Goal: Task Accomplishment & Management: Complete application form

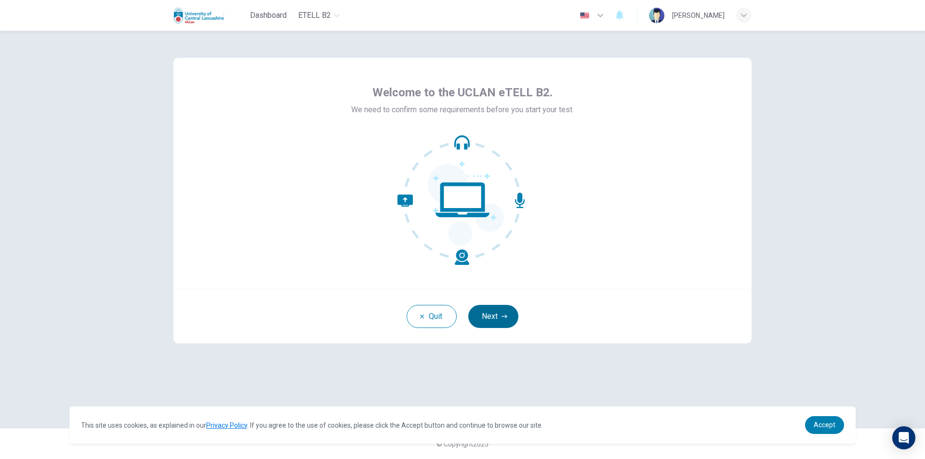
click at [498, 316] on button "Next" at bounding box center [493, 316] width 50 height 23
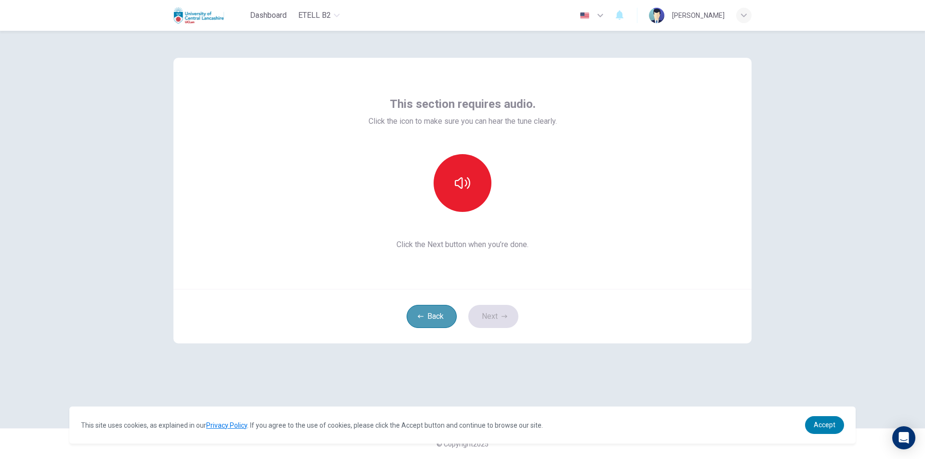
click at [418, 310] on button "Back" at bounding box center [432, 316] width 50 height 23
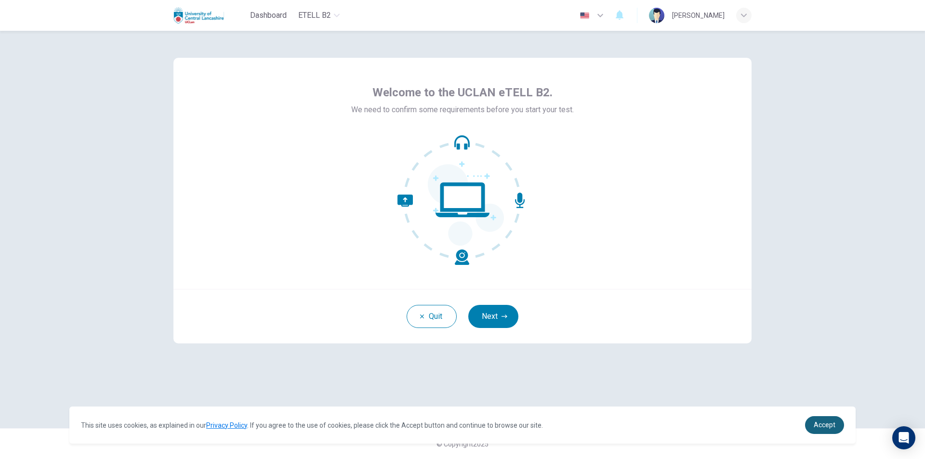
click at [834, 422] on span "Accept" at bounding box center [825, 425] width 22 height 8
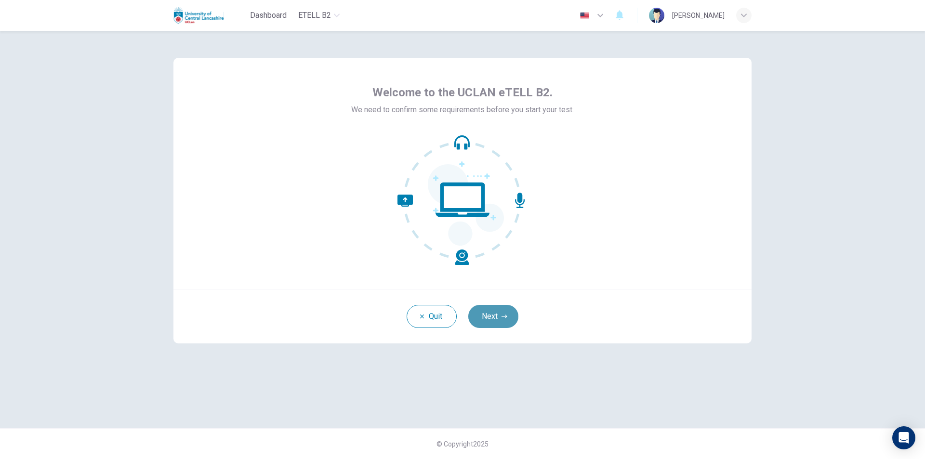
click at [496, 310] on button "Next" at bounding box center [493, 316] width 50 height 23
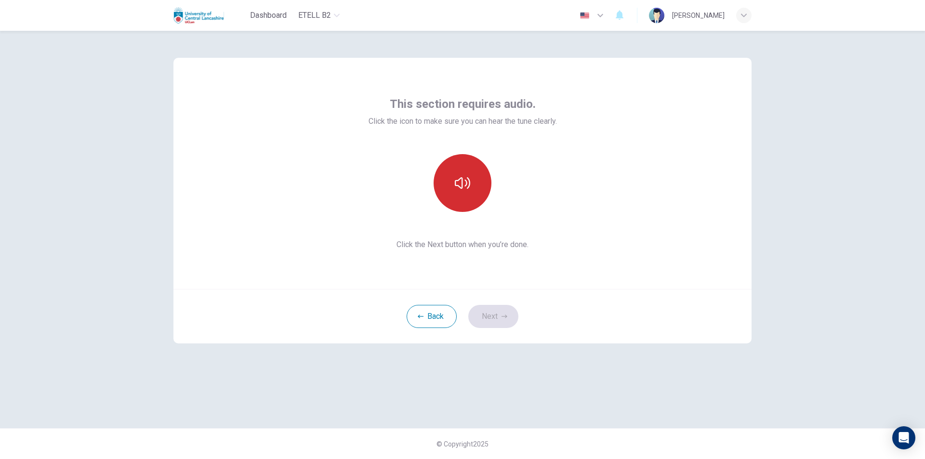
click at [453, 181] on button "button" at bounding box center [463, 183] width 58 height 58
click at [456, 190] on icon "button" at bounding box center [462, 182] width 15 height 15
click at [457, 191] on button "button" at bounding box center [463, 183] width 58 height 58
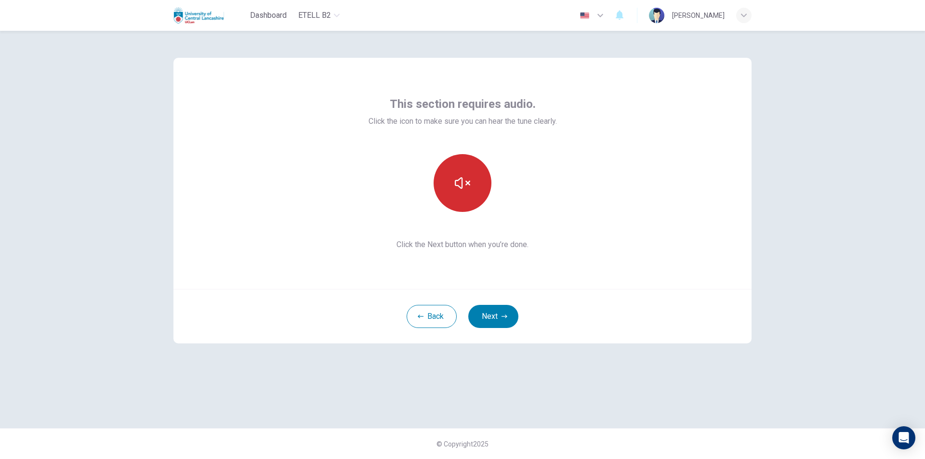
click at [459, 200] on button "button" at bounding box center [463, 183] width 58 height 58
click at [492, 320] on button "Next" at bounding box center [493, 316] width 50 height 23
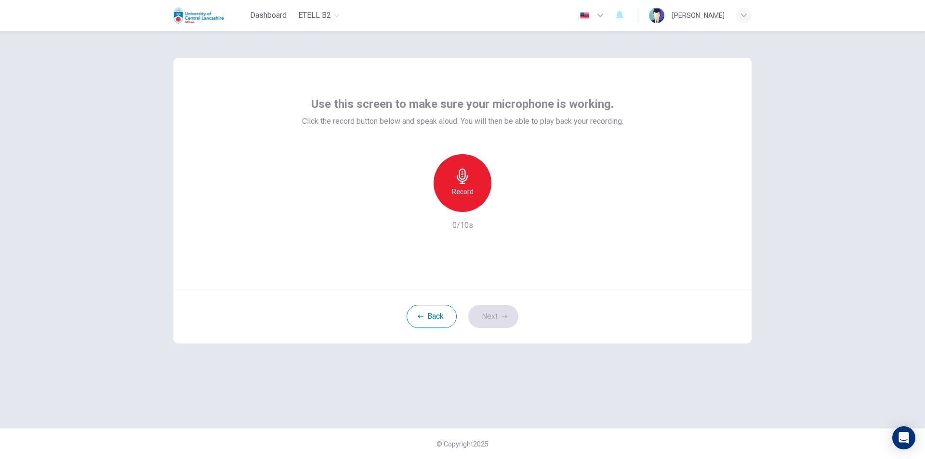
click at [457, 194] on h6 "Record" at bounding box center [463, 192] width 22 height 12
click at [459, 199] on div "Stop" at bounding box center [463, 183] width 58 height 58
click at [506, 206] on icon "button" at bounding box center [508, 204] width 4 height 6
click at [506, 206] on icon "button" at bounding box center [507, 204] width 7 height 7
click at [506, 206] on icon "button" at bounding box center [508, 204] width 4 height 6
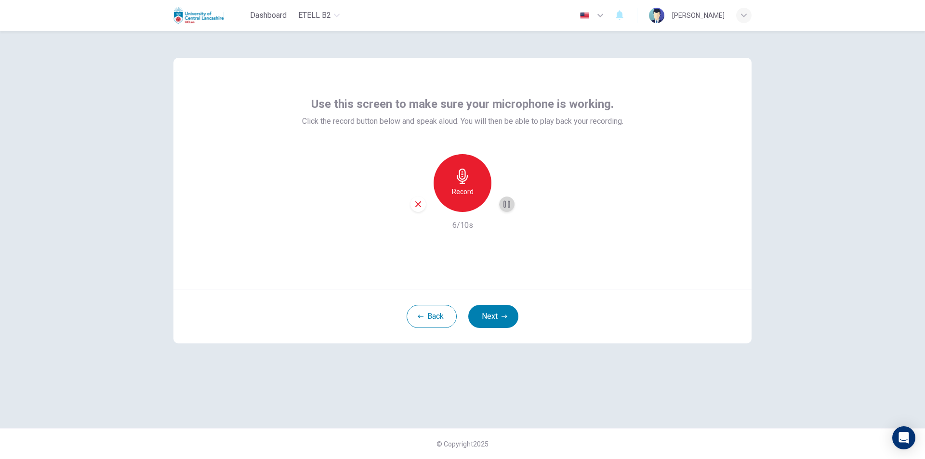
click at [506, 206] on icon "button" at bounding box center [507, 204] width 7 height 7
click at [500, 319] on button "Next" at bounding box center [493, 316] width 50 height 23
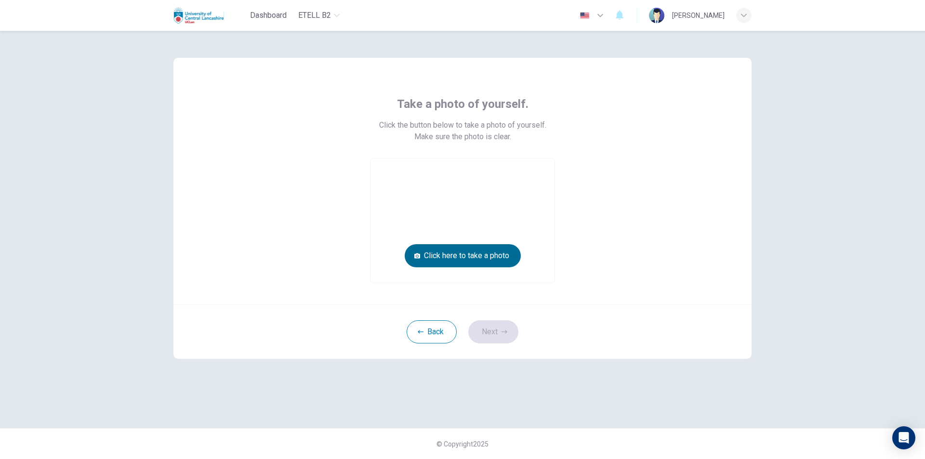
click at [463, 261] on button "Click here to take a photo" at bounding box center [463, 255] width 116 height 23
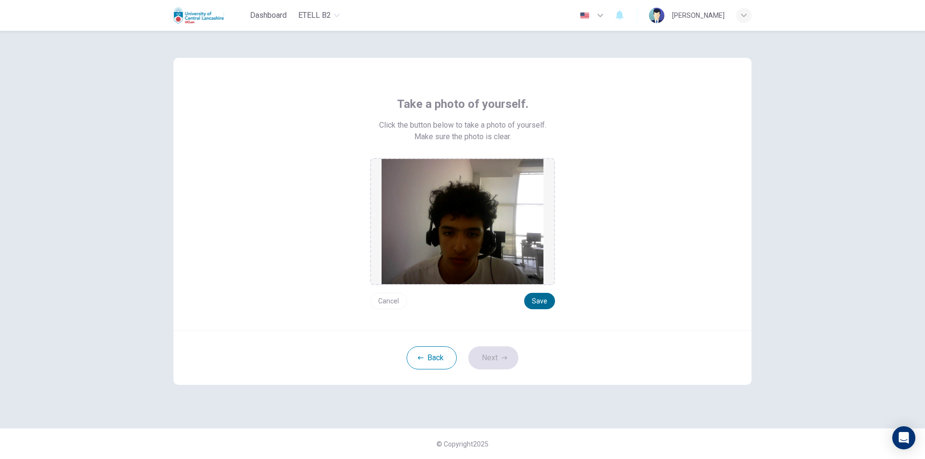
click at [535, 301] on button "Save" at bounding box center [539, 301] width 31 height 16
click at [490, 363] on button "Next" at bounding box center [493, 358] width 50 height 23
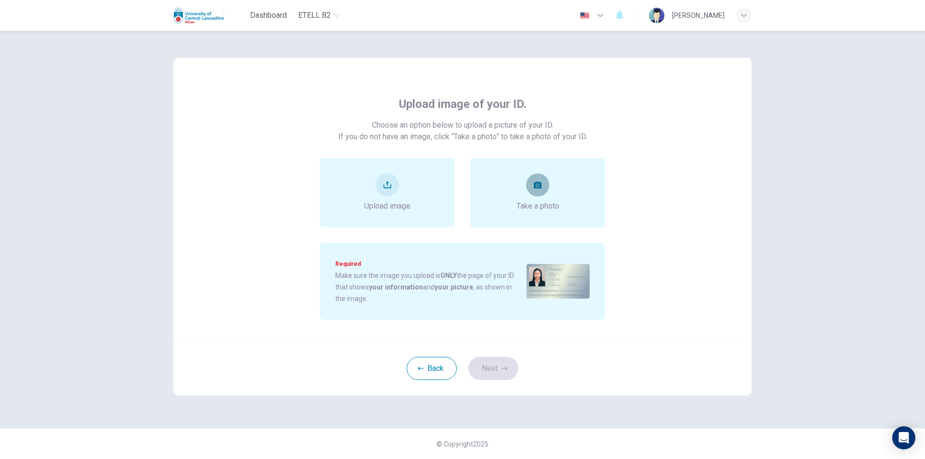
click at [535, 192] on button "take photo" at bounding box center [537, 185] width 23 height 23
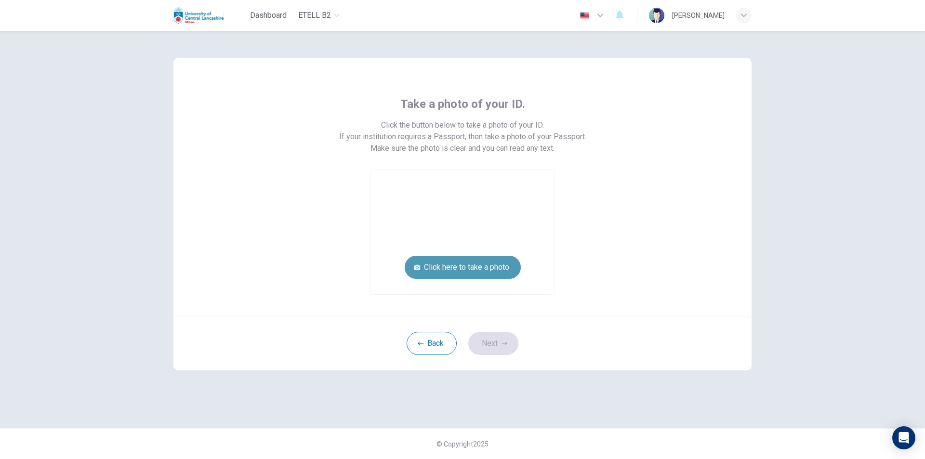
click at [470, 262] on button "Click here to take a photo" at bounding box center [463, 267] width 116 height 23
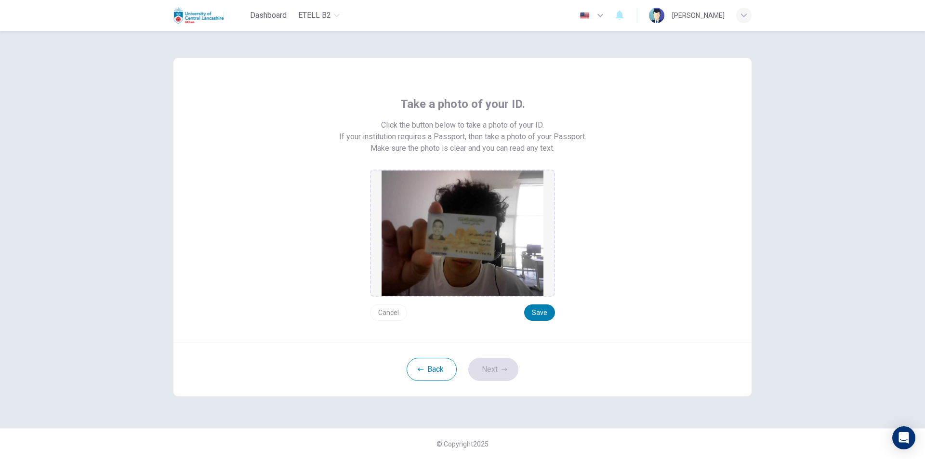
click at [476, 310] on div "Cancel Save" at bounding box center [462, 309] width 185 height 24
click at [539, 309] on button "Save" at bounding box center [539, 313] width 31 height 16
click at [495, 361] on button "Next" at bounding box center [493, 369] width 50 height 23
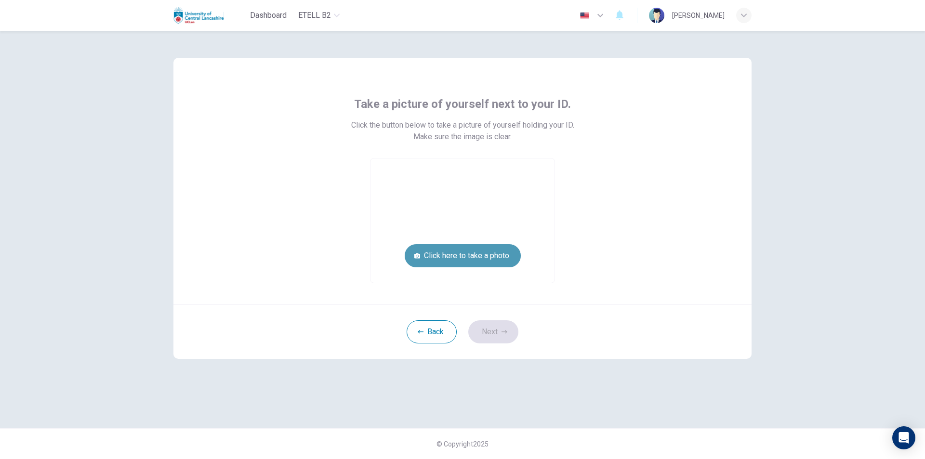
click at [467, 260] on button "Click here to take a photo" at bounding box center [463, 255] width 116 height 23
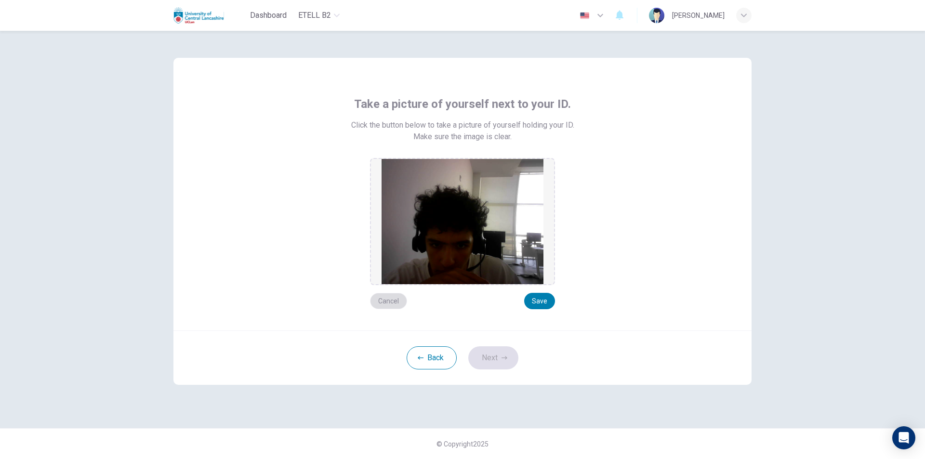
click at [389, 297] on button "Cancel" at bounding box center [388, 301] width 37 height 16
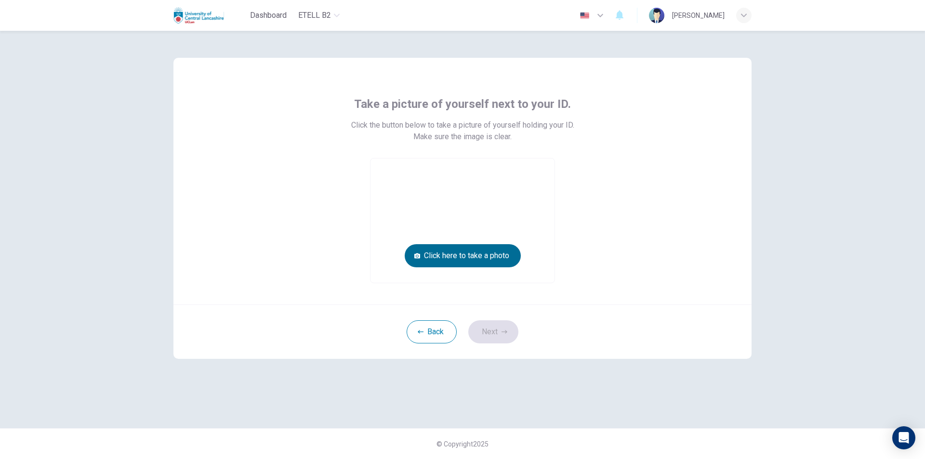
click at [481, 253] on button "Click here to take a photo" at bounding box center [463, 255] width 116 height 23
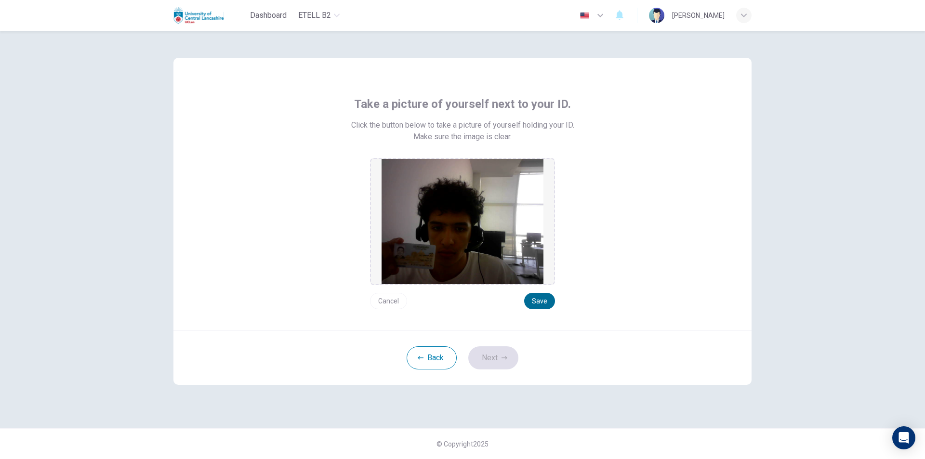
click at [536, 298] on button "Save" at bounding box center [539, 301] width 31 height 16
click at [497, 352] on button "Next" at bounding box center [493, 358] width 50 height 23
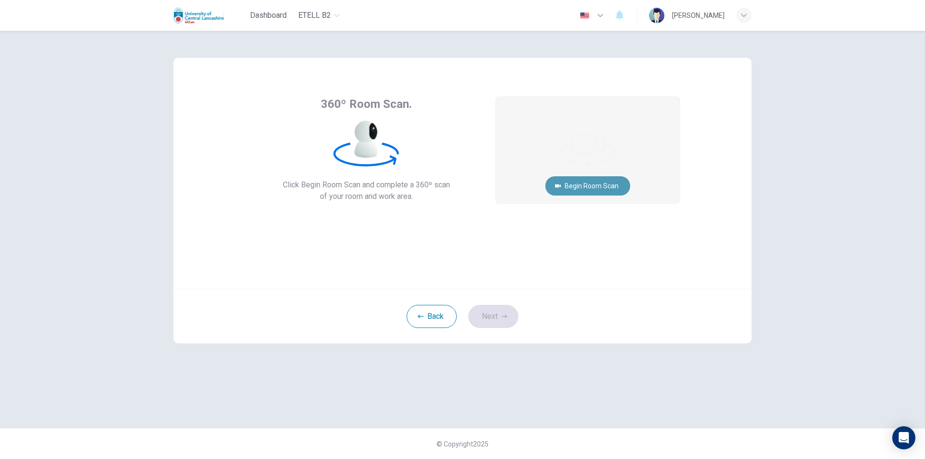
click at [588, 187] on button "Begin Room Scan" at bounding box center [588, 185] width 85 height 19
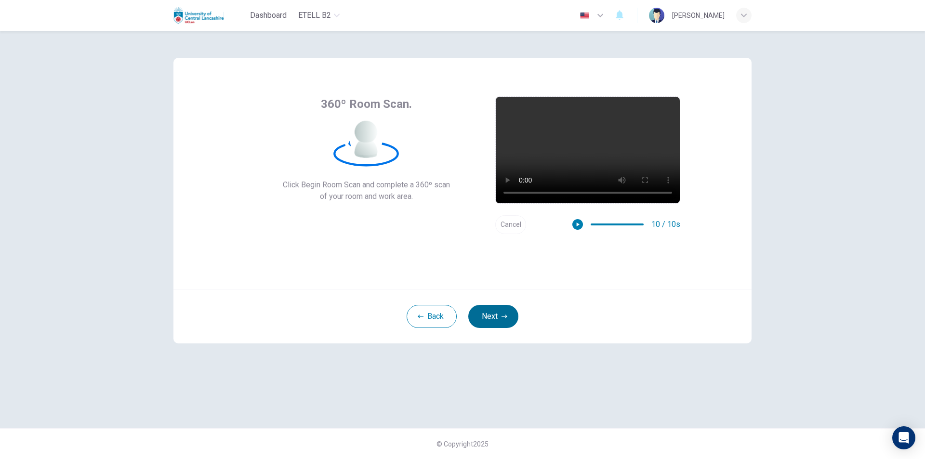
click at [504, 313] on button "Next" at bounding box center [493, 316] width 50 height 23
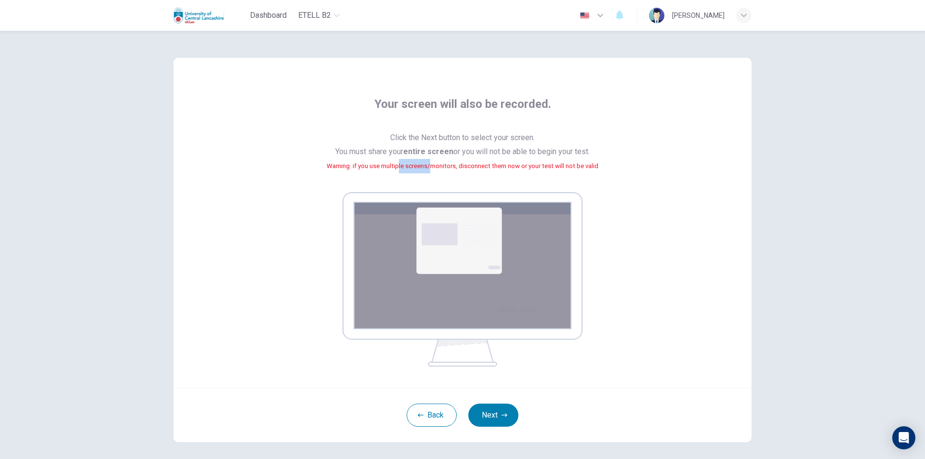
drag, startPoint x: 408, startPoint y: 168, endPoint x: 429, endPoint y: 170, distance: 21.3
click at [429, 170] on span "Click the Next button to select your screen. You must share your entire screen …" at bounding box center [463, 157] width 272 height 53
click at [523, 173] on span "Click the Next button to select your screen. You must share your entire screen …" at bounding box center [463, 157] width 272 height 53
click at [482, 418] on button "Next" at bounding box center [493, 415] width 50 height 23
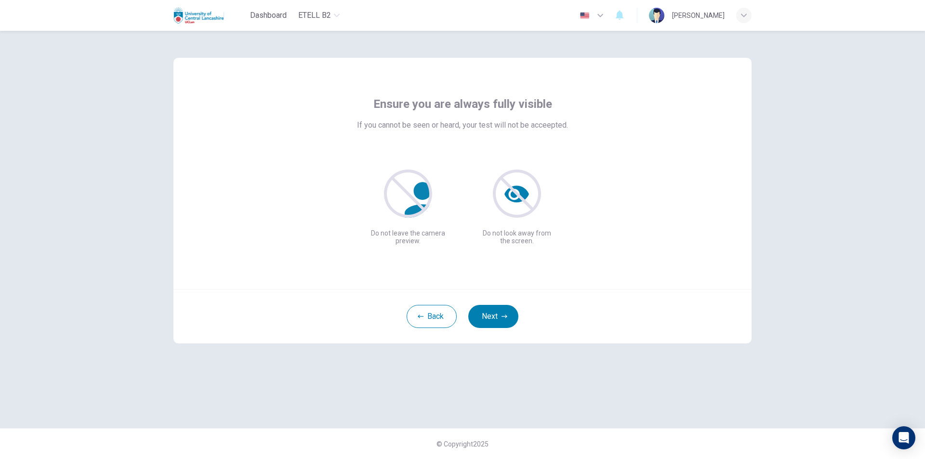
drag, startPoint x: 374, startPoint y: 203, endPoint x: 404, endPoint y: 209, distance: 30.4
click at [402, 209] on div "Ensure you are always fully visible If you cannot be seen or heard, your test w…" at bounding box center [463, 170] width 436 height 148
click at [408, 209] on icon at bounding box center [423, 200] width 36 height 36
click at [418, 236] on p "Do not leave the camera preview." at bounding box center [408, 236] width 78 height 15
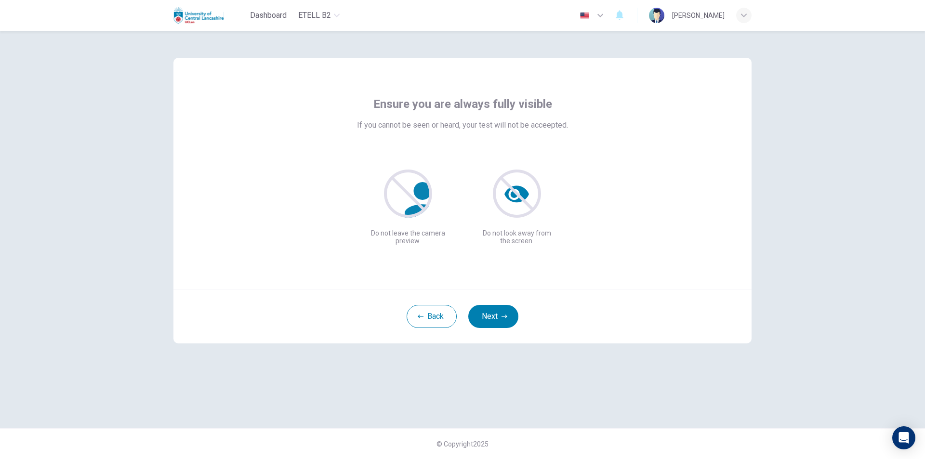
click at [430, 234] on p "Do not leave the camera preview." at bounding box center [408, 236] width 78 height 15
click at [490, 311] on button "Next" at bounding box center [493, 316] width 50 height 23
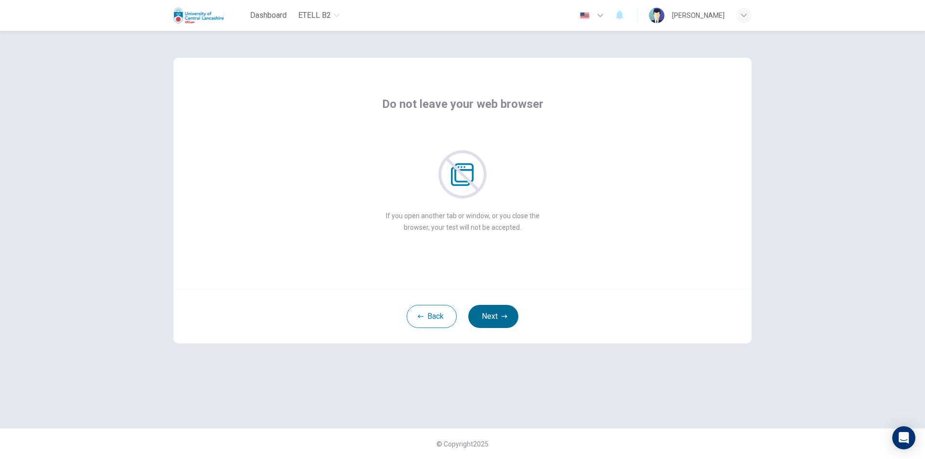
click at [491, 327] on button "Next" at bounding box center [493, 316] width 50 height 23
click at [484, 309] on button "Next" at bounding box center [493, 316] width 50 height 23
drag, startPoint x: 415, startPoint y: 218, endPoint x: 446, endPoint y: 215, distance: 31.5
click at [440, 215] on p "If anyone enters the room, your test will not be accepted." at bounding box center [463, 216] width 172 height 12
drag, startPoint x: 483, startPoint y: 221, endPoint x: 494, endPoint y: 223, distance: 10.4
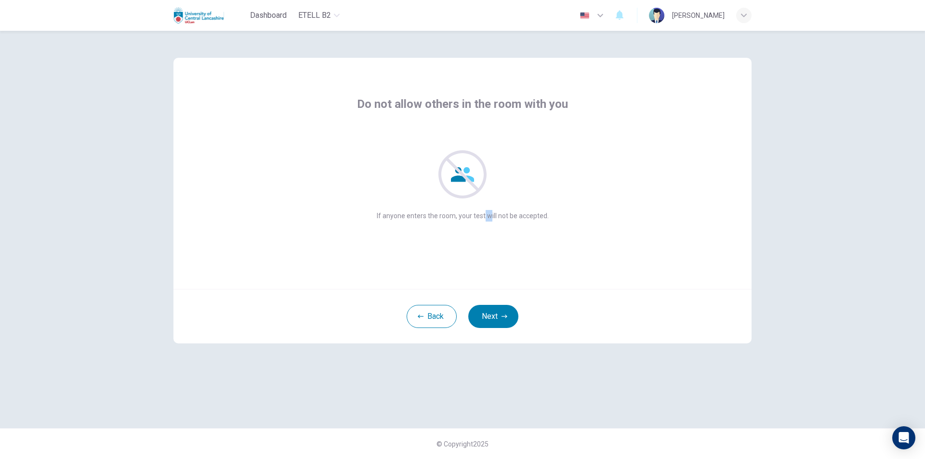
click at [493, 223] on div "Do not allow others in the room with you If anyone enters the room, your test w…" at bounding box center [463, 173] width 578 height 231
click at [494, 239] on div "Do not allow others in the room with you If anyone enters the room, your test w…" at bounding box center [463, 173] width 578 height 231
click at [486, 308] on button "Next" at bounding box center [493, 316] width 50 height 23
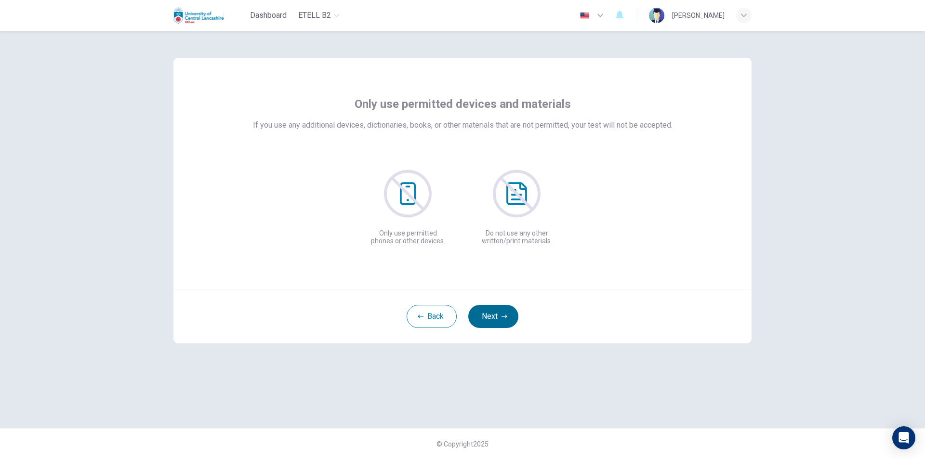
click at [497, 315] on button "Next" at bounding box center [493, 316] width 50 height 23
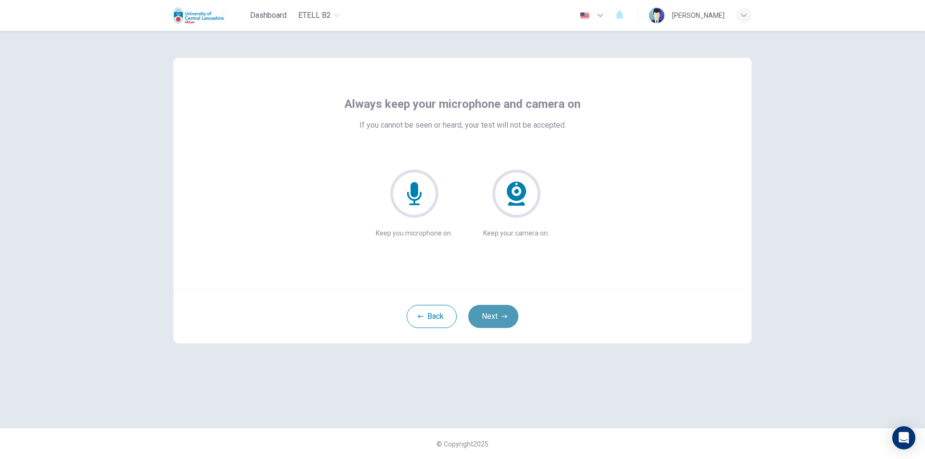
click at [484, 309] on button "Next" at bounding box center [493, 316] width 50 height 23
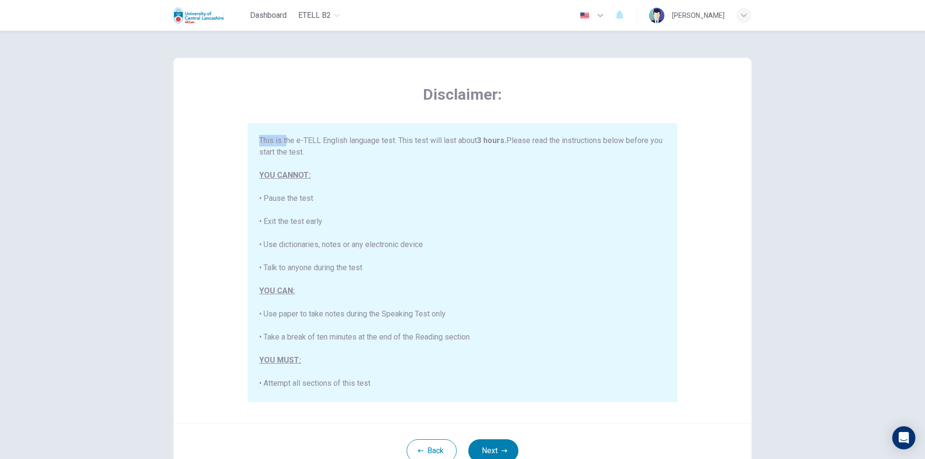
drag, startPoint x: 260, startPoint y: 144, endPoint x: 314, endPoint y: 149, distance: 53.8
click at [286, 142] on div "This is the e-TELL English language test. This test will last about 3 hours. Pl…" at bounding box center [462, 355] width 407 height 440
drag, startPoint x: 348, startPoint y: 158, endPoint x: 367, endPoint y: 159, distance: 18.3
click at [366, 159] on div "This is the e-TELL English language test. This test will last about 3 hours. Pl…" at bounding box center [462, 355] width 407 height 440
drag, startPoint x: 404, startPoint y: 142, endPoint x: 410, endPoint y: 142, distance: 5.3
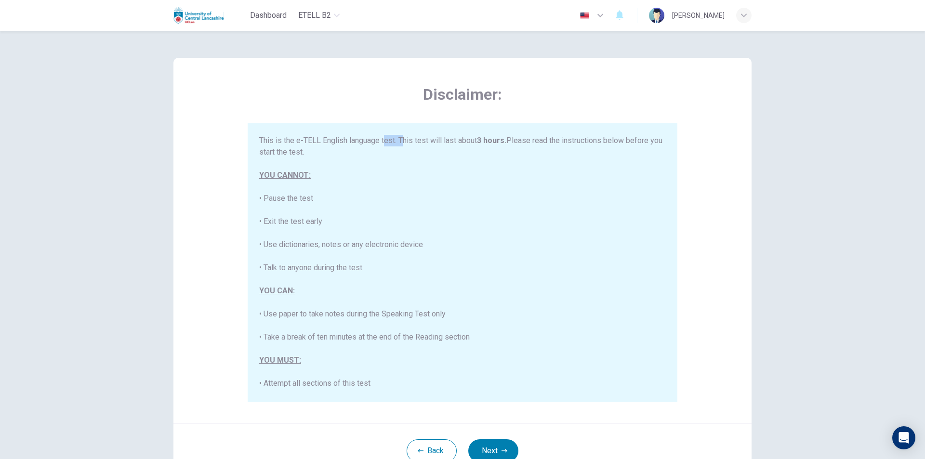
click at [409, 142] on div "This is the e-TELL English language test. This test will last about 3 hours. Pl…" at bounding box center [462, 355] width 407 height 440
drag, startPoint x: 461, startPoint y: 140, endPoint x: 487, endPoint y: 144, distance: 25.8
click at [480, 139] on div "This is the e-TELL English language test. This test will last about 3 hours. Pl…" at bounding box center [462, 355] width 407 height 440
drag, startPoint x: 489, startPoint y: 145, endPoint x: 512, endPoint y: 144, distance: 23.2
click at [502, 146] on div "This is the e-TELL English language test. This test will last about 3 hours. Pl…" at bounding box center [462, 355] width 407 height 440
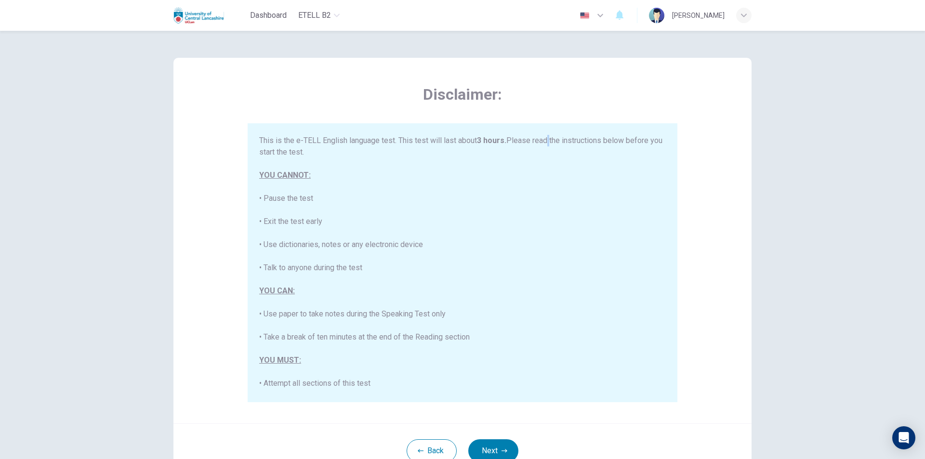
drag, startPoint x: 544, startPoint y: 139, endPoint x: 595, endPoint y: 152, distance: 52.7
click at [545, 140] on div "This is the e-TELL English language test. This test will last about 3 hours. Pl…" at bounding box center [462, 355] width 407 height 440
click at [618, 152] on div "This is the e-TELL English language test. This test will last about 3 hours. Pl…" at bounding box center [462, 355] width 407 height 440
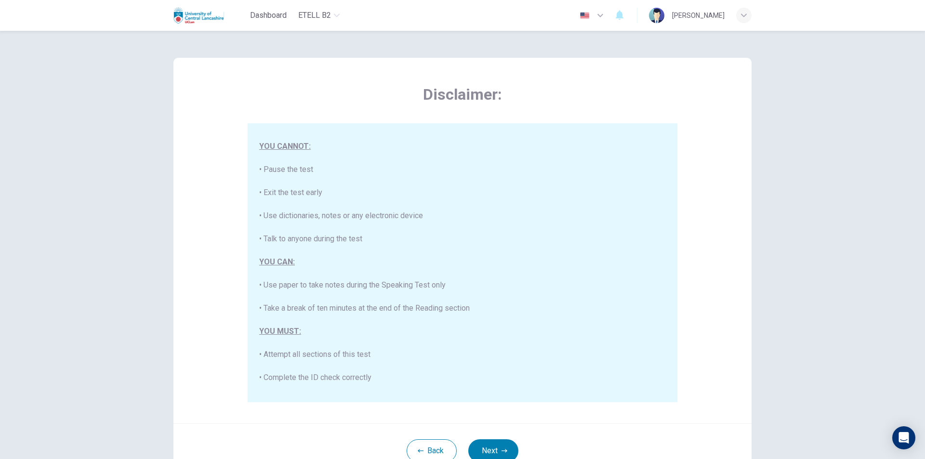
scroll to position [48, 0]
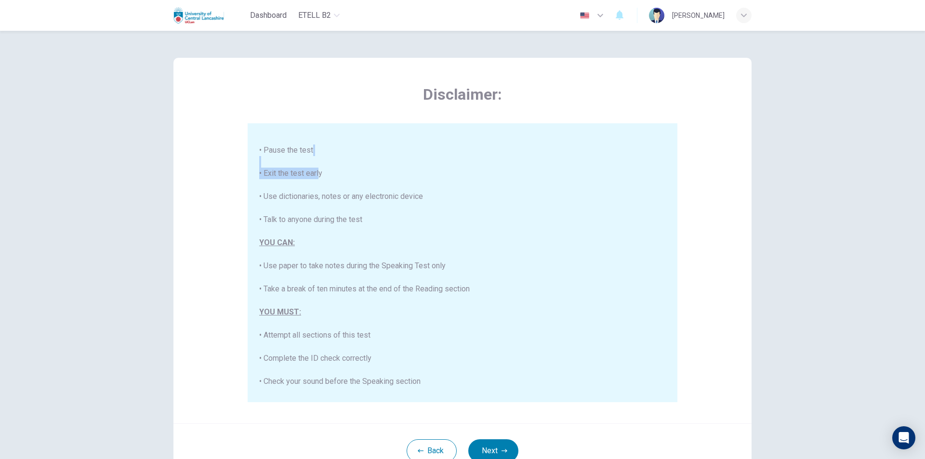
drag, startPoint x: 277, startPoint y: 167, endPoint x: 328, endPoint y: 170, distance: 51.1
click at [317, 168] on div "This is the e-TELL English language test. This test will last about 3 hours. Pl…" at bounding box center [462, 307] width 407 height 440
click at [295, 184] on div "This is the e-TELL English language test. This test will last about 3 hours. Pl…" at bounding box center [462, 307] width 407 height 440
drag, startPoint x: 269, startPoint y: 192, endPoint x: 342, endPoint y: 197, distance: 72.5
click at [342, 197] on div "This is the e-TELL English language test. This test will last about 3 hours. Pl…" at bounding box center [462, 307] width 407 height 440
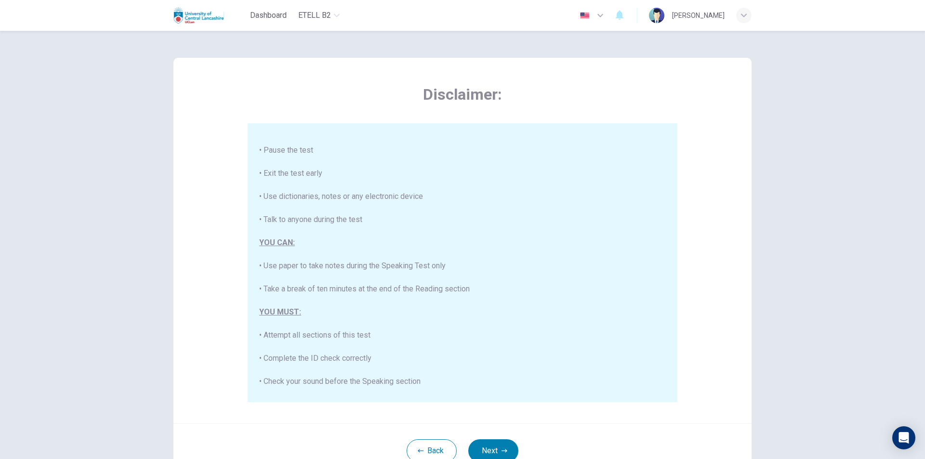
click at [389, 202] on div "This is the e-TELL English language test. This test will last about 3 hours. Pl…" at bounding box center [462, 307] width 407 height 440
click at [420, 200] on div "This is the e-TELL English language test. This test will last about 3 hours. Pl…" at bounding box center [462, 307] width 407 height 440
drag, startPoint x: 390, startPoint y: 195, endPoint x: 367, endPoint y: 194, distance: 23.2
click at [384, 194] on div "This is the e-TELL English language test. This test will last about 3 hours. Pl…" at bounding box center [462, 307] width 407 height 440
click at [331, 194] on div "This is the e-TELL English language test. This test will last about 3 hours. Pl…" at bounding box center [462, 307] width 407 height 440
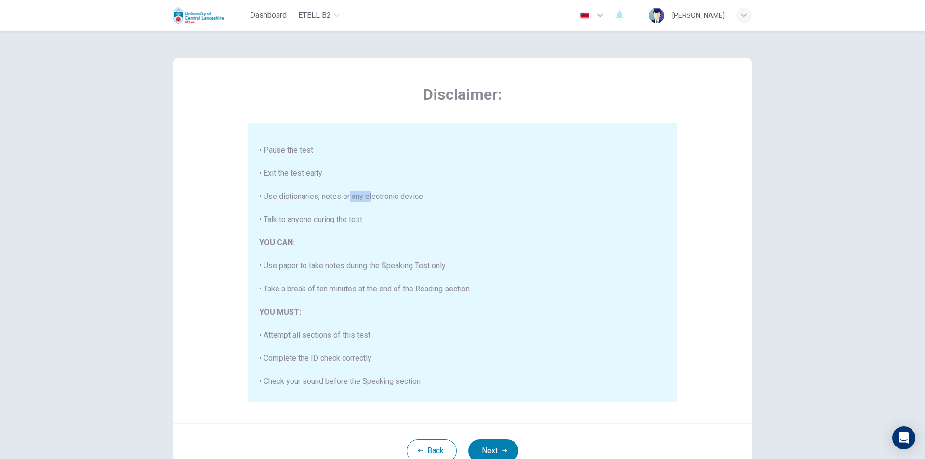
drag, startPoint x: 345, startPoint y: 198, endPoint x: 379, endPoint y: 198, distance: 34.2
click at [375, 198] on div "This is the e-TELL English language test. This test will last about 3 hours. Pl…" at bounding box center [462, 307] width 407 height 440
click at [420, 200] on div "This is the e-TELL English language test. This test will last about 3 hours. Pl…" at bounding box center [462, 307] width 407 height 440
drag, startPoint x: 340, startPoint y: 212, endPoint x: 321, endPoint y: 217, distance: 19.5
click at [339, 212] on div "This is the e-TELL English language test. This test will last about 3 hours. Pl…" at bounding box center [462, 307] width 407 height 440
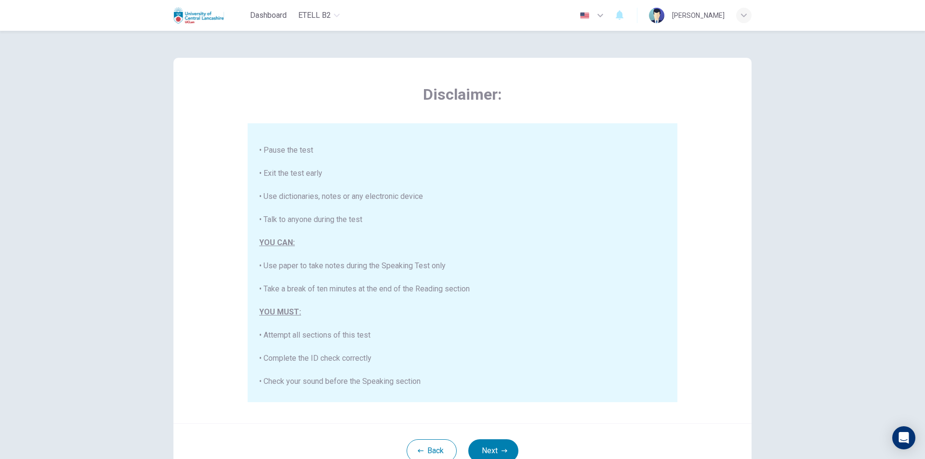
drag, startPoint x: 331, startPoint y: 213, endPoint x: 307, endPoint y: 213, distance: 23.6
click at [307, 213] on div "This is the e-TELL English language test. This test will last about 3 hours. Pl…" at bounding box center [462, 307] width 407 height 440
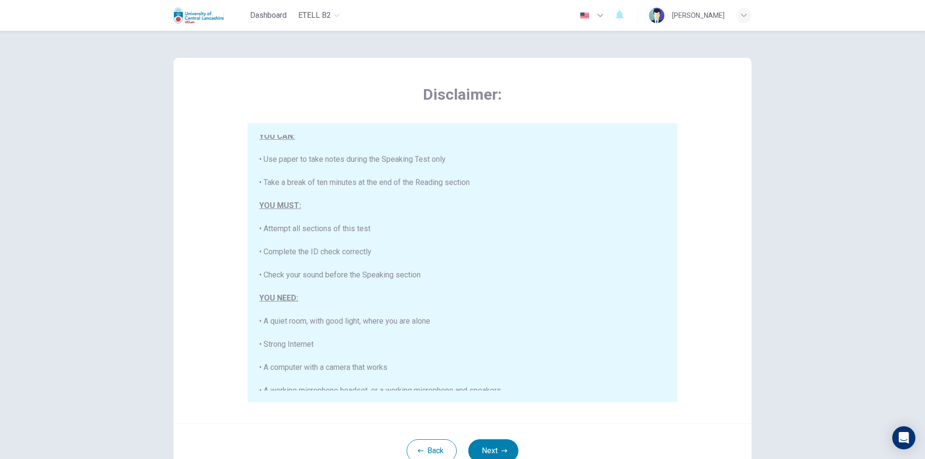
scroll to position [135, 0]
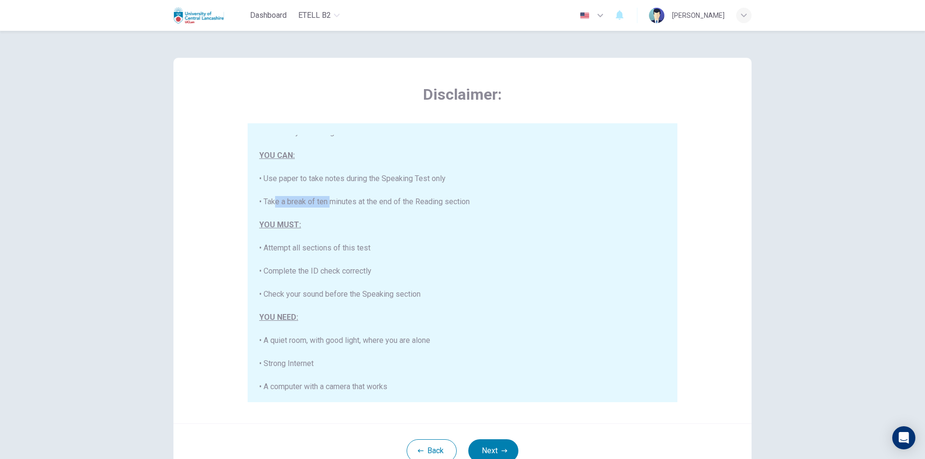
drag, startPoint x: 270, startPoint y: 205, endPoint x: 339, endPoint y: 205, distance: 68.9
click at [326, 202] on div "This is the e-TELL English language test. This test will last about 3 hours. Pl…" at bounding box center [462, 220] width 407 height 440
drag, startPoint x: 359, startPoint y: 205, endPoint x: 421, endPoint y: 202, distance: 62.7
click at [421, 202] on div "This is the e-TELL English language test. This test will last about 3 hours. Pl…" at bounding box center [462, 220] width 407 height 440
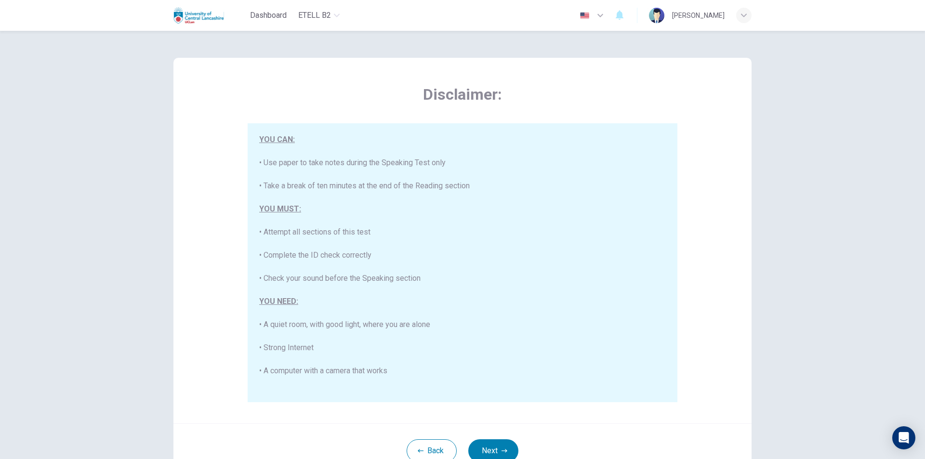
scroll to position [184, 0]
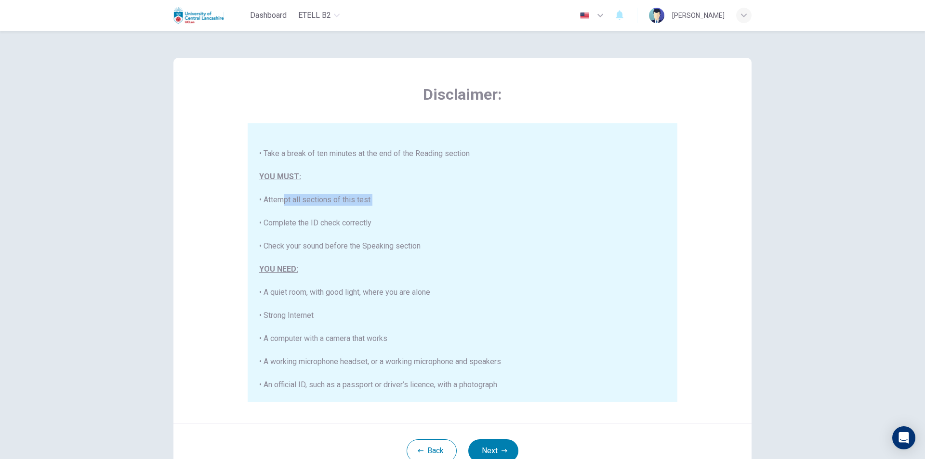
drag, startPoint x: 281, startPoint y: 200, endPoint x: 365, endPoint y: 208, distance: 85.2
click at [367, 208] on div "This is the e-TELL English language test. This test will last about 3 hours. Pl…" at bounding box center [462, 171] width 407 height 440
drag, startPoint x: 365, startPoint y: 208, endPoint x: 336, endPoint y: 214, distance: 29.0
click at [364, 208] on div "This is the e-TELL English language test. This test will last about 3 hours. Pl…" at bounding box center [462, 171] width 407 height 440
click at [308, 214] on div "This is the e-TELL English language test. This test will last about 3 hours. Pl…" at bounding box center [462, 171] width 407 height 440
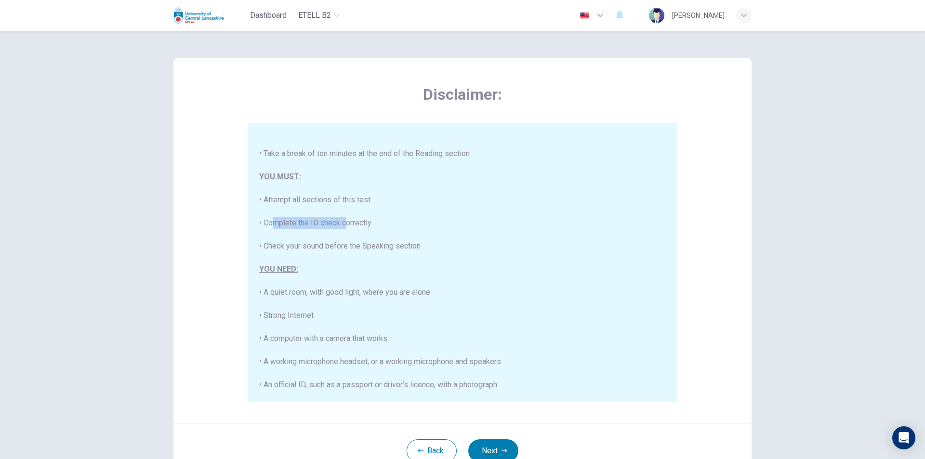
drag, startPoint x: 265, startPoint y: 222, endPoint x: 344, endPoint y: 220, distance: 79.1
click at [344, 220] on div "This is the e-TELL English language test. This test will last about 3 hours. Pl…" at bounding box center [462, 171] width 407 height 440
click at [361, 221] on div "This is the e-TELL English language test. This test will last about 3 hours. Pl…" at bounding box center [462, 171] width 407 height 440
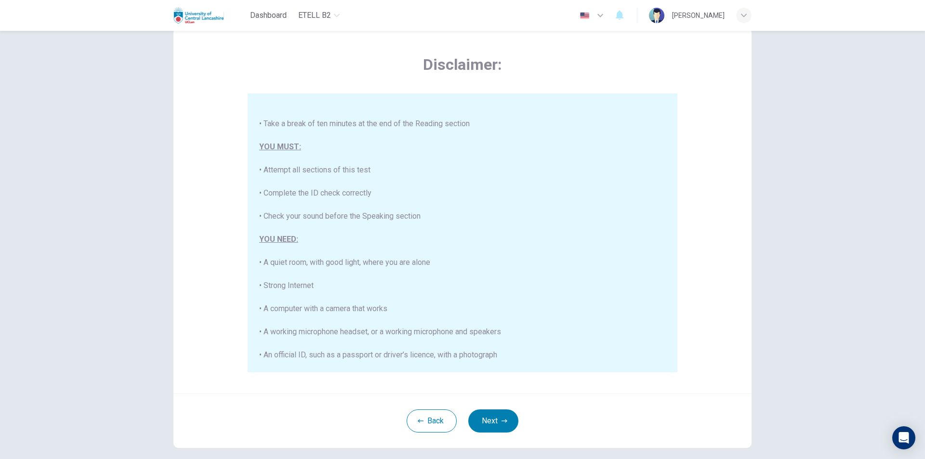
scroll to position [48, 0]
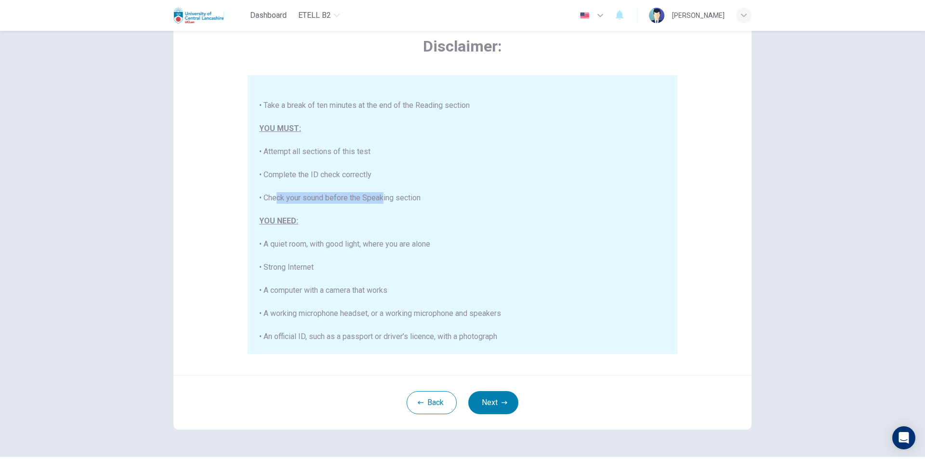
drag, startPoint x: 277, startPoint y: 198, endPoint x: 381, endPoint y: 199, distance: 104.1
click at [381, 199] on div "This is the e-TELL English language test. This test will last about 3 hours. Pl…" at bounding box center [462, 123] width 407 height 440
click at [387, 199] on div "This is the e-TELL English language test. This test will last about 3 hours. Pl…" at bounding box center [462, 123] width 407 height 440
drag, startPoint x: 293, startPoint y: 239, endPoint x: 326, endPoint y: 235, distance: 33.5
click at [326, 235] on div "This is the e-TELL English language test. This test will last about 3 hours. Pl…" at bounding box center [462, 123] width 407 height 440
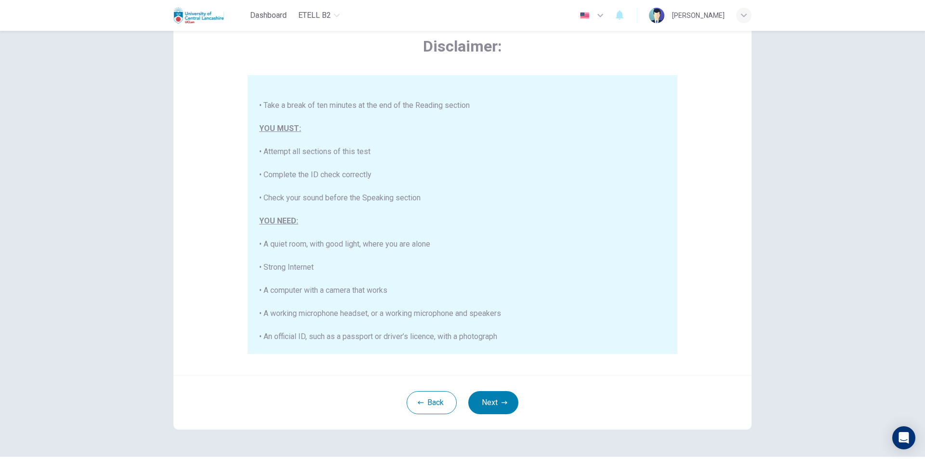
drag, startPoint x: 372, startPoint y: 234, endPoint x: 380, endPoint y: 232, distance: 7.8
click at [380, 232] on div "This is the e-TELL English language test. This test will last about 3 hours. Pl…" at bounding box center [462, 123] width 407 height 440
drag, startPoint x: 378, startPoint y: 239, endPoint x: 359, endPoint y: 239, distance: 19.8
click at [361, 239] on div "This is the e-TELL English language test. This test will last about 3 hours. Pl…" at bounding box center [462, 123] width 407 height 440
drag, startPoint x: 316, startPoint y: 236, endPoint x: 303, endPoint y: 234, distance: 12.7
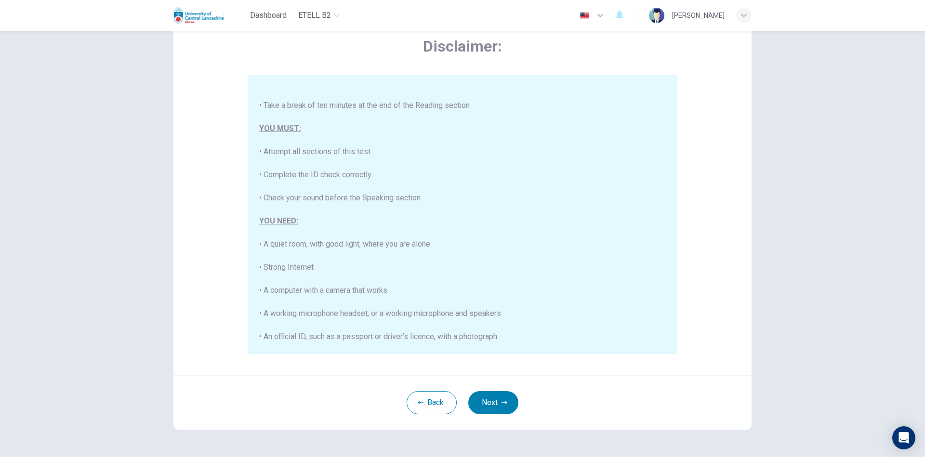
click at [313, 235] on div "This is the e-TELL English language test. This test will last about 3 hours. Pl…" at bounding box center [462, 123] width 407 height 440
drag, startPoint x: 281, startPoint y: 269, endPoint x: 322, endPoint y: 271, distance: 41.0
click at [315, 270] on div "This is the e-TELL English language test. This test will last about 3 hours. Pl…" at bounding box center [462, 123] width 407 height 440
click at [339, 277] on div "This is the e-TELL English language test. This test will last about 3 hours. Pl…" at bounding box center [462, 123] width 407 height 440
drag, startPoint x: 264, startPoint y: 286, endPoint x: 346, endPoint y: 282, distance: 82.5
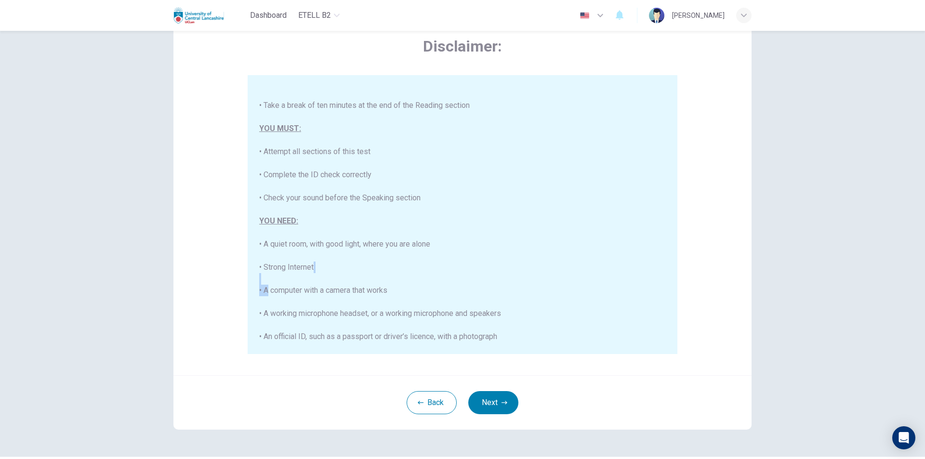
click at [343, 282] on div "This is the e-TELL English language test. This test will last about 3 hours. Pl…" at bounding box center [462, 123] width 407 height 440
drag, startPoint x: 356, startPoint y: 285, endPoint x: 364, endPoint y: 289, distance: 8.9
click at [368, 290] on div "This is the e-TELL English language test. This test will last about 3 hours. Pl…" at bounding box center [462, 123] width 407 height 440
drag, startPoint x: 296, startPoint y: 292, endPoint x: 284, endPoint y: 296, distance: 12.8
click at [289, 294] on div "This is the e-TELL English language test. This test will last about 3 hours. Pl…" at bounding box center [462, 123] width 407 height 440
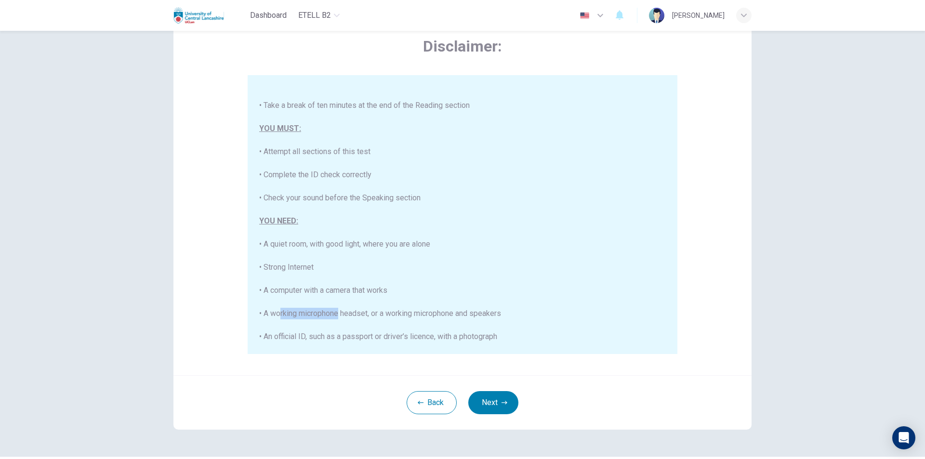
drag, startPoint x: 284, startPoint y: 319, endPoint x: 338, endPoint y: 318, distance: 54.0
click at [334, 318] on div "This is the e-TELL English language test. This test will last about 3 hours. Pl…" at bounding box center [462, 123] width 407 height 440
drag, startPoint x: 373, startPoint y: 319, endPoint x: 388, endPoint y: 319, distance: 15.9
click at [374, 319] on div "This is the e-TELL English language test. This test will last about 3 hours. Pl…" at bounding box center [462, 123] width 407 height 440
drag, startPoint x: 407, startPoint y: 320, endPoint x: 415, endPoint y: 319, distance: 8.7
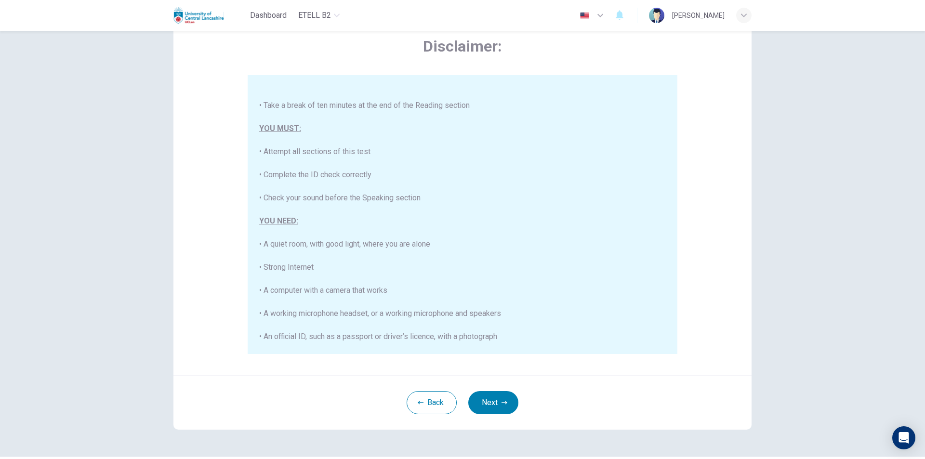
click at [414, 319] on div "This is the e-TELL English language test. This test will last about 3 hours. Pl…" at bounding box center [462, 123] width 407 height 440
drag, startPoint x: 383, startPoint y: 332, endPoint x: 356, endPoint y: 331, distance: 26.5
click at [378, 332] on div "This is the e-TELL English language test. This test will last about 3 hours. Pl…" at bounding box center [462, 123] width 407 height 440
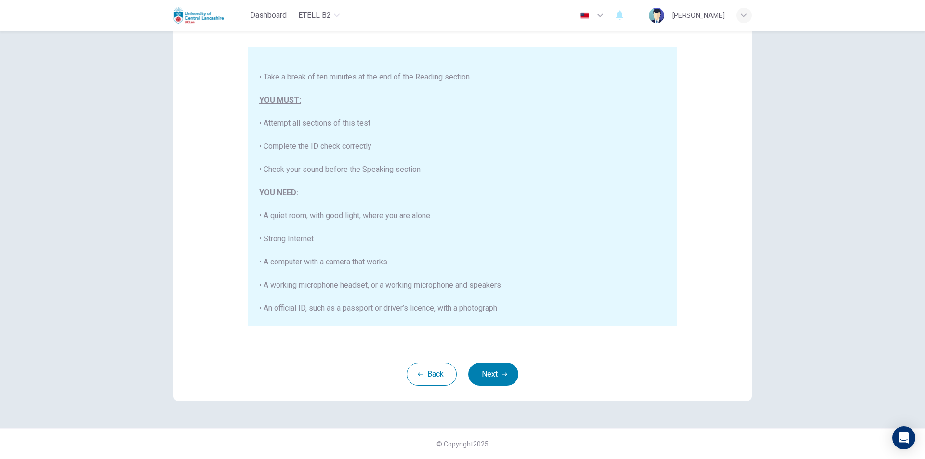
click at [383, 213] on div "This is the e-TELL English language test. This test will last about 3 hours. Pl…" at bounding box center [462, 95] width 407 height 440
click at [489, 379] on button "Next" at bounding box center [493, 374] width 50 height 23
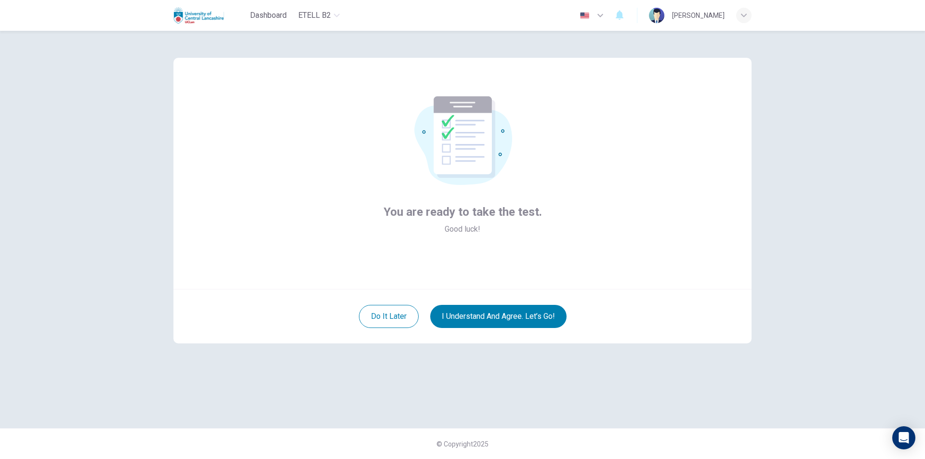
scroll to position [0, 0]
click at [387, 142] on div at bounding box center [463, 140] width 159 height 89
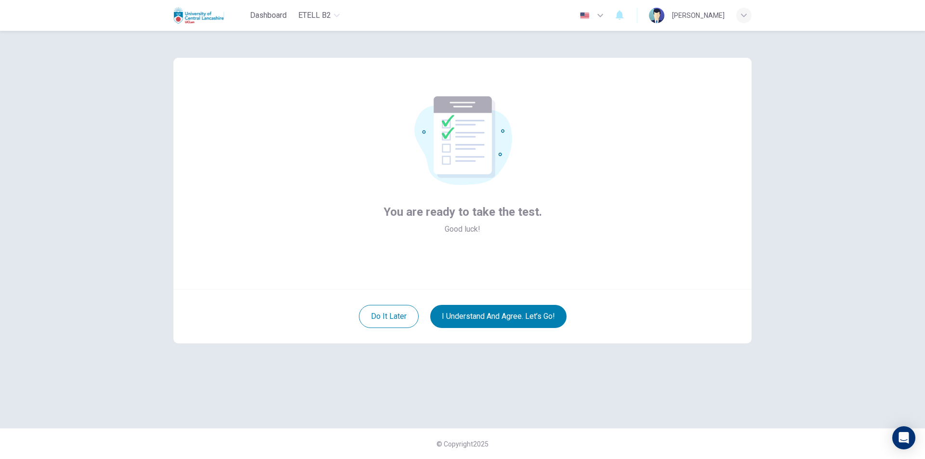
click at [387, 142] on div at bounding box center [463, 140] width 159 height 89
click at [388, 146] on div at bounding box center [463, 140] width 159 height 89
click at [365, 222] on div "You are ready to take the test. Good luck!" at bounding box center [463, 173] width 578 height 231
click at [506, 320] on button "I understand and agree. Let’s go!" at bounding box center [498, 316] width 136 height 23
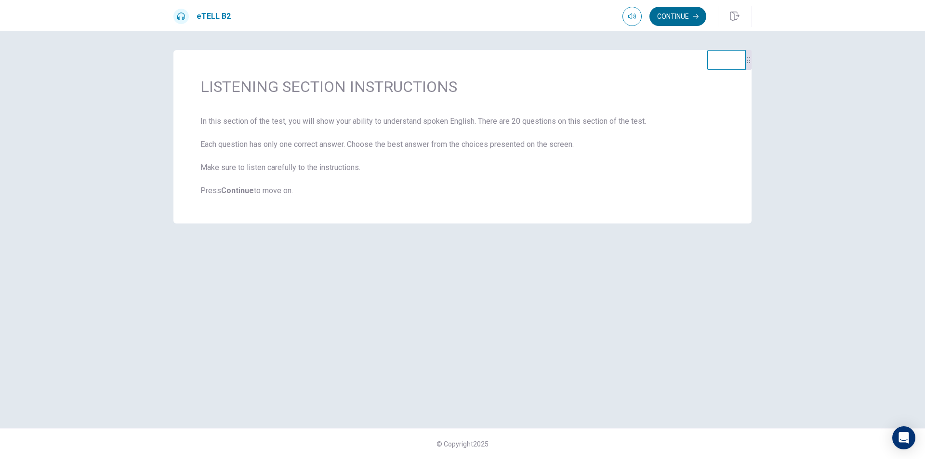
click at [674, 18] on button "Continue" at bounding box center [678, 16] width 57 height 19
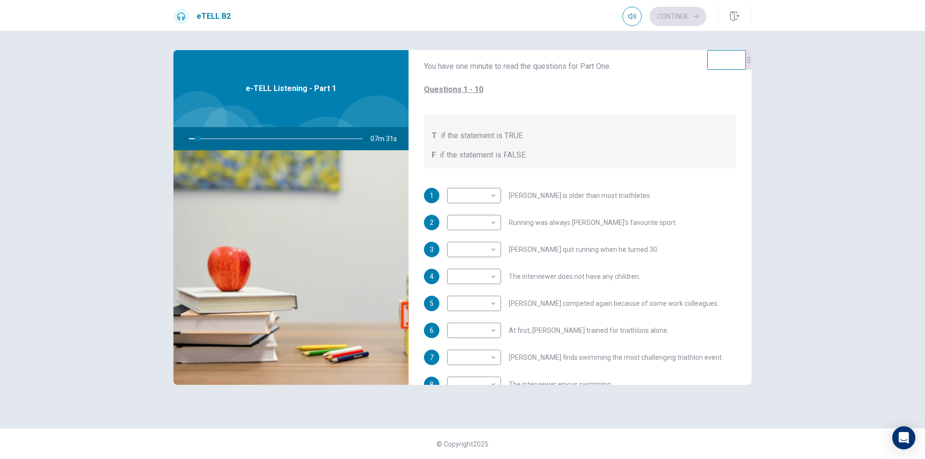
scroll to position [96, 0]
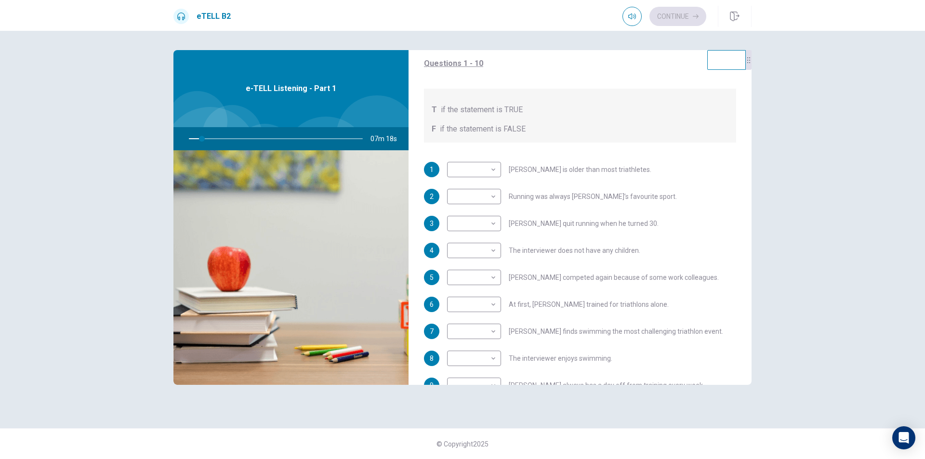
click at [561, 280] on span "[PERSON_NAME] competed again because of some work colleagues." at bounding box center [614, 277] width 210 height 7
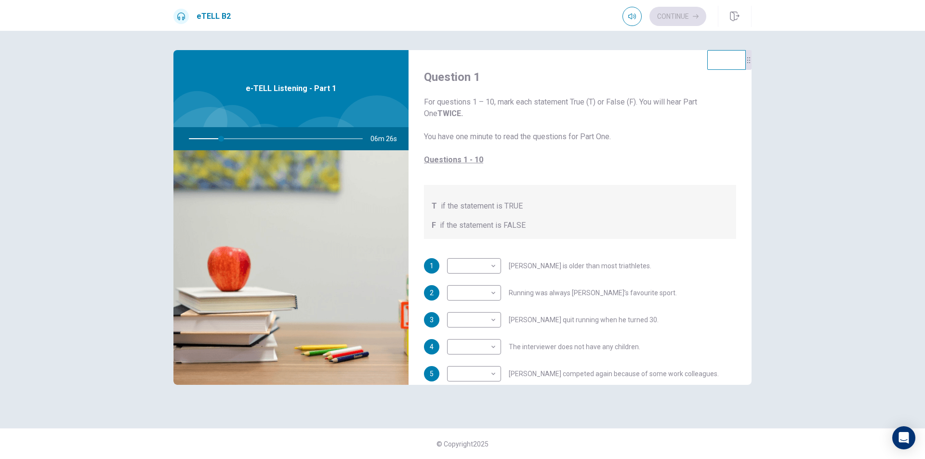
scroll to position [48, 0]
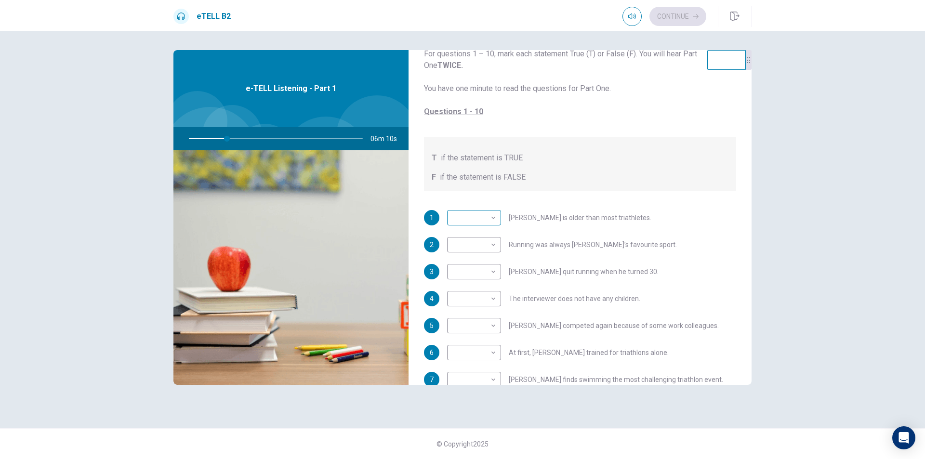
click at [489, 216] on body "This site uses cookies, as explained in our Privacy Policy . If you agree to th…" at bounding box center [462, 229] width 925 height 459
type input "**"
click at [484, 227] on li "T" at bounding box center [474, 233] width 54 height 15
type input "*"
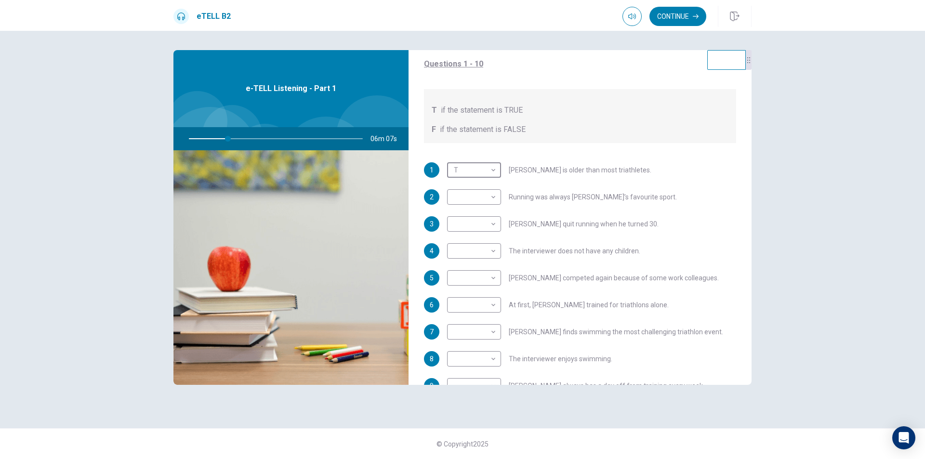
scroll to position [96, 0]
click at [490, 196] on body "This site uses cookies, as explained in our Privacy Policy . If you agree to th…" at bounding box center [462, 229] width 925 height 459
type input "**"
click at [486, 206] on li "T" at bounding box center [474, 211] width 54 height 15
type input "*"
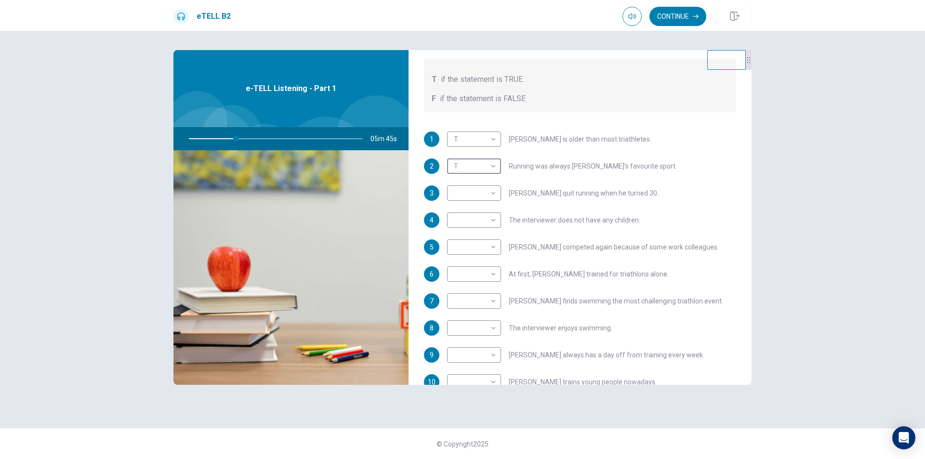
scroll to position [145, 0]
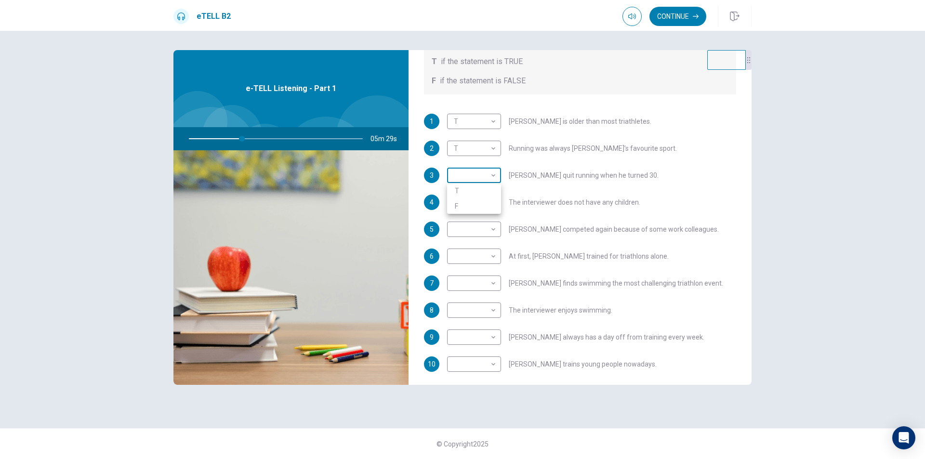
click at [494, 176] on body "This site uses cookies, as explained in our Privacy Policy . If you agree to th…" at bounding box center [462, 229] width 925 height 459
type input "**"
click at [490, 187] on li "T" at bounding box center [474, 190] width 54 height 15
type input "*"
click at [485, 227] on body "This site uses cookies, as explained in our Privacy Policy . If you agree to th…" at bounding box center [462, 229] width 925 height 459
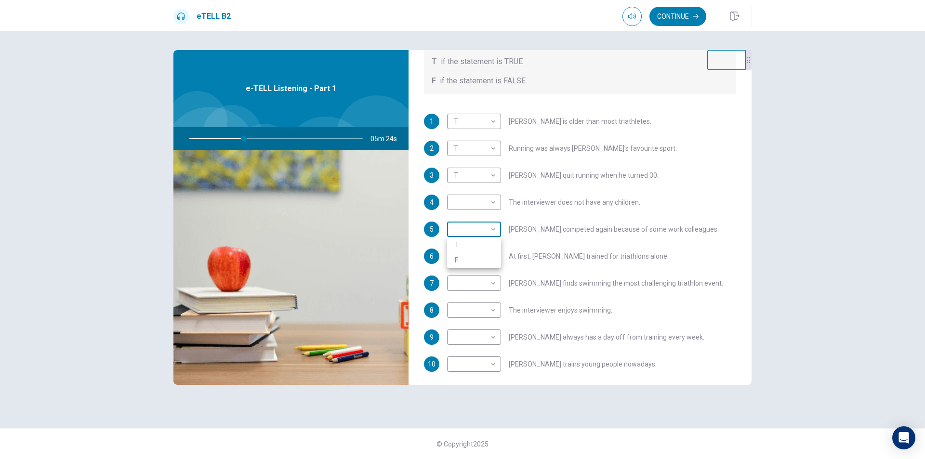
type input "**"
click at [490, 240] on li "T" at bounding box center [474, 244] width 54 height 15
type input "*"
click at [488, 203] on body "This site uses cookies, as explained in our Privacy Policy . If you agree to th…" at bounding box center [462, 229] width 925 height 459
type input "**"
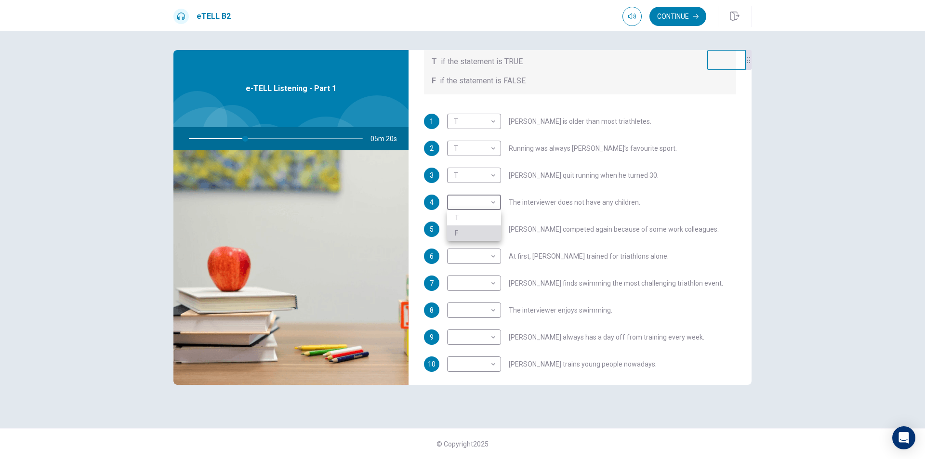
click at [485, 231] on li "F" at bounding box center [474, 233] width 54 height 15
type input "*"
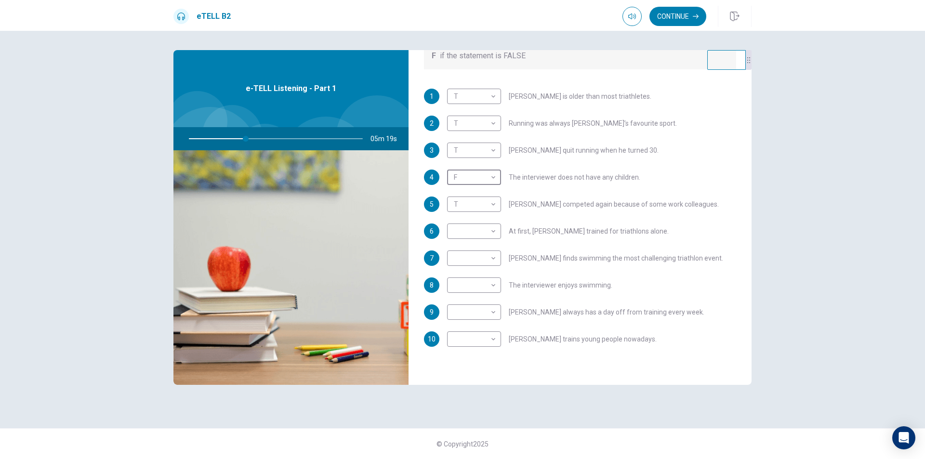
scroll to position [170, 0]
click at [492, 257] on body "This site uses cookies, as explained in our Privacy Policy . If you agree to th…" at bounding box center [462, 229] width 925 height 459
type input "**"
click at [490, 269] on li "T" at bounding box center [474, 273] width 54 height 15
type input "*"
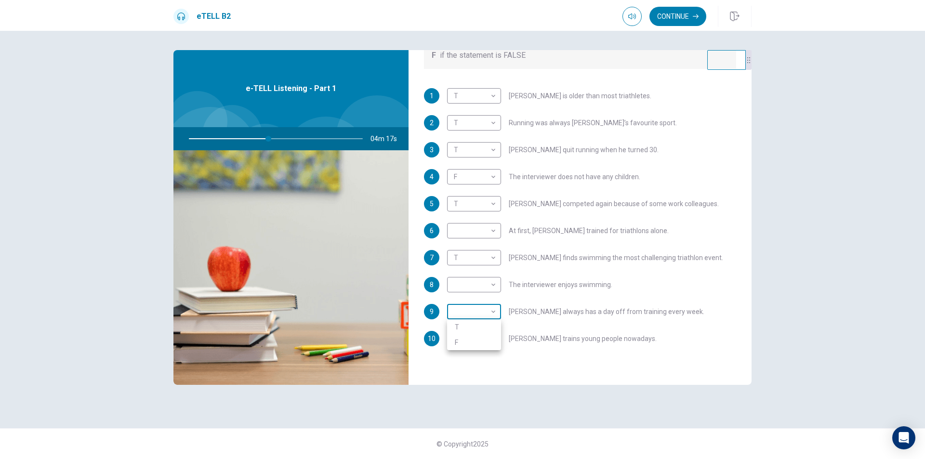
click at [494, 310] on body "This site uses cookies, as explained in our Privacy Policy . If you agree to th…" at bounding box center [462, 229] width 925 height 459
type input "**"
click at [487, 326] on li "T" at bounding box center [474, 327] width 54 height 15
type input "*"
click at [465, 227] on body "This site uses cookies, as explained in our Privacy Policy . If you agree to th…" at bounding box center [462, 229] width 925 height 459
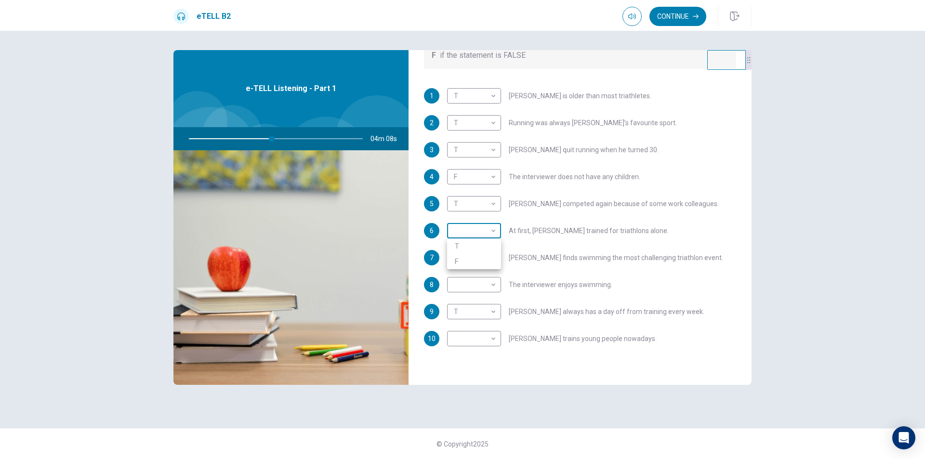
click at [465, 227] on div at bounding box center [462, 229] width 925 height 459
click at [492, 339] on body "This site uses cookies, as explained in our Privacy Policy . If you agree to th…" at bounding box center [462, 229] width 925 height 459
type input "**"
click at [472, 355] on li "T" at bounding box center [474, 354] width 54 height 15
type input "*"
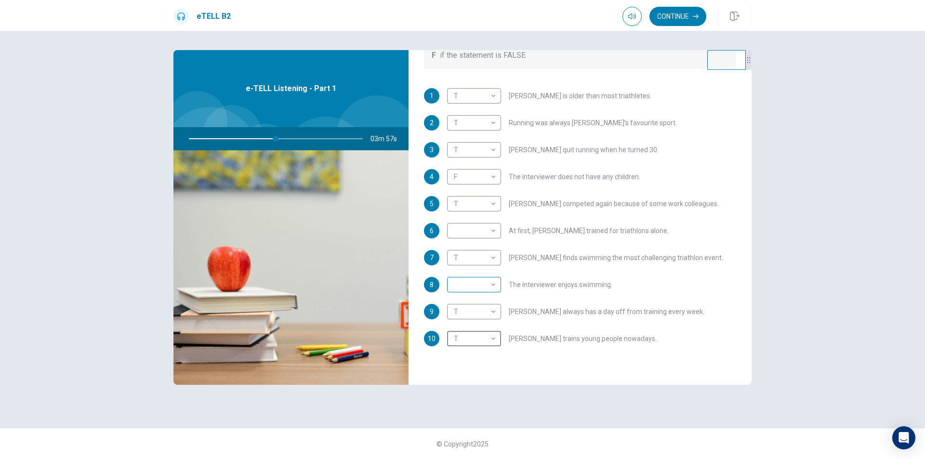
type input "**"
click at [469, 285] on body "This site uses cookies, as explained in our Privacy Policy . If you agree to th…" at bounding box center [462, 229] width 925 height 459
click at [468, 315] on li "F" at bounding box center [474, 315] width 54 height 15
type input "*"
click at [494, 230] on body "This site uses cookies, as explained in our Privacy Policy . If you agree to th…" at bounding box center [462, 229] width 925 height 459
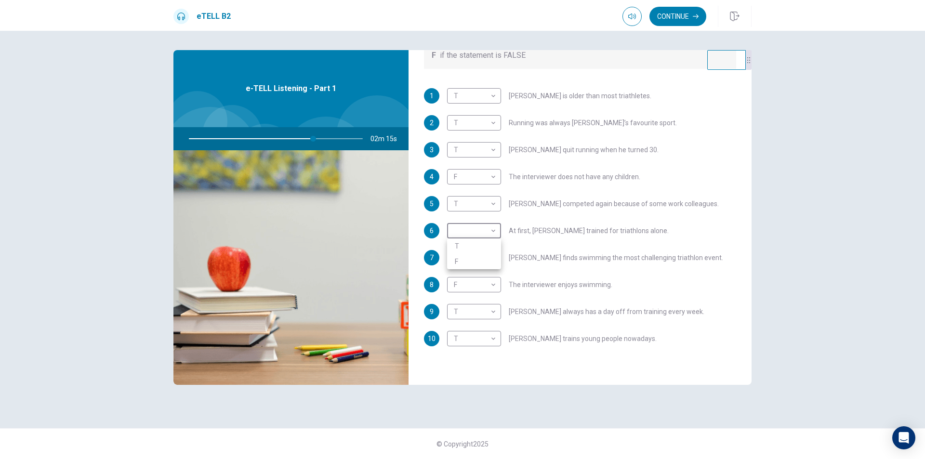
type input "**"
click at [491, 259] on li "F" at bounding box center [474, 261] width 54 height 15
type input "*"
click at [636, 284] on div "8 F * ​ The interviewer enjoys swimming." at bounding box center [580, 284] width 312 height 15
click at [669, 19] on button "Continue" at bounding box center [678, 16] width 57 height 19
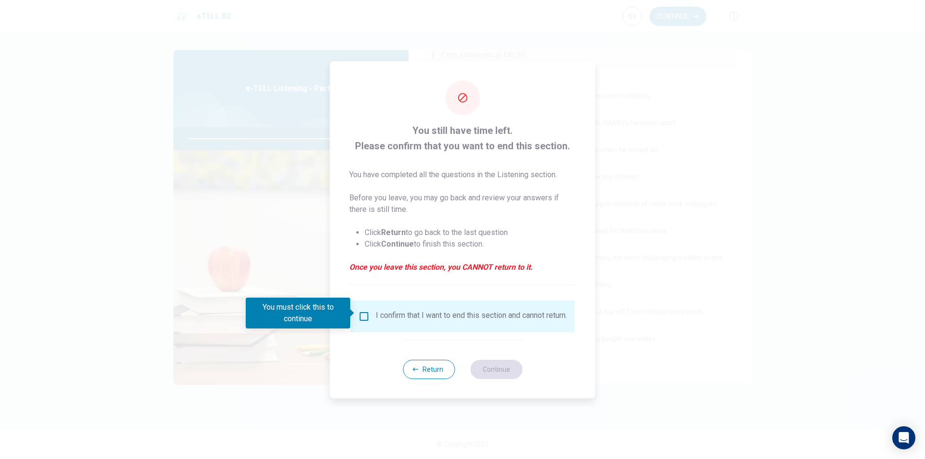
click at [373, 314] on div "I confirm that I want to end this section and cannot return." at bounding box center [463, 317] width 209 height 12
click at [427, 372] on button "Return" at bounding box center [429, 369] width 52 height 19
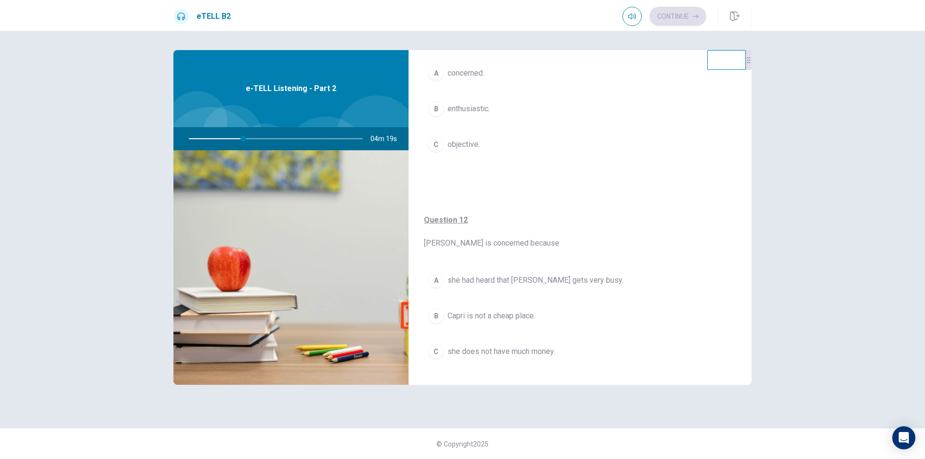
scroll to position [145, 0]
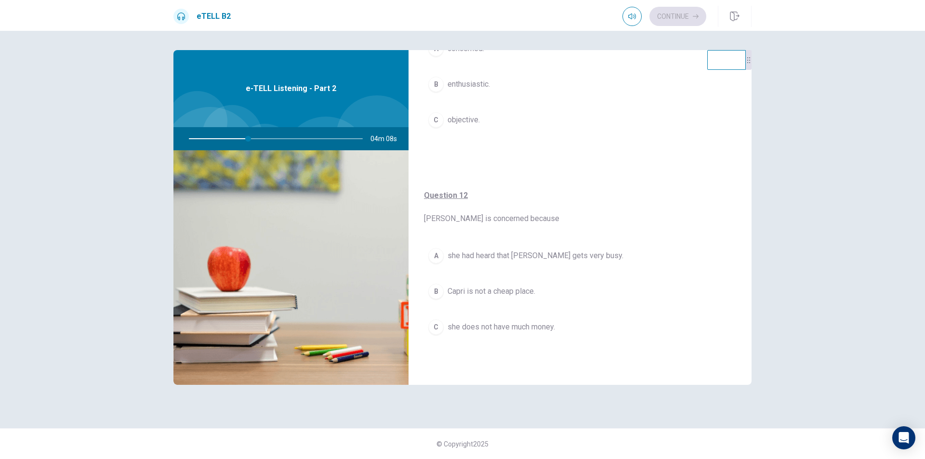
click at [480, 305] on div "A she had heard that [PERSON_NAME] gets very busy. B Capri is not a cheap place…" at bounding box center [580, 301] width 312 height 115
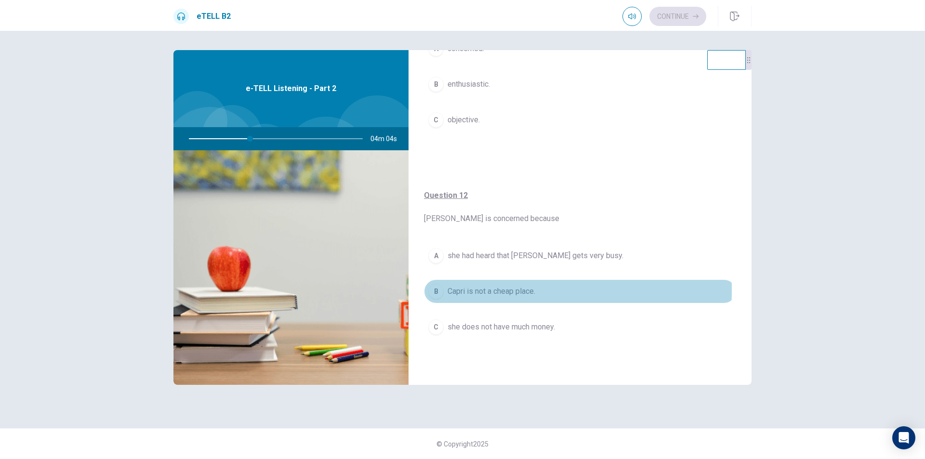
click at [460, 290] on span "Capri is not a cheap place." at bounding box center [492, 292] width 88 height 12
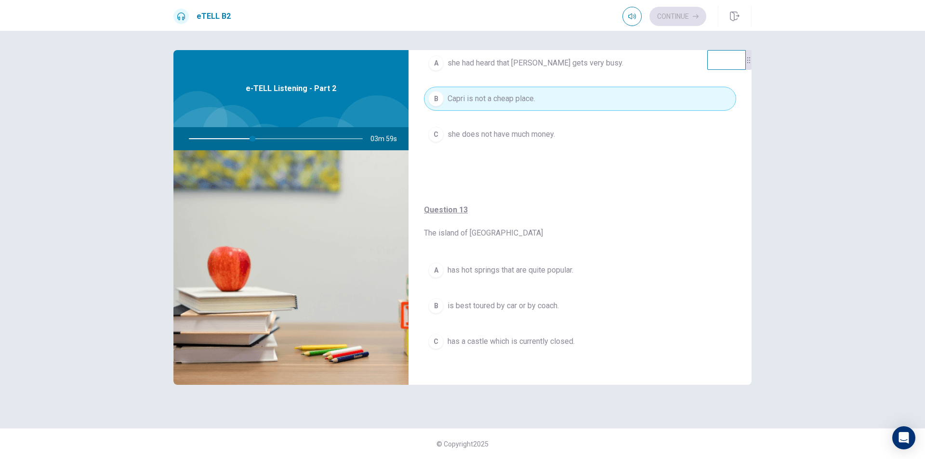
scroll to position [386, 0]
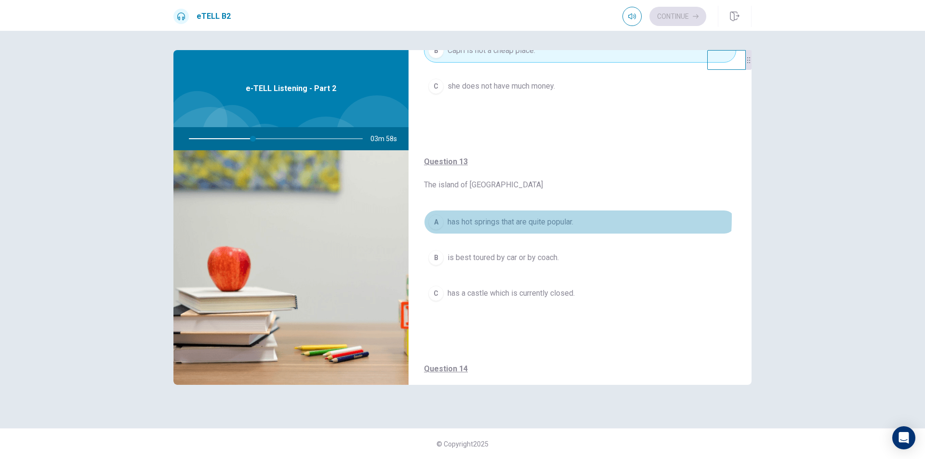
click at [504, 217] on span "has hot springs that are quite popular." at bounding box center [511, 222] width 126 height 12
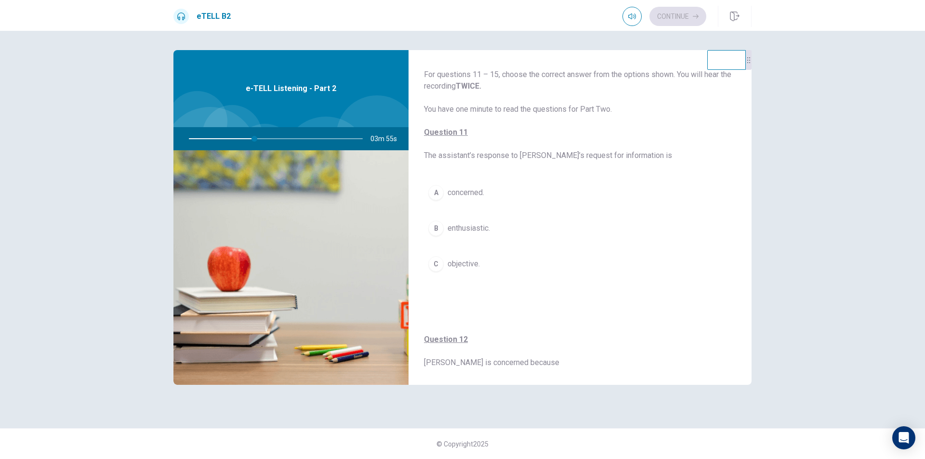
scroll to position [0, 0]
click at [470, 262] on span "objective." at bounding box center [464, 265] width 32 height 12
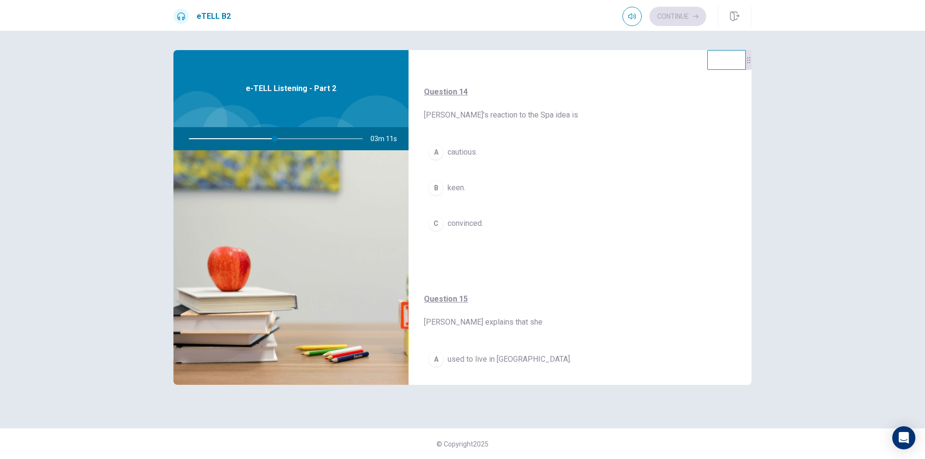
scroll to position [675, 0]
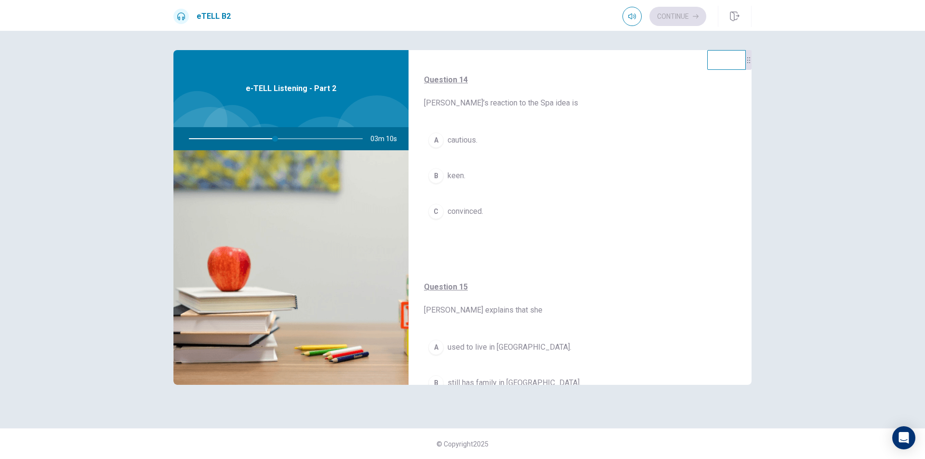
click at [499, 215] on button "C convinced." at bounding box center [580, 212] width 312 height 24
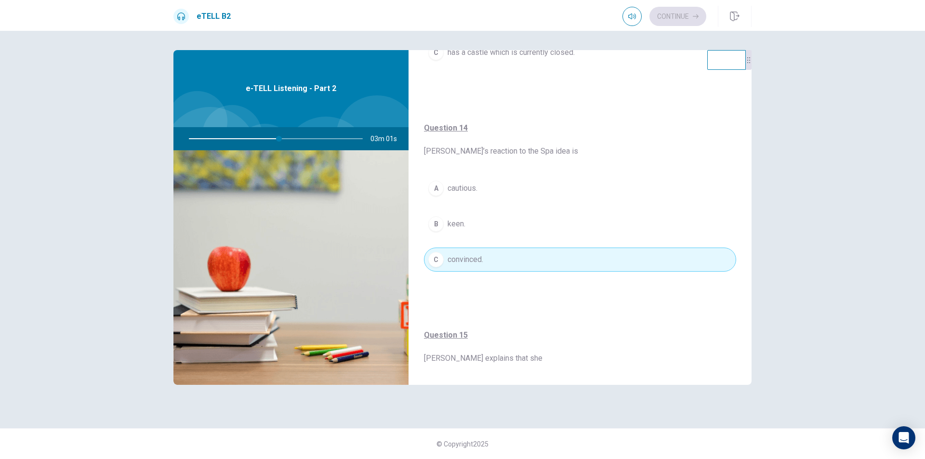
scroll to position [759, 0]
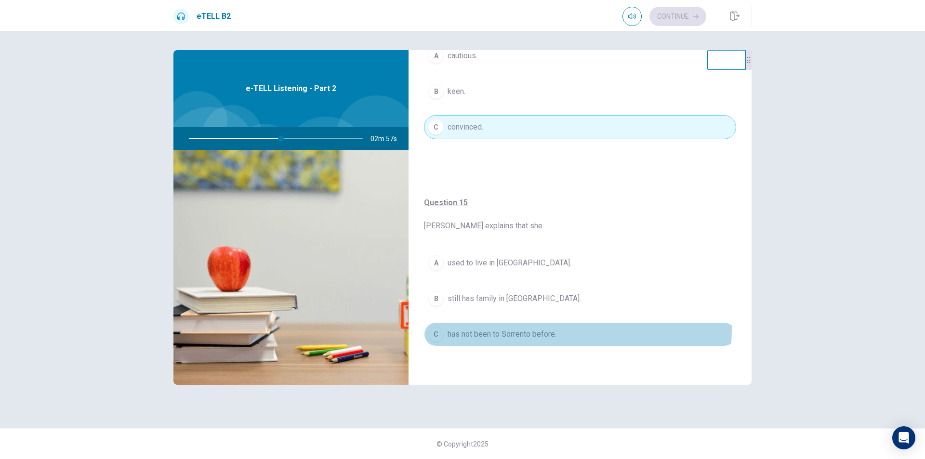
click at [497, 328] on button "C has not been to Sorrento before." at bounding box center [580, 334] width 312 height 24
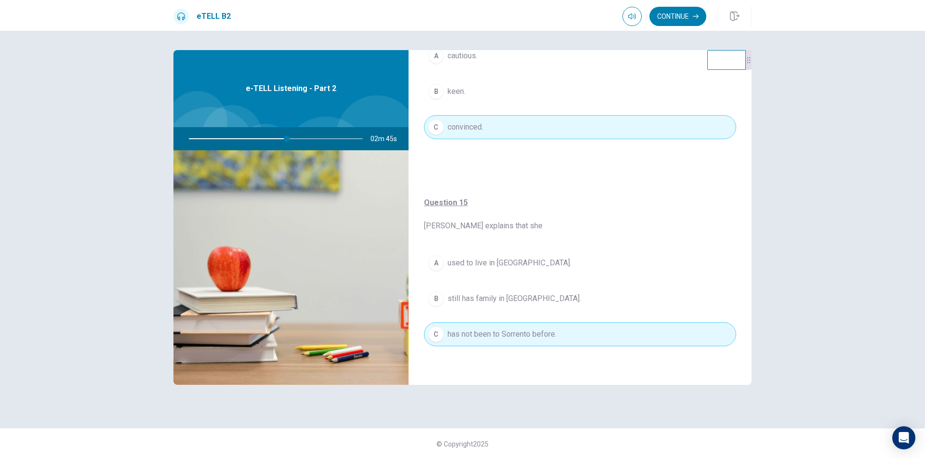
click at [491, 288] on button "B still has family in [GEOGRAPHIC_DATA]." at bounding box center [580, 299] width 312 height 24
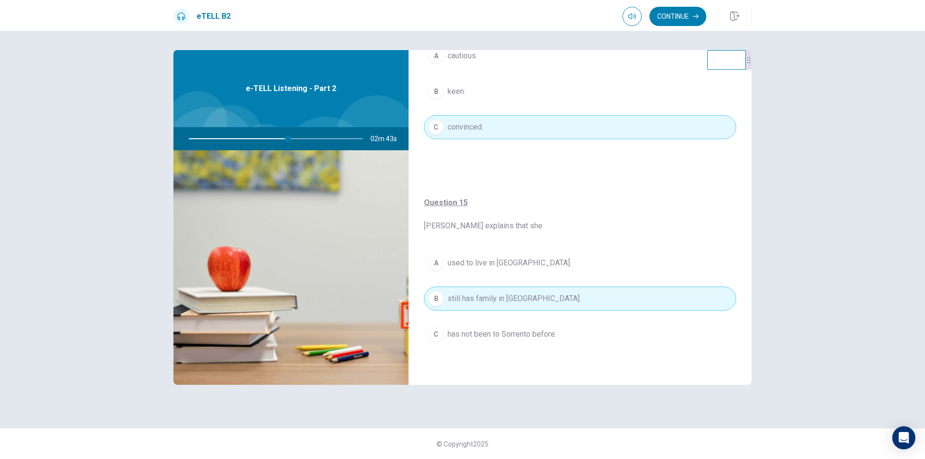
click at [488, 330] on span "has not been to Sorrento before." at bounding box center [502, 335] width 109 height 12
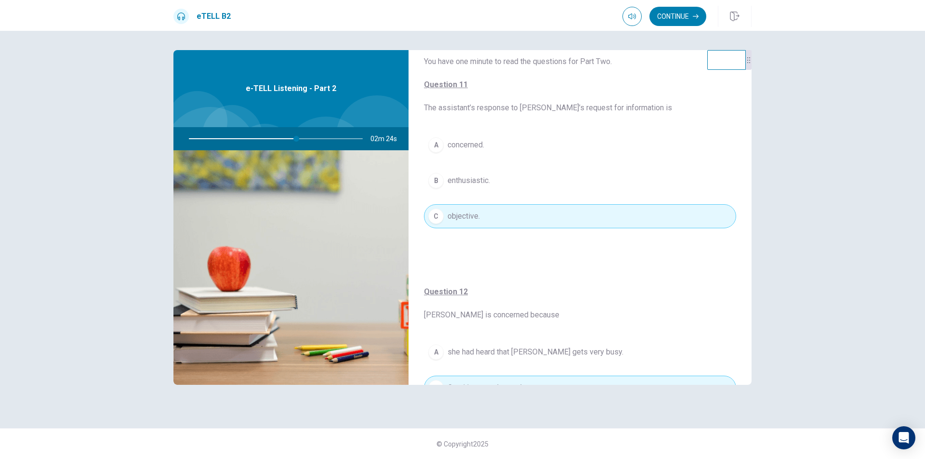
scroll to position [0, 0]
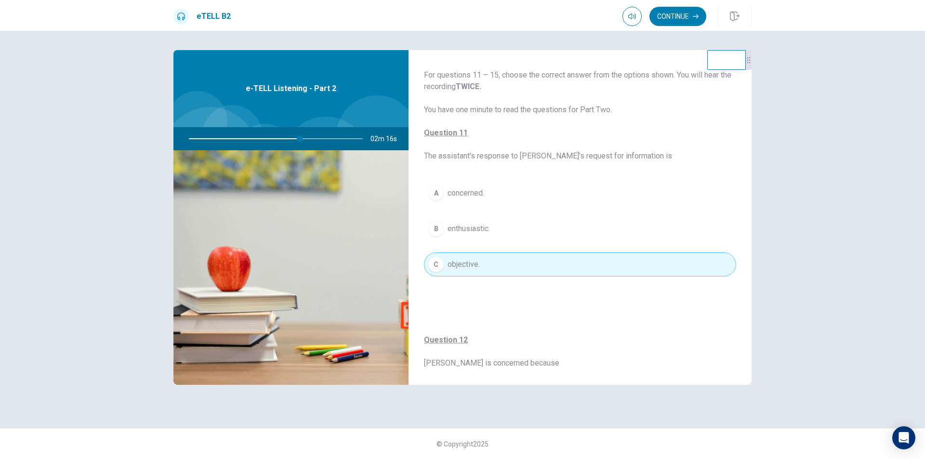
click at [516, 158] on span "For questions 11 – 15, choose the correct answer from the options shown. You wi…" at bounding box center [580, 115] width 312 height 93
click at [542, 158] on span "For questions 11 – 15, choose the correct answer from the options shown. You wi…" at bounding box center [580, 115] width 312 height 93
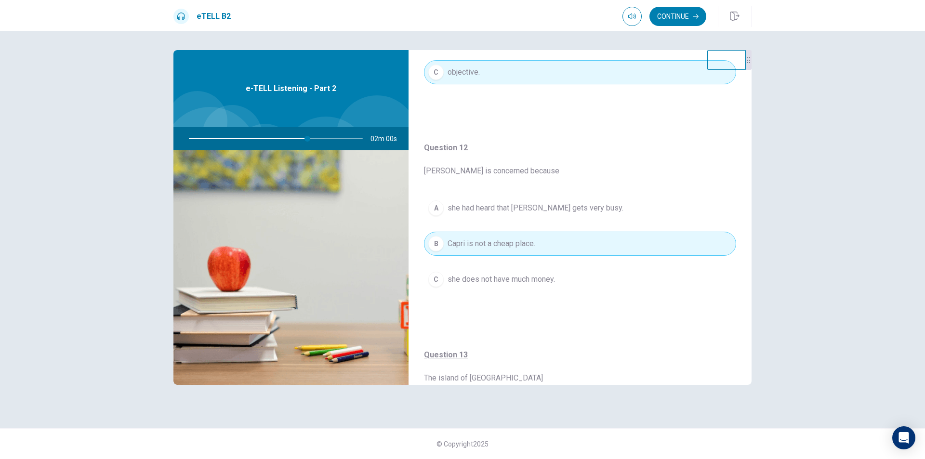
scroll to position [193, 0]
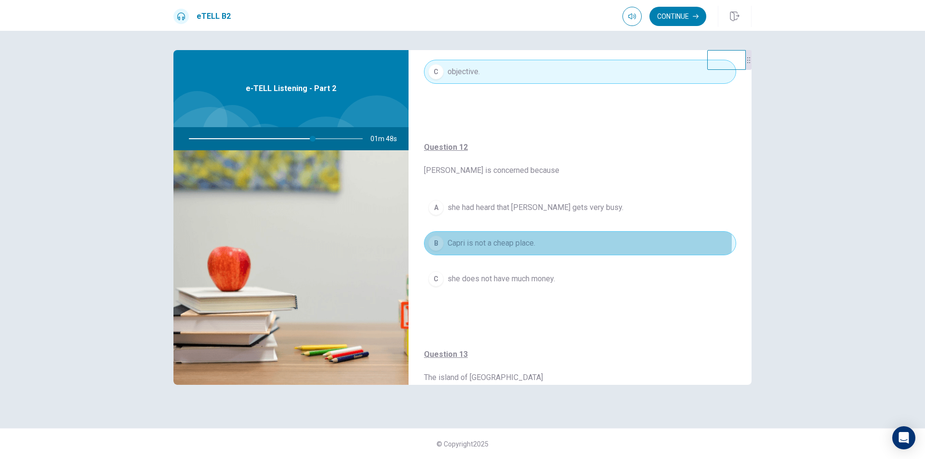
click at [467, 242] on span "Capri is not a cheap place." at bounding box center [492, 244] width 88 height 12
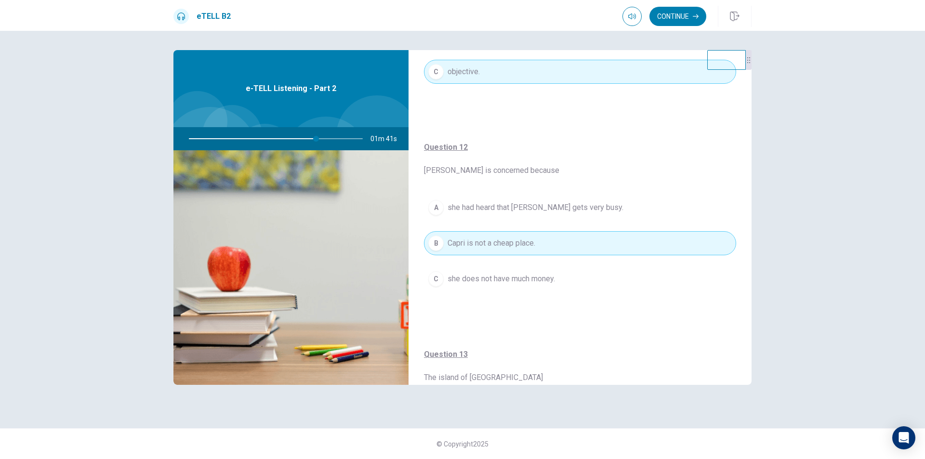
scroll to position [241, 0]
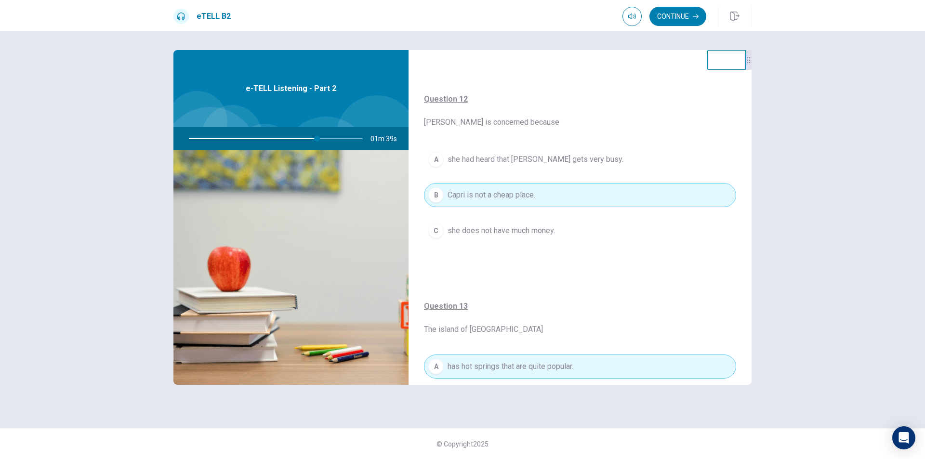
click at [467, 276] on div "Question 12 [PERSON_NAME] is concerned because A she had heard that [PERSON_NAM…" at bounding box center [580, 177] width 343 height 207
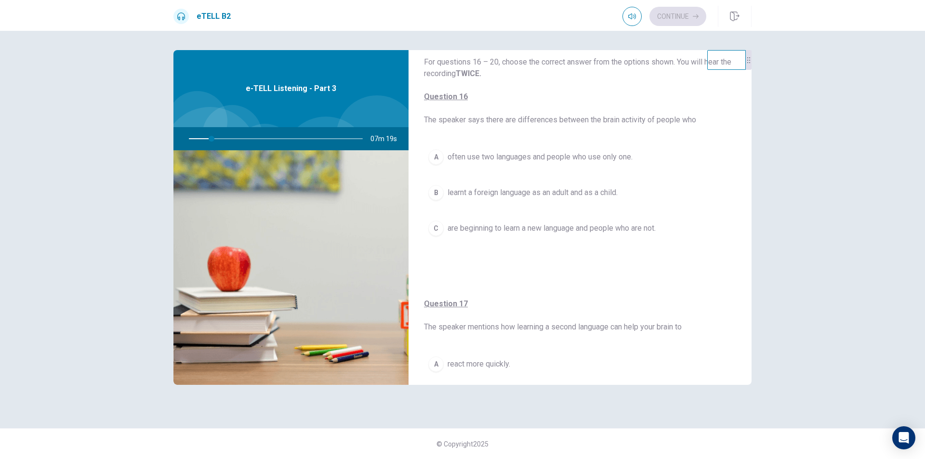
scroll to position [0, 0]
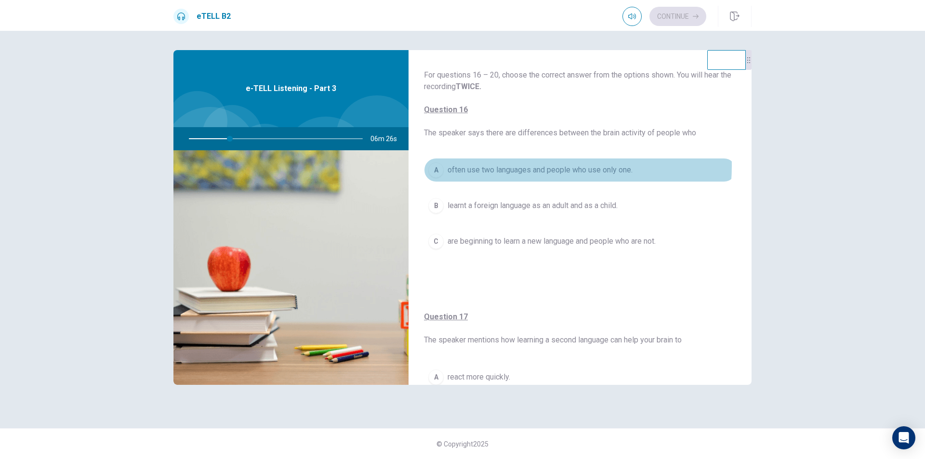
click at [522, 166] on span "often use two languages and people who use only one." at bounding box center [540, 170] width 185 height 12
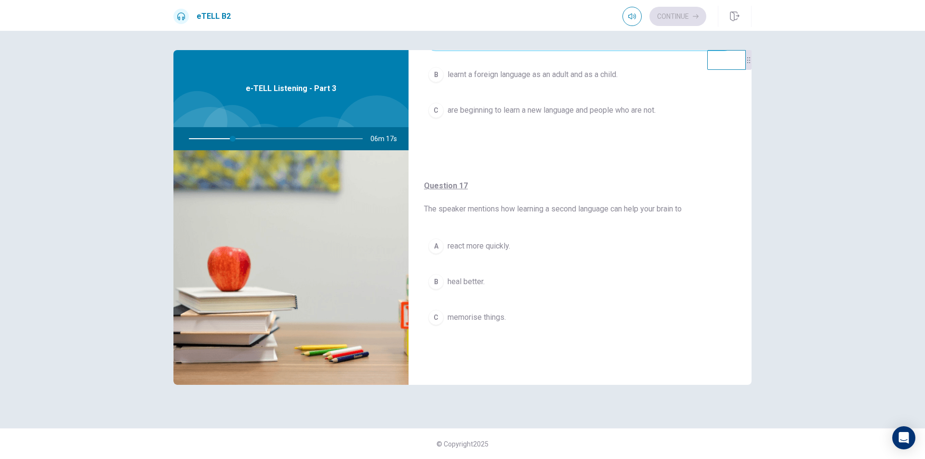
scroll to position [145, 0]
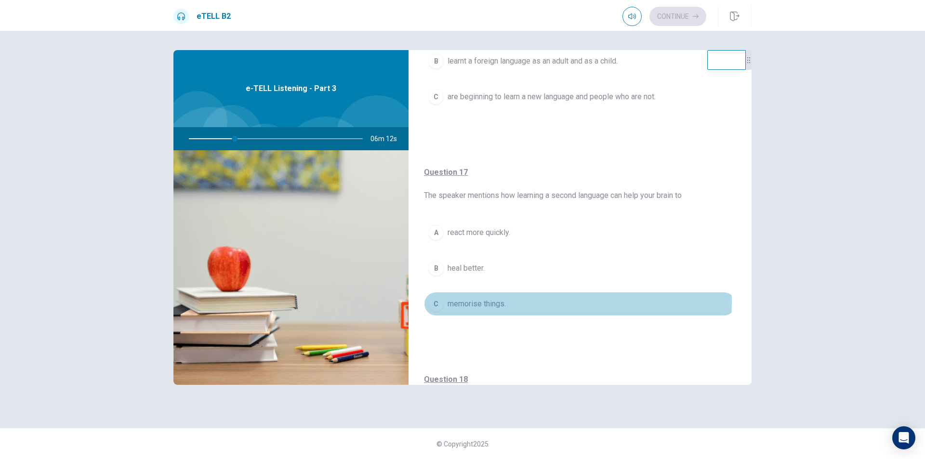
click at [484, 302] on span "memorise things." at bounding box center [477, 304] width 58 height 12
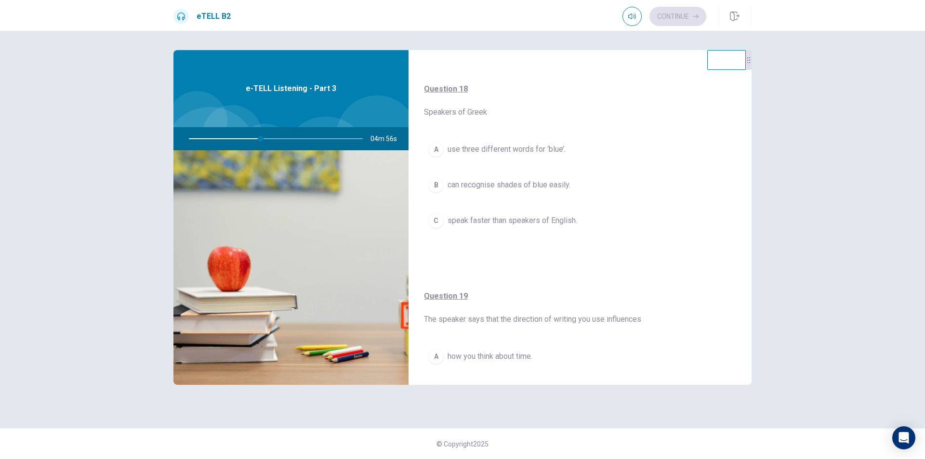
scroll to position [434, 0]
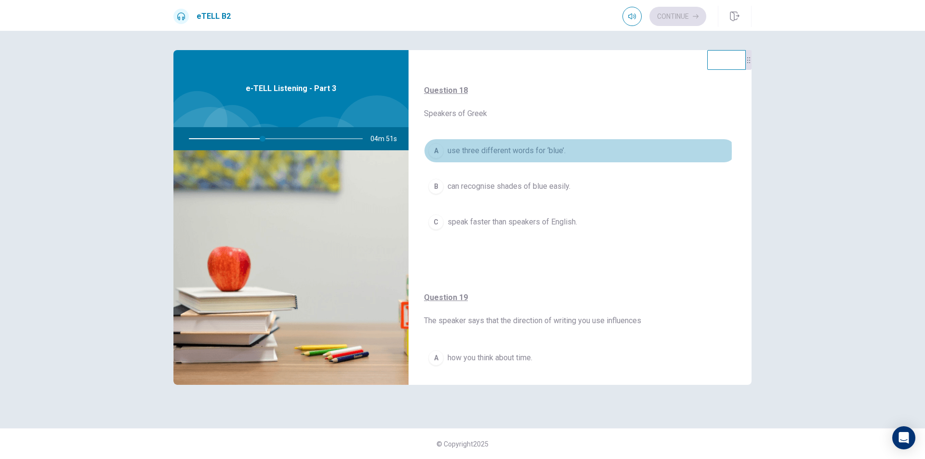
click at [468, 151] on span "use three different words for ‘blue’." at bounding box center [507, 151] width 118 height 12
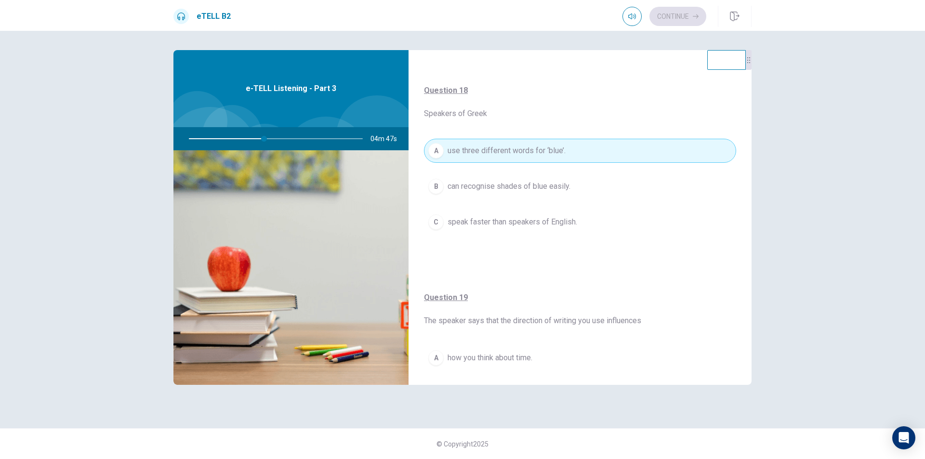
click at [459, 180] on button "B can recognise shades of blue easily." at bounding box center [580, 186] width 312 height 24
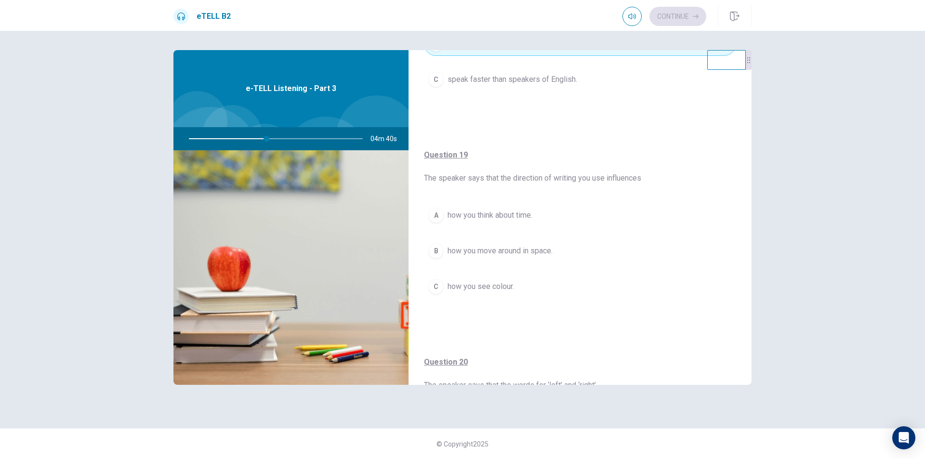
scroll to position [578, 0]
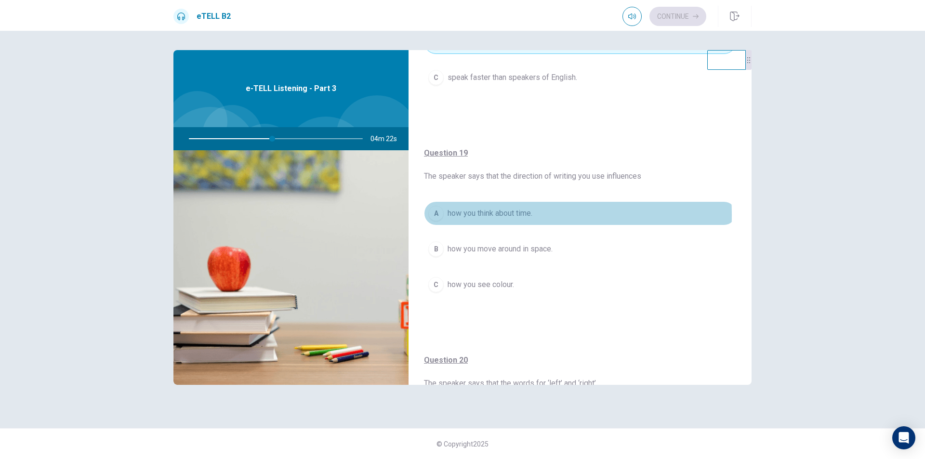
click at [457, 215] on span "how you think about time." at bounding box center [490, 214] width 85 height 12
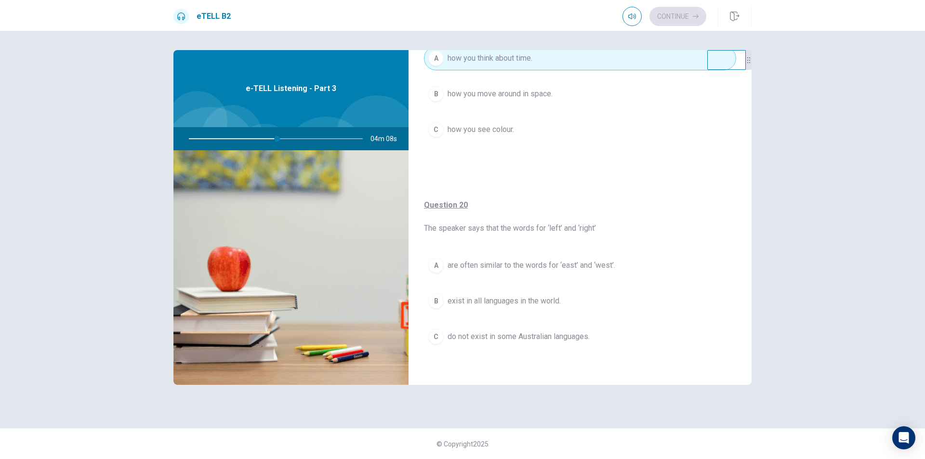
scroll to position [736, 0]
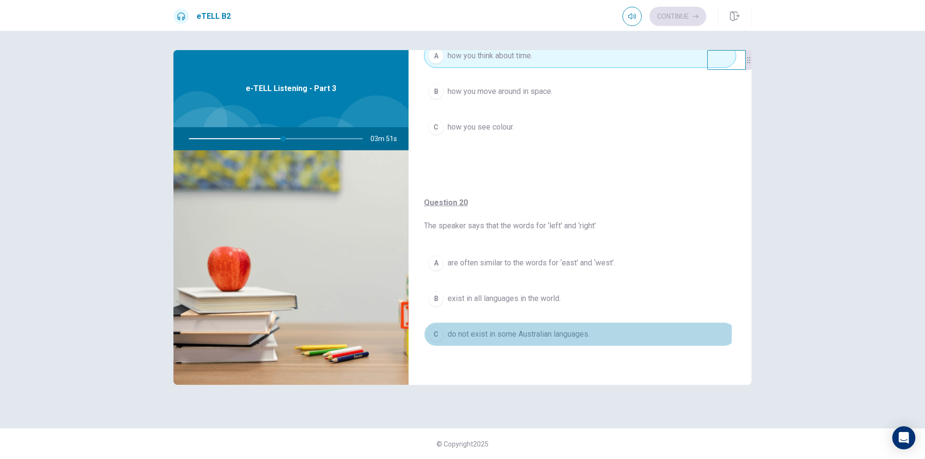
click at [487, 332] on span "do not exist in some Australian languages." at bounding box center [519, 335] width 142 height 12
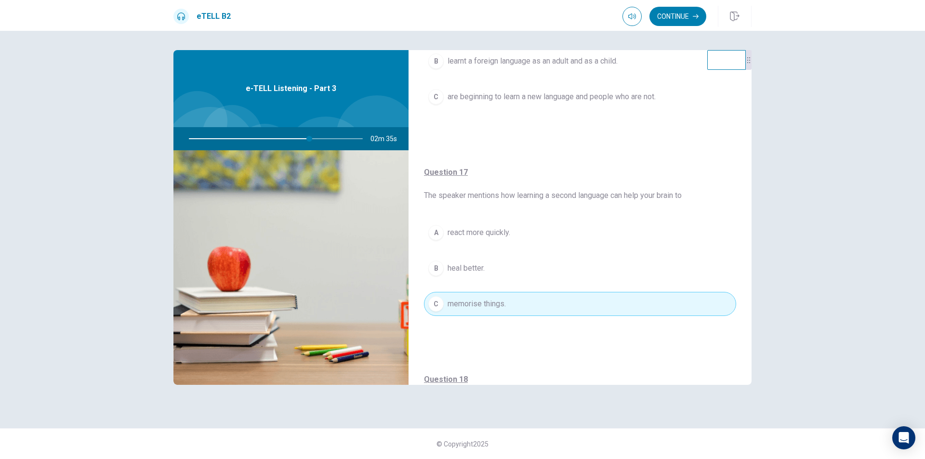
scroll to position [96, 0]
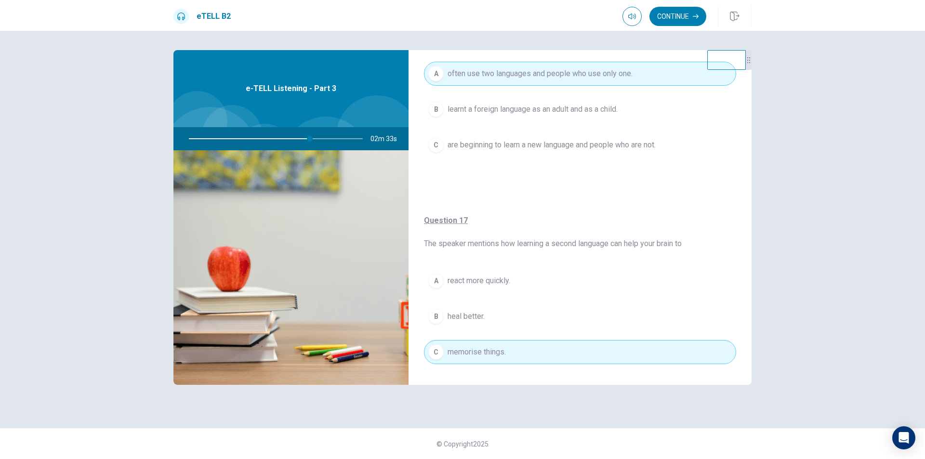
drag, startPoint x: 502, startPoint y: 245, endPoint x: 517, endPoint y: 245, distance: 14.9
click at [517, 245] on span "Question 17 The speaker mentions how learning a second language can help your b…" at bounding box center [580, 232] width 312 height 35
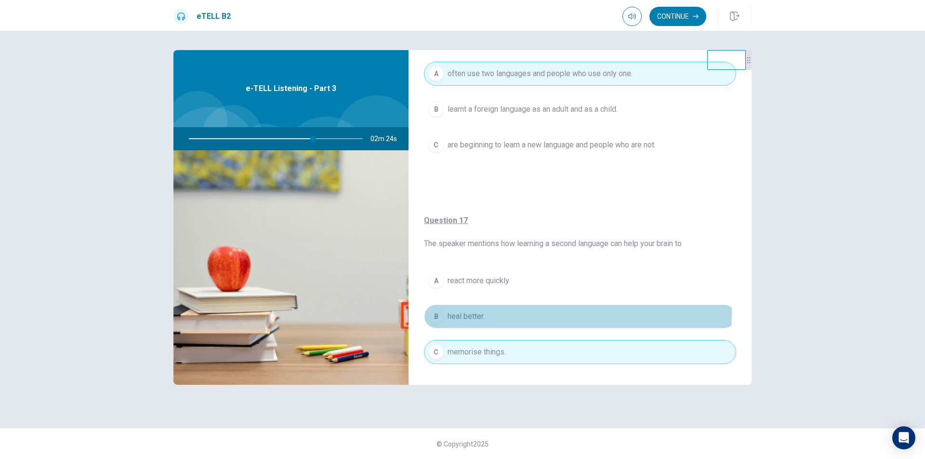
click at [498, 311] on button "B heal better." at bounding box center [580, 317] width 312 height 24
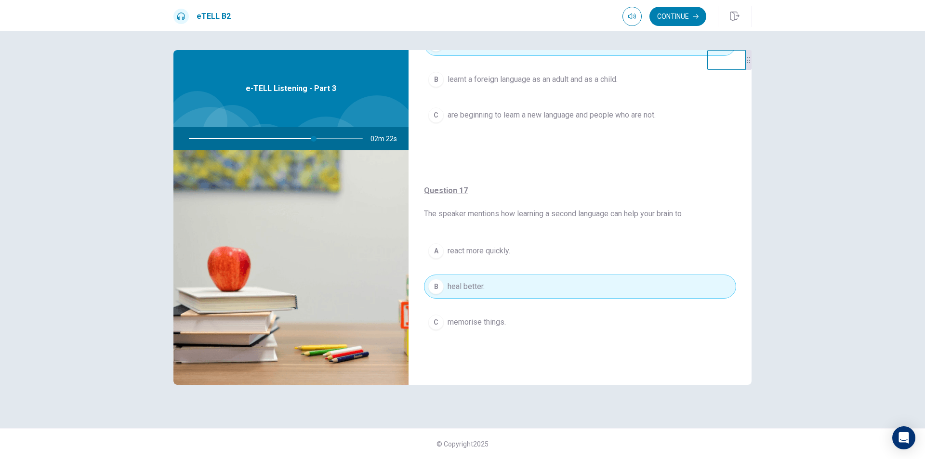
scroll to position [145, 0]
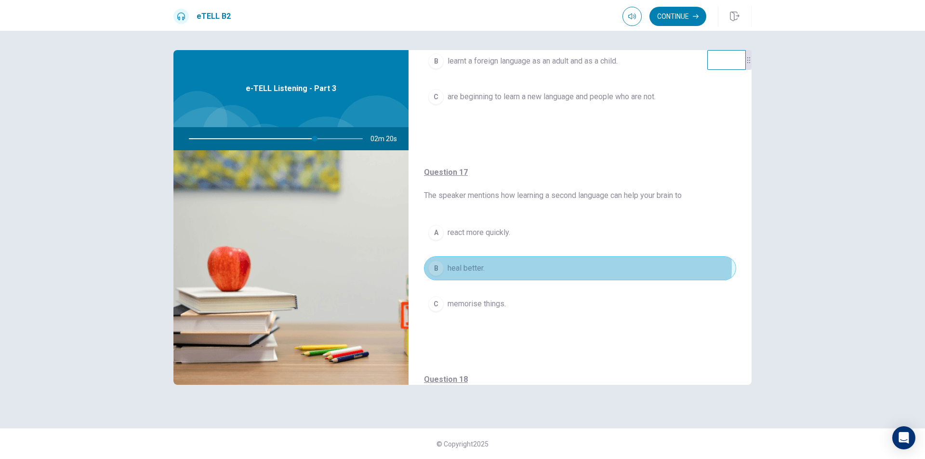
click at [551, 267] on button "B heal better." at bounding box center [580, 268] width 312 height 24
click at [500, 267] on button "B heal better." at bounding box center [580, 268] width 312 height 24
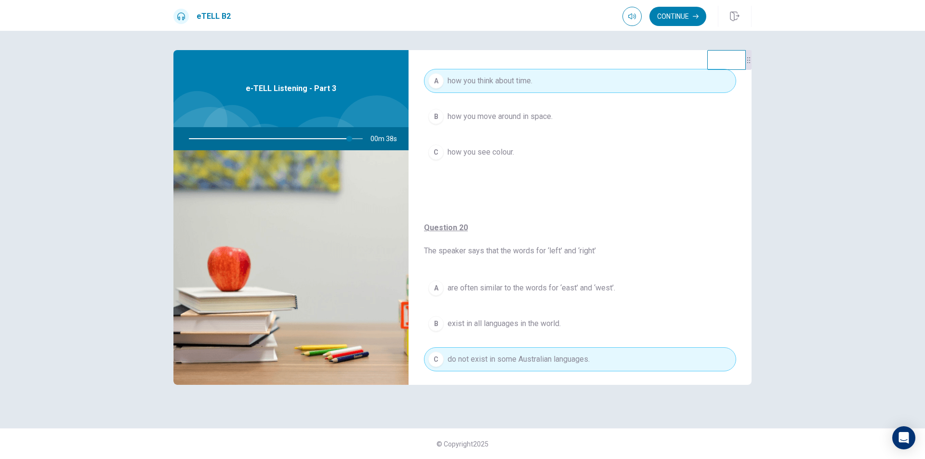
scroll to position [736, 0]
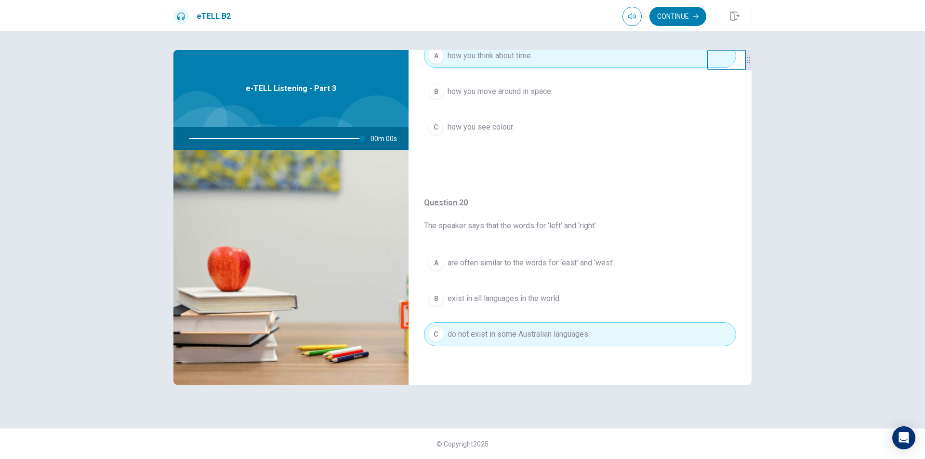
type input "*"
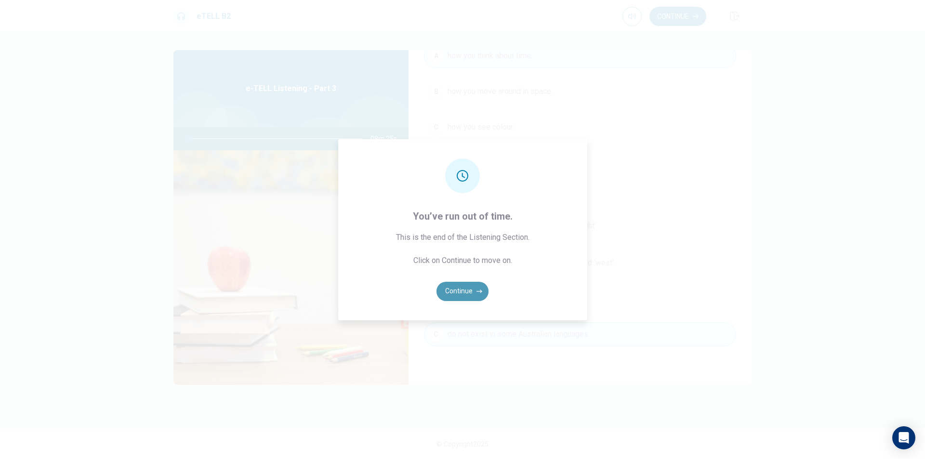
click at [455, 289] on button "Continue" at bounding box center [463, 291] width 52 height 19
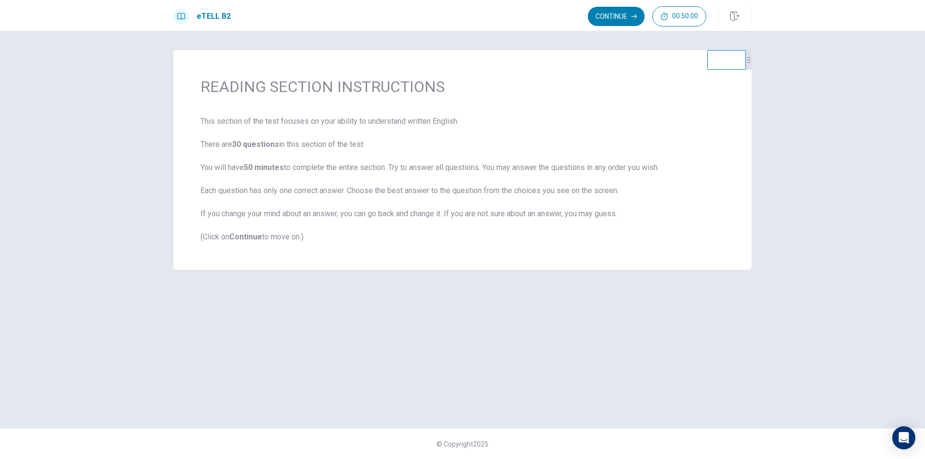
drag, startPoint x: 245, startPoint y: 190, endPoint x: 273, endPoint y: 193, distance: 28.1
click at [273, 193] on span "This section of the test focuses on your ability to understand written English.…" at bounding box center [462, 179] width 524 height 127
drag, startPoint x: 394, startPoint y: 190, endPoint x: 410, endPoint y: 190, distance: 15.9
click at [405, 190] on span "This section of the test focuses on your ability to understand written English.…" at bounding box center [462, 179] width 524 height 127
drag, startPoint x: 523, startPoint y: 191, endPoint x: 531, endPoint y: 191, distance: 7.7
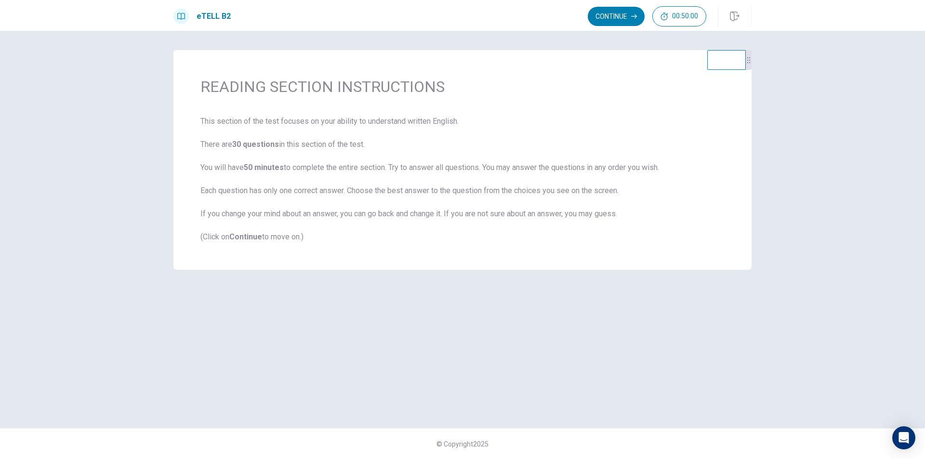
click at [531, 191] on span "This section of the test focuses on your ability to understand written English.…" at bounding box center [462, 179] width 524 height 127
drag, startPoint x: 252, startPoint y: 211, endPoint x: 346, endPoint y: 219, distance: 93.9
click at [353, 219] on span "This section of the test focuses on your ability to understand written English.…" at bounding box center [462, 179] width 524 height 127
click at [432, 207] on span "This section of the test focuses on your ability to understand written English.…" at bounding box center [462, 179] width 524 height 127
drag, startPoint x: 531, startPoint y: 219, endPoint x: 561, endPoint y: 213, distance: 30.6
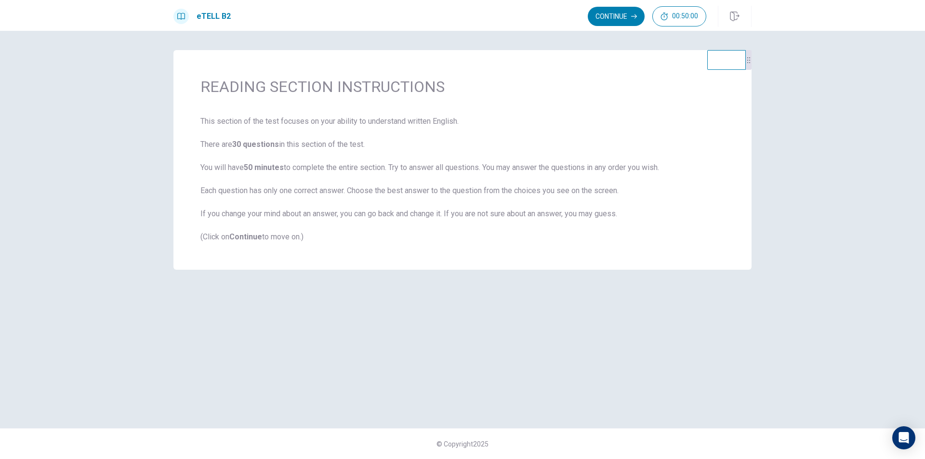
click at [561, 213] on span "This section of the test focuses on your ability to understand written English.…" at bounding box center [462, 179] width 524 height 127
drag, startPoint x: 453, startPoint y: 368, endPoint x: 473, endPoint y: 386, distance: 27.0
click at [473, 385] on div "READING SECTION INSTRUCTIONS This section of the test focuses on your ability t…" at bounding box center [462, 229] width 609 height 359
click at [468, 382] on div "READING SECTION INSTRUCTIONS This section of the test focuses on your ability t…" at bounding box center [462, 229] width 609 height 359
click at [468, 379] on div "READING SECTION INSTRUCTIONS This section of the test focuses on your ability t…" at bounding box center [462, 229] width 609 height 359
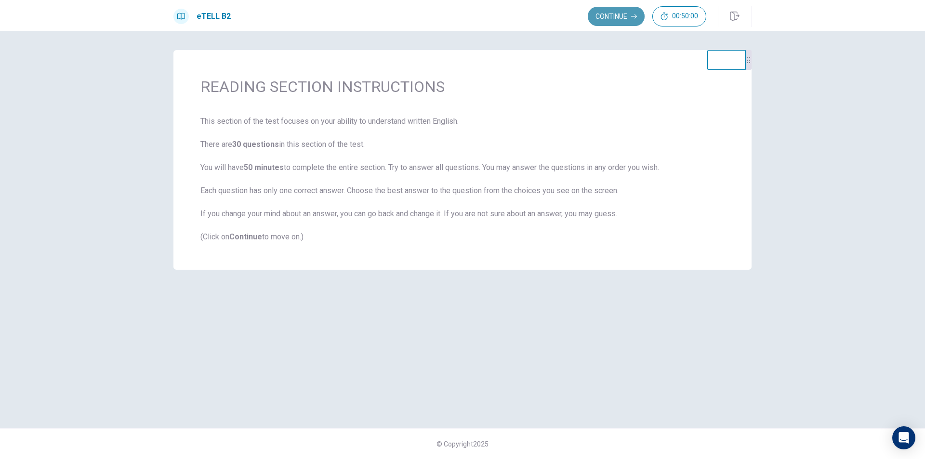
click at [618, 17] on button "Continue" at bounding box center [616, 16] width 57 height 19
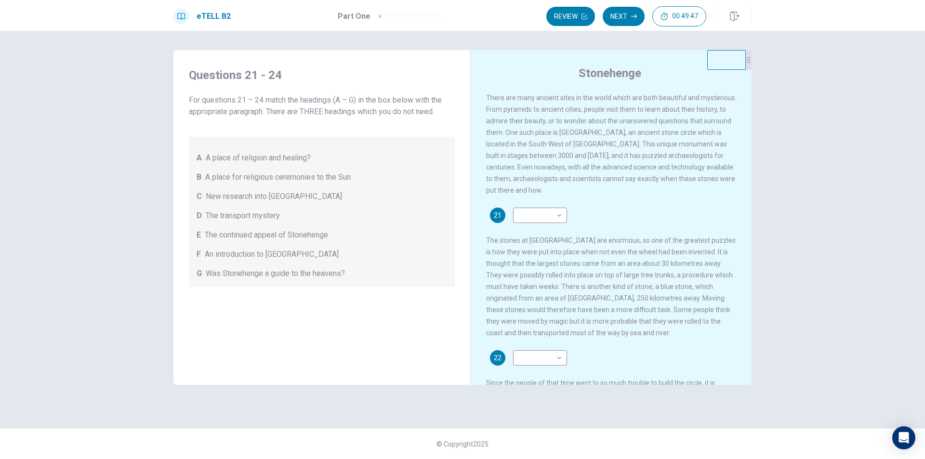
scroll to position [0, 0]
click at [604, 162] on span "There are many ancient sites in the world which are both beautiful and mysterio…" at bounding box center [611, 144] width 251 height 100
drag, startPoint x: 589, startPoint y: 171, endPoint x: 610, endPoint y: 172, distance: 20.3
click at [606, 172] on span "There are many ancient sites in the world which are both beautiful and mysterio…" at bounding box center [611, 144] width 251 height 100
click at [658, 174] on span "There are many ancient sites in the world which are both beautiful and mysterio…" at bounding box center [611, 144] width 251 height 100
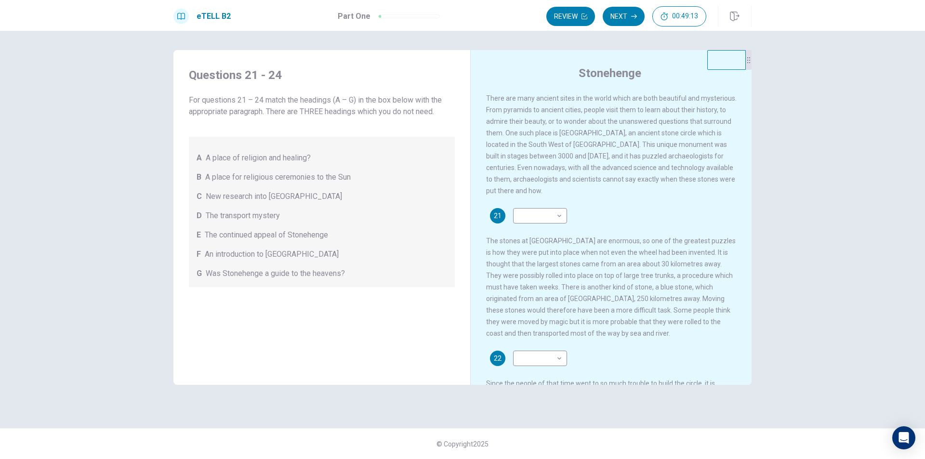
click at [659, 178] on div "There are many ancient sites in the world which are both beautiful and mysterio…" at bounding box center [617, 239] width 263 height 293
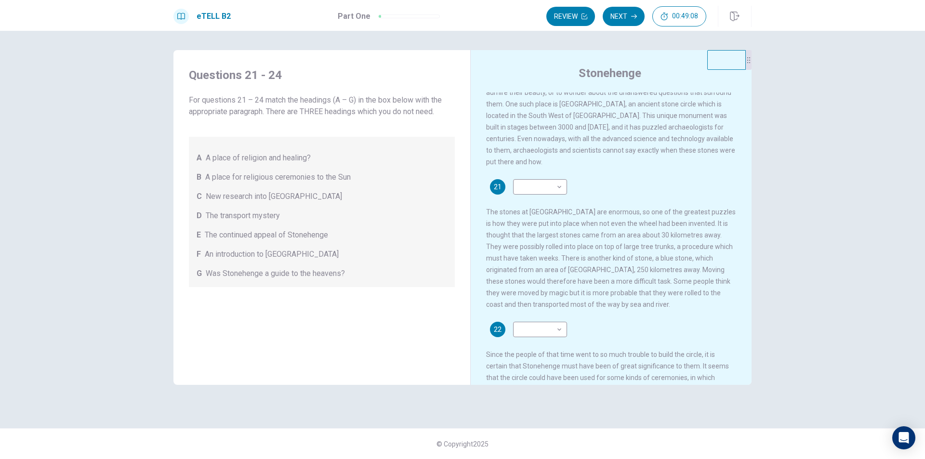
scroll to position [48, 0]
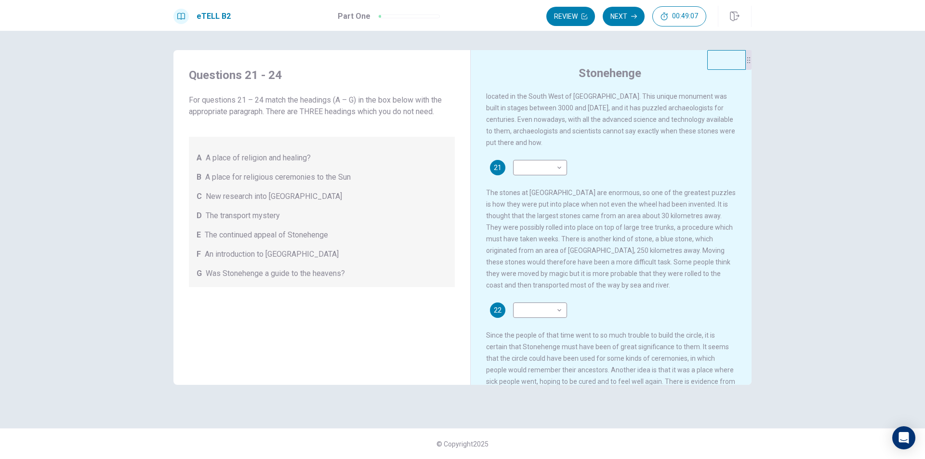
drag, startPoint x: 551, startPoint y: 201, endPoint x: 573, endPoint y: 200, distance: 21.2
click at [573, 201] on span "The stones at [GEOGRAPHIC_DATA] are enormous, so one of the greatest puzzles is…" at bounding box center [611, 239] width 250 height 100
drag, startPoint x: 615, startPoint y: 200, endPoint x: 623, endPoint y: 203, distance: 8.2
click at [621, 203] on div "21 ​ ​ The stones at [GEOGRAPHIC_DATA] are enormous, so one of the greatest puz…" at bounding box center [611, 225] width 251 height 131
drag, startPoint x: 567, startPoint y: 209, endPoint x: 577, endPoint y: 218, distance: 13.3
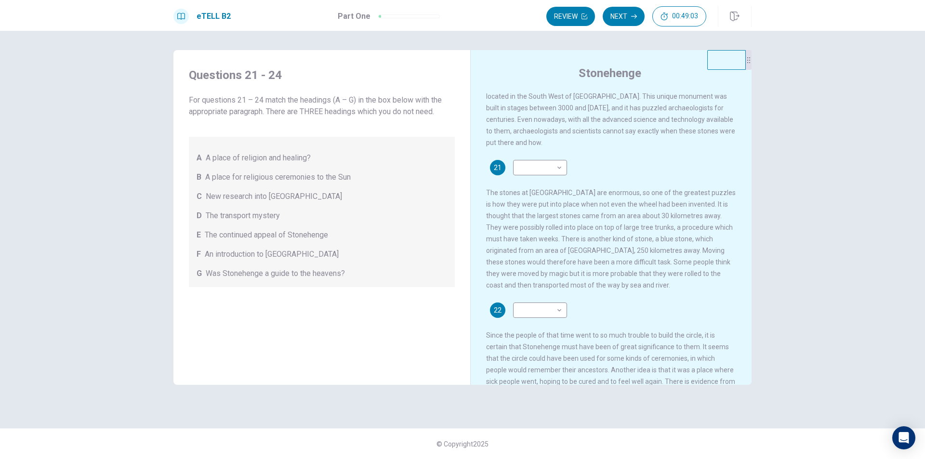
click at [590, 214] on div "21 ​ ​ The stones at [GEOGRAPHIC_DATA] are enormous, so one of the greatest puz…" at bounding box center [611, 225] width 251 height 131
click at [696, 268] on span "The stones at [GEOGRAPHIC_DATA] are enormous, so one of the greatest puzzles is…" at bounding box center [611, 239] width 250 height 100
drag, startPoint x: 530, startPoint y: 280, endPoint x: 570, endPoint y: 283, distance: 40.2
click at [570, 283] on span "The stones at [GEOGRAPHIC_DATA] are enormous, so one of the greatest puzzles is…" at bounding box center [611, 239] width 250 height 100
drag, startPoint x: 214, startPoint y: 275, endPoint x: 311, endPoint y: 274, distance: 96.9
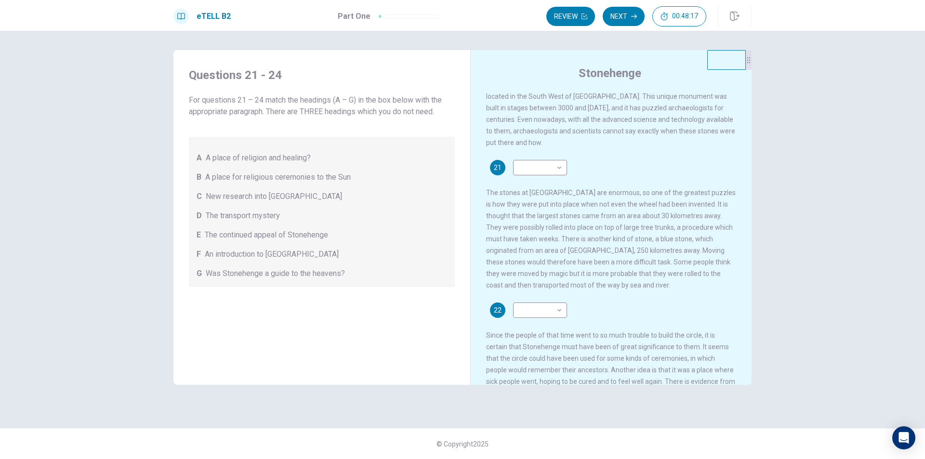
click at [311, 274] on span "Was Stonehenge a guide to the heavens?" at bounding box center [275, 274] width 139 height 12
drag, startPoint x: 294, startPoint y: 275, endPoint x: 218, endPoint y: 255, distance: 77.9
click at [246, 264] on div "A A place of religion and healing? B A place for religious ceremonies to the Su…" at bounding box center [322, 212] width 266 height 150
drag, startPoint x: 213, startPoint y: 253, endPoint x: 290, endPoint y: 260, distance: 77.0
click at [295, 261] on div "A A place of religion and healing? B A place for religious ceremonies to the Su…" at bounding box center [322, 212] width 266 height 150
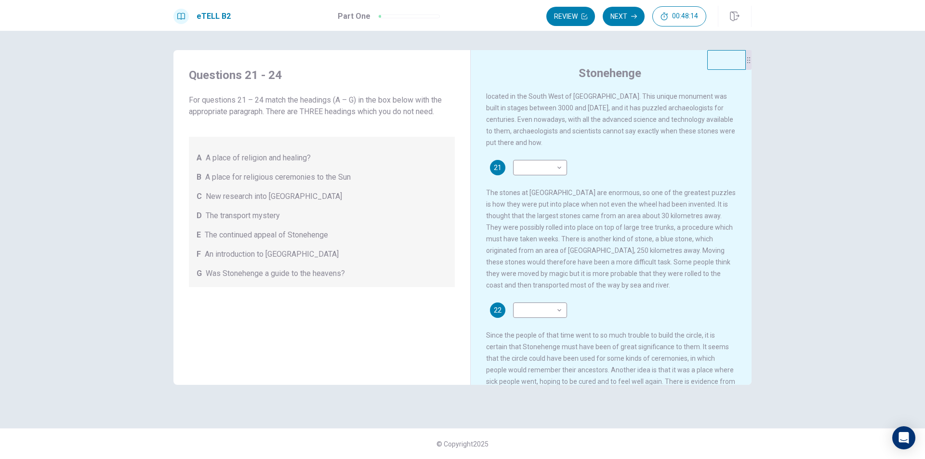
drag, startPoint x: 218, startPoint y: 234, endPoint x: 284, endPoint y: 236, distance: 66.1
click at [319, 237] on span "The continued appeal of Stonehenge" at bounding box center [266, 235] width 123 height 12
drag, startPoint x: 234, startPoint y: 218, endPoint x: 325, endPoint y: 216, distance: 91.6
click at [332, 218] on div "D The transport mystery" at bounding box center [322, 216] width 251 height 12
drag, startPoint x: 282, startPoint y: 202, endPoint x: 286, endPoint y: 198, distance: 5.1
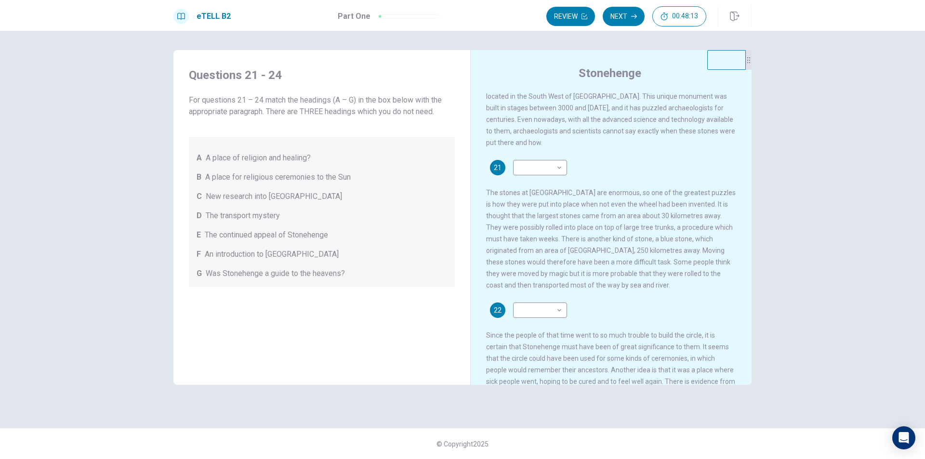
click at [286, 198] on span "New research into [GEOGRAPHIC_DATA]" at bounding box center [274, 197] width 136 height 12
drag, startPoint x: 277, startPoint y: 168, endPoint x: 201, endPoint y: 152, distance: 77.3
click at [273, 168] on div "A A place of religion and healing? B A place for religious ceremonies to the Su…" at bounding box center [322, 212] width 266 height 150
drag, startPoint x: 277, startPoint y: 144, endPoint x: 269, endPoint y: 148, distance: 9.1
click at [274, 146] on div "A A place of religion and healing? B A place for religious ceremonies to the Su…" at bounding box center [322, 212] width 266 height 150
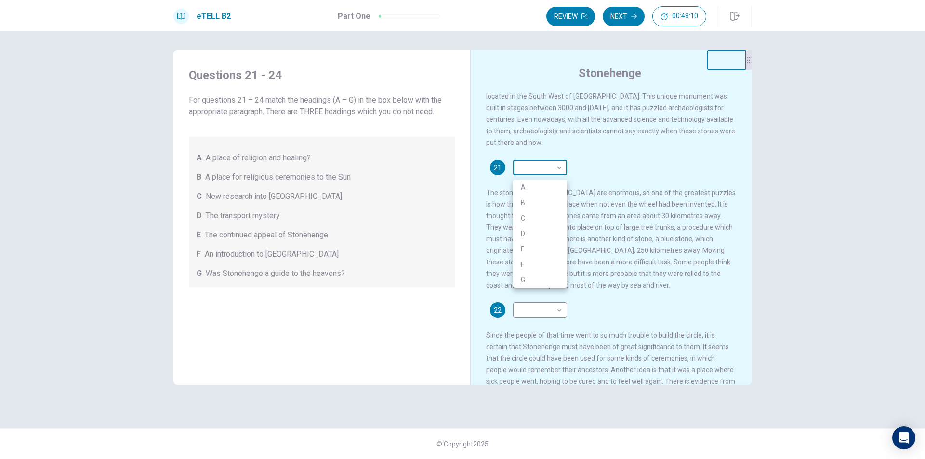
click at [555, 165] on body "This site uses cookies, as explained in our Privacy Policy . If you agree to th…" at bounding box center [462, 229] width 925 height 459
click at [522, 232] on li "D" at bounding box center [540, 233] width 54 height 15
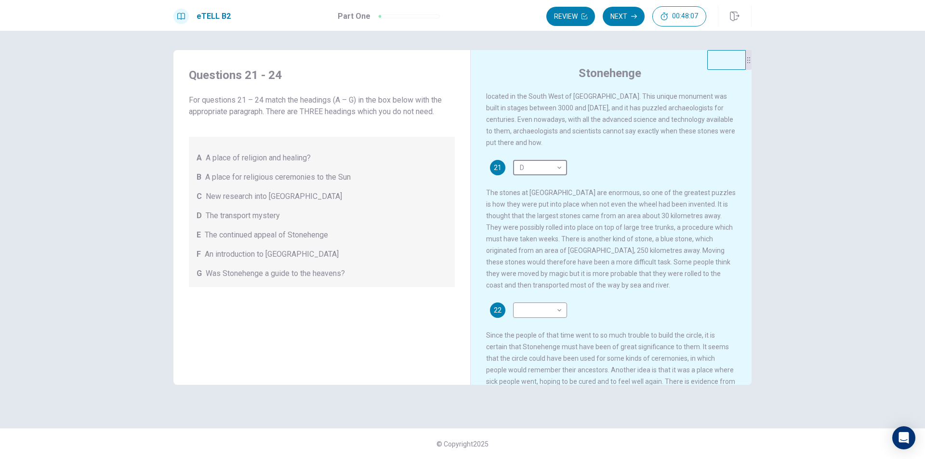
type input "*"
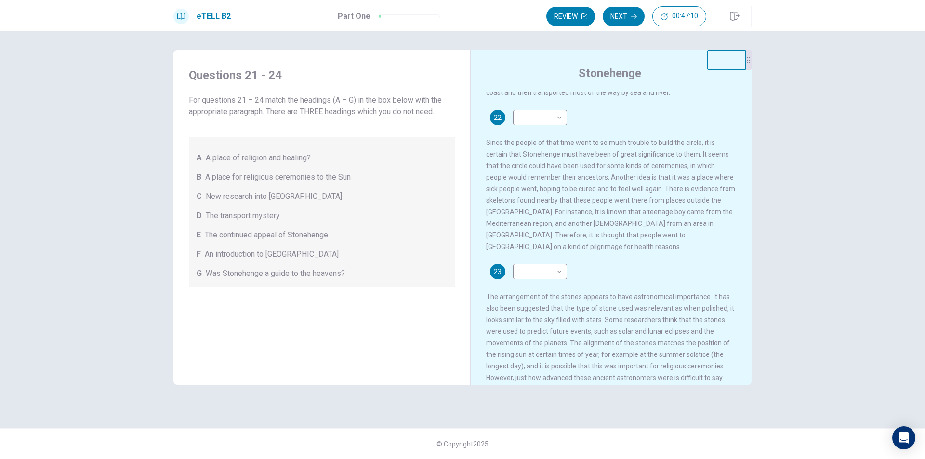
scroll to position [193, 0]
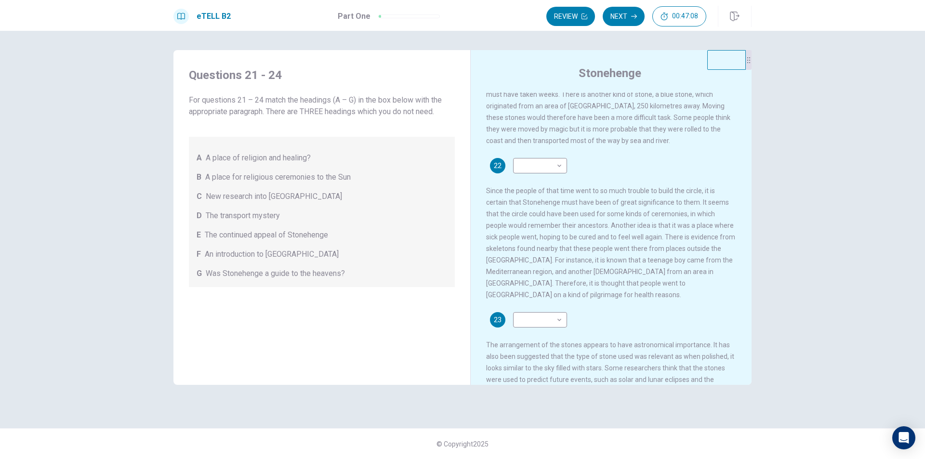
click at [288, 235] on span "The continued appeal of Stonehenge" at bounding box center [266, 235] width 123 height 12
click at [287, 235] on span "The continued appeal of Stonehenge" at bounding box center [266, 235] width 123 height 12
drag, startPoint x: 260, startPoint y: 183, endPoint x: 321, endPoint y: 182, distance: 61.7
click at [321, 182] on div "A A place of religion and healing? B A place for religious ceremonies to the Su…" at bounding box center [322, 212] width 266 height 150
drag, startPoint x: 244, startPoint y: 200, endPoint x: 311, endPoint y: 200, distance: 66.5
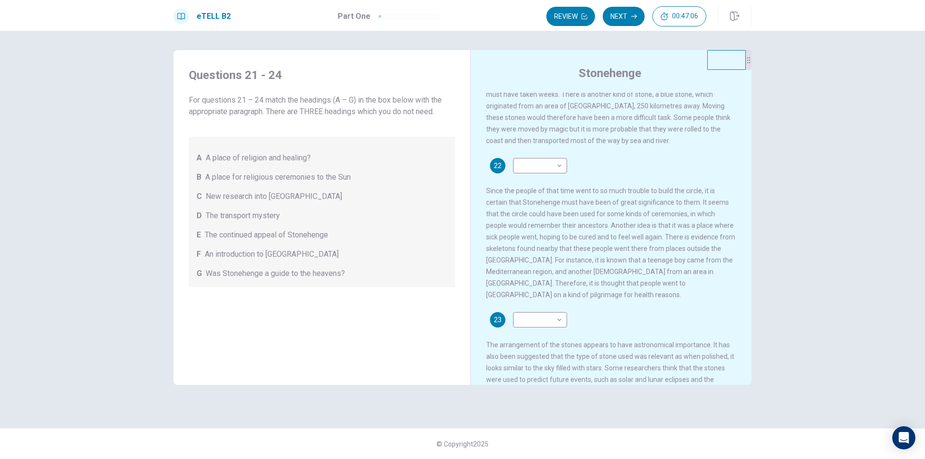
click at [314, 200] on div "C New research into [GEOGRAPHIC_DATA]" at bounding box center [322, 197] width 251 height 12
drag, startPoint x: 210, startPoint y: 160, endPoint x: 291, endPoint y: 160, distance: 81.0
click at [291, 160] on span "A place of religion and healing?" at bounding box center [258, 158] width 105 height 12
drag, startPoint x: 293, startPoint y: 273, endPoint x: 323, endPoint y: 277, distance: 31.1
click at [310, 276] on span "Was Stonehenge a guide to the heavens?" at bounding box center [275, 274] width 139 height 12
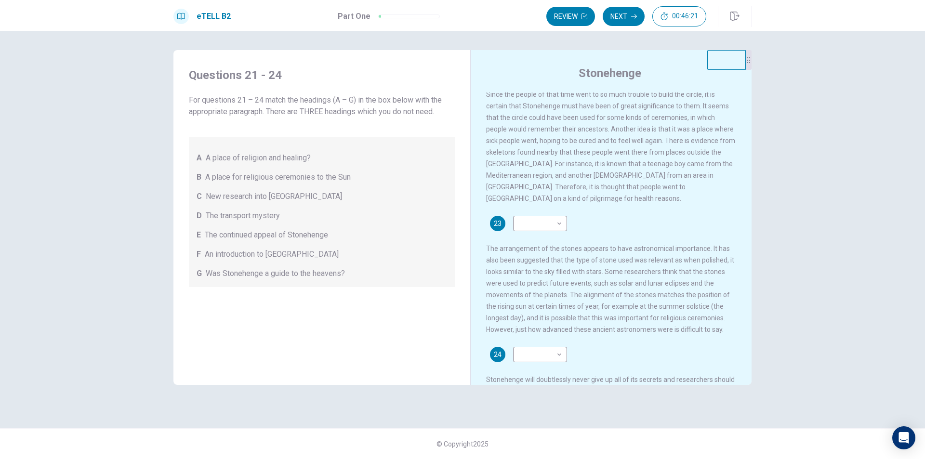
scroll to position [309, 0]
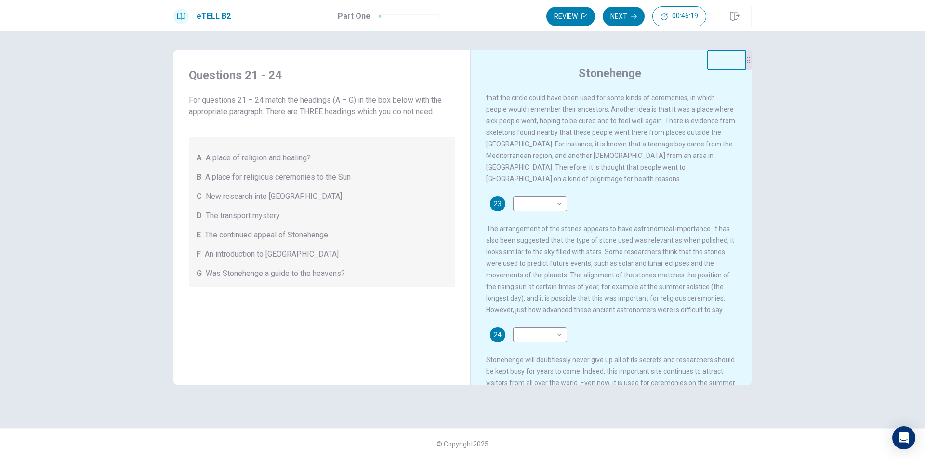
click at [247, 239] on span "The continued appeal of Stonehenge" at bounding box center [266, 235] width 123 height 12
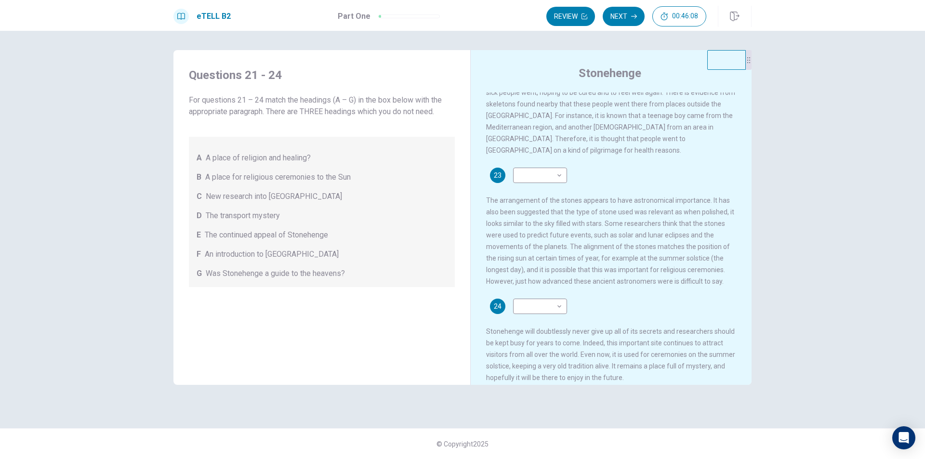
scroll to position [357, 0]
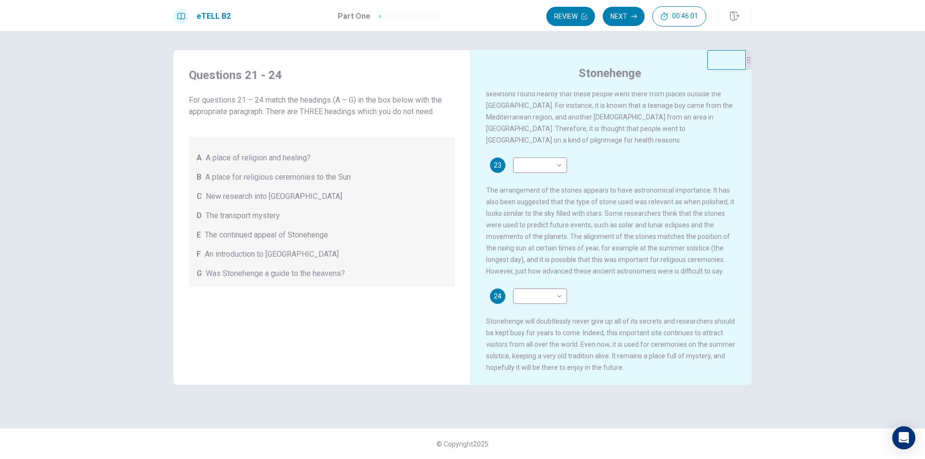
drag, startPoint x: 535, startPoint y: 319, endPoint x: 555, endPoint y: 319, distance: 20.2
click at [555, 319] on span "Stonehenge will doubtlessly never give up all of its secrets and researchers sh…" at bounding box center [610, 345] width 249 height 54
click at [526, 334] on span "Stonehenge will doubtlessly never give up all of its secrets and researchers sh…" at bounding box center [610, 345] width 249 height 54
drag, startPoint x: 260, startPoint y: 236, endPoint x: 283, endPoint y: 242, distance: 24.4
click at [291, 241] on span "The continued appeal of Stonehenge" at bounding box center [266, 235] width 123 height 12
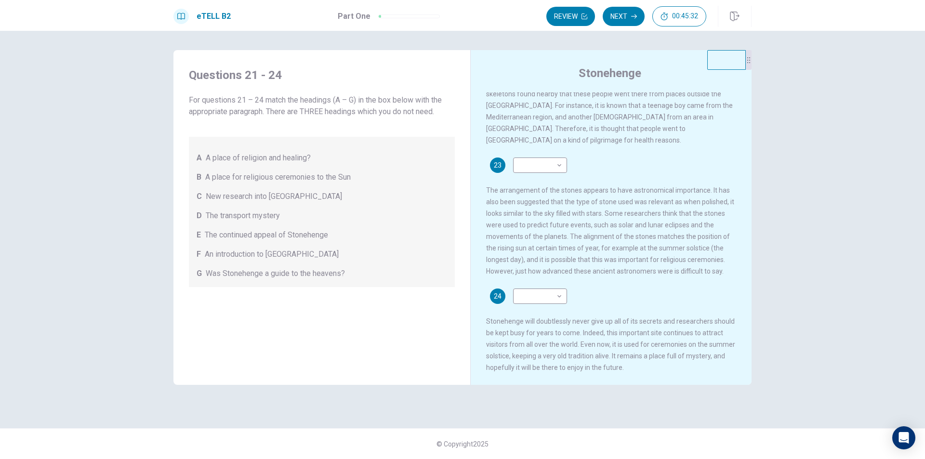
click at [287, 238] on span "The continued appeal of Stonehenge" at bounding box center [266, 235] width 123 height 12
click at [276, 254] on span "An introduction to [GEOGRAPHIC_DATA]" at bounding box center [272, 255] width 134 height 12
click at [275, 254] on span "An introduction to [GEOGRAPHIC_DATA]" at bounding box center [272, 255] width 134 height 12
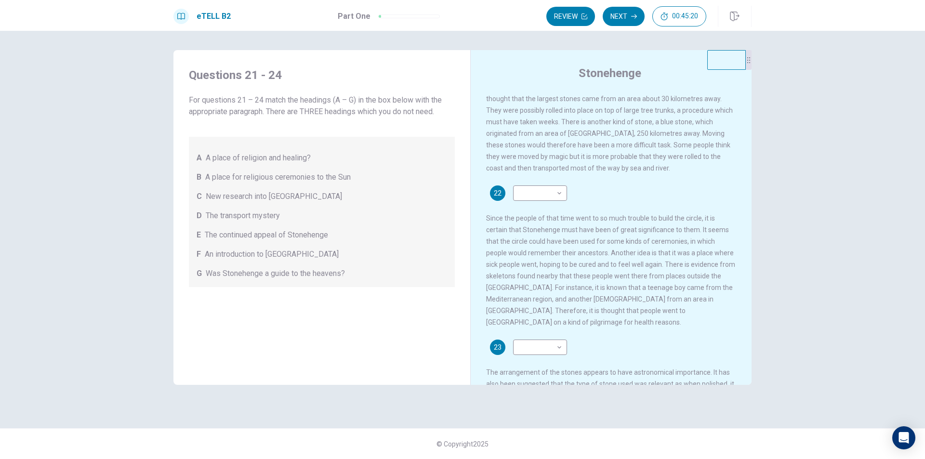
scroll to position [164, 0]
drag, startPoint x: 603, startPoint y: 241, endPoint x: 662, endPoint y: 253, distance: 60.1
click at [662, 253] on span "Since the people of that time went to so much trouble to build the circle, it i…" at bounding box center [610, 271] width 249 height 112
drag, startPoint x: 211, startPoint y: 176, endPoint x: 249, endPoint y: 192, distance: 41.1
click at [249, 192] on div "A A place of religion and healing? B A place for religious ceremonies to the Su…" at bounding box center [322, 212] width 266 height 150
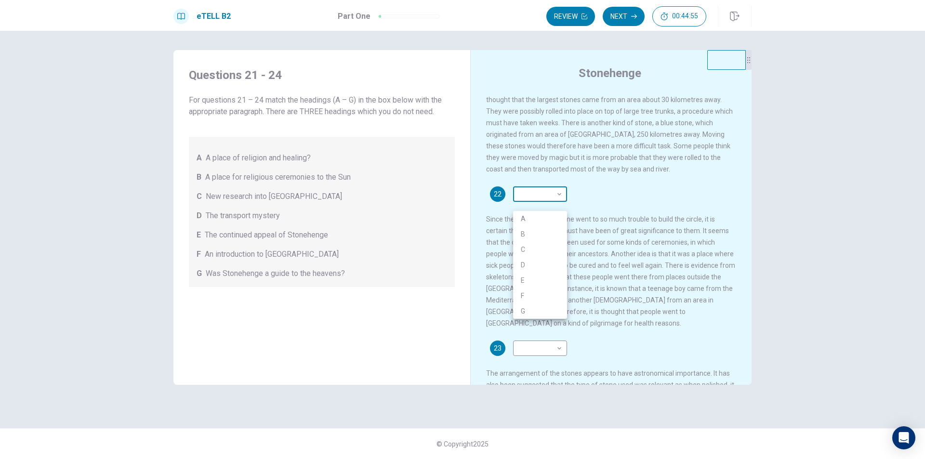
click at [523, 203] on body "This site uses cookies, as explained in our Privacy Policy . If you agree to th…" at bounding box center [462, 229] width 925 height 459
click at [517, 215] on li "A" at bounding box center [540, 218] width 54 height 15
type input "*"
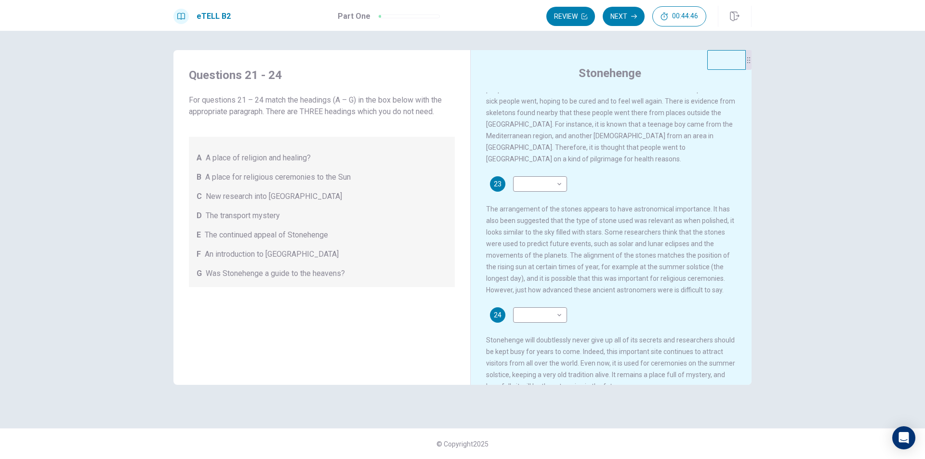
scroll to position [309, 0]
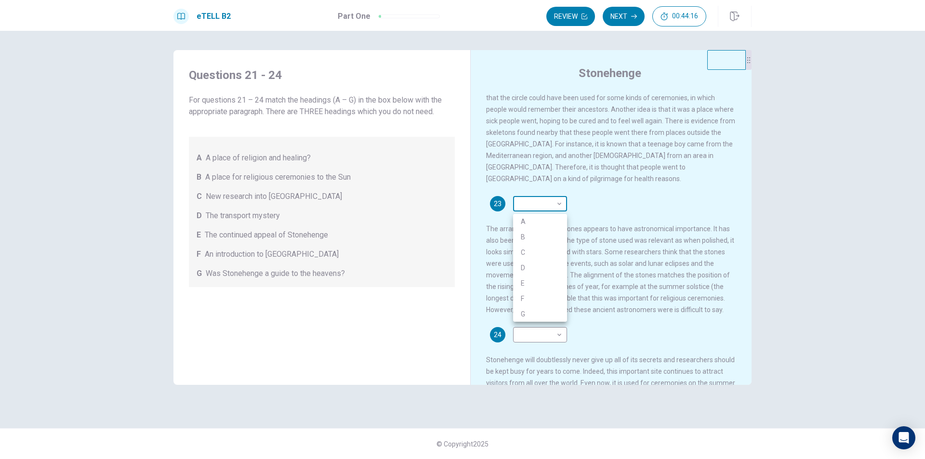
click at [522, 202] on body "This site uses cookies, as explained in our Privacy Policy . If you agree to th…" at bounding box center [462, 229] width 925 height 459
click at [526, 250] on li "C" at bounding box center [540, 252] width 54 height 15
type input "*"
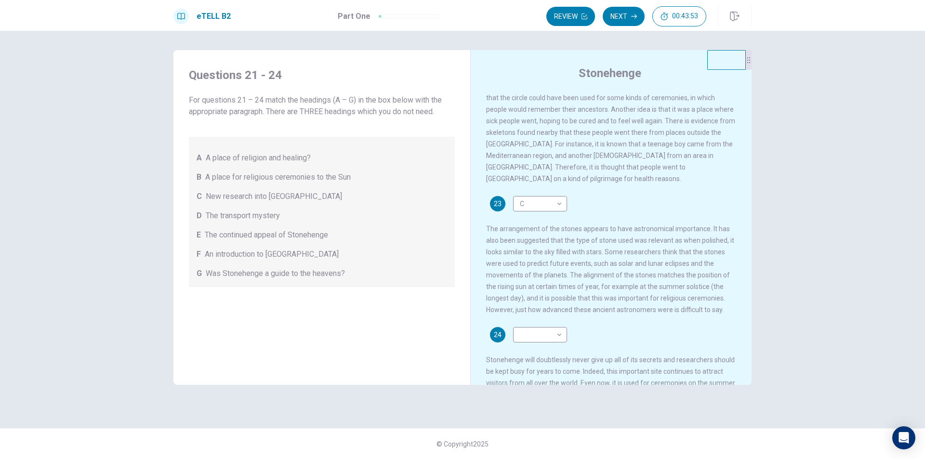
drag, startPoint x: 584, startPoint y: 317, endPoint x: 628, endPoint y: 320, distance: 44.0
click at [628, 314] on span "The arrangement of the stones appears to have astronomical importance. It has a…" at bounding box center [610, 269] width 248 height 89
drag, startPoint x: 556, startPoint y: 297, endPoint x: 542, endPoint y: 294, distance: 14.8
click at [553, 296] on div "23 C * ​ The arrangement of the stones appears to have astronomical importance.…" at bounding box center [611, 256] width 251 height 120
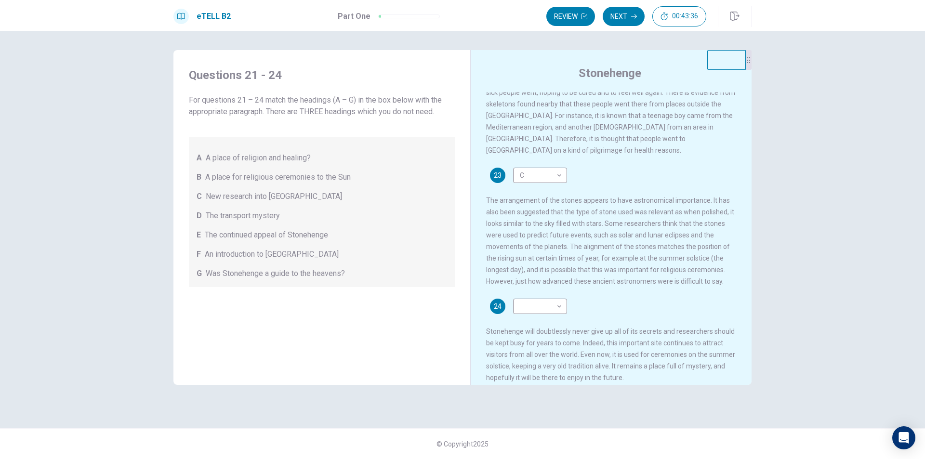
scroll to position [357, 0]
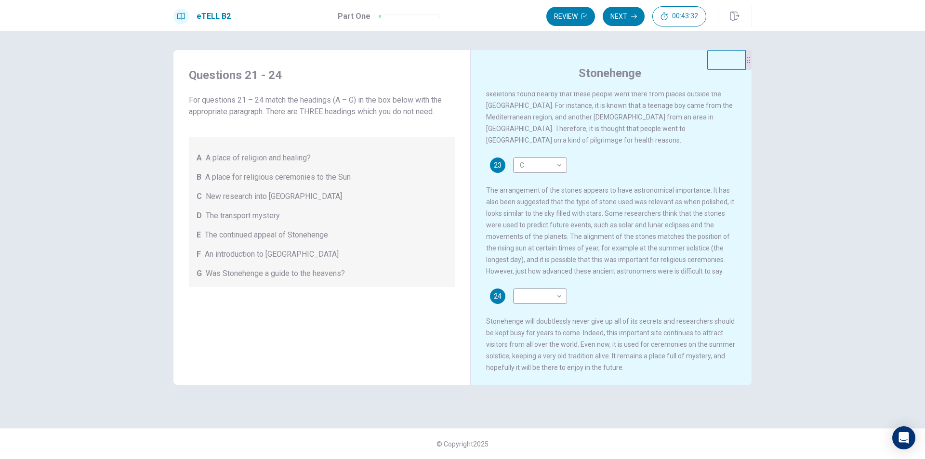
drag, startPoint x: 207, startPoint y: 236, endPoint x: 243, endPoint y: 240, distance: 36.3
click at [243, 238] on span "The continued appeal of Stonehenge" at bounding box center [266, 235] width 123 height 12
drag, startPoint x: 249, startPoint y: 257, endPoint x: 263, endPoint y: 263, distance: 14.7
click at [261, 262] on div "A A place of religion and healing? B A place for religious ceremonies to the Su…" at bounding box center [322, 212] width 266 height 150
drag, startPoint x: 272, startPoint y: 268, endPoint x: 278, endPoint y: 269, distance: 5.5
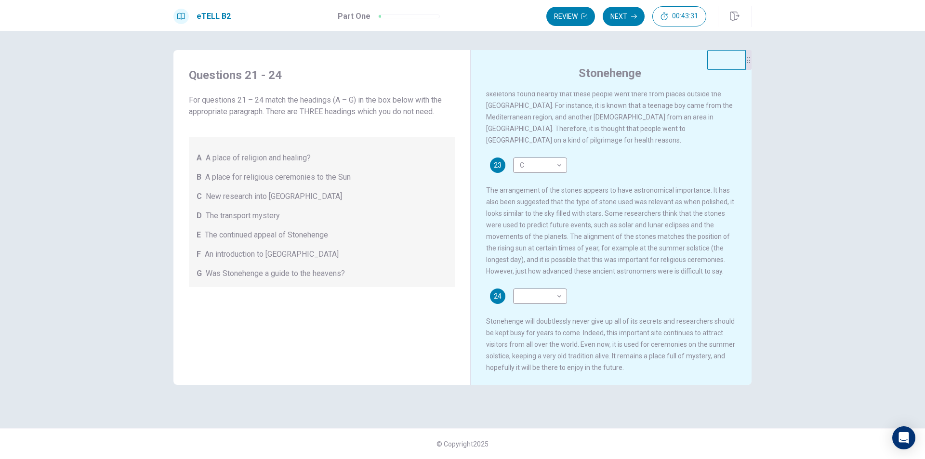
click at [275, 269] on div "A A place of religion and healing? B A place for religious ceremonies to the Su…" at bounding box center [322, 212] width 266 height 150
drag, startPoint x: 291, startPoint y: 274, endPoint x: 308, endPoint y: 278, distance: 17.8
click at [308, 278] on span "Was Stonehenge a guide to the heavens?" at bounding box center [275, 274] width 139 height 12
click at [350, 284] on div "A A place of religion and healing? B A place for religious ceremonies to the Su…" at bounding box center [322, 212] width 266 height 150
drag, startPoint x: 313, startPoint y: 272, endPoint x: 336, endPoint y: 284, distance: 25.9
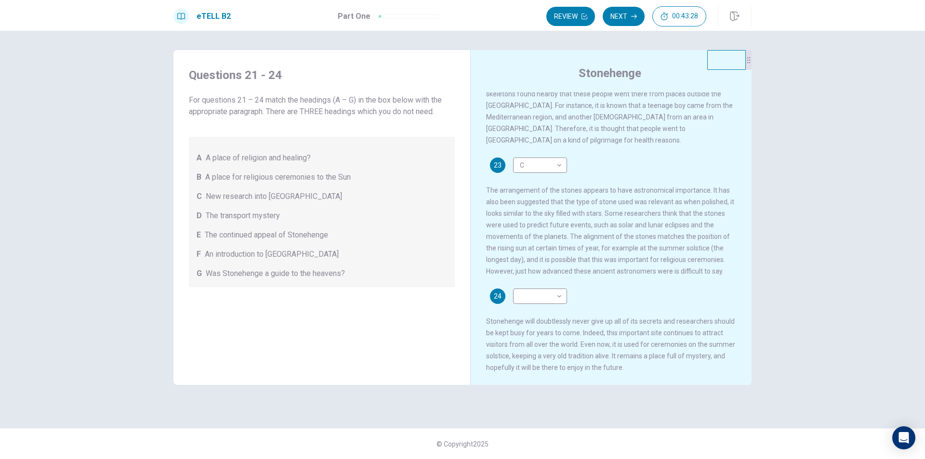
click at [336, 284] on div "A A place of religion and healing? B A place for religious ceremonies to the Su…" at bounding box center [322, 212] width 266 height 150
click at [540, 289] on body "This site uses cookies, as explained in our Privacy Policy . If you agree to th…" at bounding box center [462, 229] width 925 height 459
click at [522, 372] on li "E" at bounding box center [540, 370] width 54 height 15
type input "*"
drag, startPoint x: 339, startPoint y: 103, endPoint x: 362, endPoint y: 104, distance: 23.1
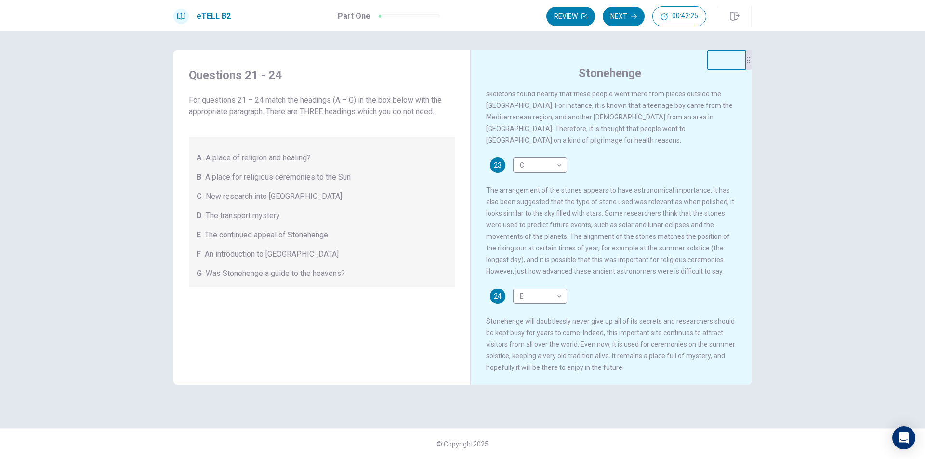
click at [362, 104] on span "For questions 21 – 24 match the headings (A – G) in the box below with the appr…" at bounding box center [322, 105] width 266 height 23
drag, startPoint x: 327, startPoint y: 114, endPoint x: 399, endPoint y: 120, distance: 72.0
click at [399, 120] on div "For questions 21 – 24 match the headings (A – G) in the box below with the appr…" at bounding box center [322, 190] width 266 height 193
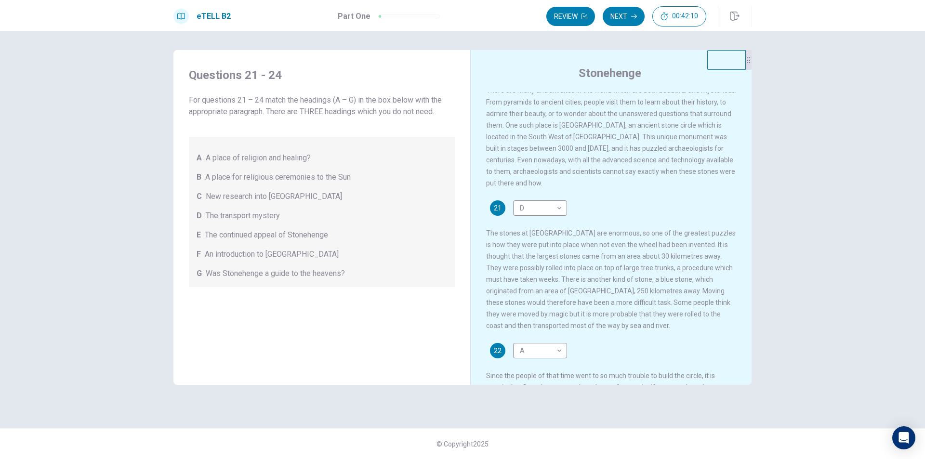
scroll to position [0, 0]
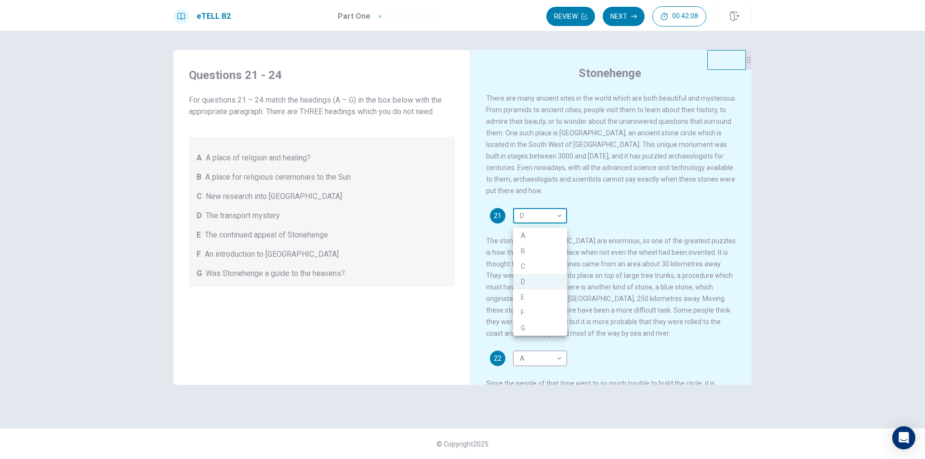
click at [543, 218] on body "This site uses cookies, as explained in our Privacy Policy . If you agree to th…" at bounding box center [462, 229] width 925 height 459
click at [523, 311] on li "F" at bounding box center [540, 312] width 54 height 15
type input "*"
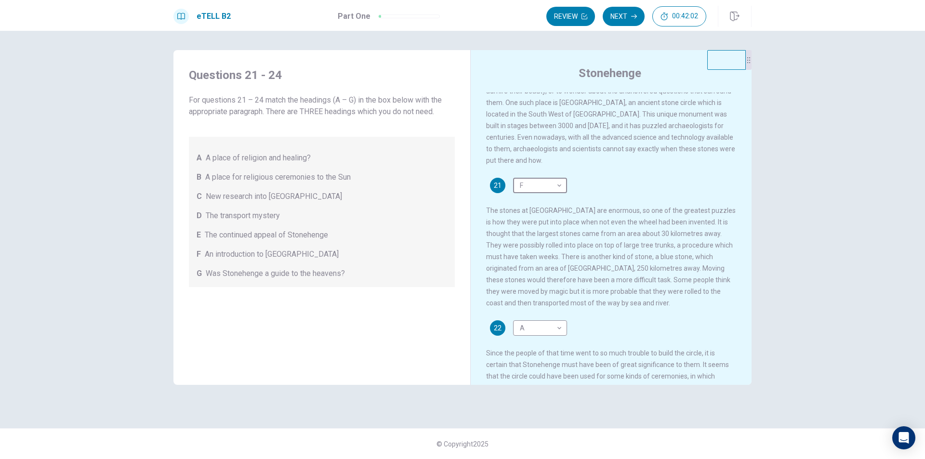
scroll to position [48, 0]
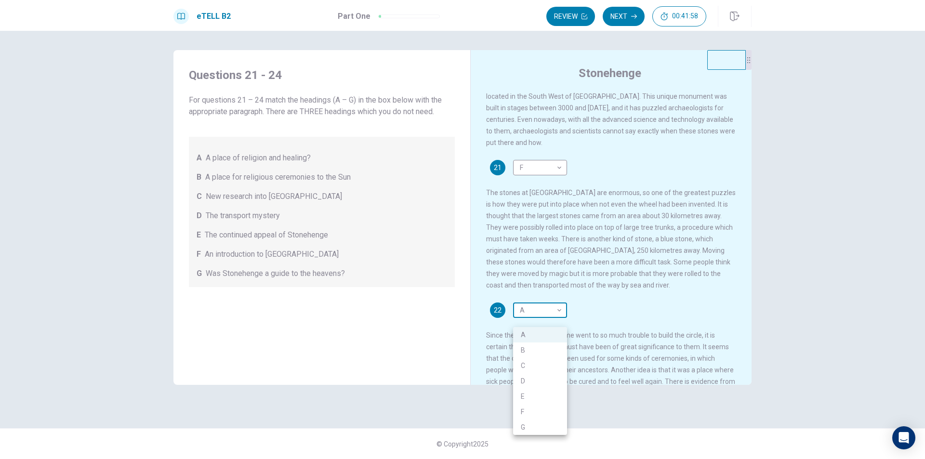
click at [546, 323] on body "This site uses cookies, as explained in our Privacy Policy . If you agree to th…" at bounding box center [462, 229] width 925 height 459
click at [535, 382] on li "D" at bounding box center [540, 381] width 54 height 15
type input "*"
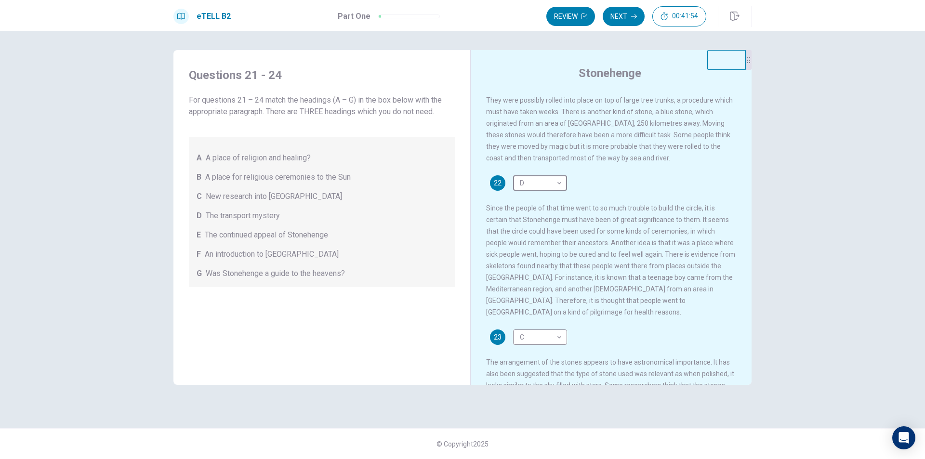
scroll to position [193, 0]
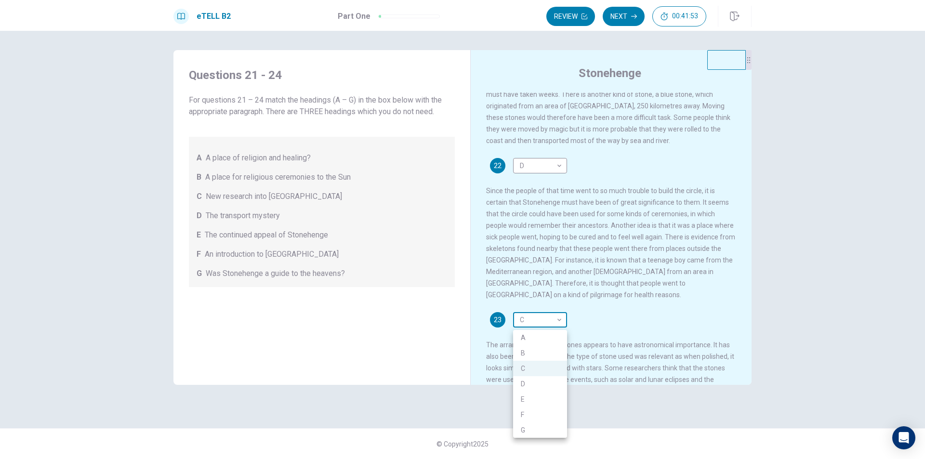
click at [533, 318] on body "This site uses cookies, as explained in our Privacy Policy . If you agree to th…" at bounding box center [462, 229] width 925 height 459
click at [529, 339] on li "A" at bounding box center [540, 337] width 54 height 15
type input "*"
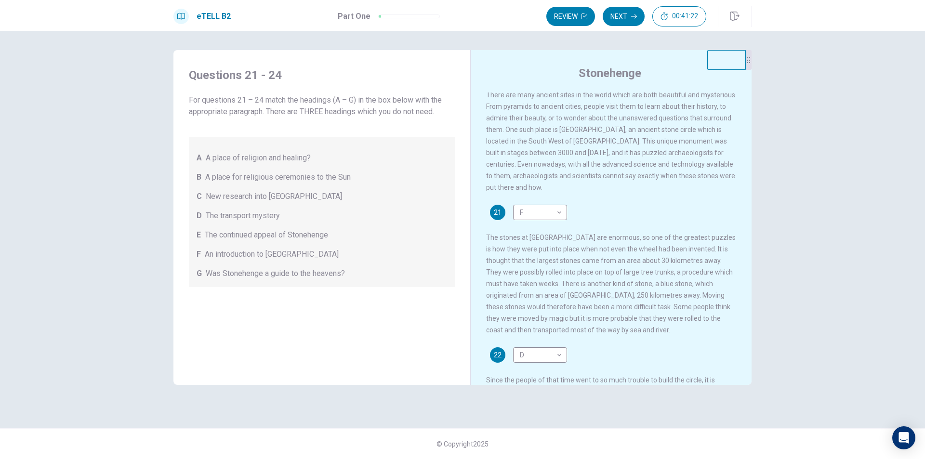
scroll to position [0, 0]
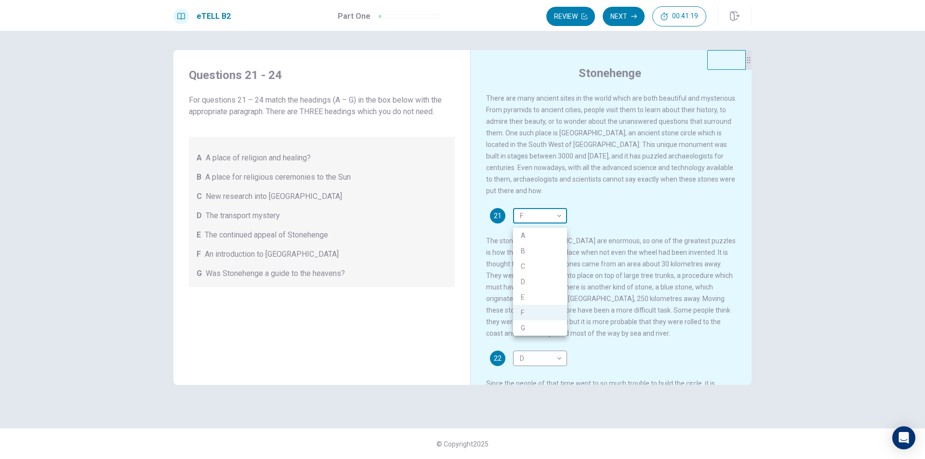
click at [533, 219] on body "This site uses cookies, as explained in our Privacy Policy . If you agree to th…" at bounding box center [462, 229] width 925 height 459
click at [532, 219] on div at bounding box center [462, 229] width 925 height 459
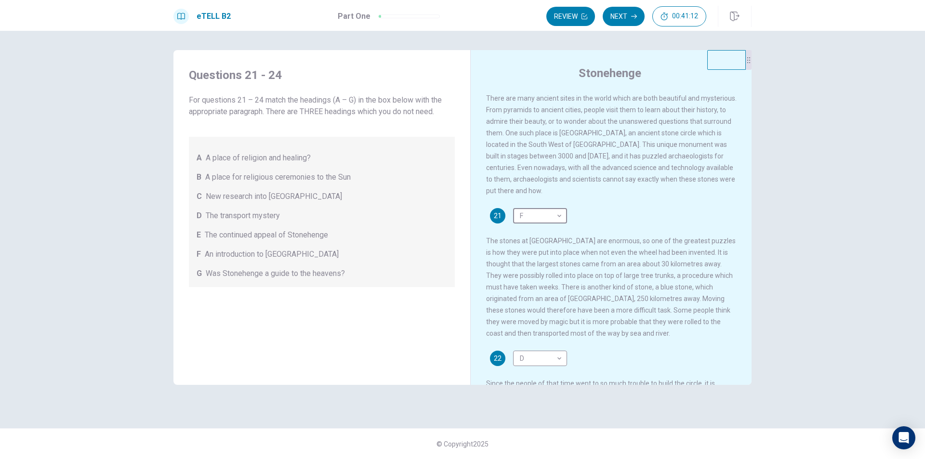
click at [470, 210] on div "[GEOGRAPHIC_DATA] There are many ancient sites in the world which are both beau…" at bounding box center [610, 225] width 281 height 350
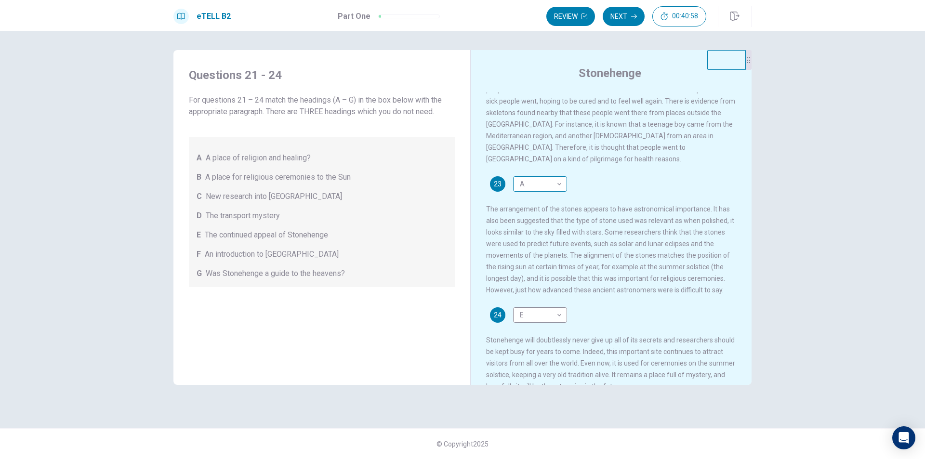
scroll to position [357, 0]
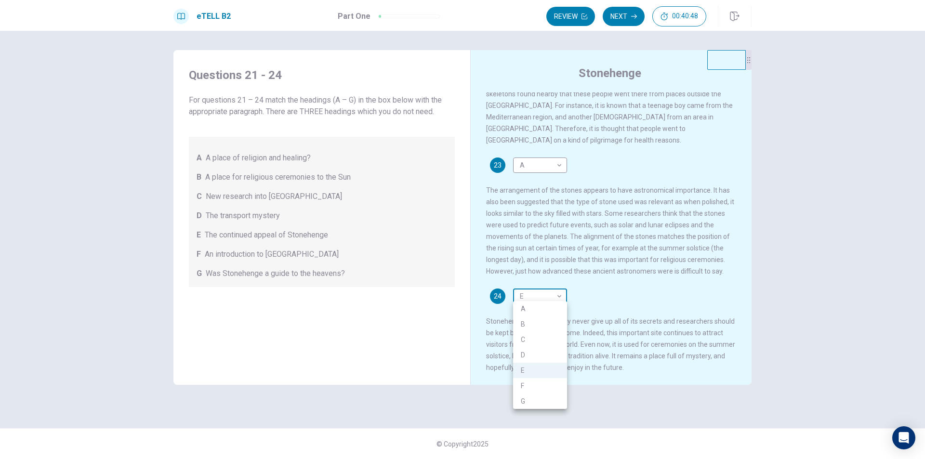
click at [536, 294] on body "This site uses cookies, as explained in our Privacy Policy . If you agree to th…" at bounding box center [462, 229] width 925 height 459
click at [529, 335] on li "C" at bounding box center [540, 339] width 54 height 15
type input "*"
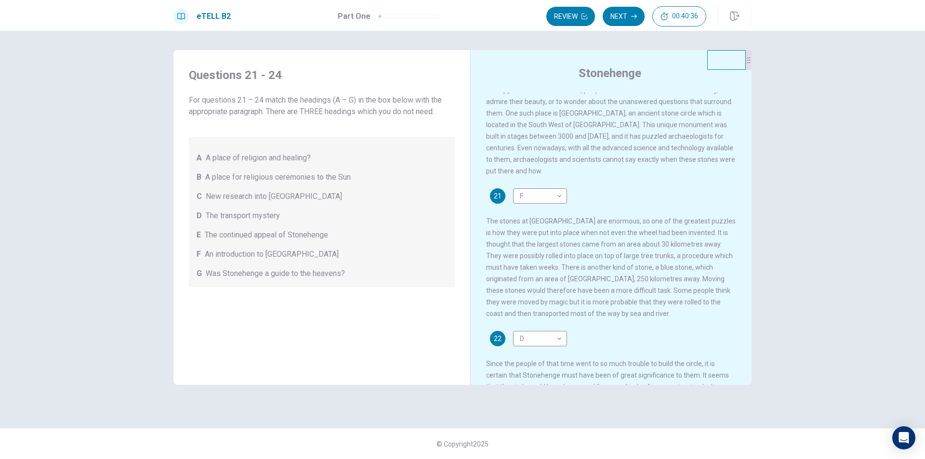
scroll to position [0, 0]
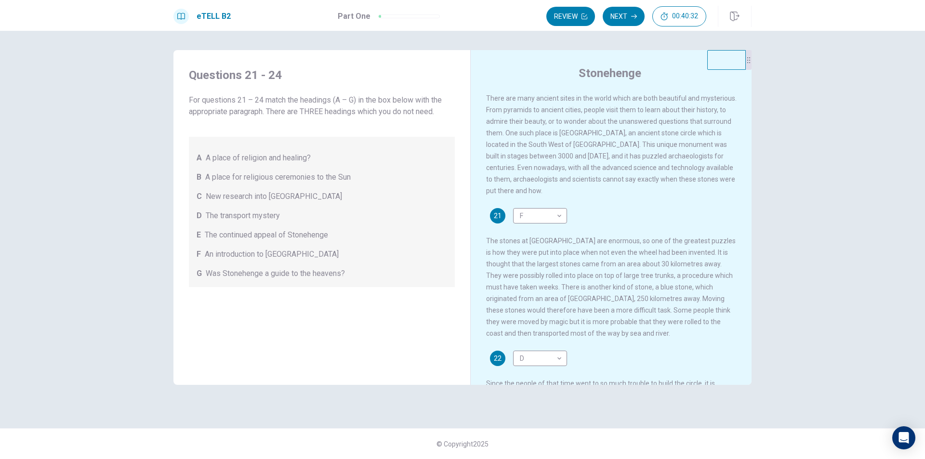
drag, startPoint x: 226, startPoint y: 103, endPoint x: 276, endPoint y: 103, distance: 50.1
click at [276, 103] on span "For questions 21 – 24 match the headings (A – G) in the box below with the appr…" at bounding box center [322, 105] width 266 height 23
click at [338, 107] on span "For questions 21 – 24 match the headings (A – G) in the box below with the appr…" at bounding box center [322, 105] width 266 height 23
drag, startPoint x: 334, startPoint y: 107, endPoint x: 359, endPoint y: 116, distance: 25.6
click at [359, 118] on div "For questions 21 – 24 match the headings (A – G) in the box below with the appr…" at bounding box center [322, 190] width 266 height 193
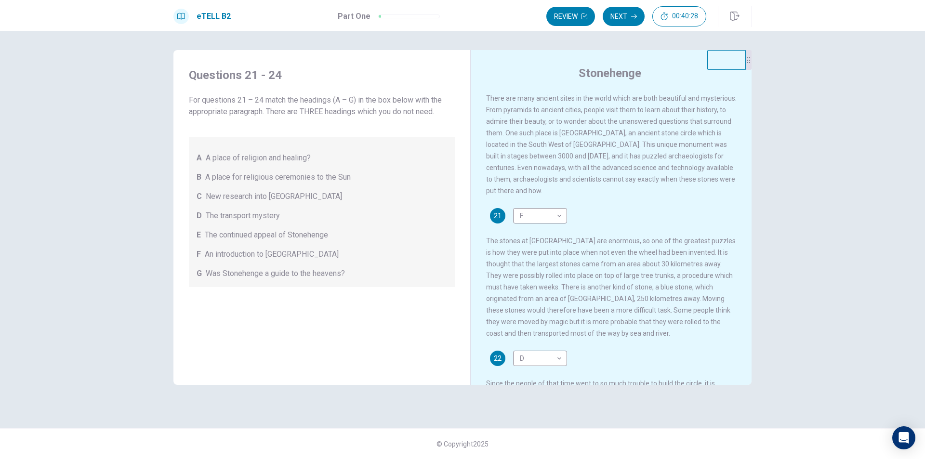
drag, startPoint x: 392, startPoint y: 103, endPoint x: 446, endPoint y: 108, distance: 54.2
click at [446, 108] on span "For questions 21 – 24 match the headings (A – G) in the box below with the appr…" at bounding box center [322, 105] width 266 height 23
click at [398, 102] on span "For questions 21 – 24 match the headings (A – G) in the box below with the appr…" at bounding box center [322, 105] width 266 height 23
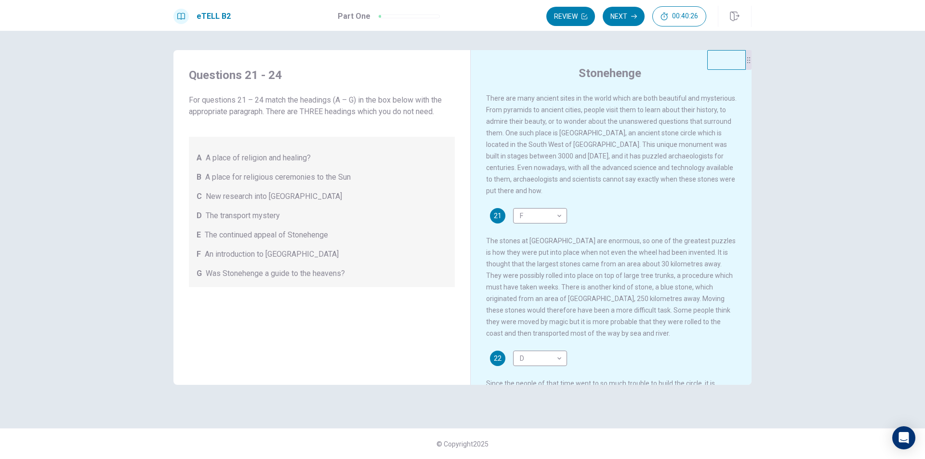
click at [398, 102] on span "For questions 21 – 24 match the headings (A – G) in the box below with the appr…" at bounding box center [322, 105] width 266 height 23
drag, startPoint x: 384, startPoint y: 104, endPoint x: 383, endPoint y: 128, distance: 23.6
click at [383, 125] on div "For questions 21 – 24 match the headings (A – G) in the box below with the appr…" at bounding box center [322, 190] width 266 height 193
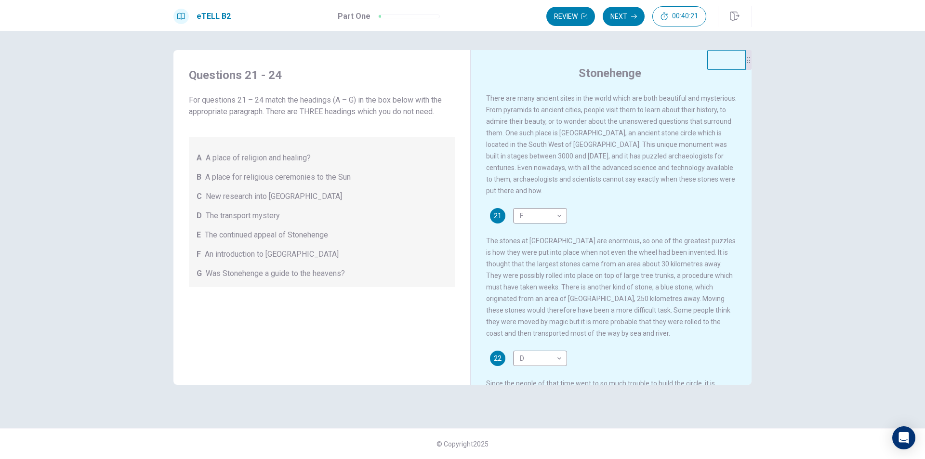
drag, startPoint x: 413, startPoint y: 155, endPoint x: 405, endPoint y: 164, distance: 12.3
click at [415, 164] on div "A A place of religion and healing? B A place for religious ceremonies to the Su…" at bounding box center [322, 212] width 266 height 150
click at [527, 214] on body "This site uses cookies, as explained in our Privacy Policy . If you agree to th…" at bounding box center [462, 229] width 925 height 459
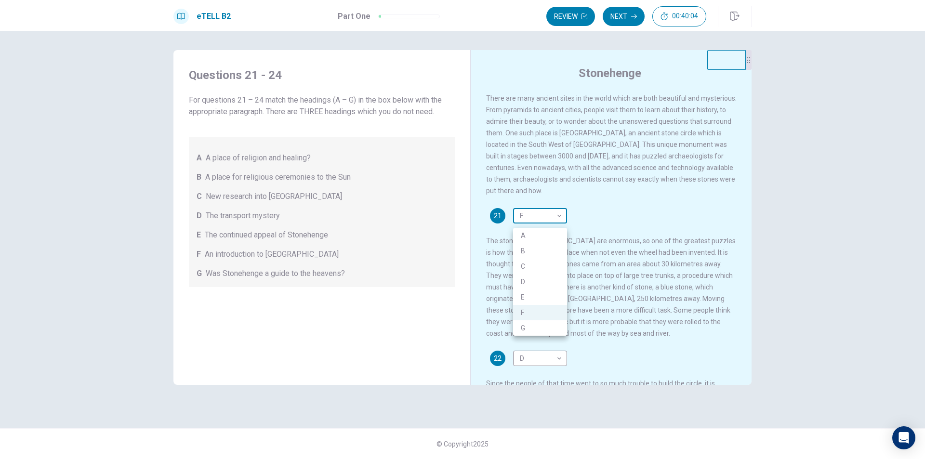
click at [527, 214] on div at bounding box center [462, 229] width 925 height 459
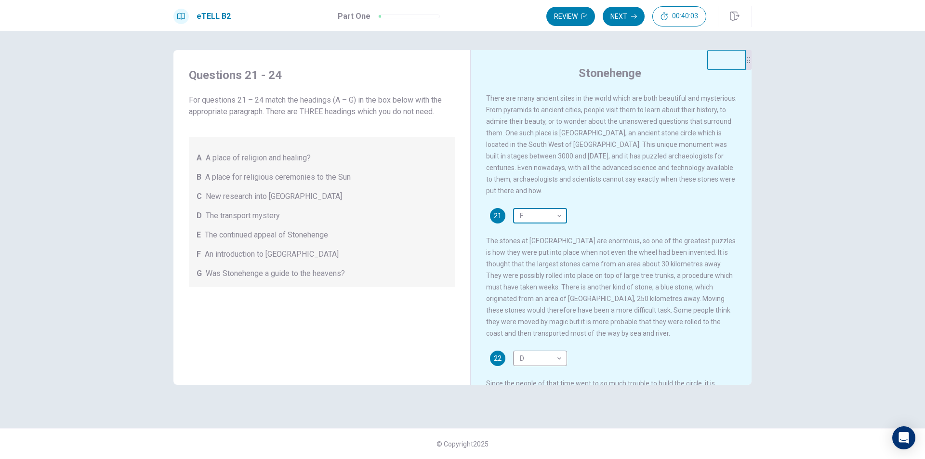
click at [528, 216] on body "This site uses cookies, as explained in our Privacy Policy . If you agree to th…" at bounding box center [462, 229] width 925 height 459
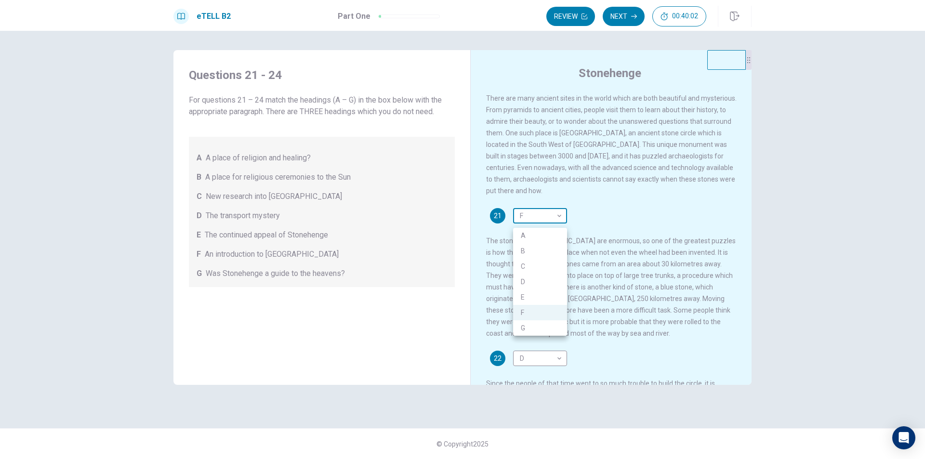
click at [528, 216] on div at bounding box center [462, 229] width 925 height 459
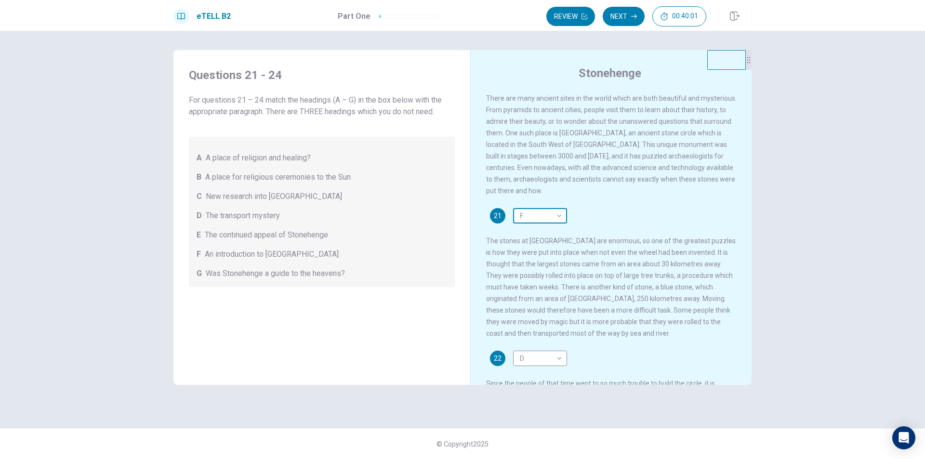
click at [530, 217] on body "This site uses cookies, as explained in our Privacy Policy . If you agree to th…" at bounding box center [462, 229] width 925 height 459
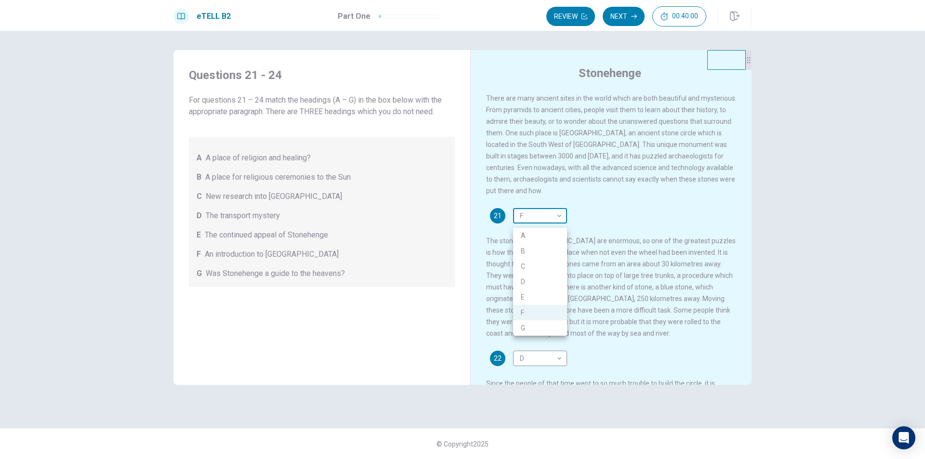
click at [530, 217] on div at bounding box center [462, 229] width 925 height 459
click at [542, 216] on body "This site uses cookies, as explained in our Privacy Policy . If you agree to th…" at bounding box center [462, 229] width 925 height 459
click at [538, 220] on div at bounding box center [462, 229] width 925 height 459
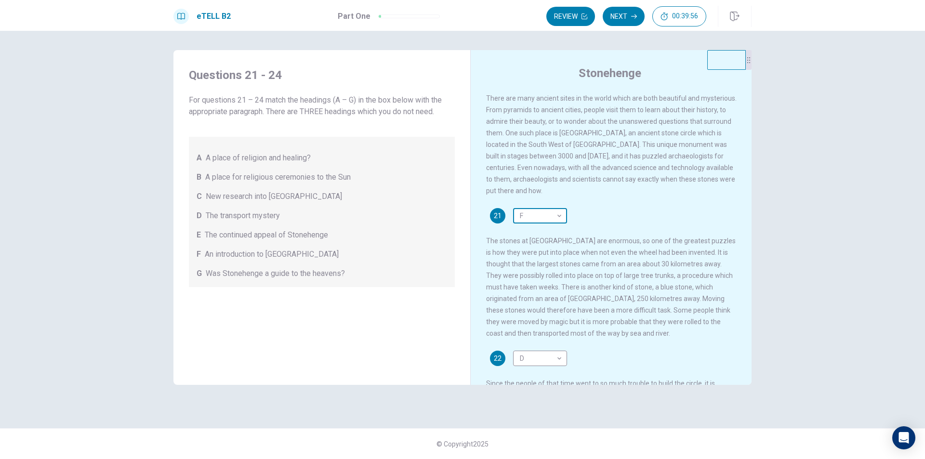
click at [538, 220] on body "This site uses cookies, as explained in our Privacy Policy . If you agree to th…" at bounding box center [462, 229] width 925 height 459
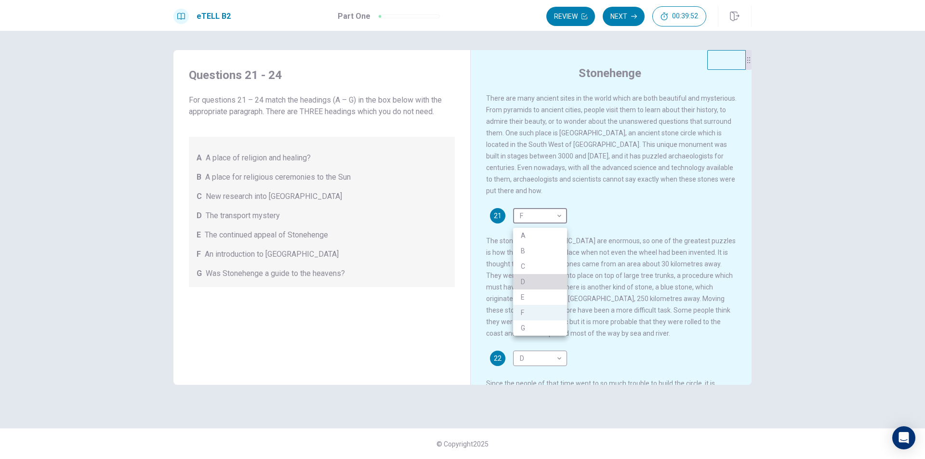
click at [521, 281] on li "D" at bounding box center [540, 281] width 54 height 15
type input "*"
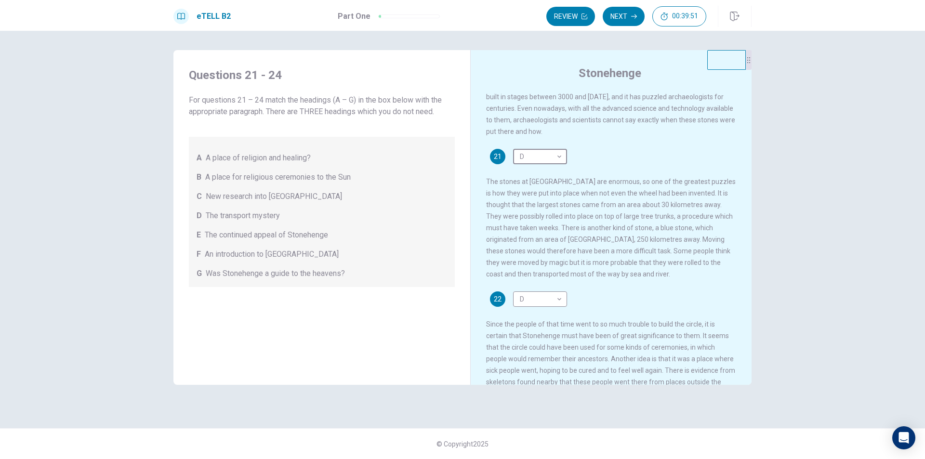
scroll to position [96, 0]
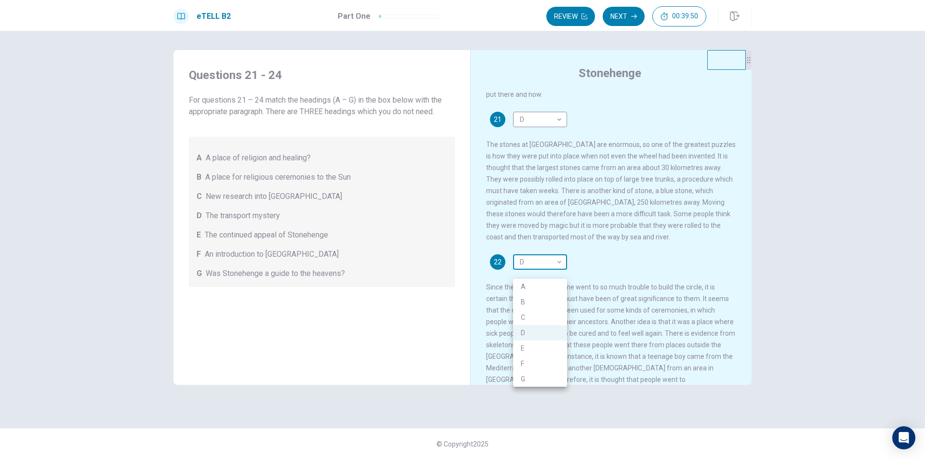
click at [539, 270] on body "This site uses cookies, as explained in our Privacy Policy . If you agree to th…" at bounding box center [462, 229] width 925 height 459
click at [573, 254] on div at bounding box center [462, 229] width 925 height 459
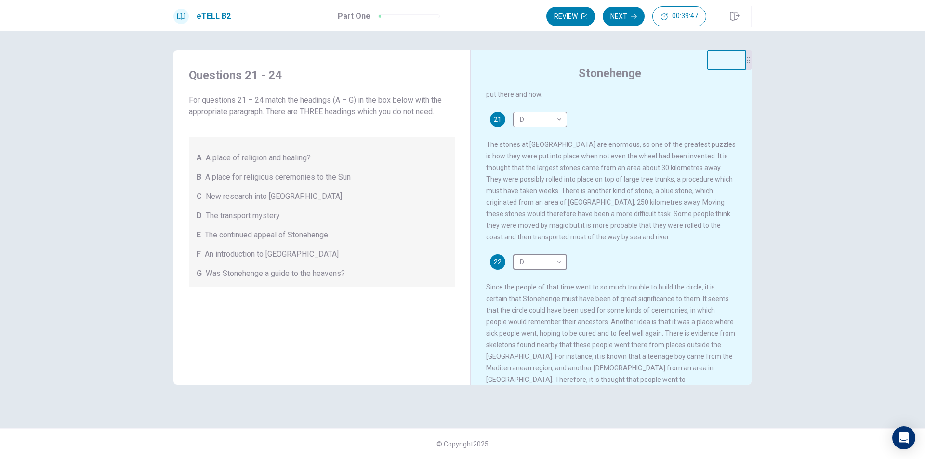
scroll to position [145, 0]
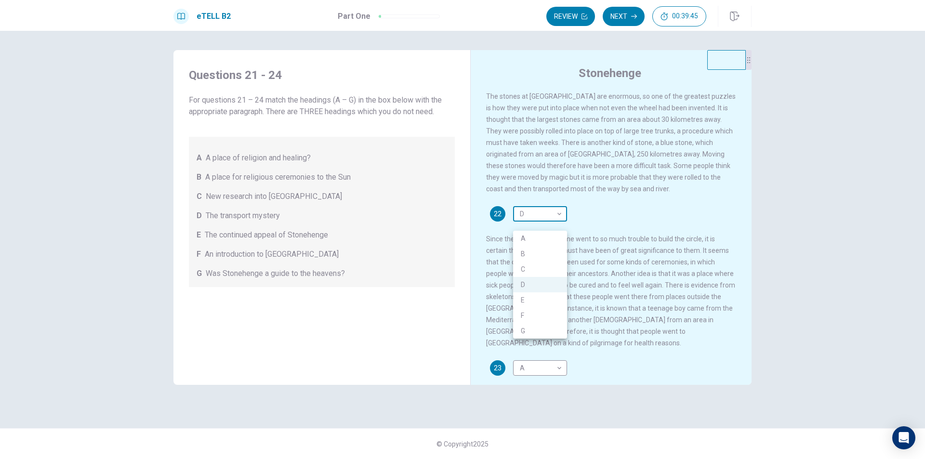
click at [535, 223] on body "This site uses cookies, as explained in our Privacy Policy . If you agree to th…" at bounding box center [462, 229] width 925 height 459
click at [518, 235] on li "A" at bounding box center [540, 238] width 54 height 15
type input "*"
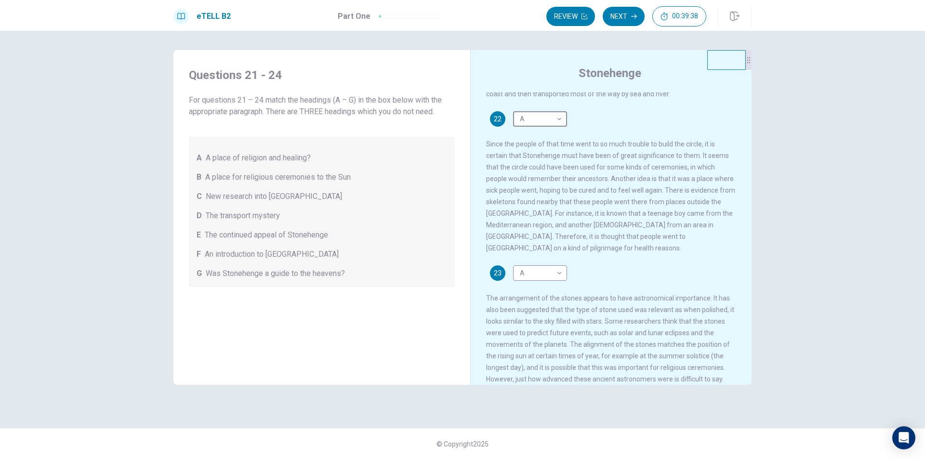
scroll to position [241, 0]
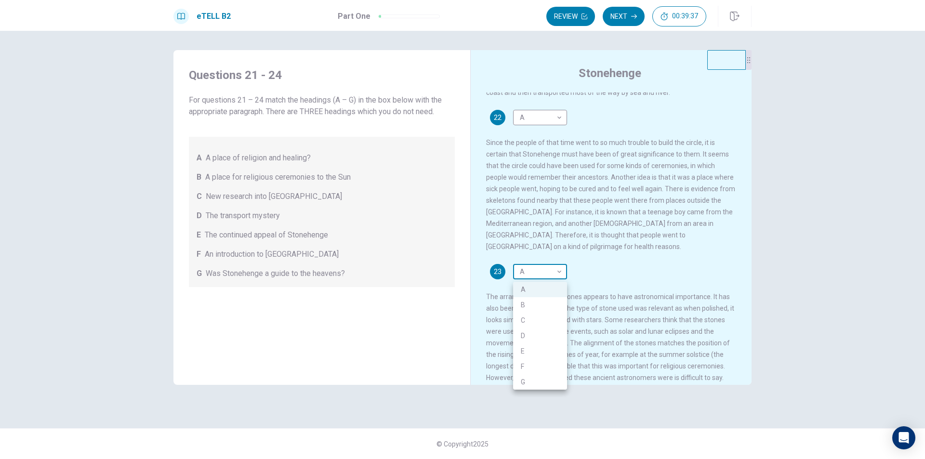
click at [525, 272] on body "This site uses cookies, as explained in our Privacy Policy . If you agree to th…" at bounding box center [462, 229] width 925 height 459
click at [525, 320] on li "C" at bounding box center [540, 320] width 54 height 15
type input "*"
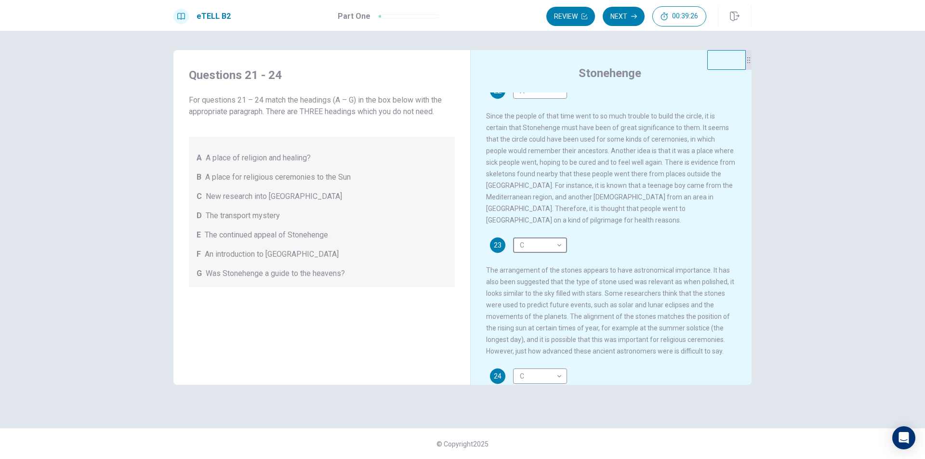
scroll to position [357, 0]
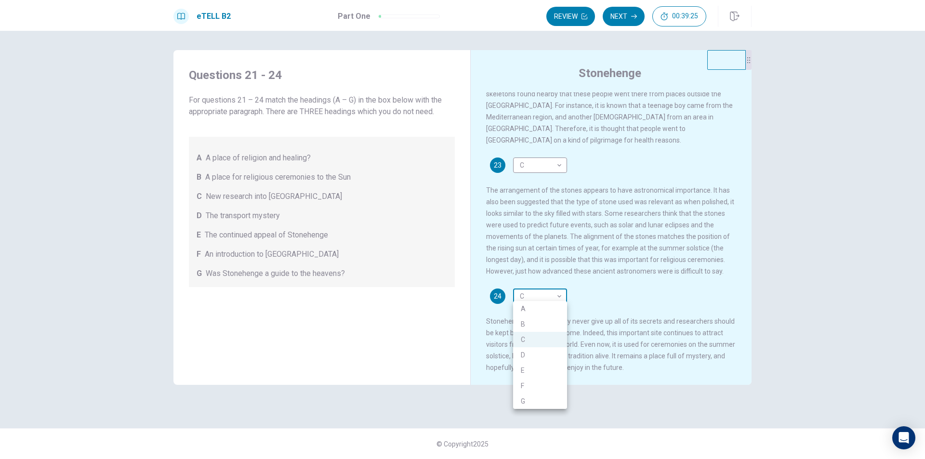
click at [533, 291] on body "This site uses cookies, as explained in our Privacy Policy . If you agree to th…" at bounding box center [462, 229] width 925 height 459
click at [530, 368] on li "E" at bounding box center [540, 370] width 54 height 15
type input "*"
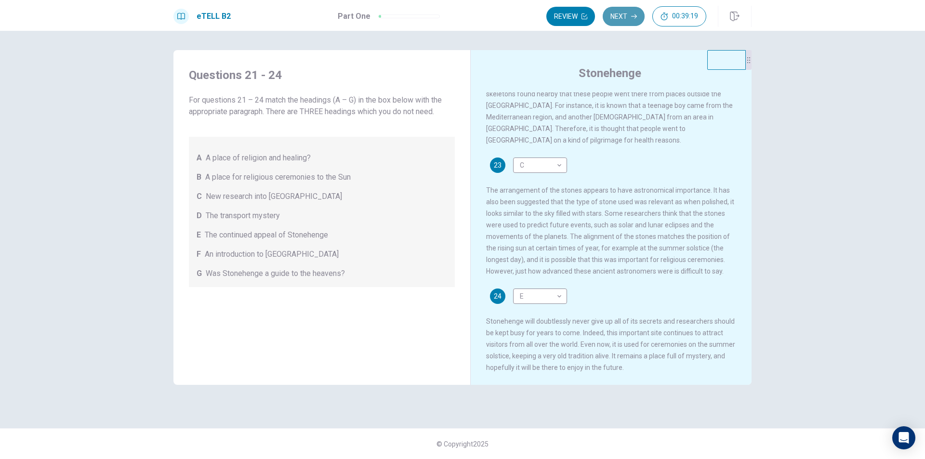
click at [617, 13] on button "Next" at bounding box center [624, 16] width 42 height 19
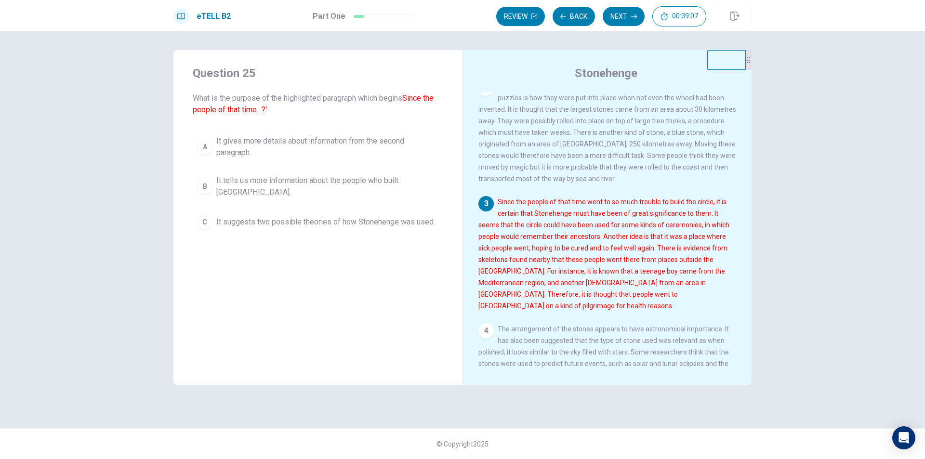
scroll to position [145, 0]
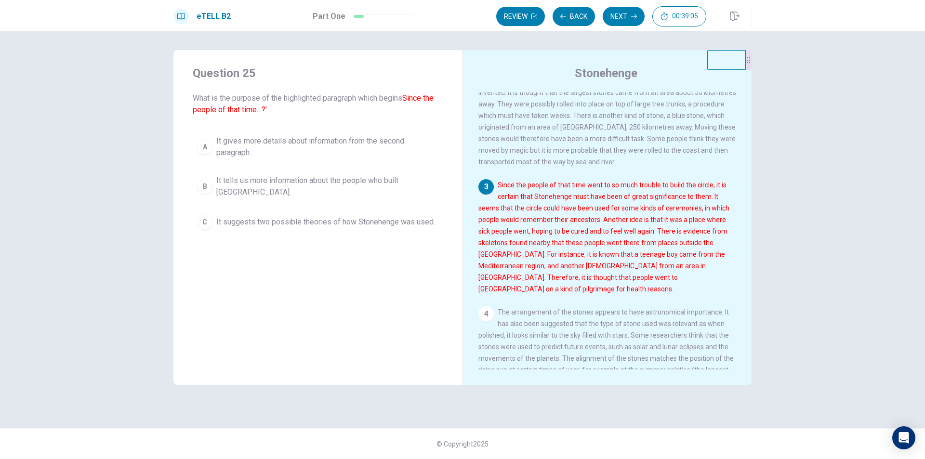
drag, startPoint x: 546, startPoint y: 187, endPoint x: 585, endPoint y: 185, distance: 39.1
click at [585, 185] on div "1 There are many ancient sites in the world which are both beautiful and myster…" at bounding box center [614, 231] width 271 height 277
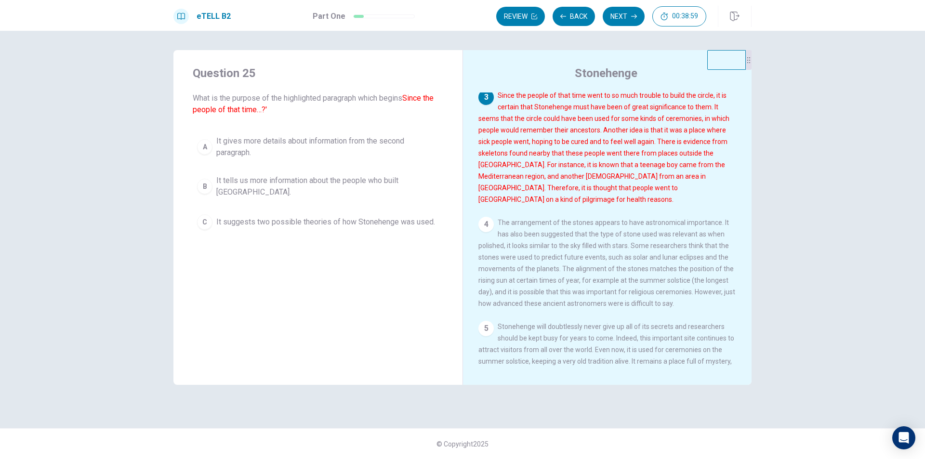
scroll to position [214, 0]
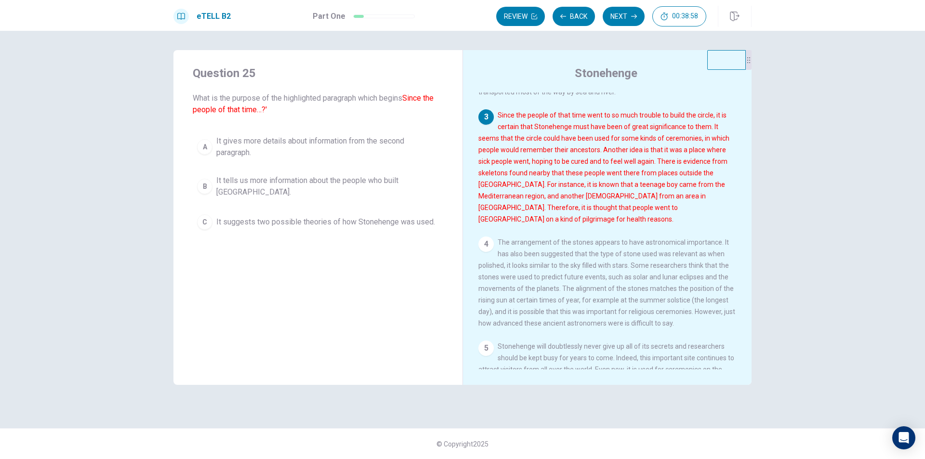
drag, startPoint x: 529, startPoint y: 119, endPoint x: 621, endPoint y: 127, distance: 91.9
click at [616, 125] on div "3 Since the people of that time went to so much trouble to build the circle, it…" at bounding box center [608, 167] width 258 height 116
click at [373, 220] on span "It suggests two possible theories of how Stonehenge was used." at bounding box center [325, 222] width 219 height 12
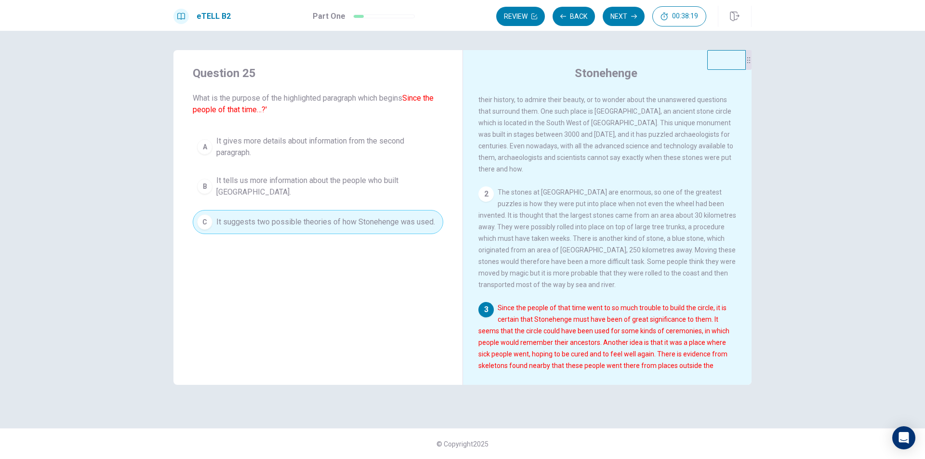
scroll to position [0, 0]
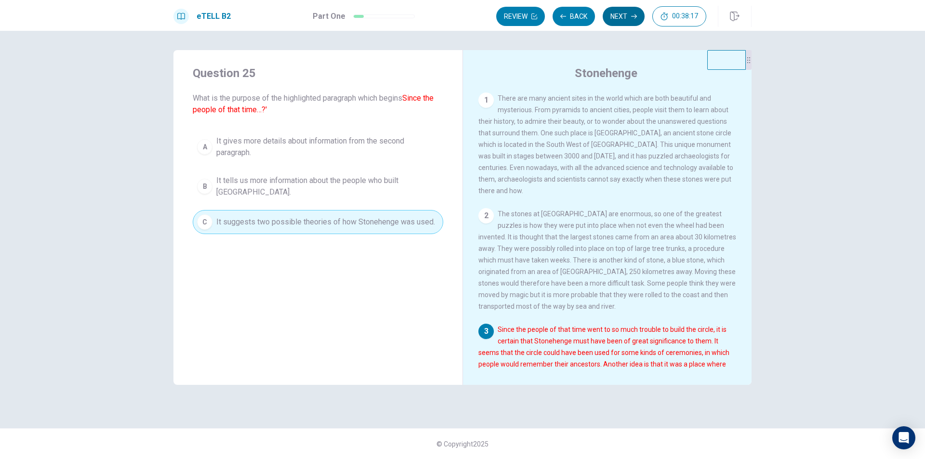
click at [622, 17] on button "Next" at bounding box center [624, 16] width 42 height 19
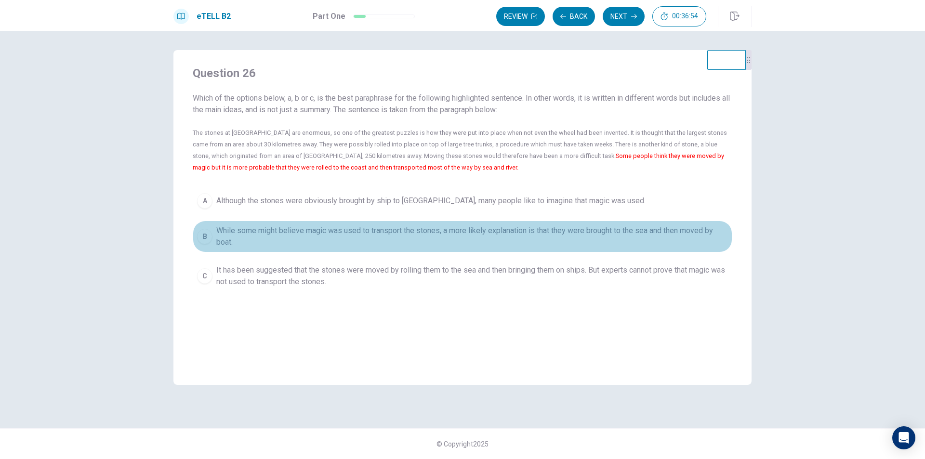
click at [304, 242] on span "While some might believe magic was used to transport the stones, a more likely …" at bounding box center [472, 236] width 512 height 23
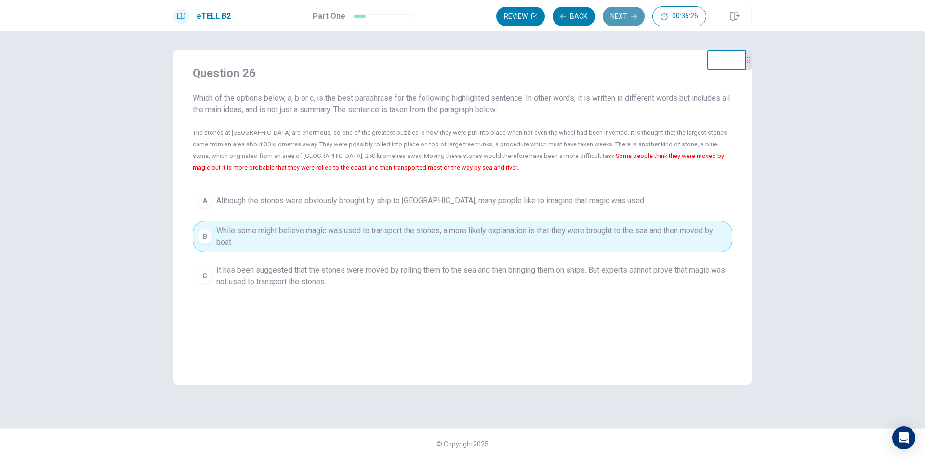
click at [629, 13] on button "Next" at bounding box center [624, 16] width 42 height 19
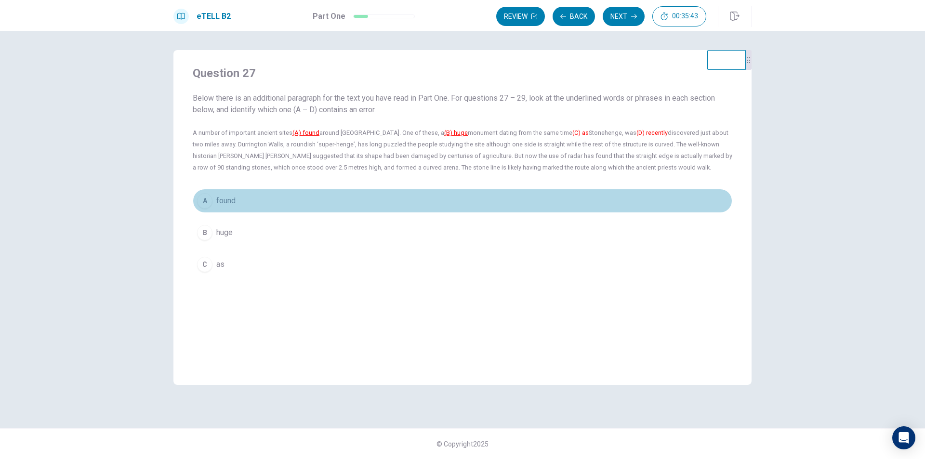
click at [247, 205] on button "A found" at bounding box center [463, 201] width 540 height 24
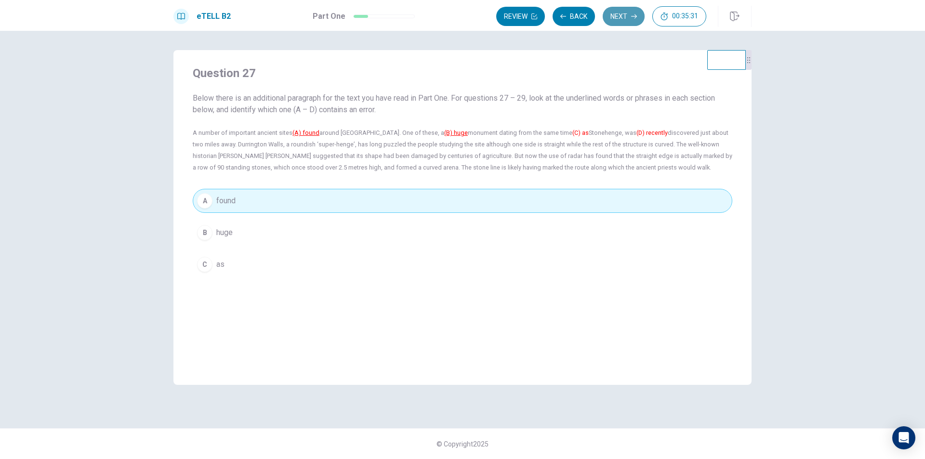
click at [621, 13] on button "Next" at bounding box center [624, 16] width 42 height 19
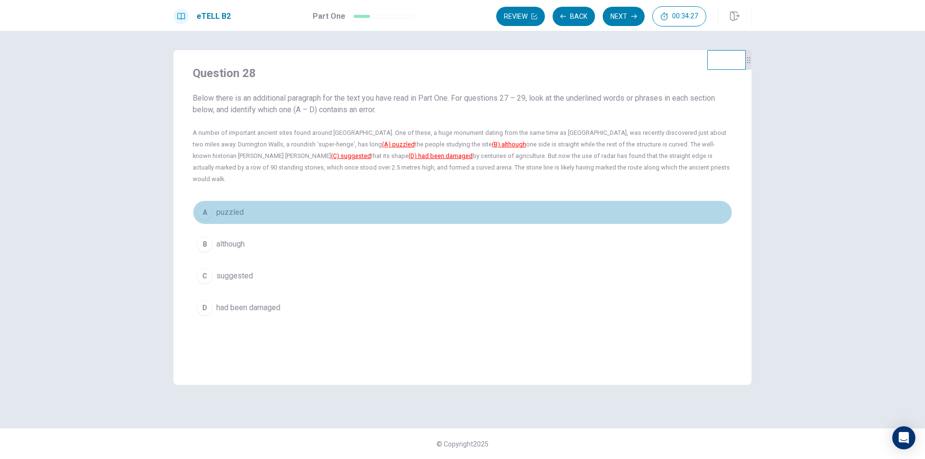
click at [298, 200] on button "A puzzled" at bounding box center [463, 212] width 540 height 24
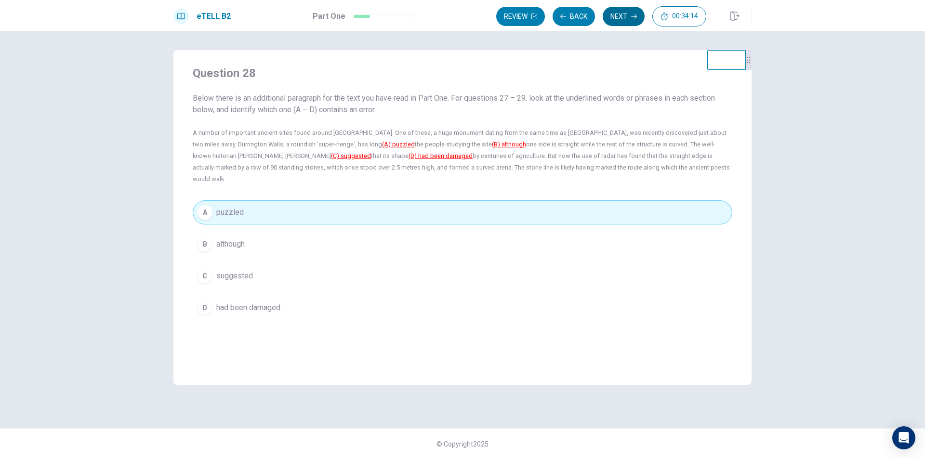
click at [620, 18] on button "Next" at bounding box center [624, 16] width 42 height 19
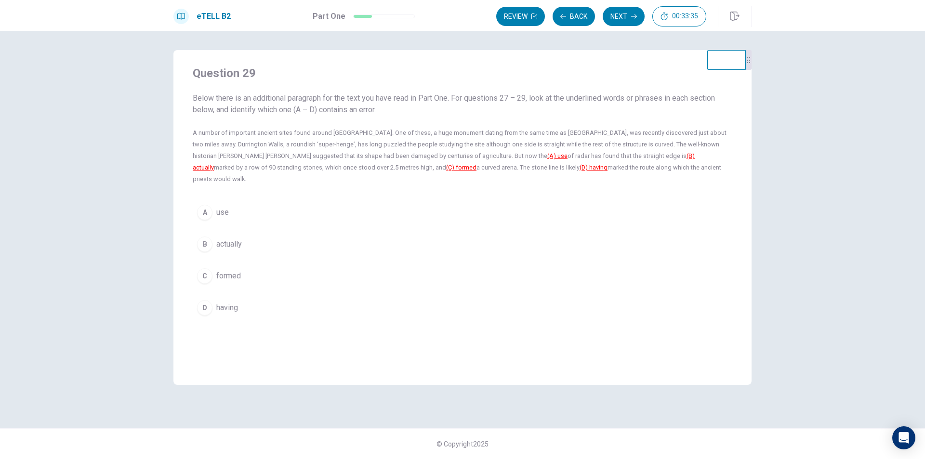
click at [305, 296] on button "D having" at bounding box center [463, 308] width 540 height 24
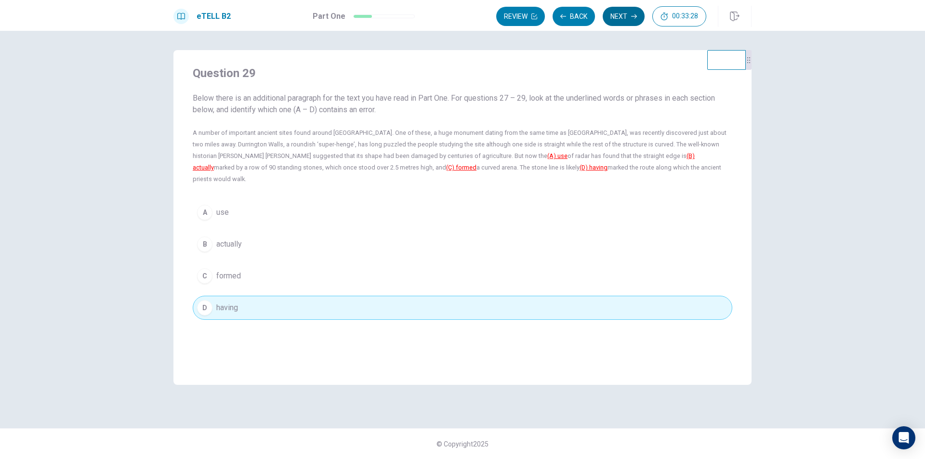
click at [621, 16] on button "Next" at bounding box center [624, 16] width 42 height 19
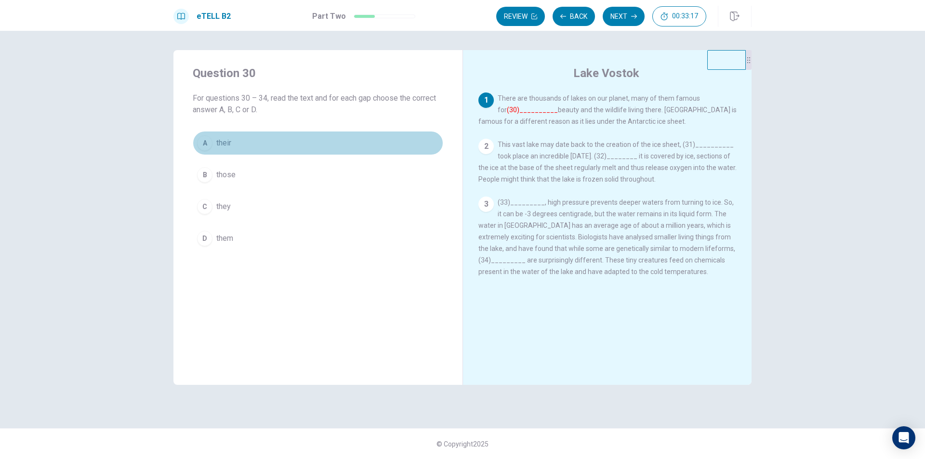
click at [302, 136] on button "A their" at bounding box center [318, 143] width 251 height 24
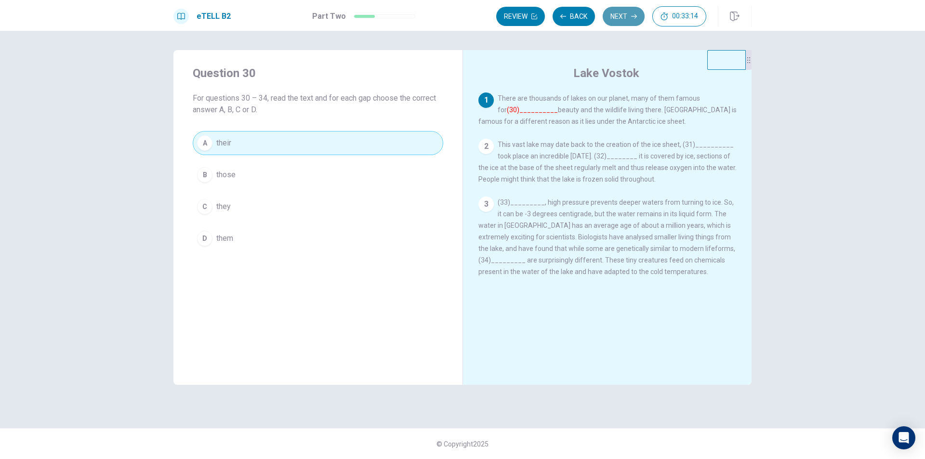
click at [613, 14] on button "Next" at bounding box center [624, 16] width 42 height 19
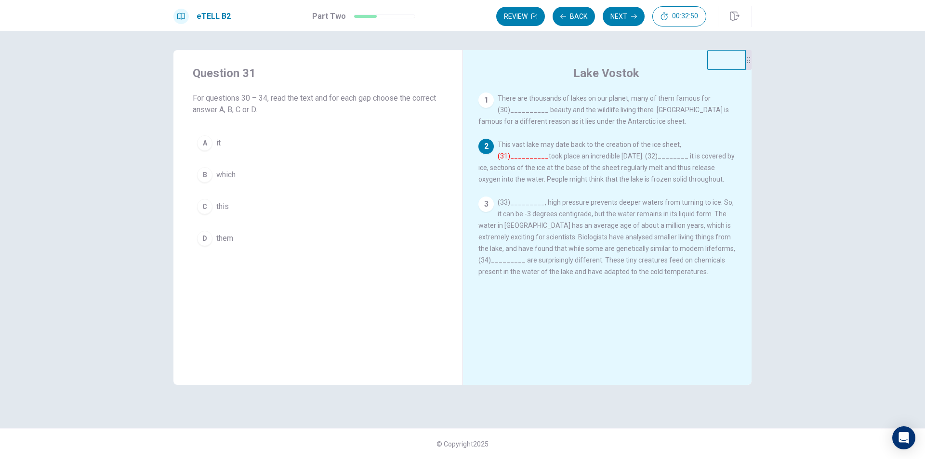
click at [267, 168] on button "B which" at bounding box center [318, 175] width 251 height 24
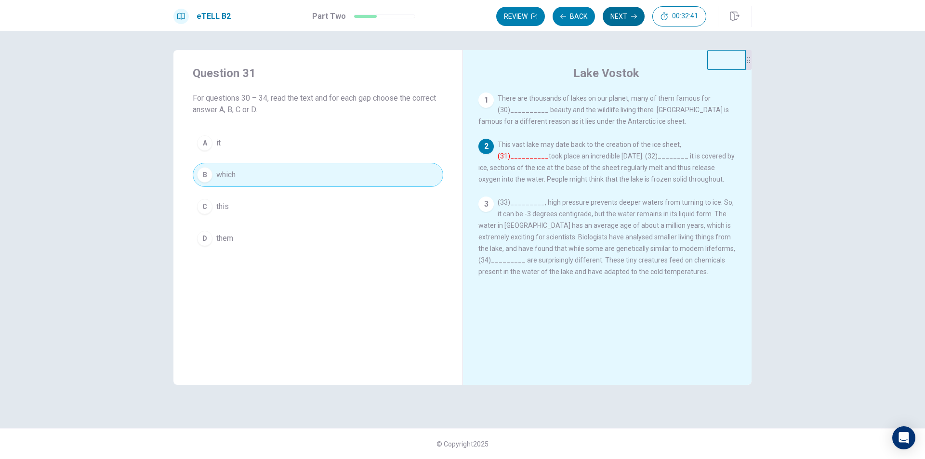
click at [630, 18] on button "Next" at bounding box center [624, 16] width 42 height 19
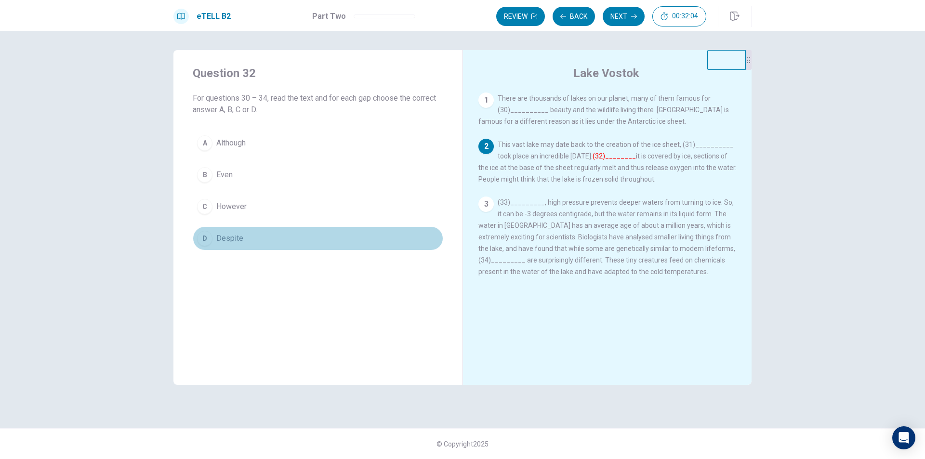
click at [249, 237] on button "D Despite" at bounding box center [318, 239] width 251 height 24
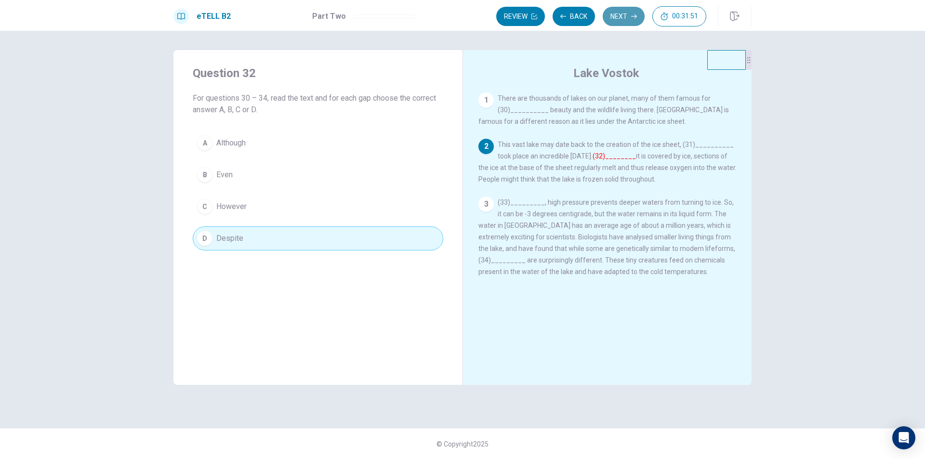
click at [622, 15] on button "Next" at bounding box center [624, 16] width 42 height 19
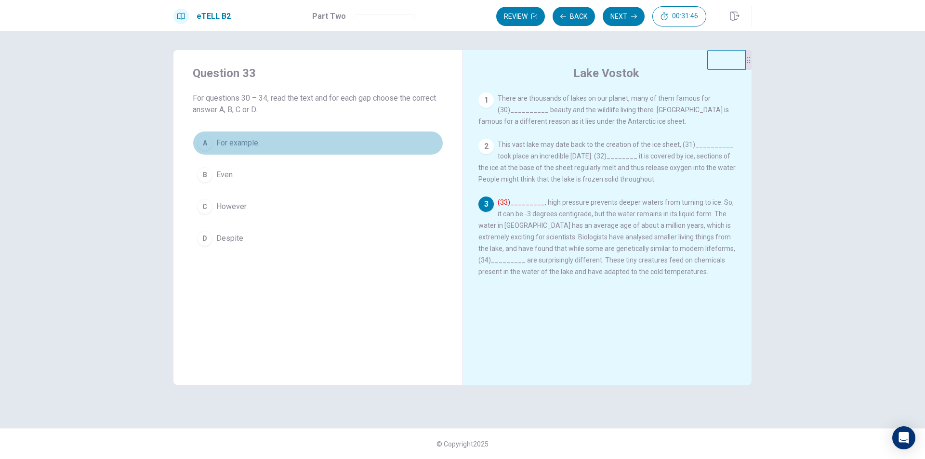
click at [241, 136] on button "A For example" at bounding box center [318, 143] width 251 height 24
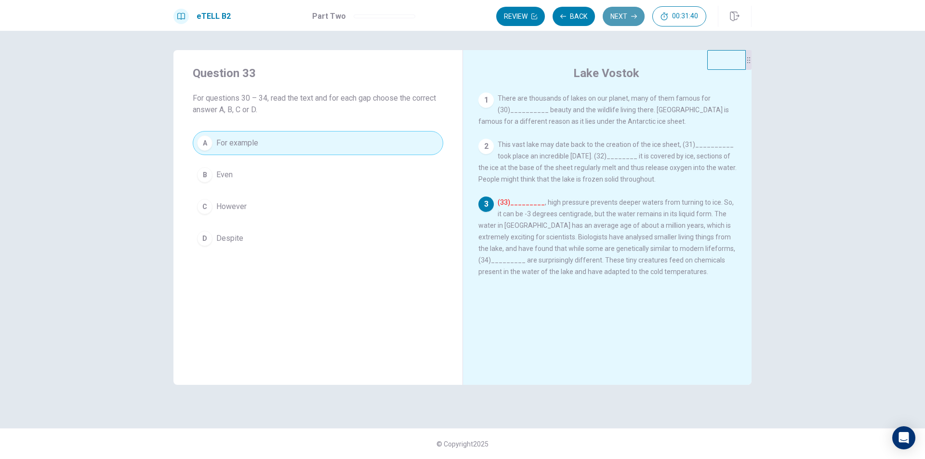
click at [619, 16] on button "Next" at bounding box center [624, 16] width 42 height 19
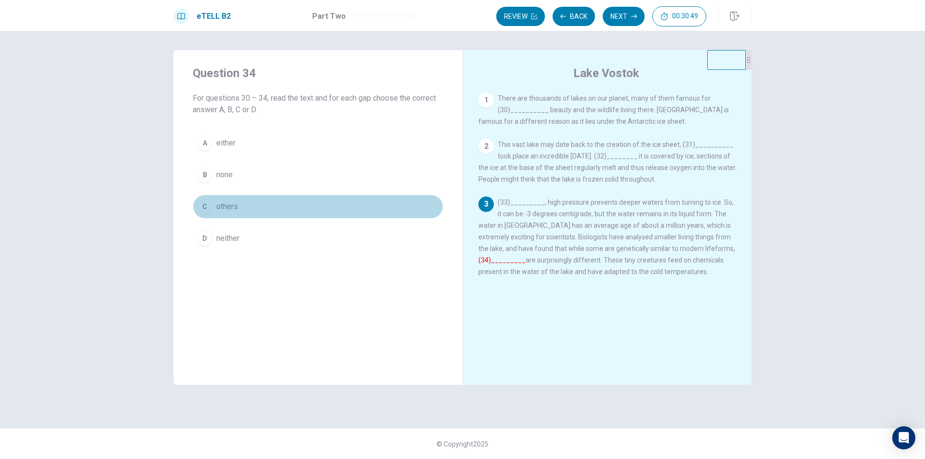
click at [363, 208] on button "C others" at bounding box center [318, 207] width 251 height 24
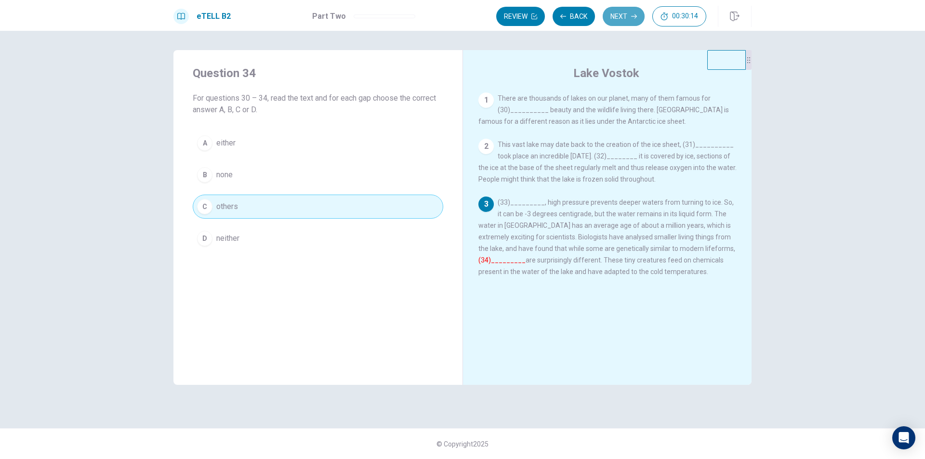
click at [621, 9] on button "Next" at bounding box center [624, 16] width 42 height 19
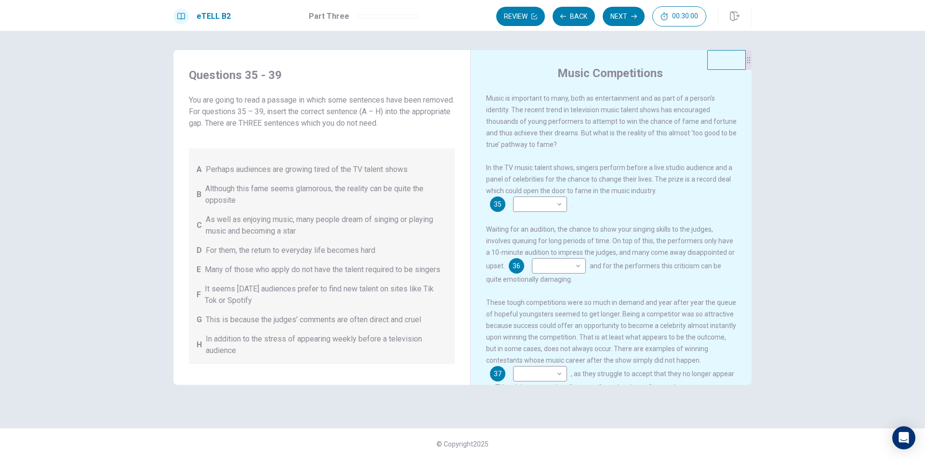
drag, startPoint x: 214, startPoint y: 106, endPoint x: 321, endPoint y: 117, distance: 107.1
click at [293, 114] on span "You are going to read a passage in which some sentences have been removed. For …" at bounding box center [322, 111] width 266 height 35
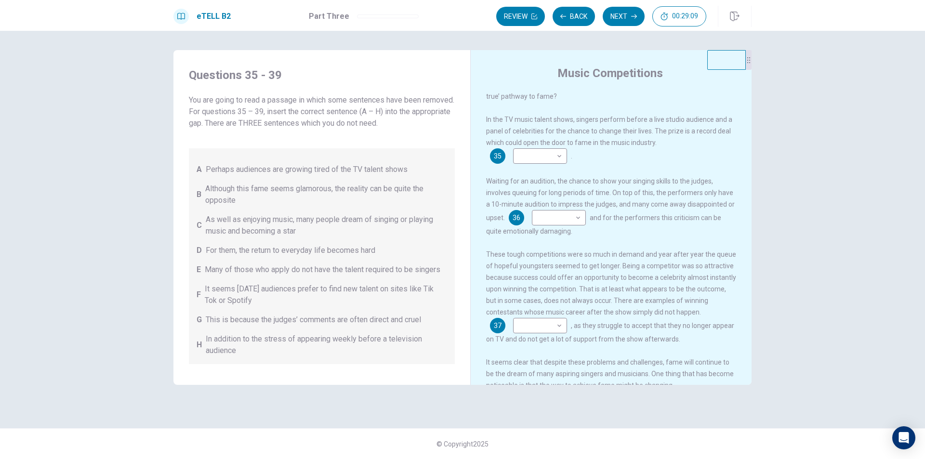
scroll to position [37, 0]
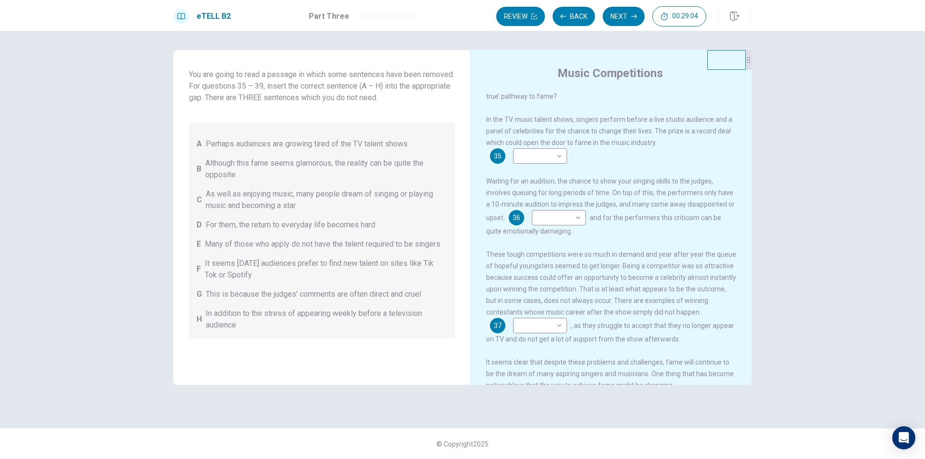
drag, startPoint x: 251, startPoint y: 316, endPoint x: 315, endPoint y: 318, distance: 63.7
click at [315, 318] on span "In addition to the stress of appearing weekly before a television audience" at bounding box center [326, 319] width 241 height 23
drag, startPoint x: 324, startPoint y: 270, endPoint x: 350, endPoint y: 275, distance: 26.0
click at [350, 275] on span "It seems [DATE] audiences prefer to find new talent on sites like Tik Tok or Sp…" at bounding box center [326, 269] width 242 height 23
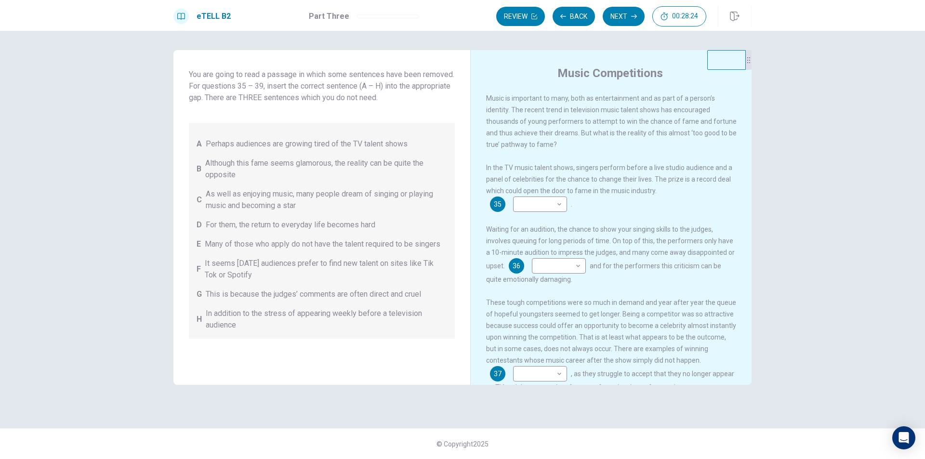
click at [228, 285] on div "A Perhaps audiences are growing tired of the TV talent shows B Although this fa…" at bounding box center [322, 231] width 266 height 216
click at [248, 287] on div "A Perhaps audiences are growing tired of the TV talent shows B Although this fa…" at bounding box center [322, 231] width 266 height 216
drag, startPoint x: 266, startPoint y: 293, endPoint x: 291, endPoint y: 295, distance: 25.2
click at [291, 295] on span "This is because the judges’ comments are often direct and cruel" at bounding box center [313, 295] width 215 height 12
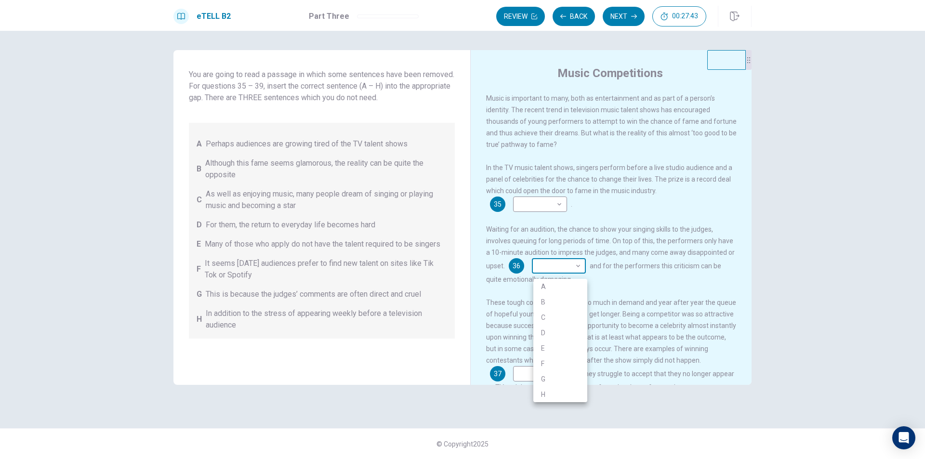
click at [552, 269] on body "This site uses cookies, as explained in our Privacy Policy . If you agree to th…" at bounding box center [462, 229] width 925 height 459
click at [552, 269] on div at bounding box center [462, 229] width 925 height 459
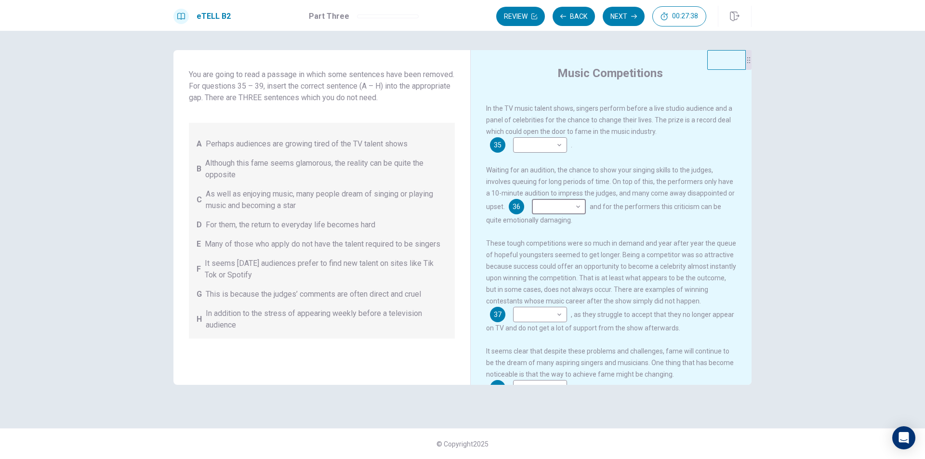
scroll to position [0, 0]
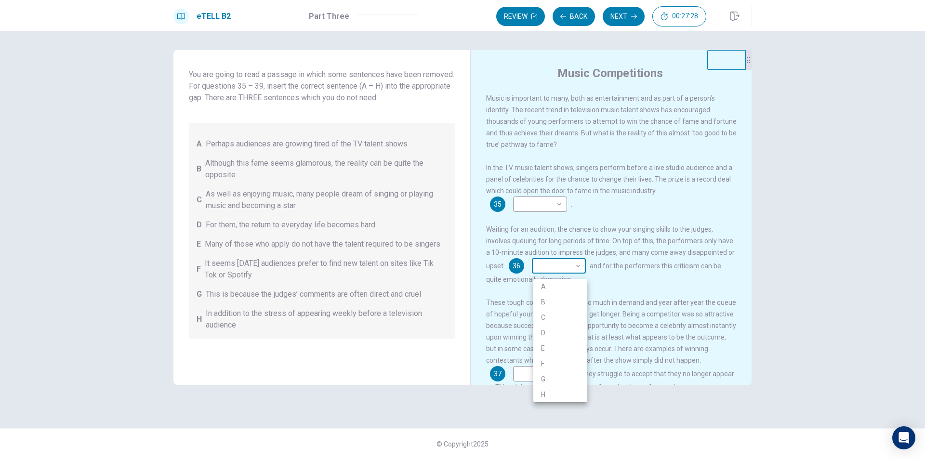
click at [556, 269] on body "This site uses cookies, as explained in our Privacy Policy . If you agree to th…" at bounding box center [462, 229] width 925 height 459
click at [547, 378] on li "G" at bounding box center [561, 379] width 54 height 15
type input "*"
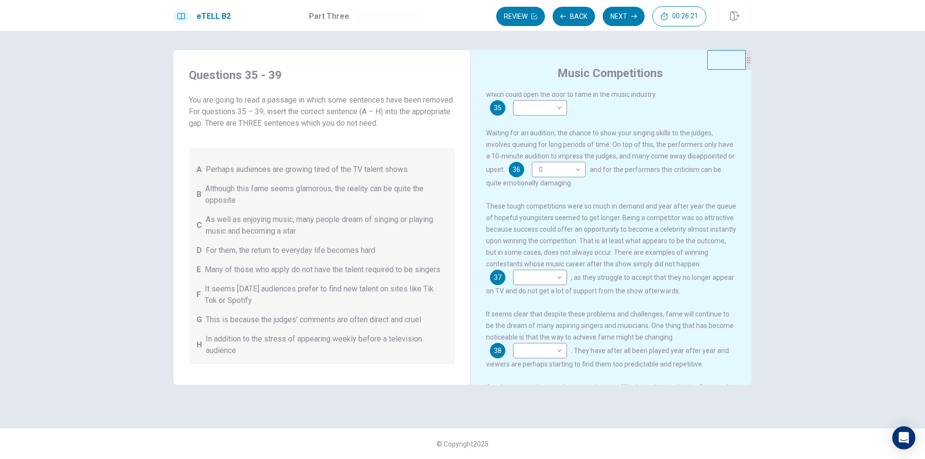
drag, startPoint x: 244, startPoint y: 175, endPoint x: 356, endPoint y: 192, distance: 113.2
click at [359, 192] on div "A Perhaps audiences are growing tired of the TV talent shows B Although this fa…" at bounding box center [322, 256] width 266 height 216
click at [522, 277] on body "This site uses cookies, as explained in our Privacy Policy . If you agree to th…" at bounding box center [462, 229] width 925 height 459
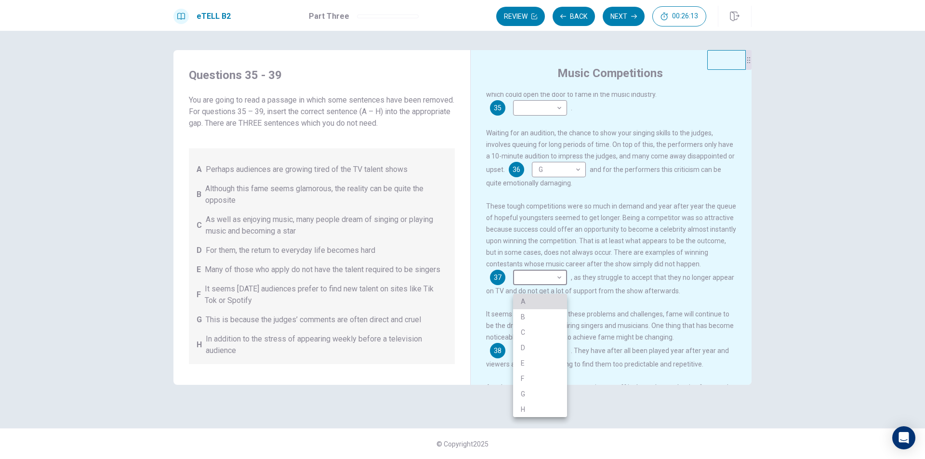
click at [523, 298] on li "A" at bounding box center [540, 301] width 54 height 15
type input "*"
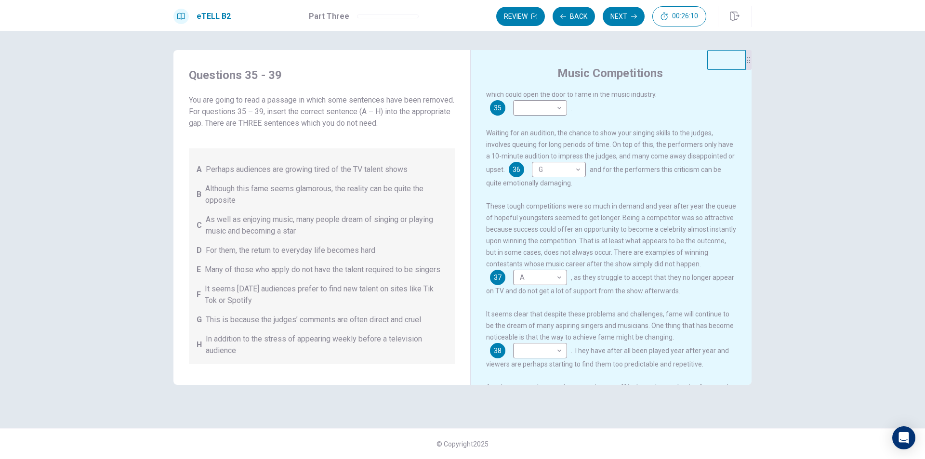
click at [695, 277] on div "These tough competitions were so much in demand and year after year the queue o…" at bounding box center [611, 248] width 251 height 96
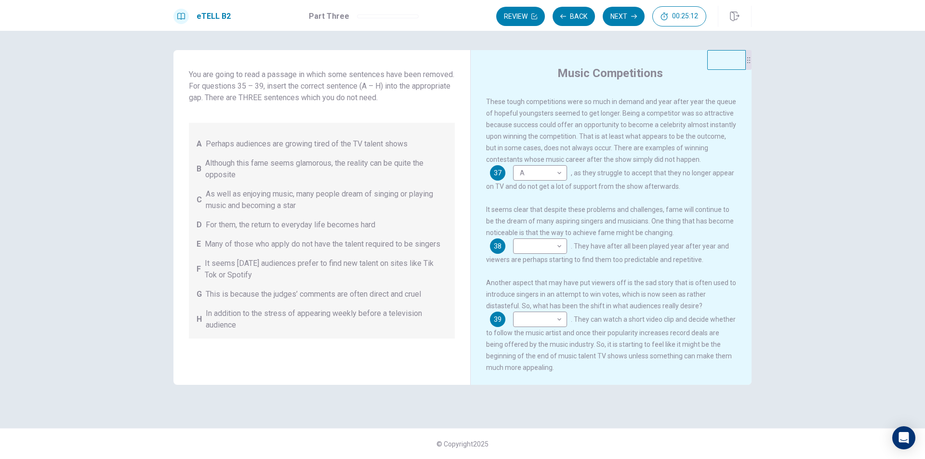
scroll to position [215, 0]
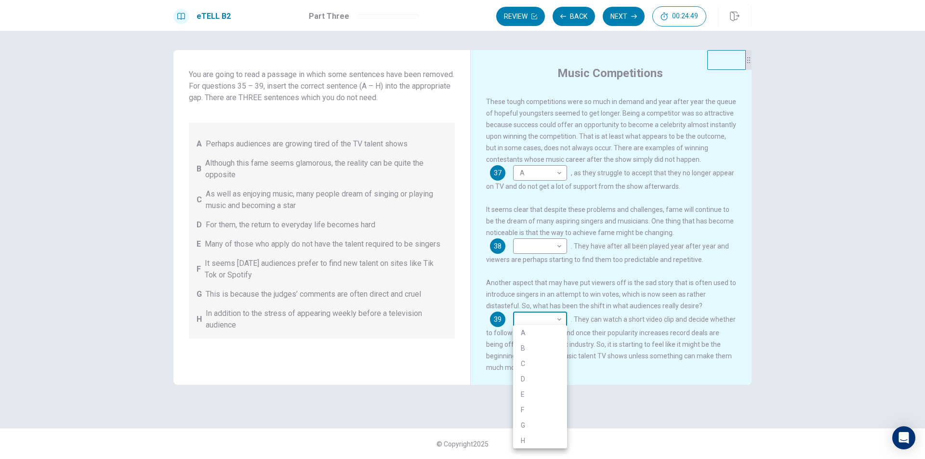
click at [553, 318] on body "This site uses cookies, as explained in our Privacy Policy . If you agree to th…" at bounding box center [462, 229] width 925 height 459
click at [533, 406] on li "F" at bounding box center [540, 409] width 54 height 15
type input "*"
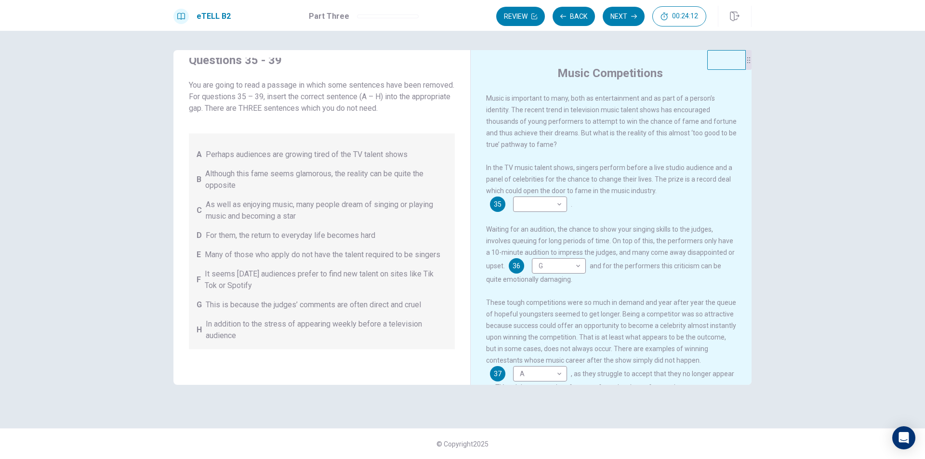
scroll to position [0, 0]
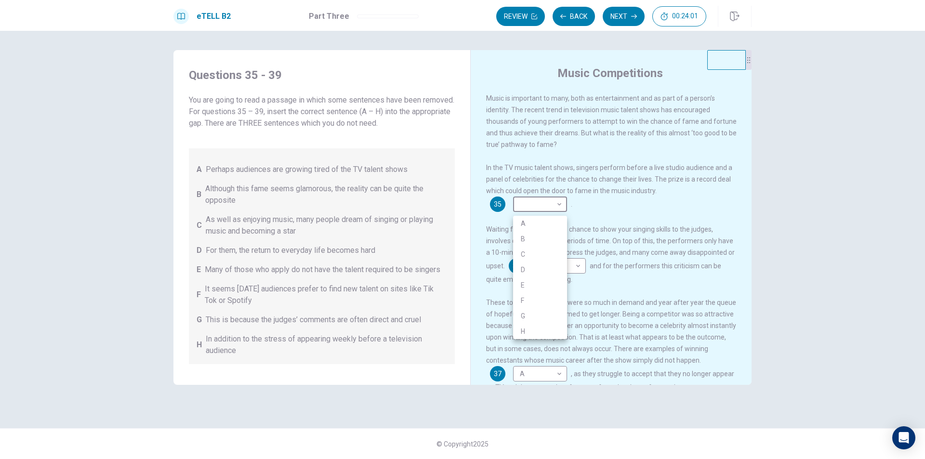
click at [551, 207] on body "This site uses cookies, as explained in our Privacy Policy . If you agree to th…" at bounding box center [462, 229] width 925 height 459
click at [499, 196] on div at bounding box center [462, 229] width 925 height 459
click at [526, 208] on body "This site uses cookies, as explained in our Privacy Policy . If you agree to th…" at bounding box center [462, 229] width 925 height 459
click at [524, 237] on li "B" at bounding box center [540, 238] width 54 height 15
type input "*"
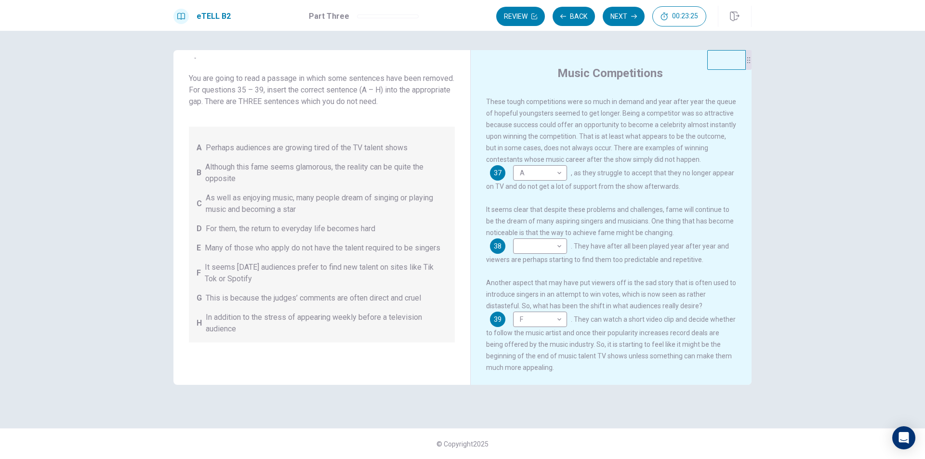
scroll to position [37, 0]
drag, startPoint x: 507, startPoint y: 256, endPoint x: 559, endPoint y: 256, distance: 52.1
click at [556, 255] on div "It seems clear that despite these problems and challenges, fame will continue t…" at bounding box center [611, 235] width 251 height 62
click at [534, 245] on body "This site uses cookies, as explained in our Privacy Policy . If you agree to th…" at bounding box center [462, 229] width 925 height 459
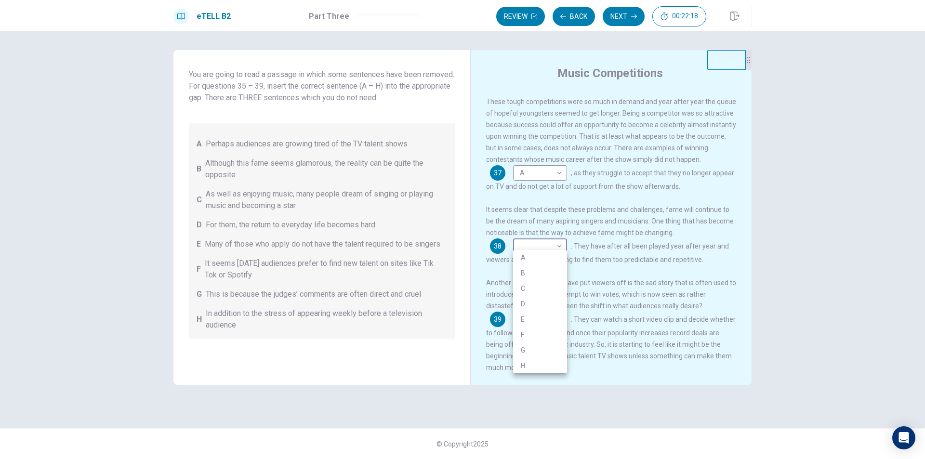
click at [502, 200] on div at bounding box center [462, 229] width 925 height 459
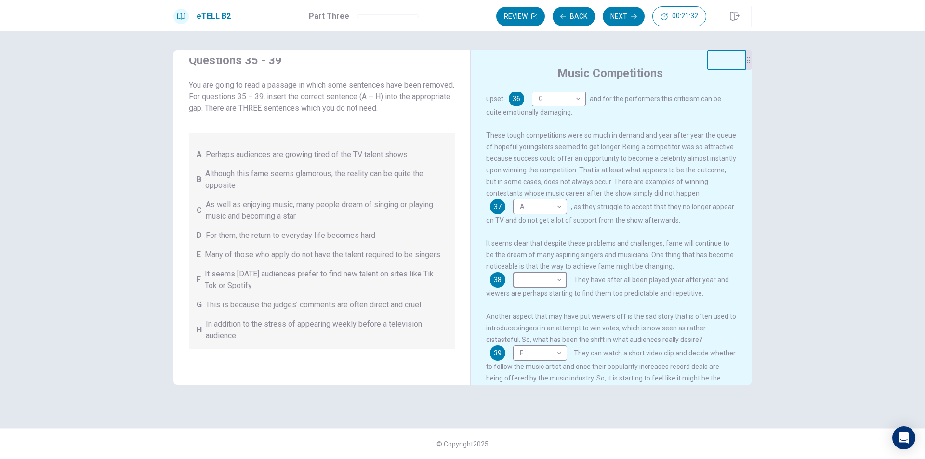
scroll to position [0, 0]
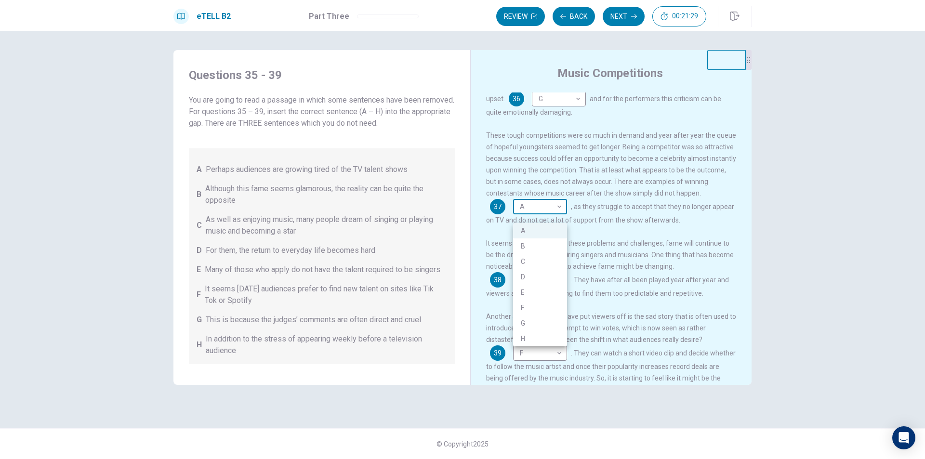
click at [532, 213] on body "This site uses cookies, as explained in our Privacy Policy . If you agree to th…" at bounding box center [462, 229] width 925 height 459
click at [525, 279] on li "D" at bounding box center [540, 276] width 54 height 15
type input "*"
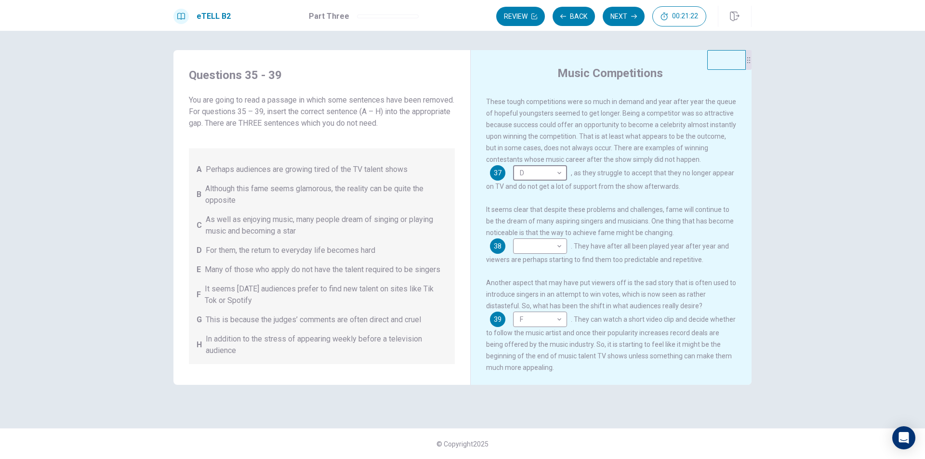
scroll to position [215, 0]
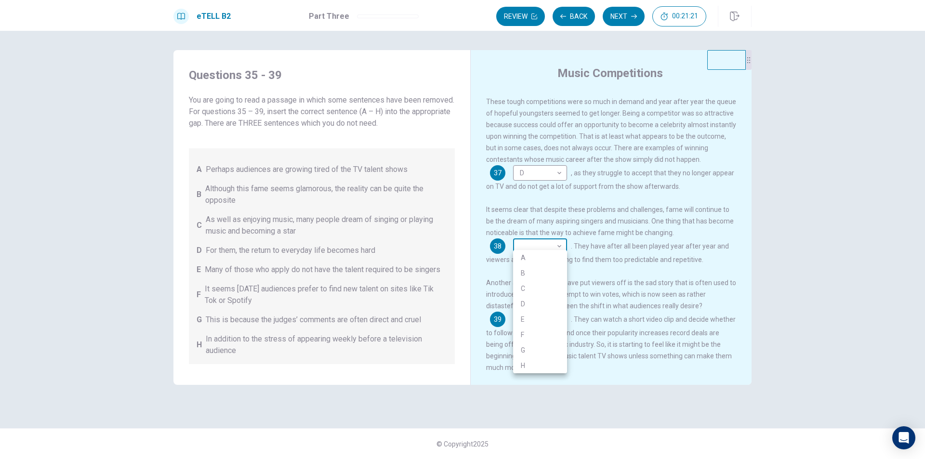
click at [538, 236] on body "This site uses cookies, as explained in our Privacy Policy . If you agree to th…" at bounding box center [462, 229] width 925 height 459
click at [539, 256] on li "A" at bounding box center [540, 257] width 54 height 15
type input "*"
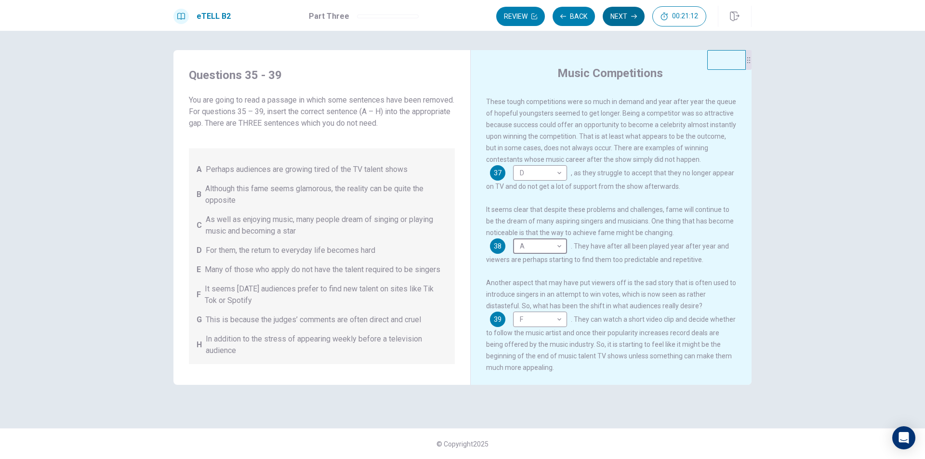
click at [624, 13] on button "Next" at bounding box center [624, 16] width 42 height 19
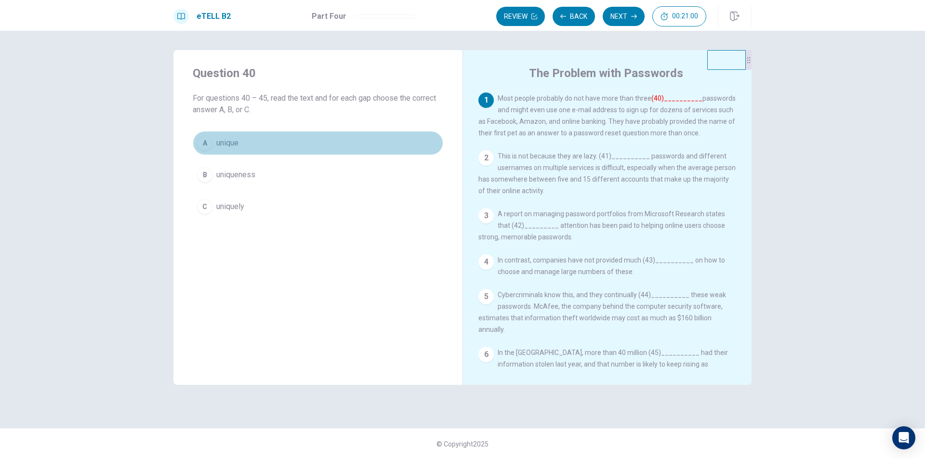
click at [350, 136] on button "A unique" at bounding box center [318, 143] width 251 height 24
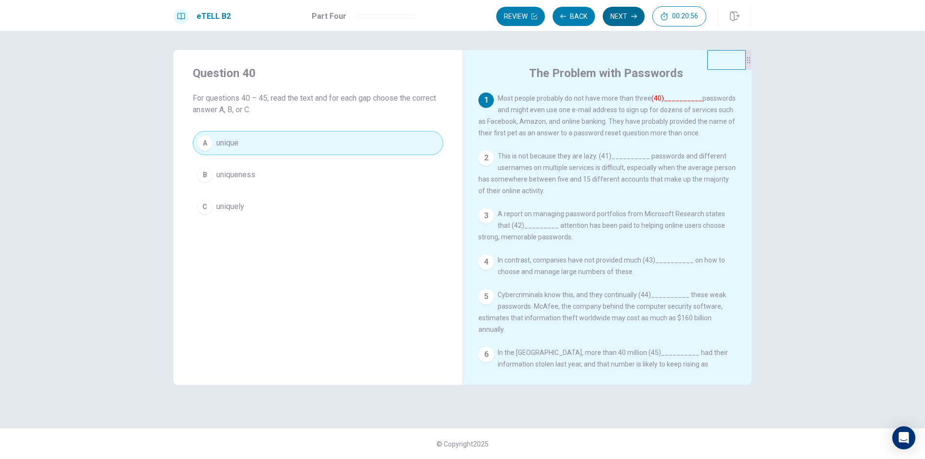
click at [621, 18] on button "Next" at bounding box center [624, 16] width 42 height 19
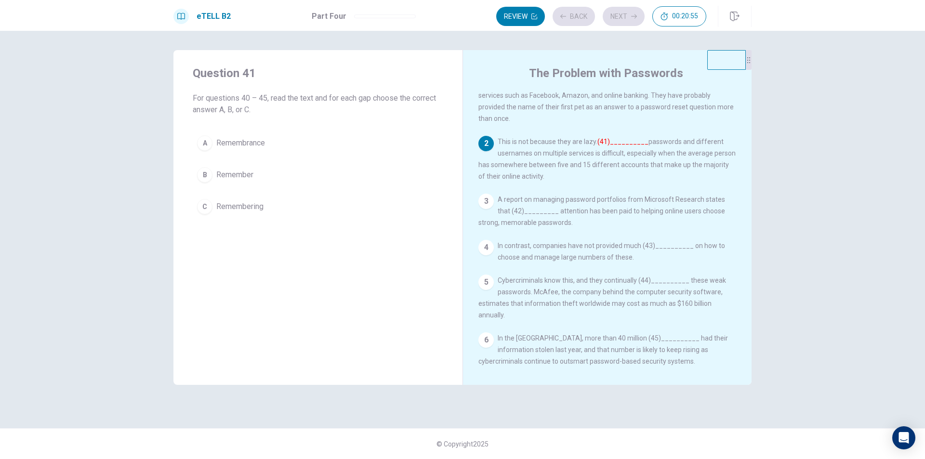
scroll to position [33, 0]
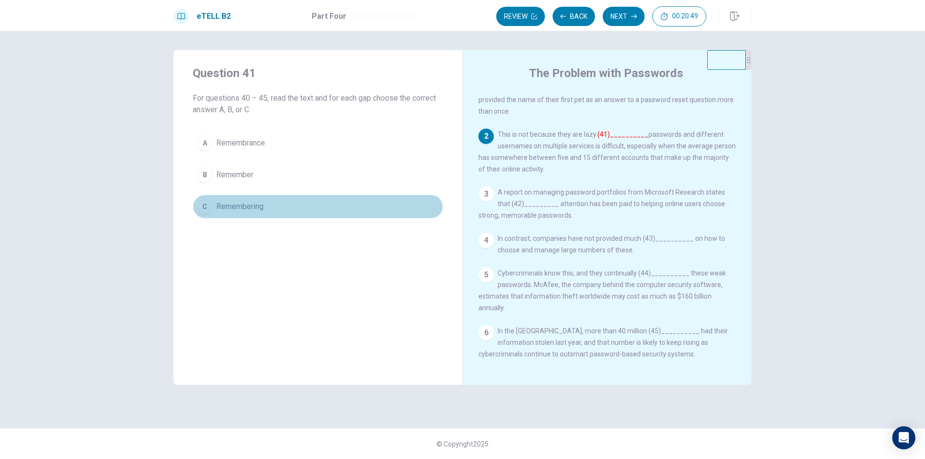
click at [271, 213] on button "C Remembering" at bounding box center [318, 207] width 251 height 24
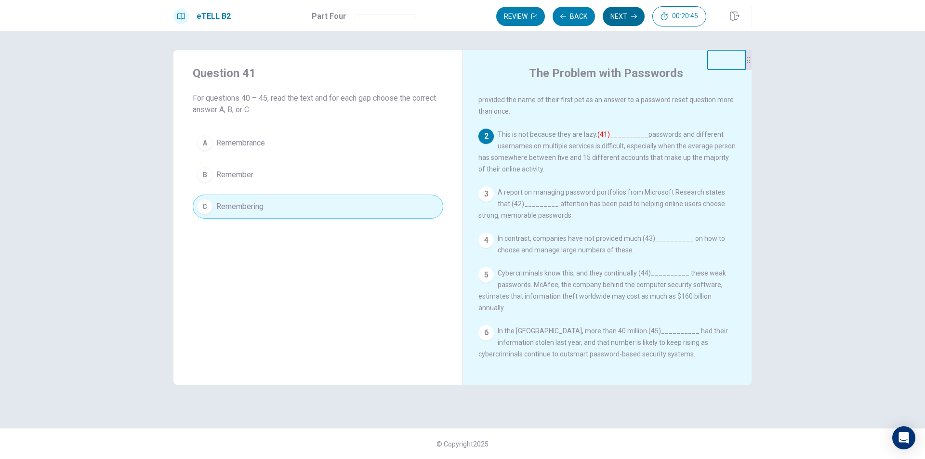
click at [617, 16] on button "Next" at bounding box center [624, 16] width 42 height 19
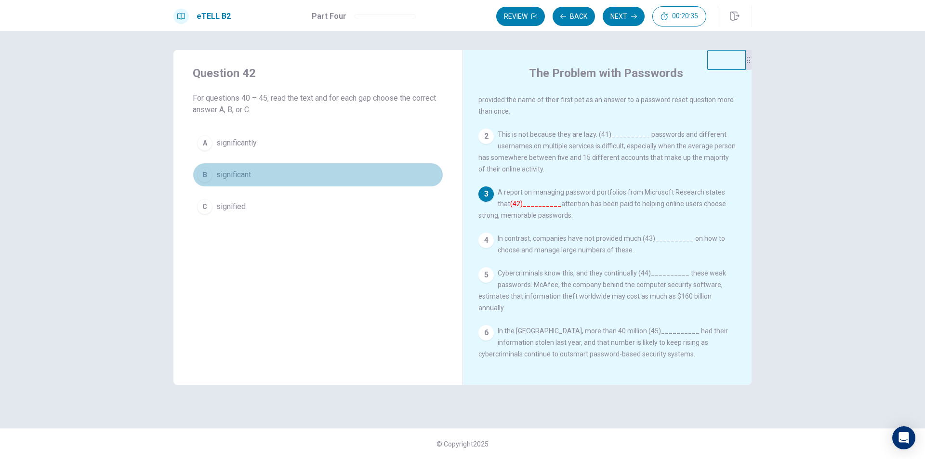
click at [343, 184] on button "B significant" at bounding box center [318, 175] width 251 height 24
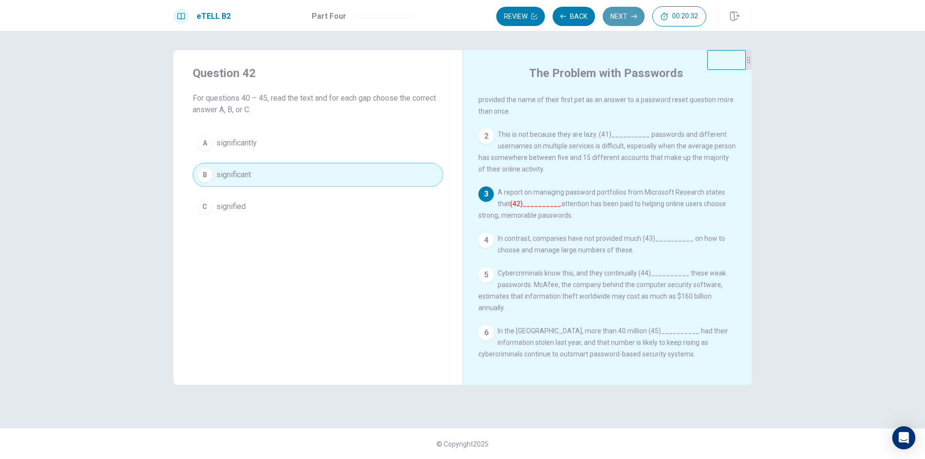
click at [620, 19] on button "Next" at bounding box center [624, 16] width 42 height 19
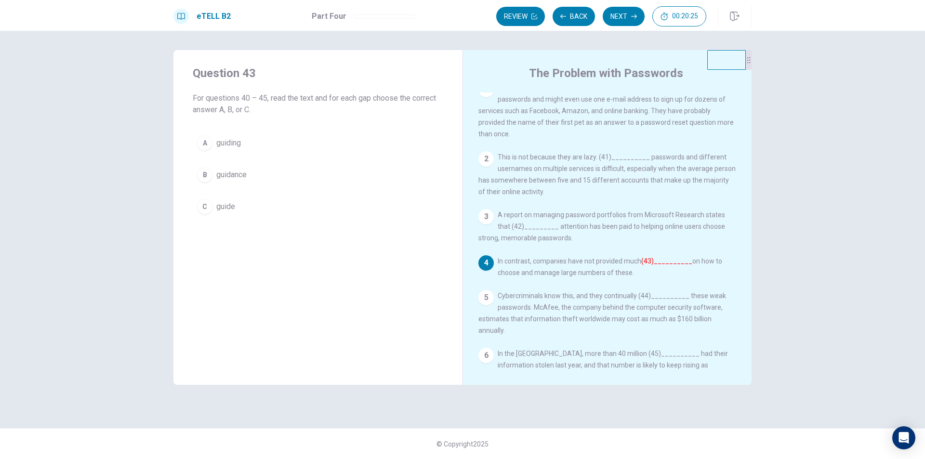
click at [341, 175] on button "B guidance" at bounding box center [318, 175] width 251 height 24
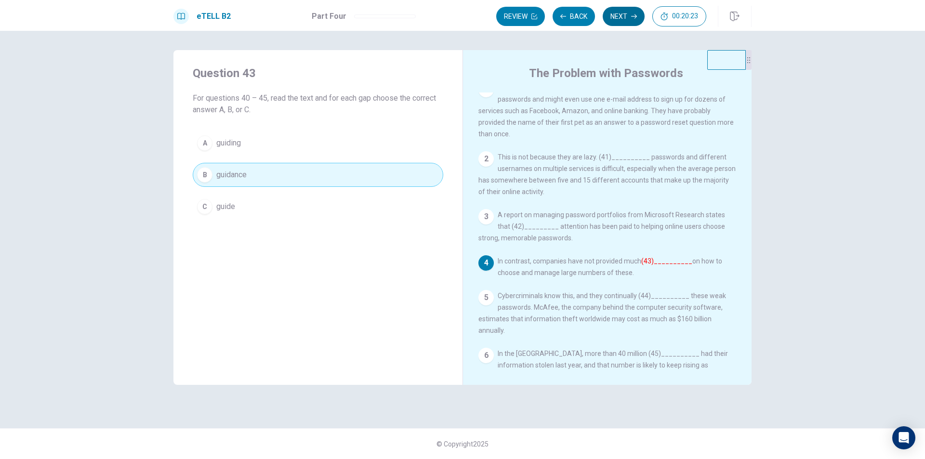
click at [628, 20] on button "Next" at bounding box center [624, 16] width 42 height 19
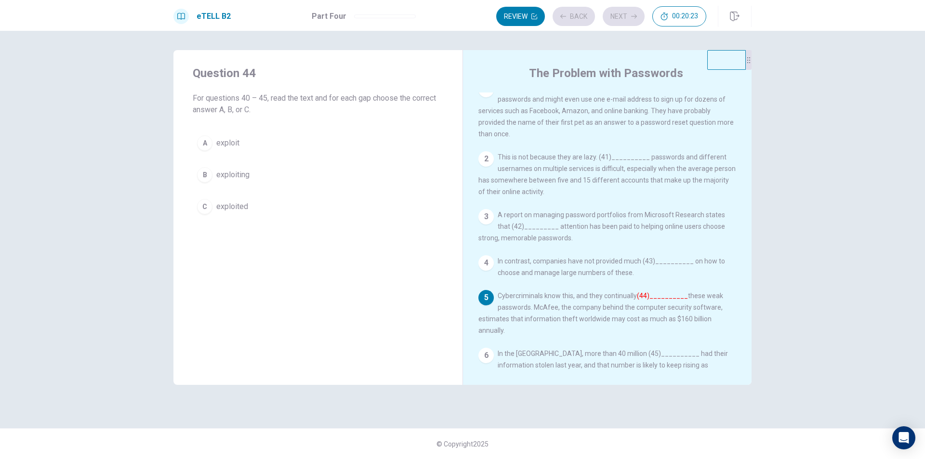
scroll to position [33, 0]
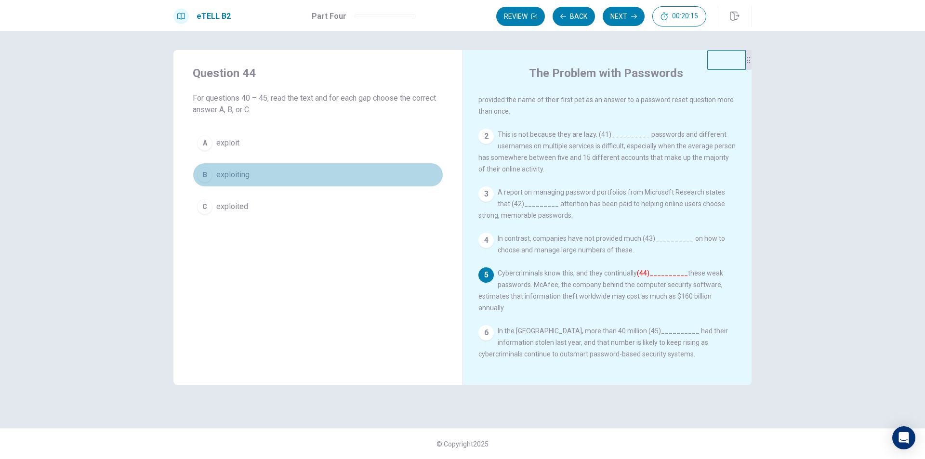
click at [254, 171] on button "B exploiting" at bounding box center [318, 175] width 251 height 24
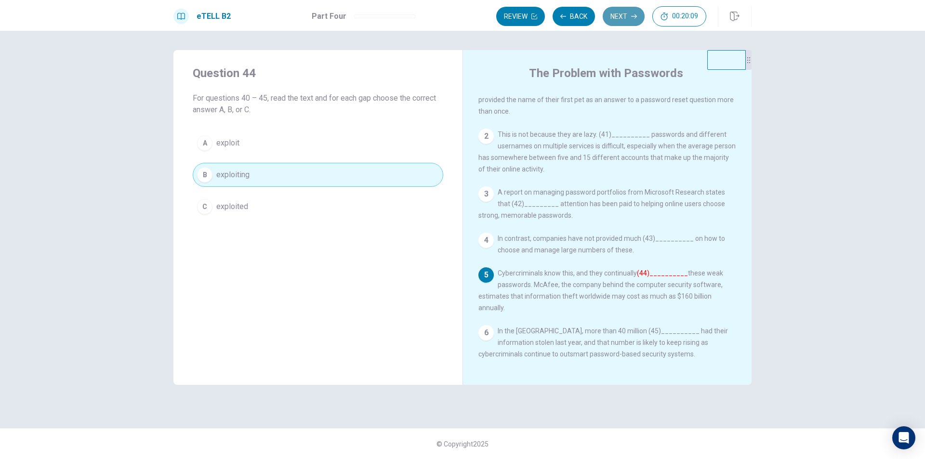
click at [629, 21] on button "Next" at bounding box center [624, 16] width 42 height 19
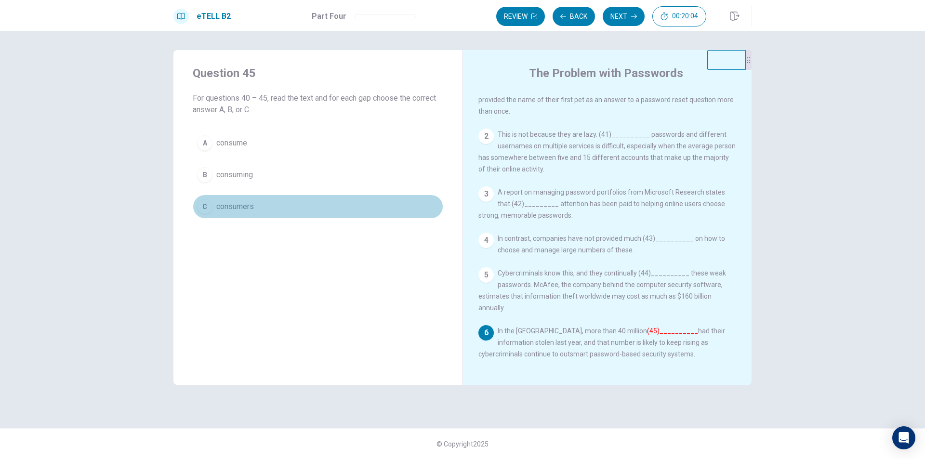
click at [370, 209] on button "C consumers" at bounding box center [318, 207] width 251 height 24
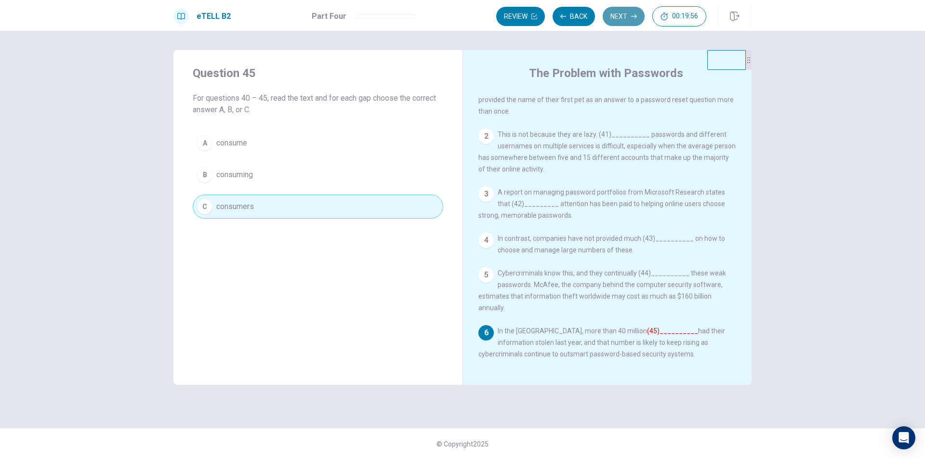
click at [616, 21] on button "Next" at bounding box center [624, 16] width 42 height 19
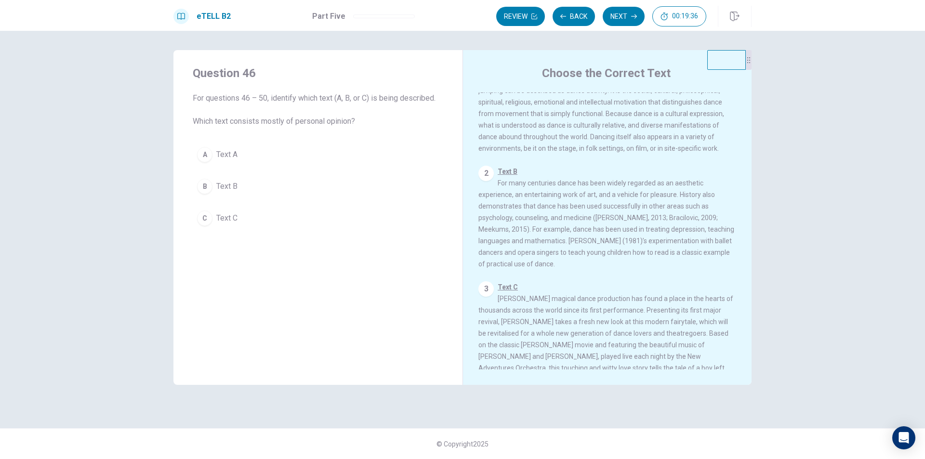
scroll to position [0, 0]
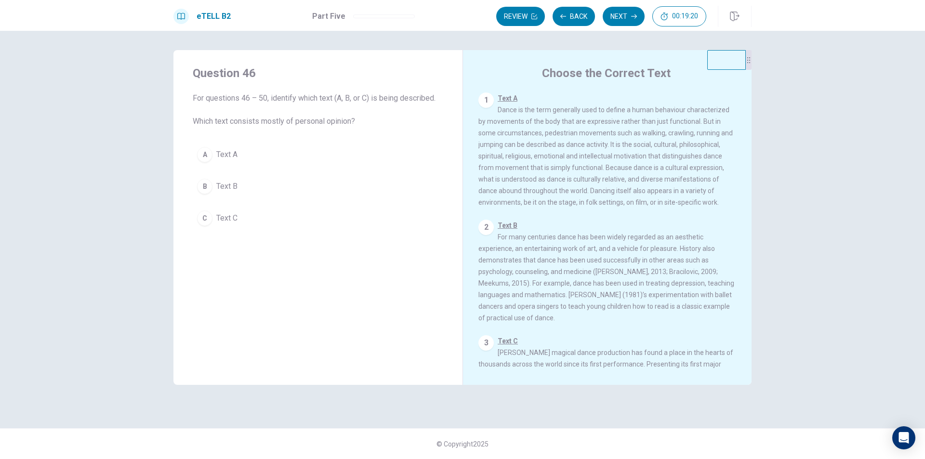
click at [560, 136] on span "Text A Dance is the term generally used to define a human behaviour characteriz…" at bounding box center [606, 150] width 254 height 112
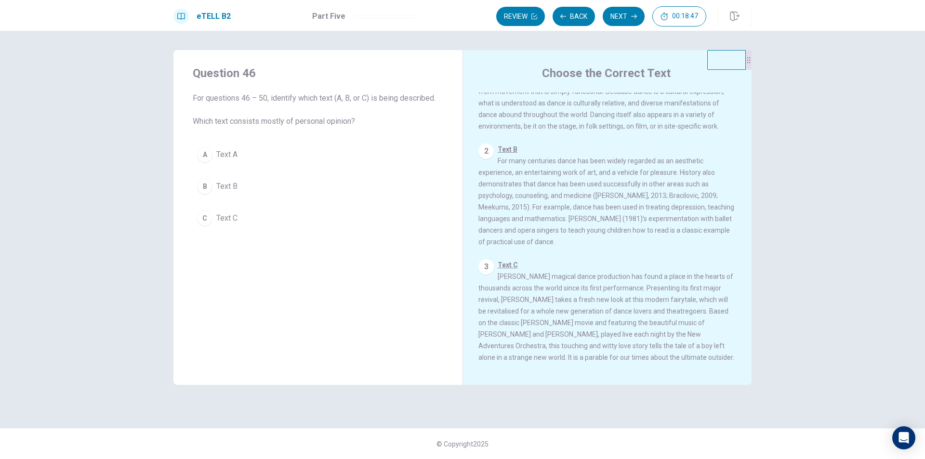
scroll to position [95, 0]
drag, startPoint x: 643, startPoint y: 151, endPoint x: 660, endPoint y: 158, distance: 18.0
click at [656, 157] on span "Text B For many centuries dance has been widely regarded as an aesthetic experi…" at bounding box center [607, 190] width 256 height 100
drag, startPoint x: 533, startPoint y: 163, endPoint x: 589, endPoint y: 163, distance: 56.9
click at [589, 163] on span "Text B For many centuries dance has been widely regarded as an aesthetic experi…" at bounding box center [607, 190] width 256 height 100
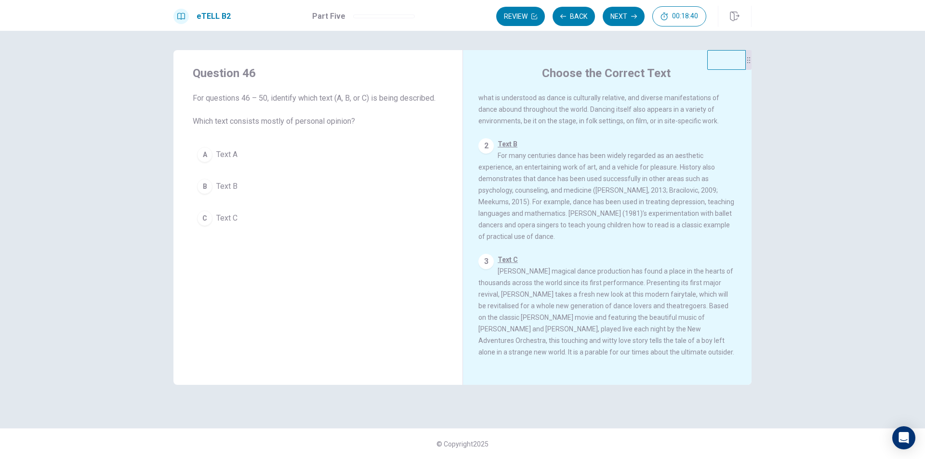
drag, startPoint x: 557, startPoint y: 167, endPoint x: 585, endPoint y: 168, distance: 28.5
click at [585, 168] on div "2 Text B For many centuries dance has been widely regarded as an aesthetic expe…" at bounding box center [608, 190] width 258 height 104
drag, startPoint x: 521, startPoint y: 152, endPoint x: 576, endPoint y: 154, distance: 55.0
click at [575, 153] on div "2 Text B For many centuries dance has been widely regarded as an aesthetic expe…" at bounding box center [608, 190] width 258 height 104
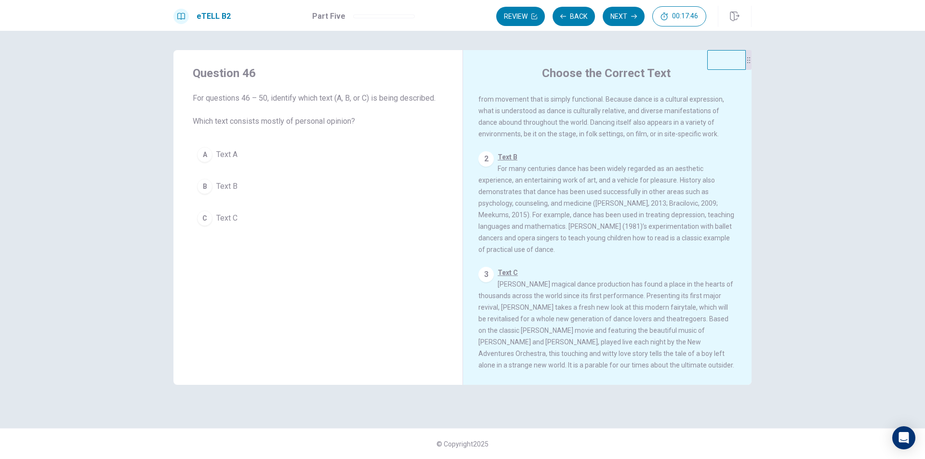
scroll to position [0, 0]
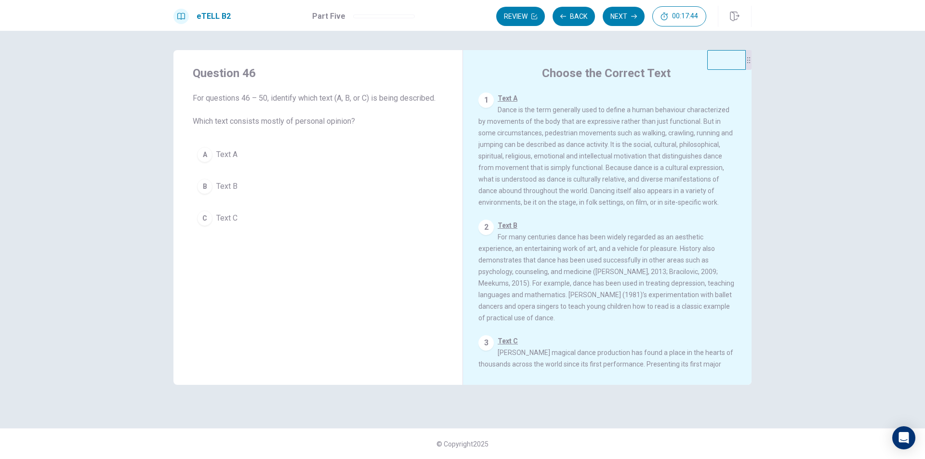
drag, startPoint x: 487, startPoint y: 128, endPoint x: 572, endPoint y: 150, distance: 87.7
click at [572, 150] on div "1 Text A Dance is the term generally used to define a human behaviour character…" at bounding box center [608, 151] width 258 height 116
drag, startPoint x: 567, startPoint y: 151, endPoint x: 573, endPoint y: 157, distance: 8.2
click at [576, 158] on div "1 Text A Dance is the term generally used to define a human behaviour character…" at bounding box center [608, 151] width 258 height 116
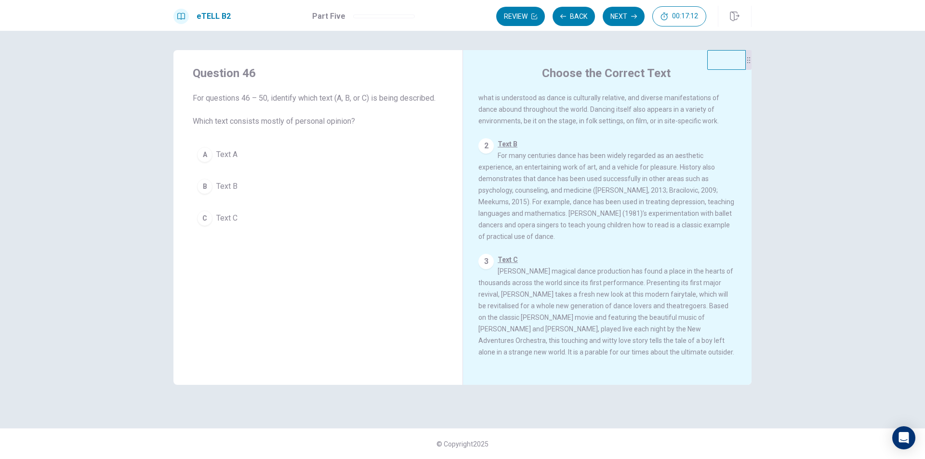
drag, startPoint x: 572, startPoint y: 321, endPoint x: 557, endPoint y: 314, distance: 16.0
click at [566, 319] on div "3 Text C [PERSON_NAME] magical dance production has found a place in the hearts…" at bounding box center [608, 306] width 258 height 104
drag, startPoint x: 528, startPoint y: 306, endPoint x: 541, endPoint y: 305, distance: 12.5
click at [536, 305] on span "Text C [PERSON_NAME] magical dance production has found a place in the hearts o…" at bounding box center [607, 306] width 256 height 100
click at [264, 218] on button "C Text C" at bounding box center [318, 218] width 251 height 24
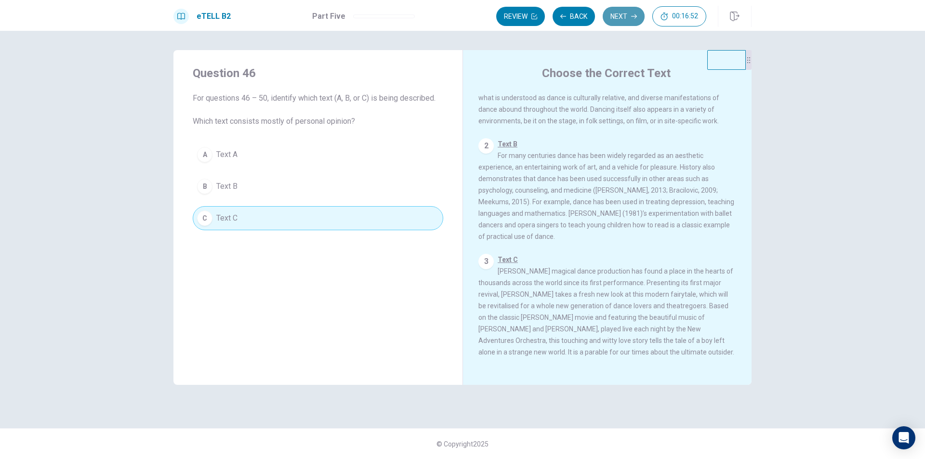
click at [626, 16] on button "Next" at bounding box center [624, 16] width 42 height 19
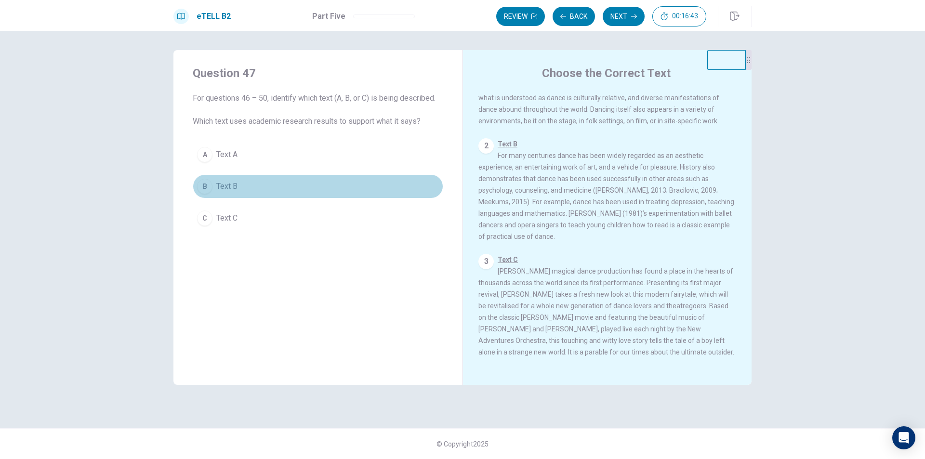
click at [249, 191] on button "B Text B" at bounding box center [318, 186] width 251 height 24
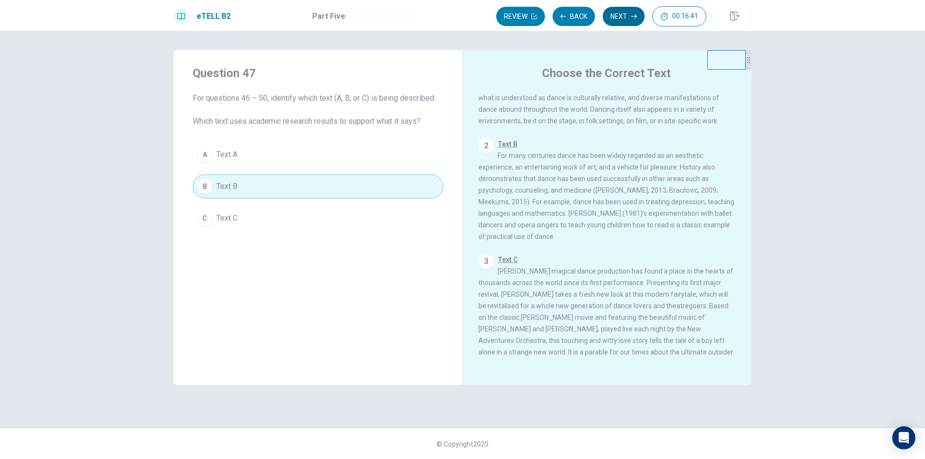
click at [626, 18] on button "Next" at bounding box center [624, 16] width 42 height 19
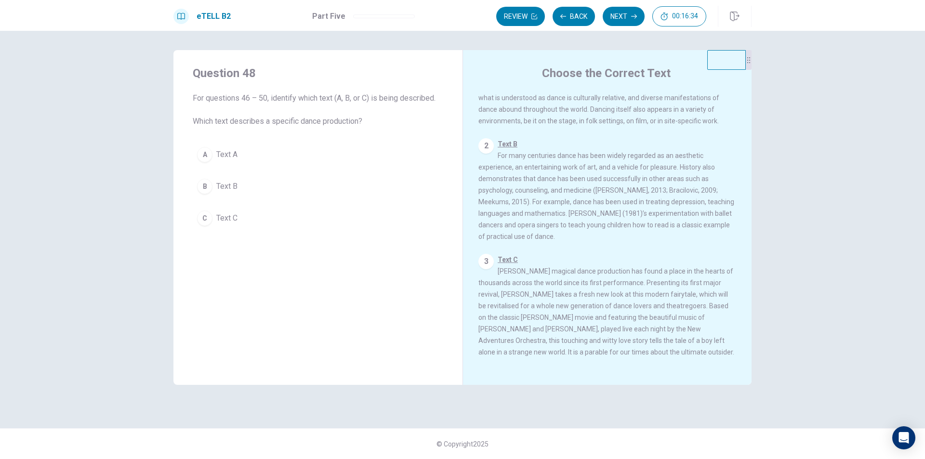
click at [321, 222] on button "C Text C" at bounding box center [318, 218] width 251 height 24
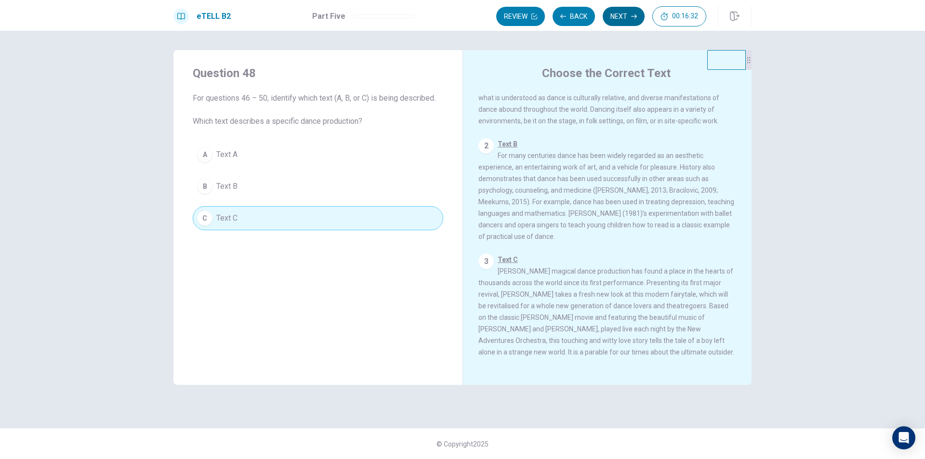
click at [625, 15] on button "Next" at bounding box center [624, 16] width 42 height 19
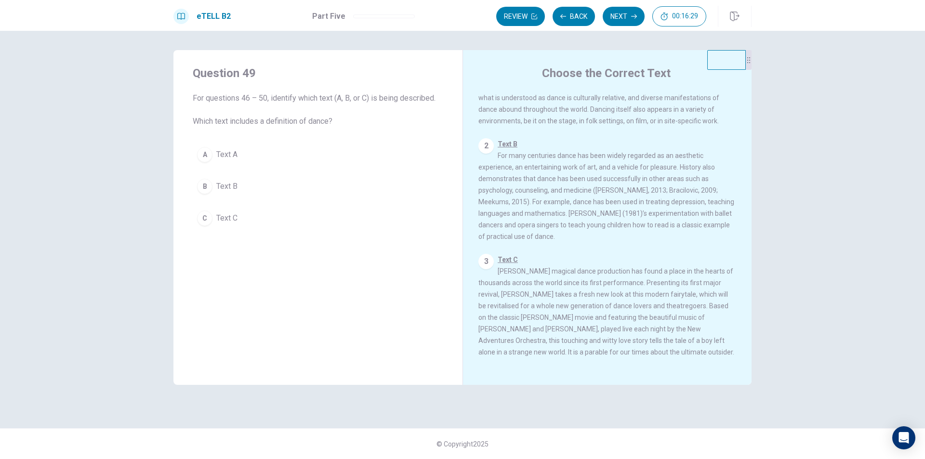
click at [307, 150] on button "A Text A" at bounding box center [318, 155] width 251 height 24
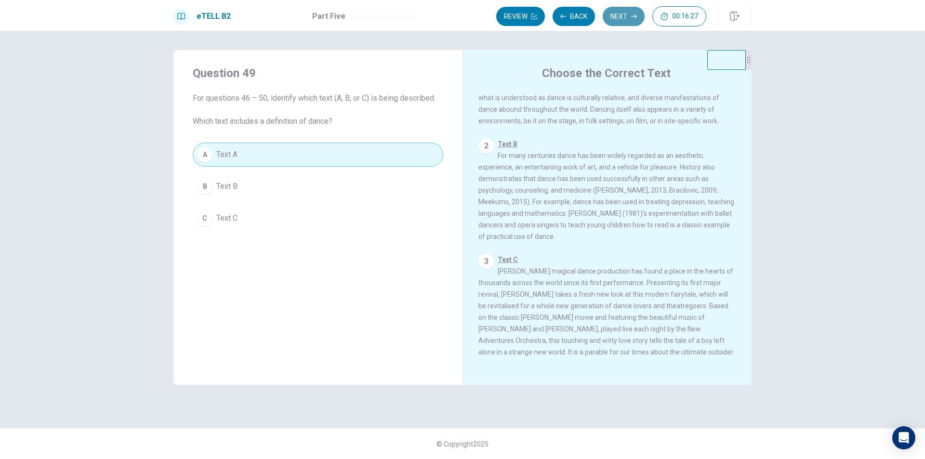
click at [627, 15] on button "Next" at bounding box center [624, 16] width 42 height 19
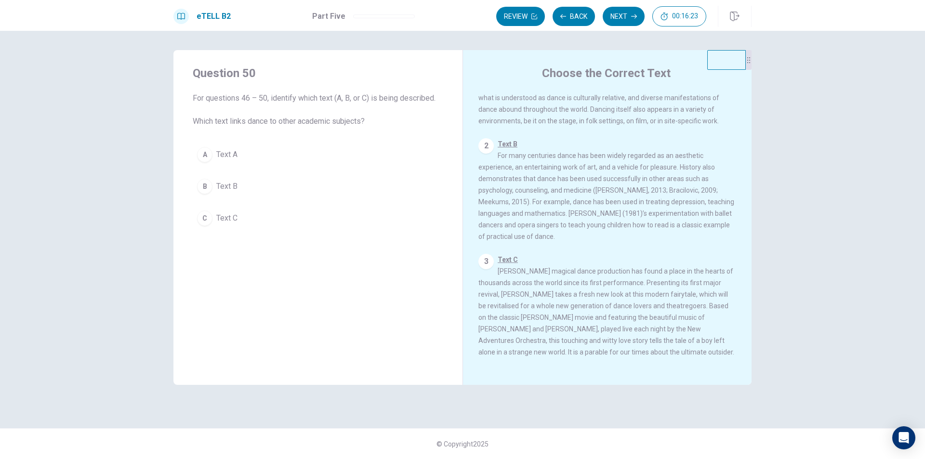
click at [311, 194] on button "B Text B" at bounding box center [318, 186] width 251 height 24
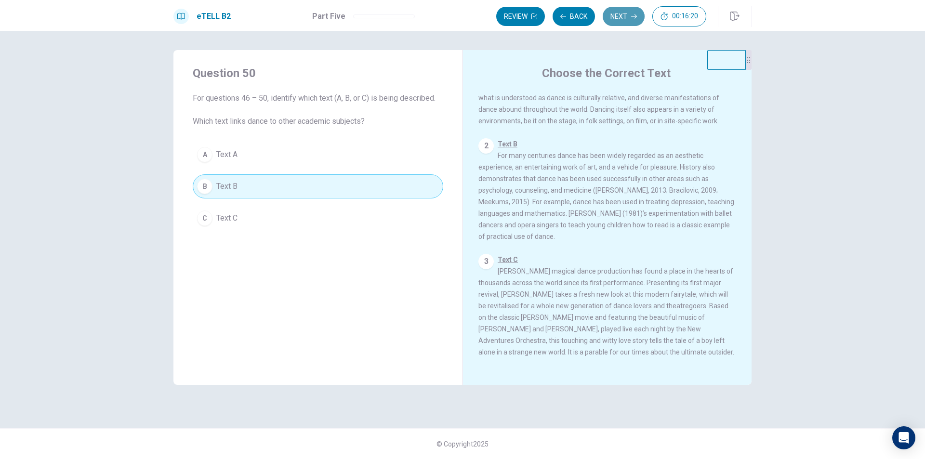
click at [615, 17] on button "Next" at bounding box center [624, 16] width 42 height 19
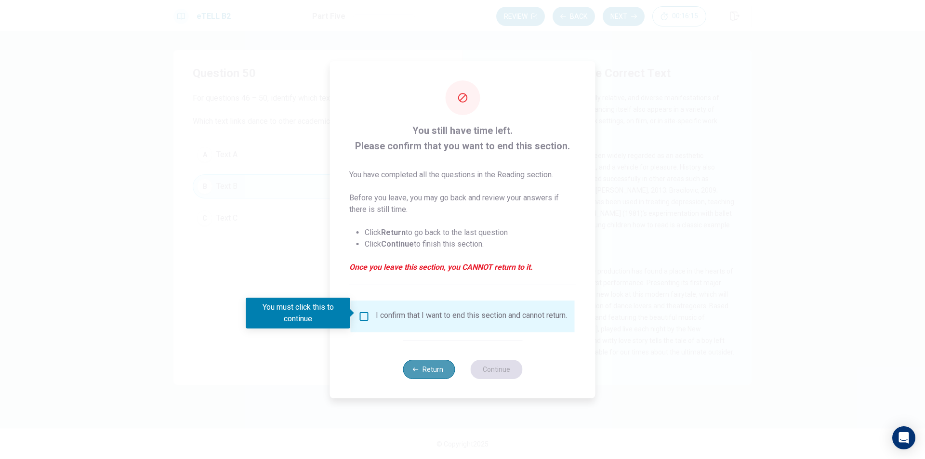
click at [438, 375] on button "Return" at bounding box center [429, 369] width 52 height 19
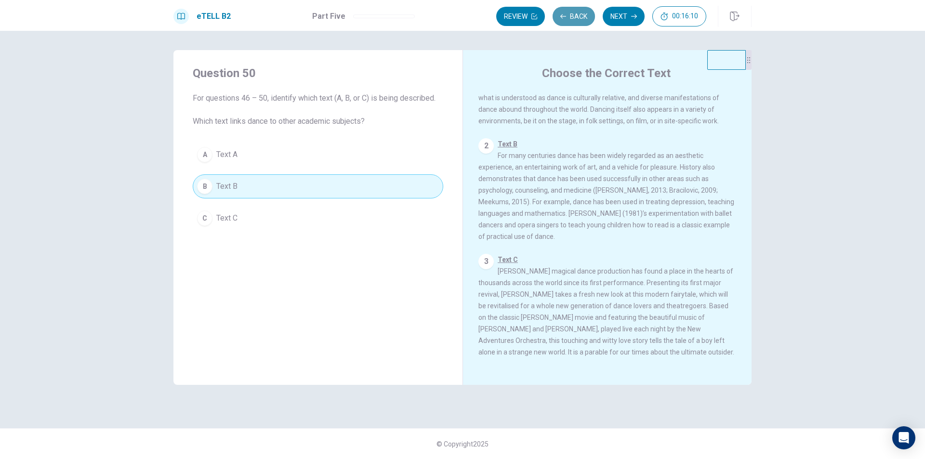
click at [569, 21] on button "Back" at bounding box center [574, 16] width 42 height 19
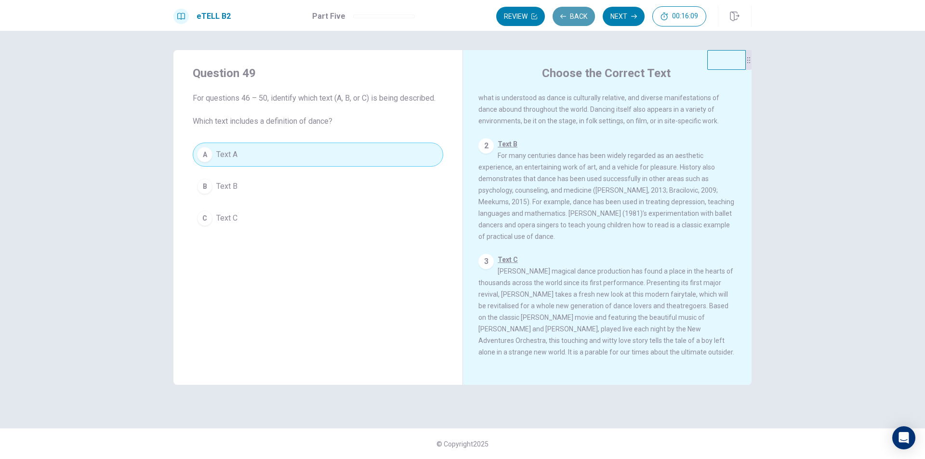
click at [569, 21] on button "Back" at bounding box center [574, 16] width 42 height 19
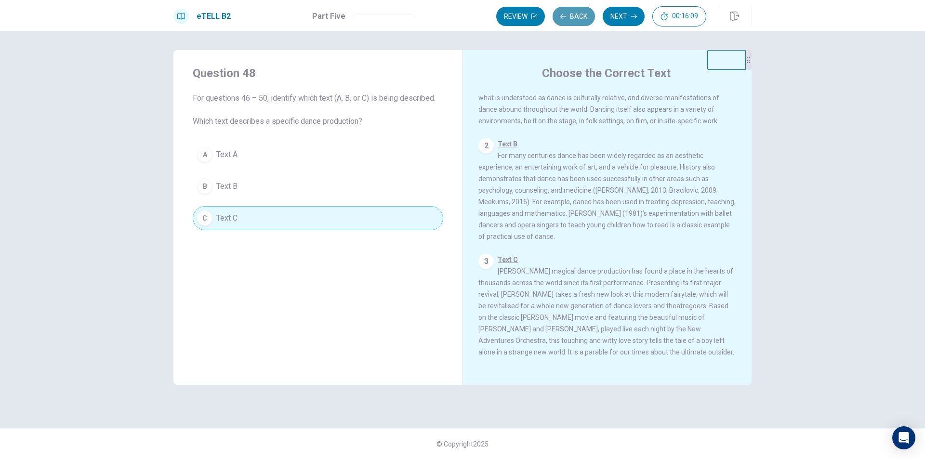
click at [569, 21] on button "Back" at bounding box center [574, 16] width 42 height 19
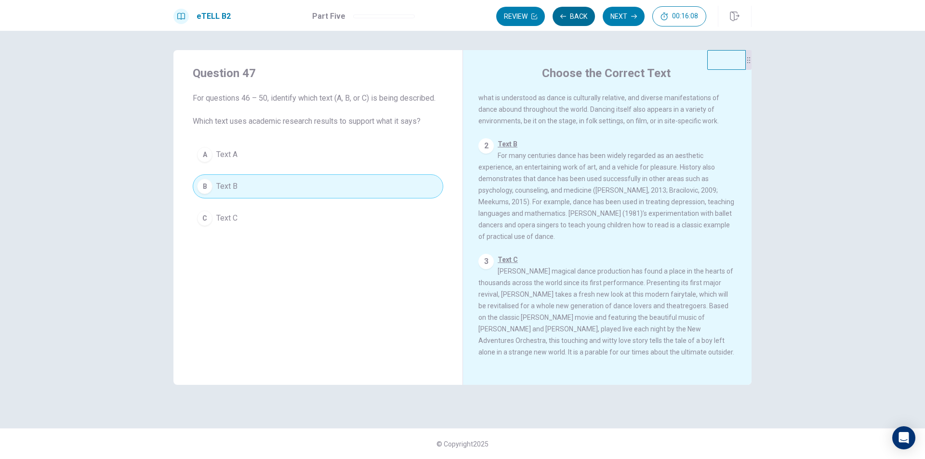
click at [569, 21] on button "Back" at bounding box center [574, 16] width 42 height 19
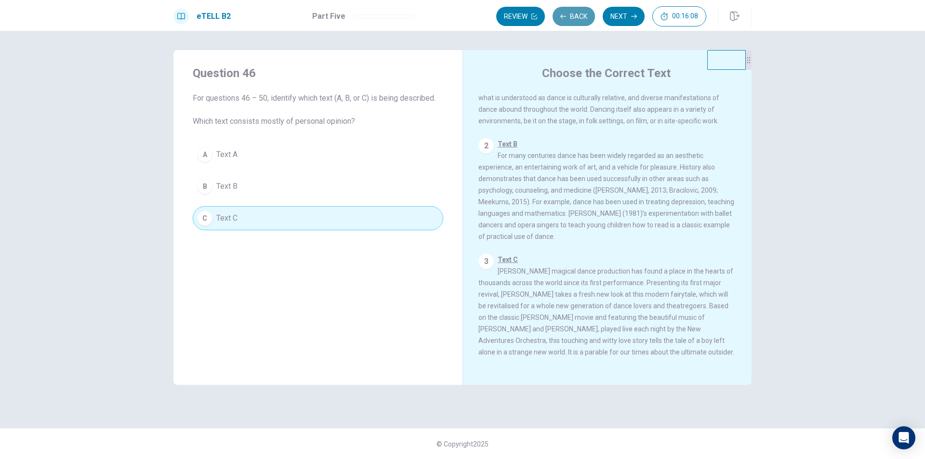
click at [569, 21] on button "Back" at bounding box center [574, 16] width 42 height 19
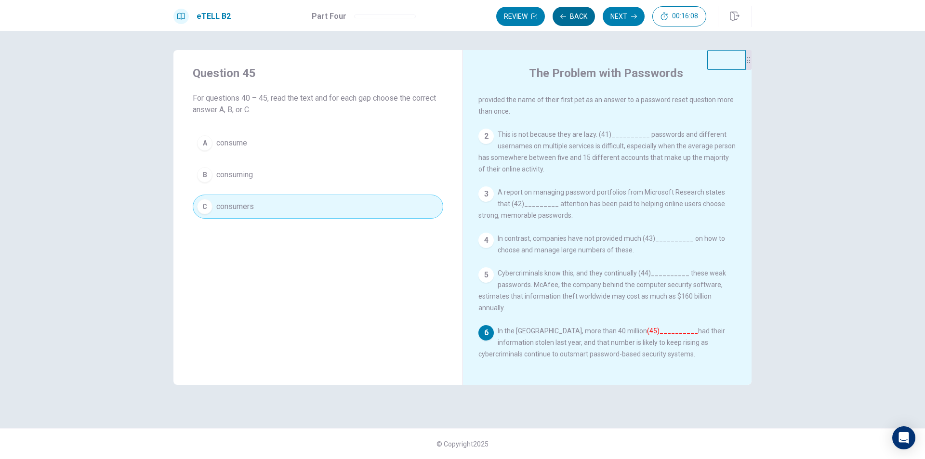
click at [569, 21] on button "Back" at bounding box center [574, 16] width 42 height 19
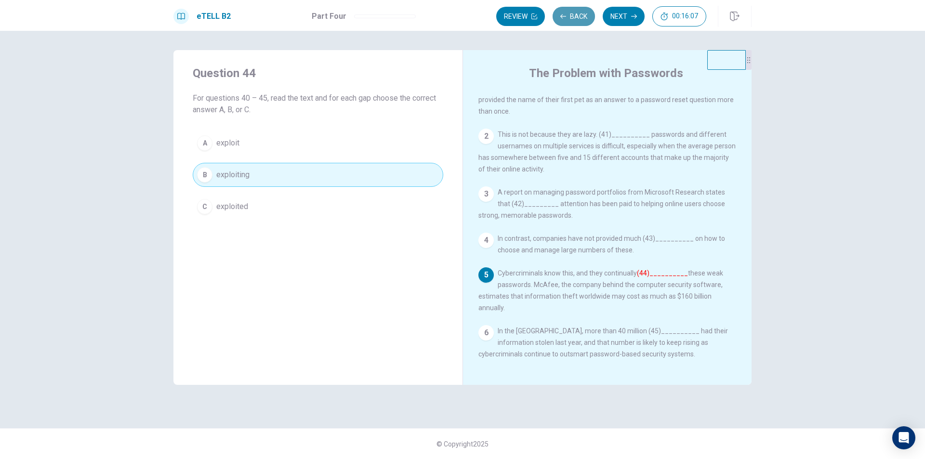
click at [569, 21] on button "Back" at bounding box center [574, 16] width 42 height 19
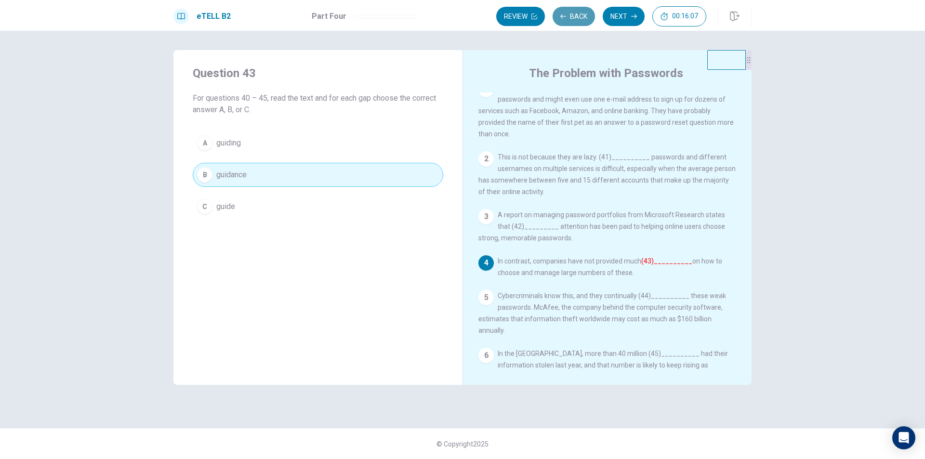
click at [569, 21] on button "Back" at bounding box center [574, 16] width 42 height 19
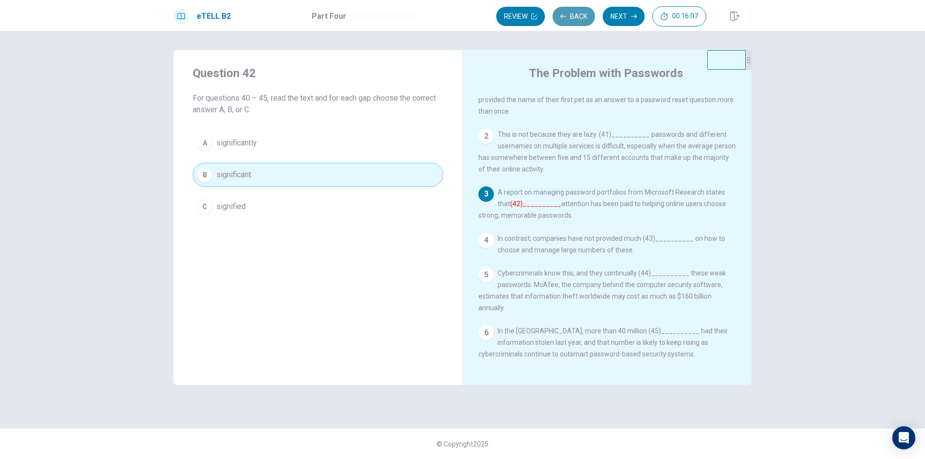
click at [569, 21] on button "Back" at bounding box center [574, 16] width 42 height 19
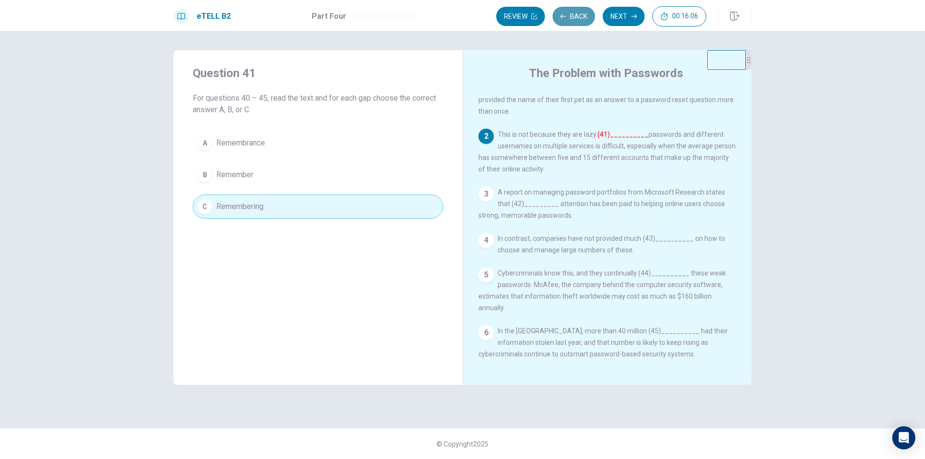
click at [569, 21] on button "Back" at bounding box center [574, 16] width 42 height 19
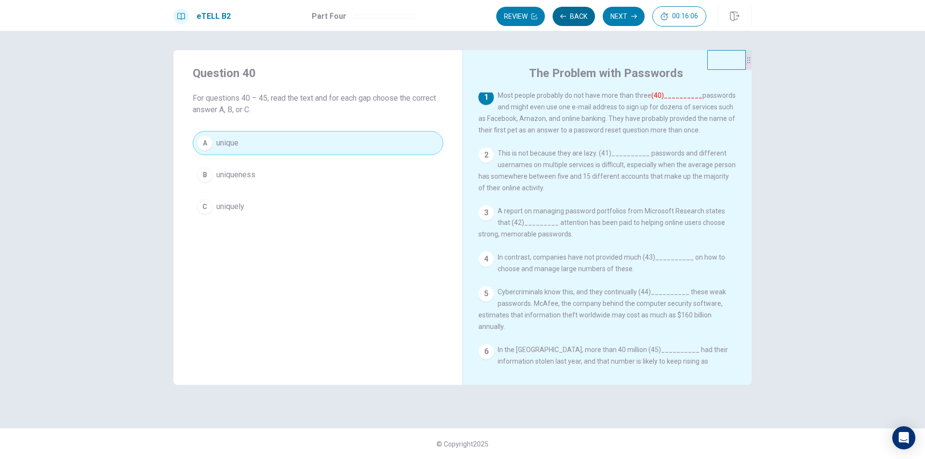
scroll to position [0, 0]
click at [569, 21] on button "Back" at bounding box center [574, 16] width 42 height 19
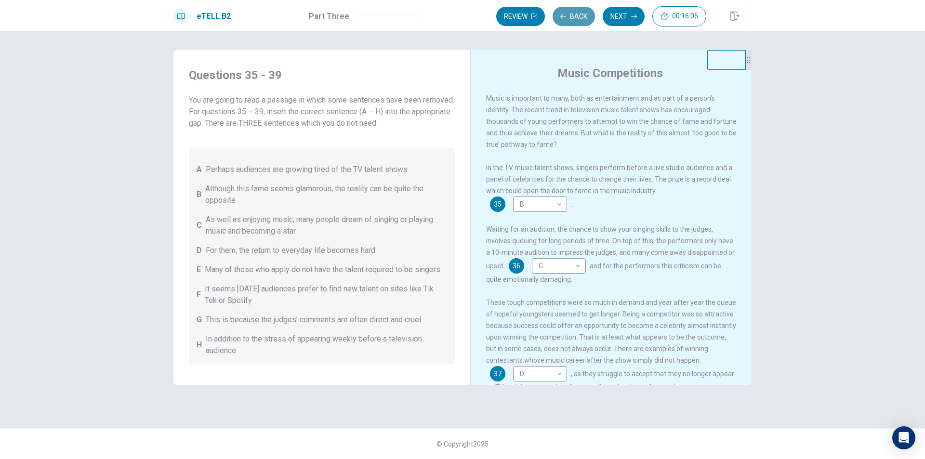
click at [569, 21] on button "Back" at bounding box center [574, 16] width 42 height 19
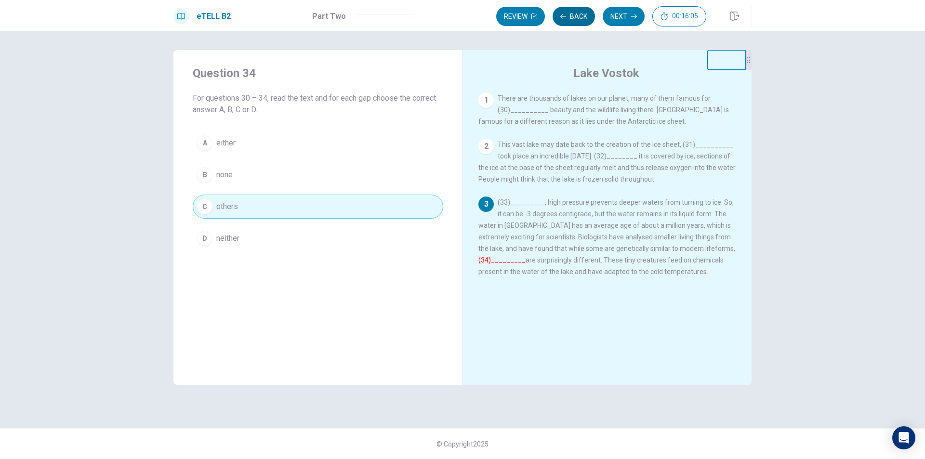
click at [569, 21] on button "Back" at bounding box center [574, 16] width 42 height 19
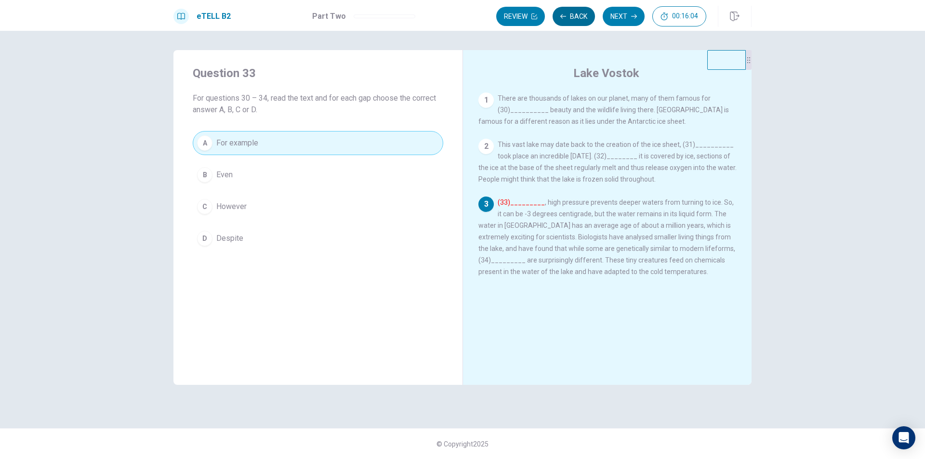
click at [569, 21] on button "Back" at bounding box center [574, 16] width 42 height 19
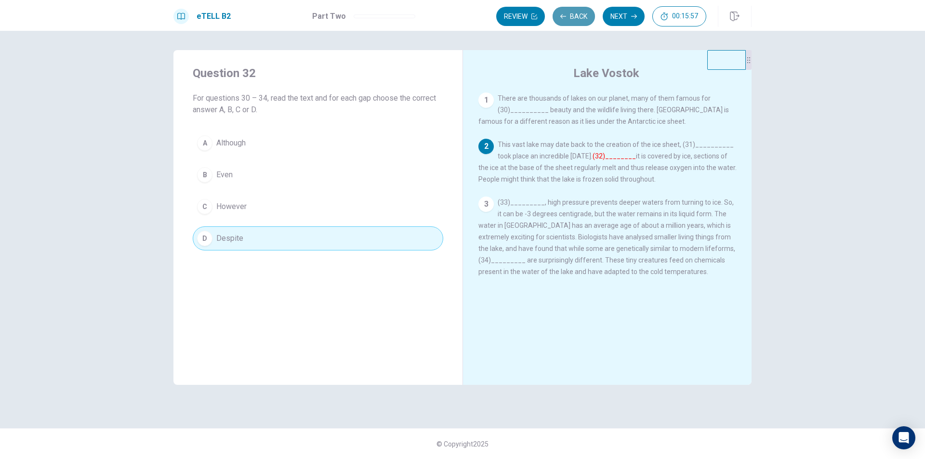
click at [568, 21] on button "Back" at bounding box center [574, 16] width 42 height 19
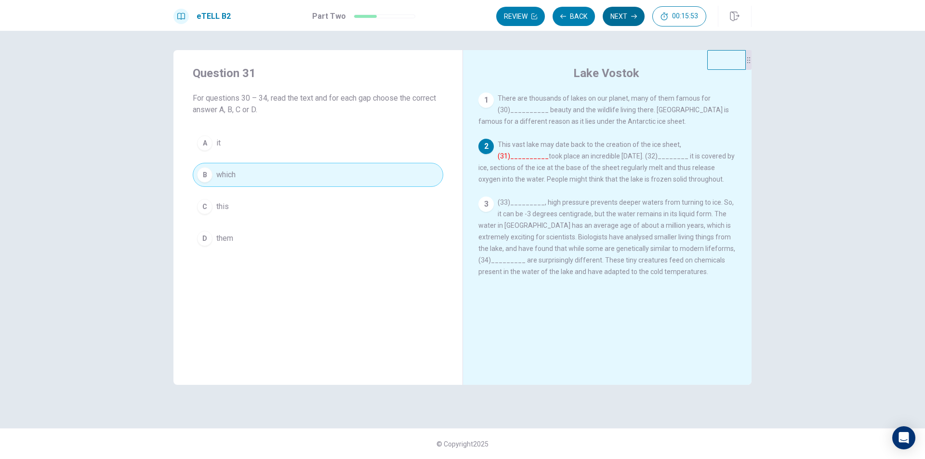
click at [613, 19] on button "Next" at bounding box center [624, 16] width 42 height 19
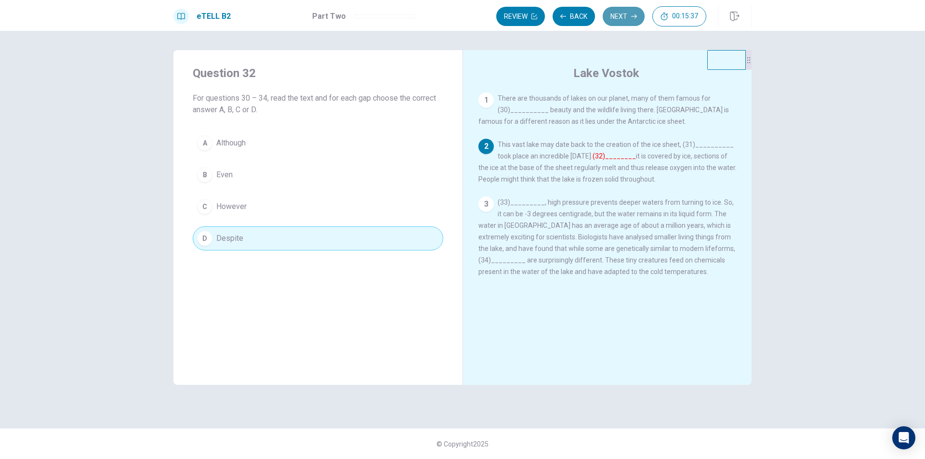
click at [618, 17] on button "Next" at bounding box center [624, 16] width 42 height 19
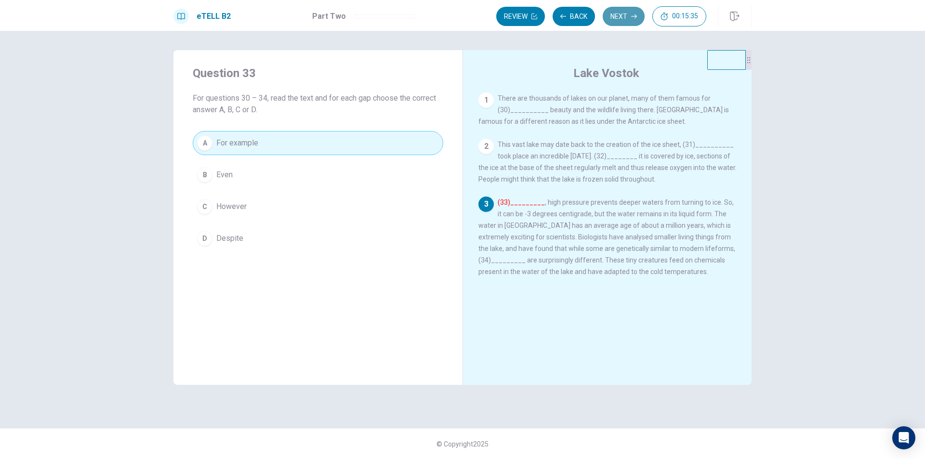
click at [618, 17] on button "Next" at bounding box center [624, 16] width 42 height 19
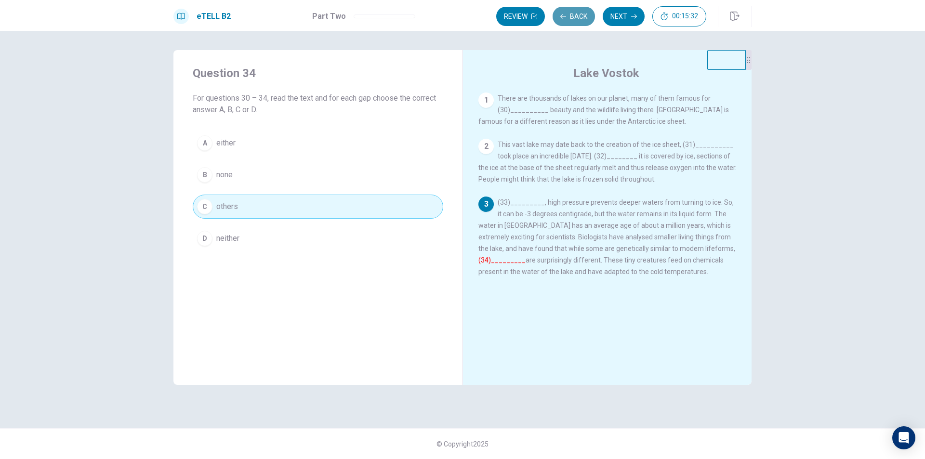
click at [570, 24] on button "Back" at bounding box center [574, 16] width 42 height 19
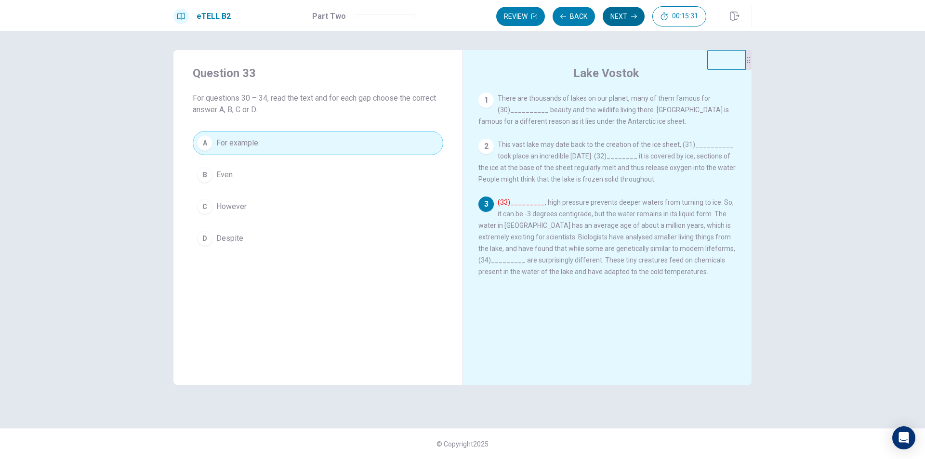
click at [611, 16] on button "Next" at bounding box center [624, 16] width 42 height 19
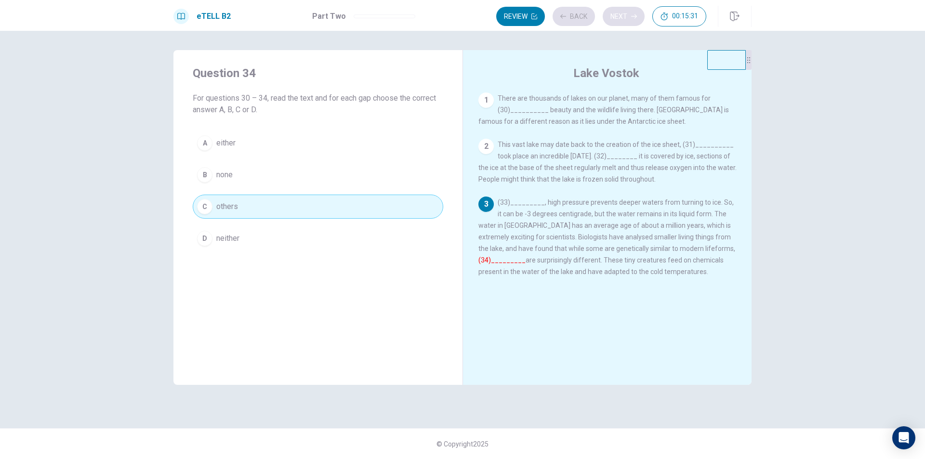
click at [611, 16] on div "Review Back Next 00:15:31" at bounding box center [601, 16] width 210 height 20
click at [611, 16] on div "Review Back Next 00:15:30" at bounding box center [601, 16] width 210 height 20
click at [611, 16] on button "Next" at bounding box center [624, 16] width 42 height 19
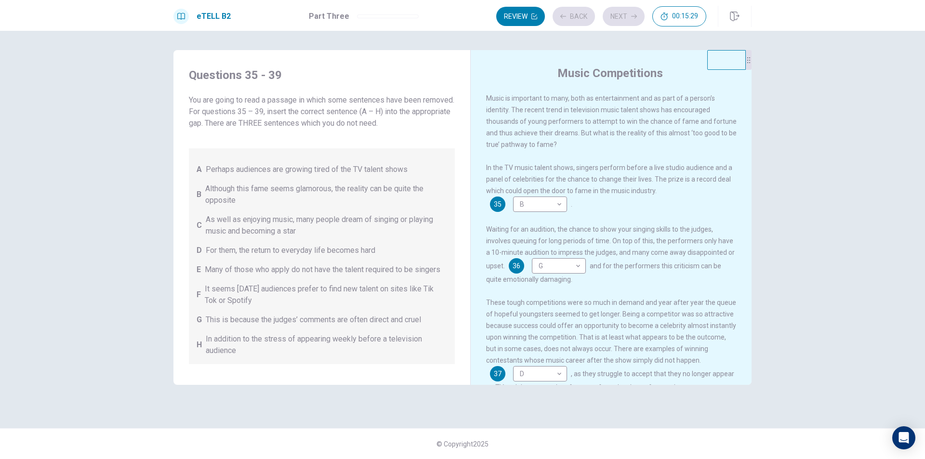
click at [616, 16] on div "Review Back Next 00:15:29" at bounding box center [601, 16] width 210 height 20
click at [616, 17] on button "Next" at bounding box center [624, 16] width 42 height 19
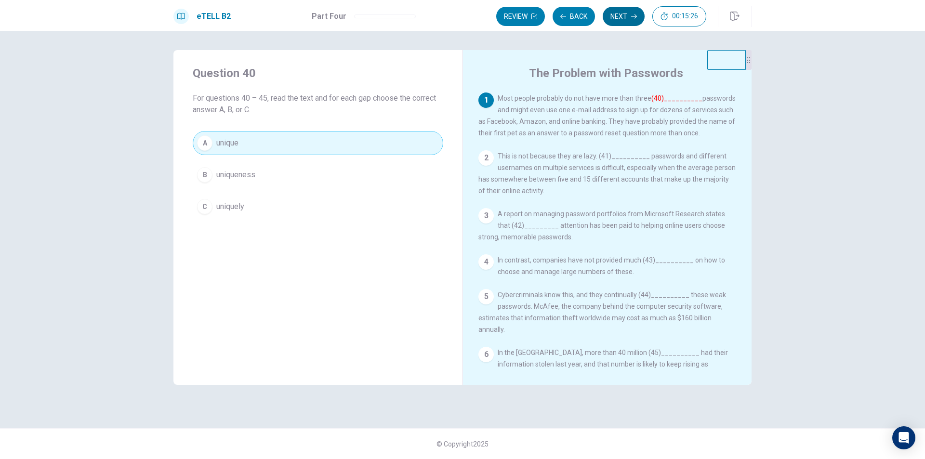
click at [623, 19] on button "Next" at bounding box center [624, 16] width 42 height 19
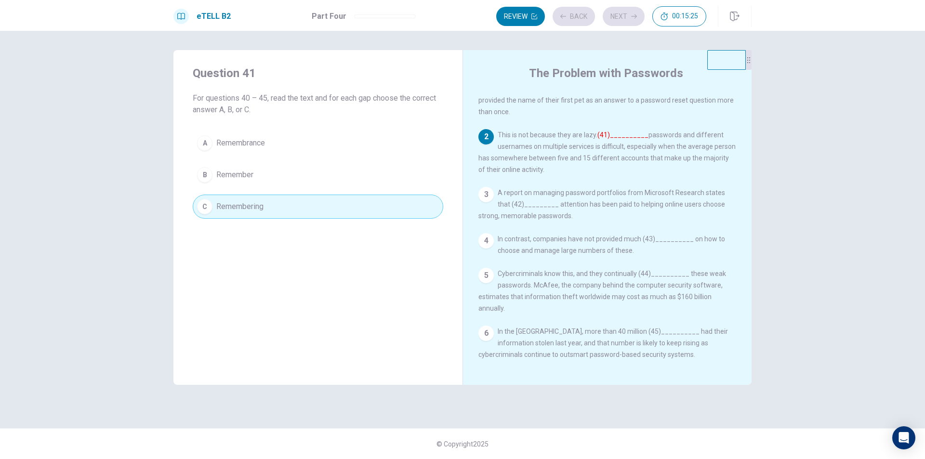
scroll to position [33, 0]
click at [622, 19] on button "Next" at bounding box center [624, 16] width 42 height 19
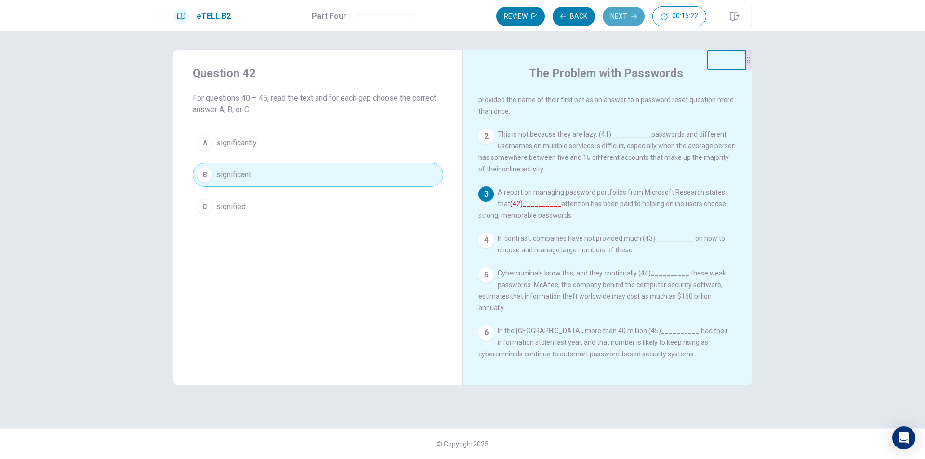
click at [622, 19] on button "Next" at bounding box center [624, 16] width 42 height 19
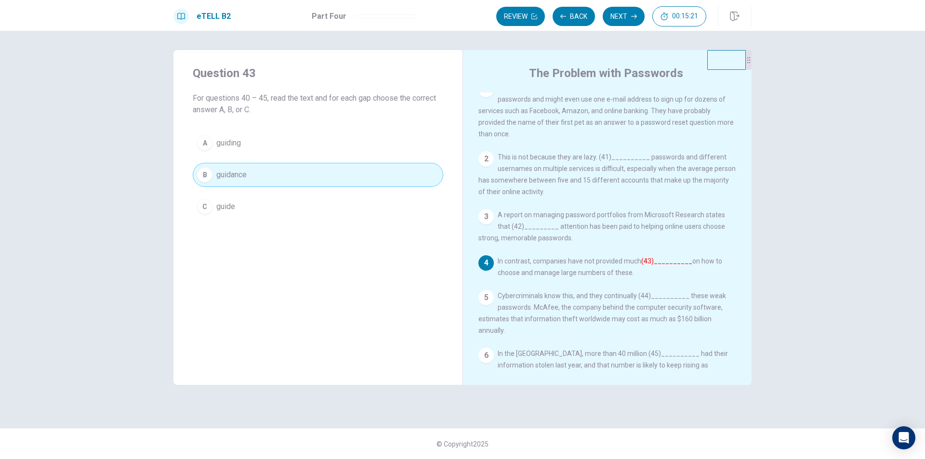
click at [622, 19] on button "Next" at bounding box center [624, 16] width 42 height 19
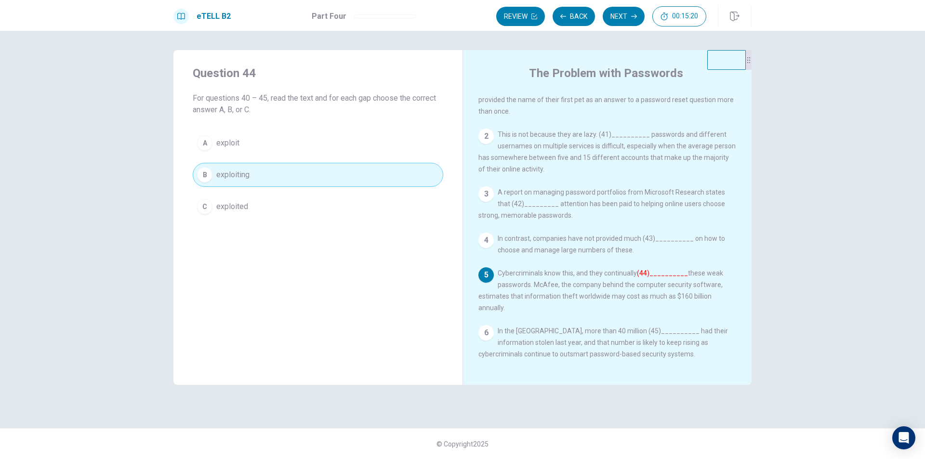
click at [620, 19] on button "Next" at bounding box center [624, 16] width 42 height 19
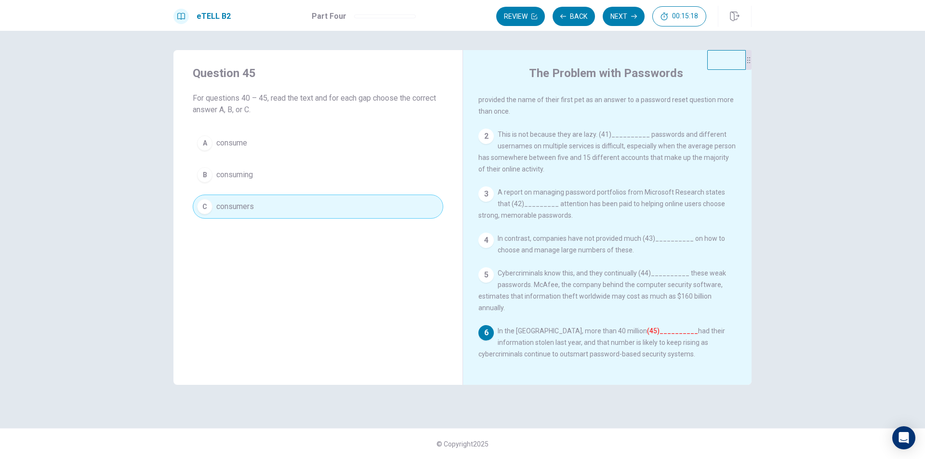
click at [620, 19] on button "Next" at bounding box center [624, 16] width 42 height 19
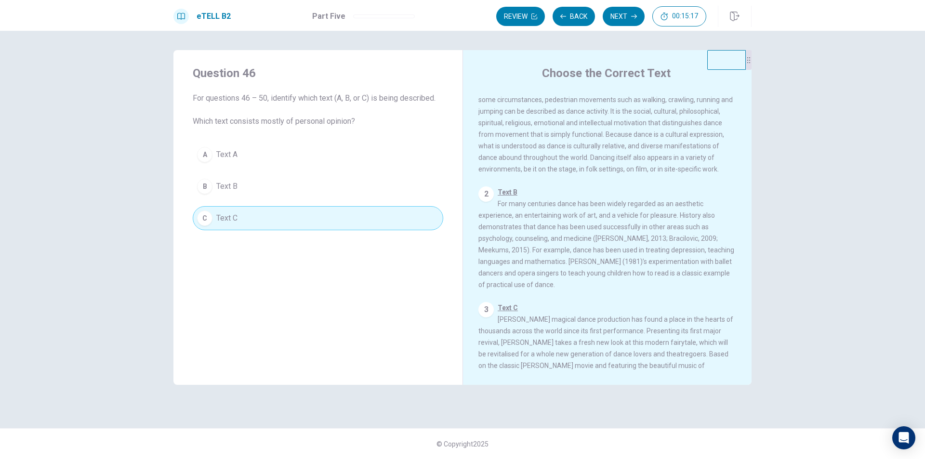
click at [620, 19] on button "Next" at bounding box center [624, 16] width 42 height 19
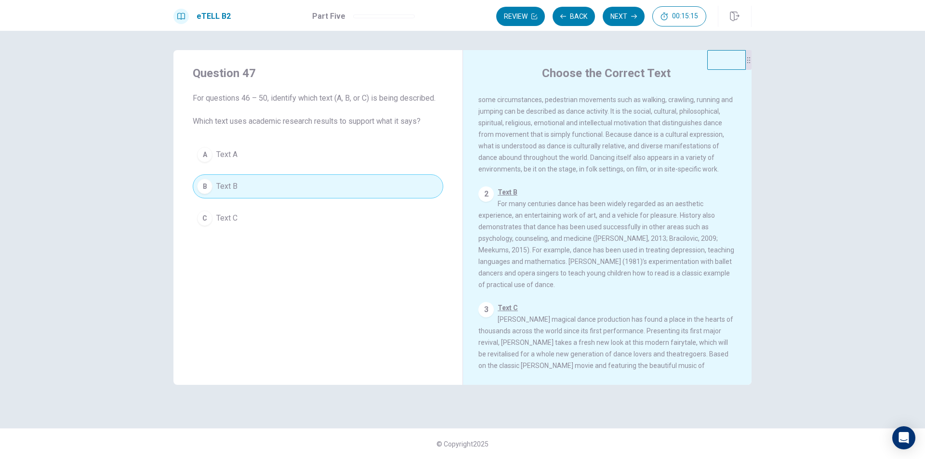
click at [620, 19] on button "Next" at bounding box center [624, 16] width 42 height 19
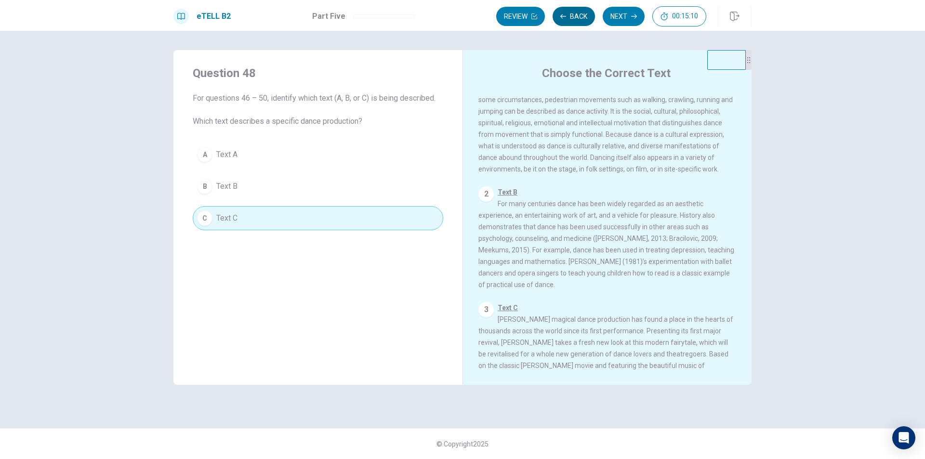
click at [582, 18] on button "Back" at bounding box center [574, 16] width 42 height 19
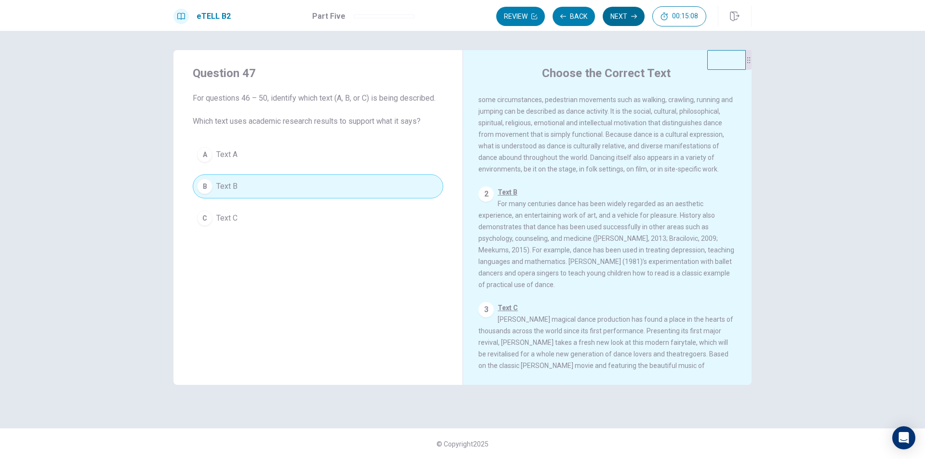
click at [609, 16] on button "Next" at bounding box center [624, 16] width 42 height 19
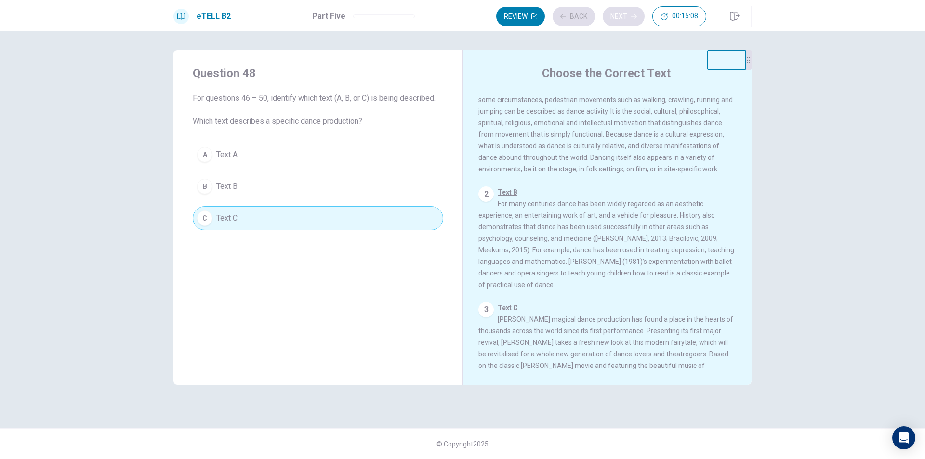
click at [609, 16] on div "Review Back Next 00:15:08" at bounding box center [601, 16] width 210 height 20
click at [615, 17] on button "Next" at bounding box center [624, 16] width 42 height 19
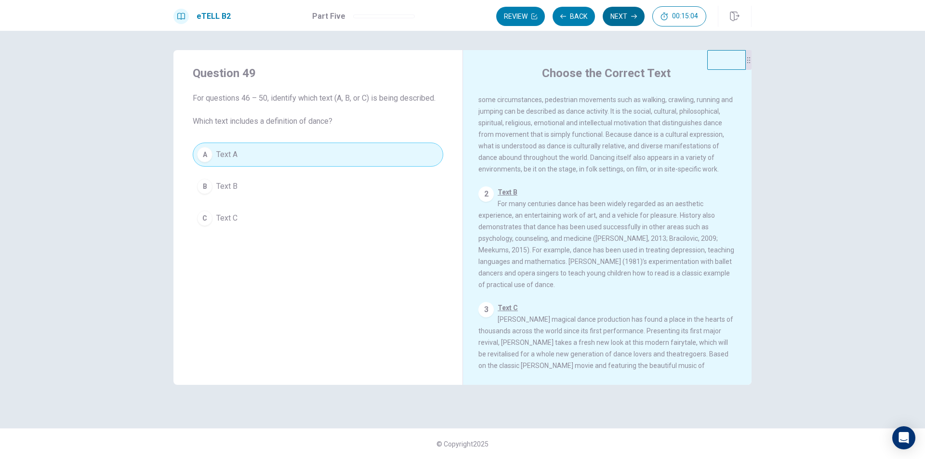
click at [618, 18] on button "Next" at bounding box center [624, 16] width 42 height 19
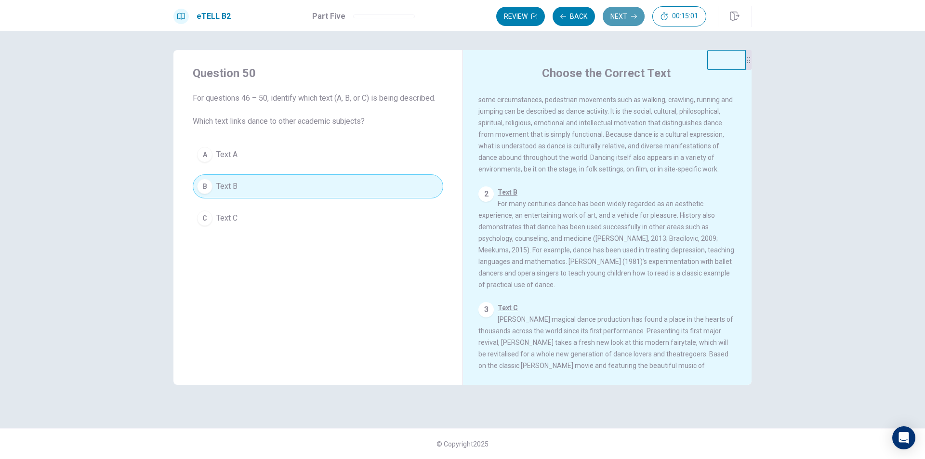
click at [618, 18] on button "Next" at bounding box center [624, 16] width 42 height 19
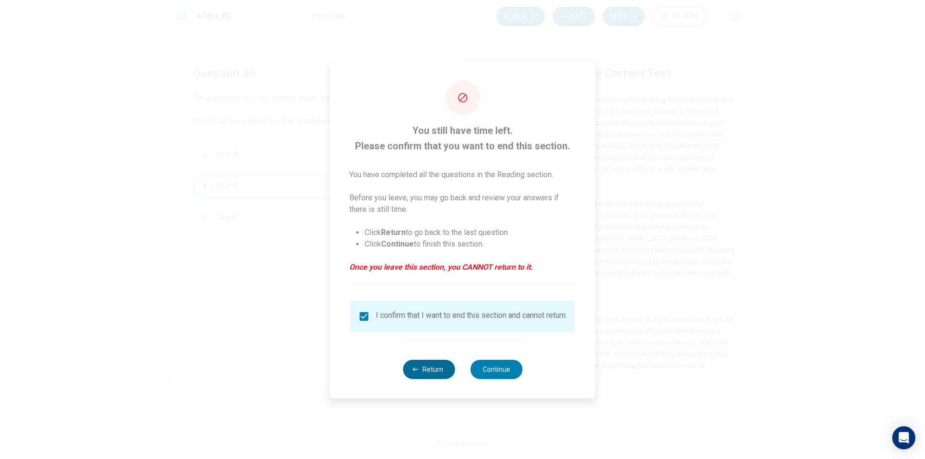
click at [442, 371] on button "Return" at bounding box center [429, 369] width 52 height 19
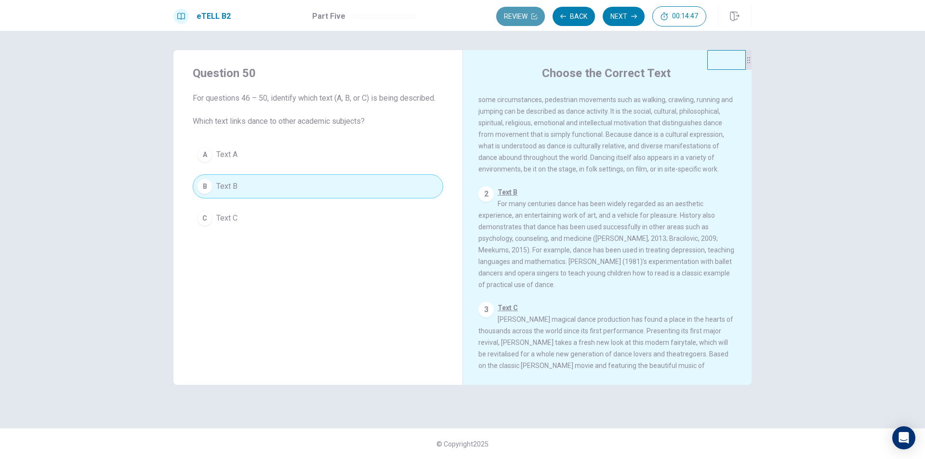
click at [513, 16] on button "Review" at bounding box center [520, 16] width 49 height 19
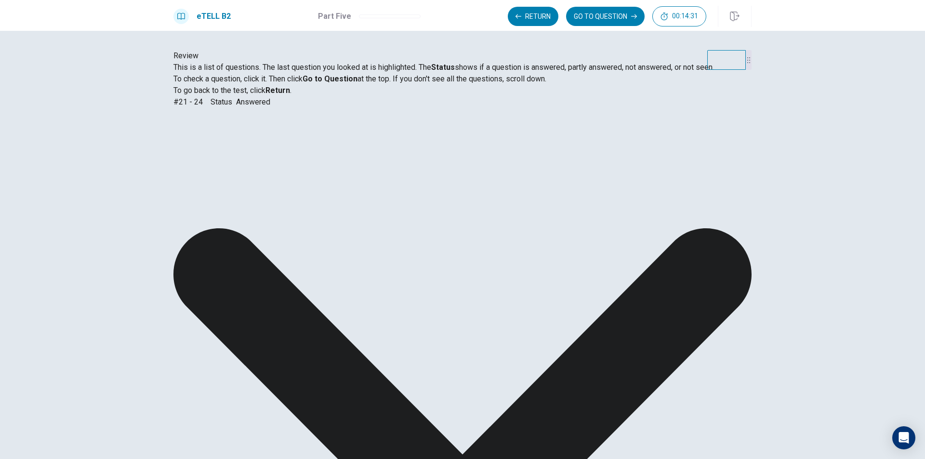
scroll to position [0, 0]
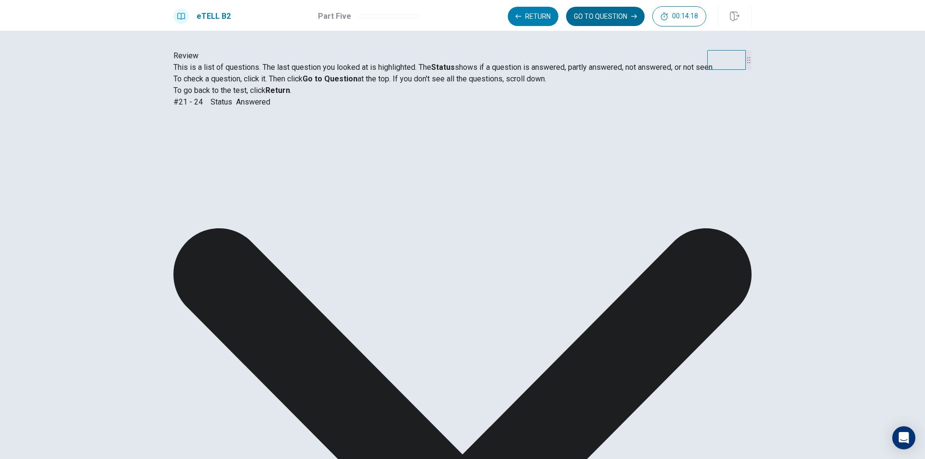
click at [585, 22] on button "GO TO QUESTION" at bounding box center [605, 16] width 79 height 19
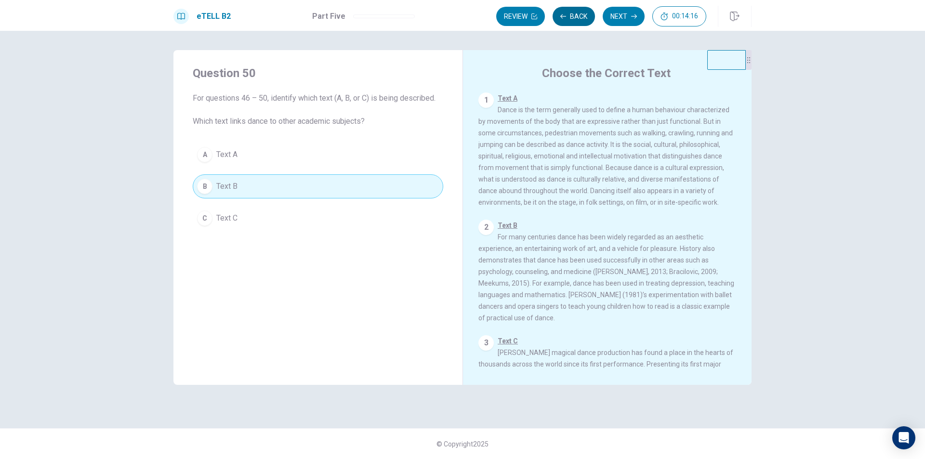
click at [561, 16] on icon "button" at bounding box center [564, 16] width 6 height 4
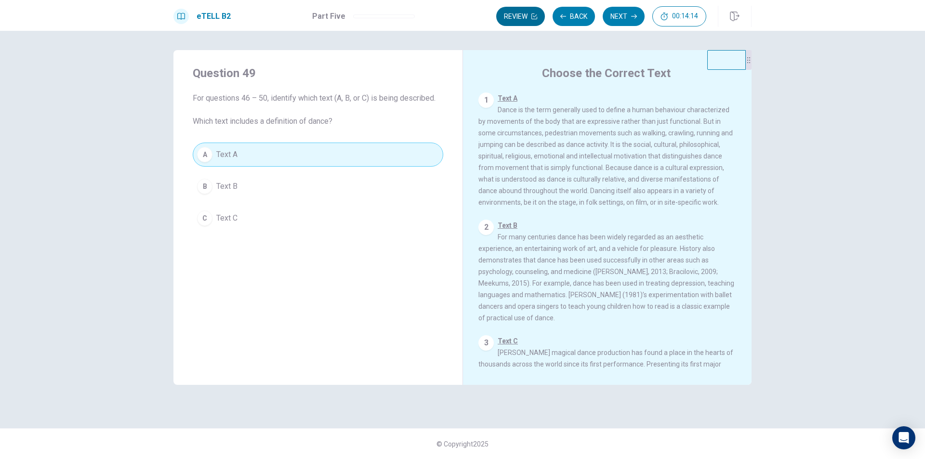
click at [520, 14] on button "Review" at bounding box center [520, 16] width 49 height 19
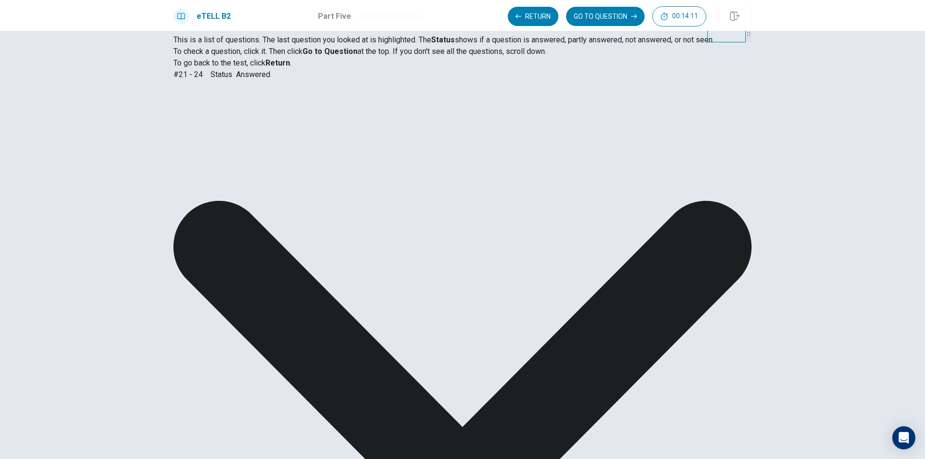
scroll to position [0, 0]
click at [575, 10] on button "GO TO QUESTION" at bounding box center [605, 16] width 79 height 19
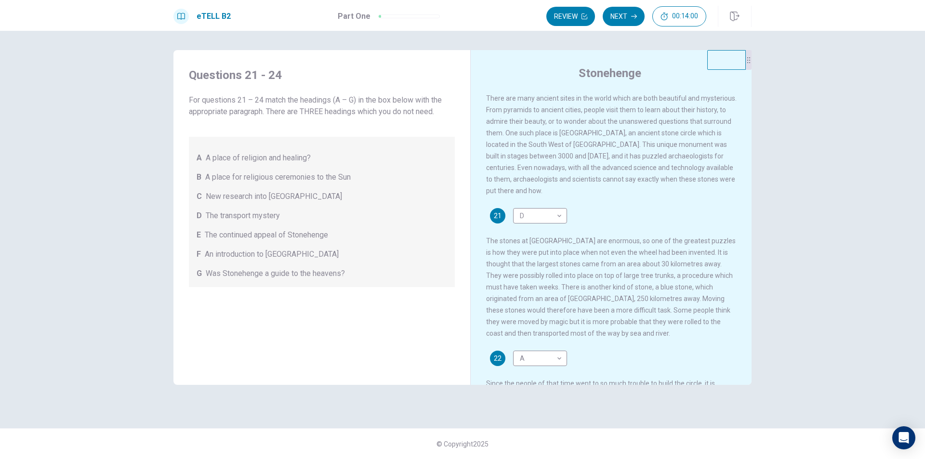
drag, startPoint x: 207, startPoint y: 99, endPoint x: 375, endPoint y: 116, distance: 168.6
click at [393, 119] on div "For questions 21 – 24 match the headings (A – G) in the box below with the appr…" at bounding box center [322, 190] width 266 height 193
drag, startPoint x: 247, startPoint y: 105, endPoint x: 276, endPoint y: 112, distance: 29.8
click at [276, 112] on span "For questions 21 – 24 match the headings (A – G) in the box below with the appr…" at bounding box center [322, 105] width 266 height 23
drag, startPoint x: 276, startPoint y: 112, endPoint x: 326, endPoint y: 117, distance: 49.9
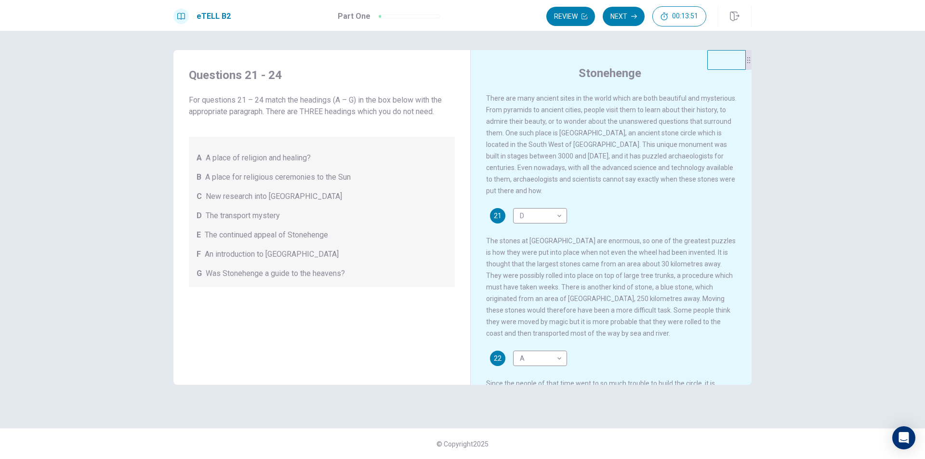
click at [326, 117] on span "For questions 21 – 24 match the headings (A – G) in the box below with the appr…" at bounding box center [322, 105] width 266 height 23
drag, startPoint x: 215, startPoint y: 99, endPoint x: 432, endPoint y: 113, distance: 217.3
click at [432, 113] on span "For questions 21 – 24 match the headings (A – G) in the box below with the appr…" at bounding box center [322, 105] width 266 height 23
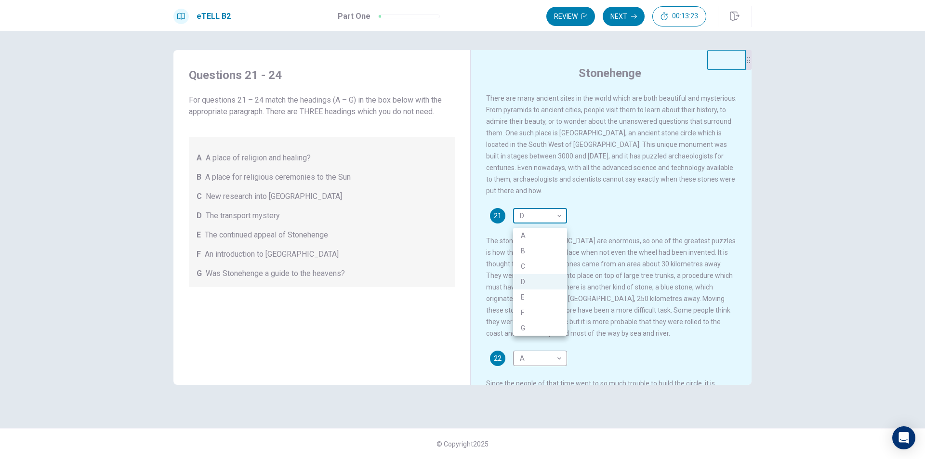
click at [525, 221] on body "This site uses cookies, as explained in our Privacy Policy . If you agree to th…" at bounding box center [462, 229] width 925 height 459
click at [525, 221] on div at bounding box center [462, 229] width 925 height 459
click at [526, 221] on body "This site uses cookies, as explained in our Privacy Policy . If you agree to th…" at bounding box center [462, 229] width 925 height 459
click at [522, 312] on li "F" at bounding box center [540, 312] width 54 height 15
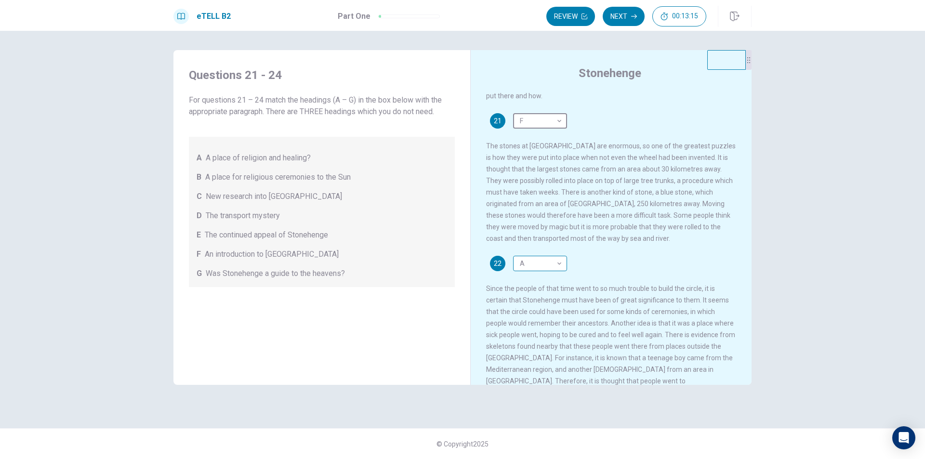
scroll to position [96, 0]
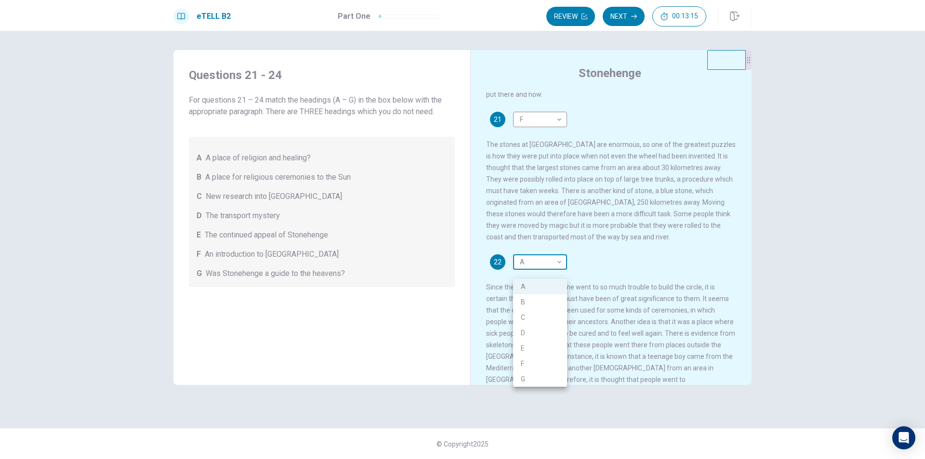
click at [544, 267] on body "This site uses cookies, as explained in our Privacy Policy . If you agree to th…" at bounding box center [462, 229] width 925 height 459
click at [530, 123] on div at bounding box center [462, 229] width 925 height 459
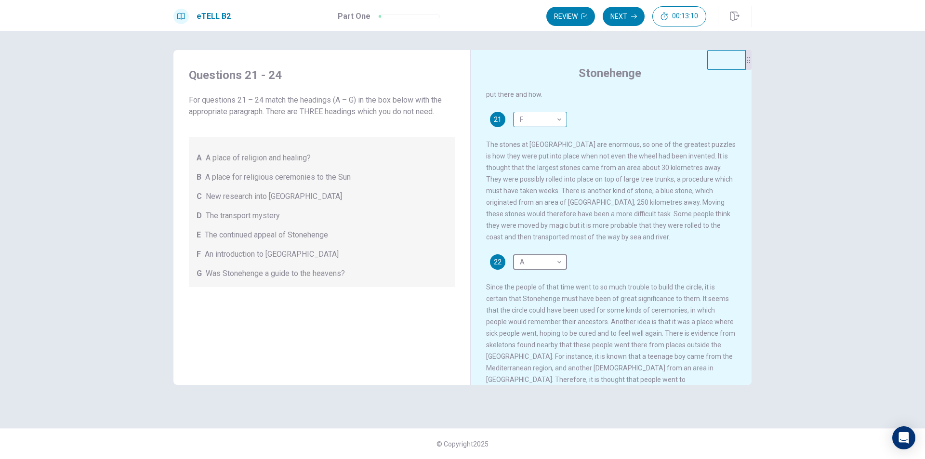
click at [541, 128] on body "This site uses cookies, as explained in our Privacy Policy . If you agree to th…" at bounding box center [462, 229] width 925 height 459
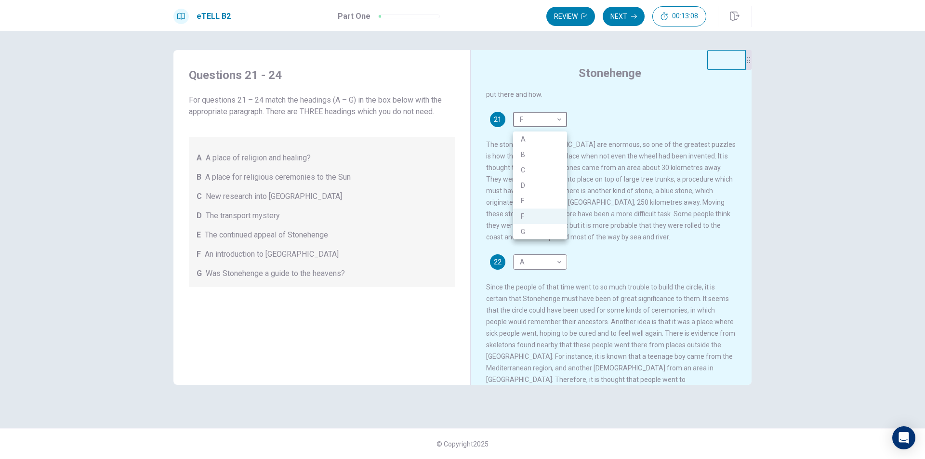
click at [524, 180] on li "D" at bounding box center [540, 185] width 54 height 15
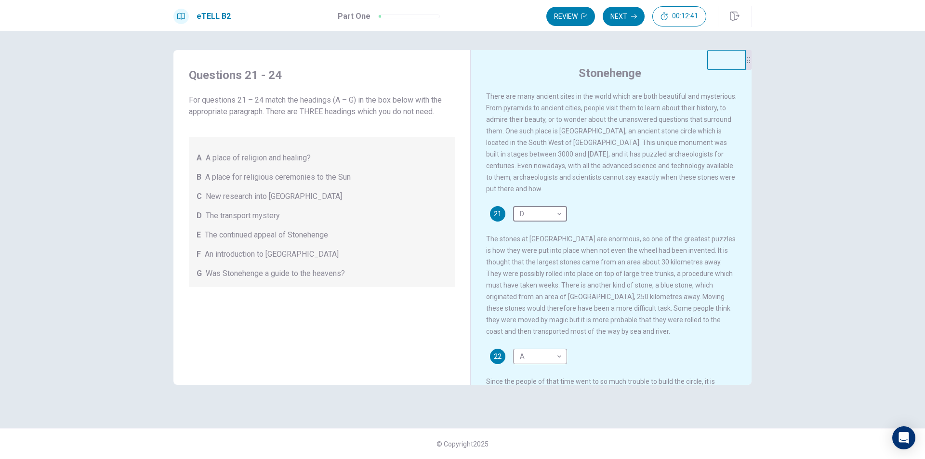
scroll to position [0, 0]
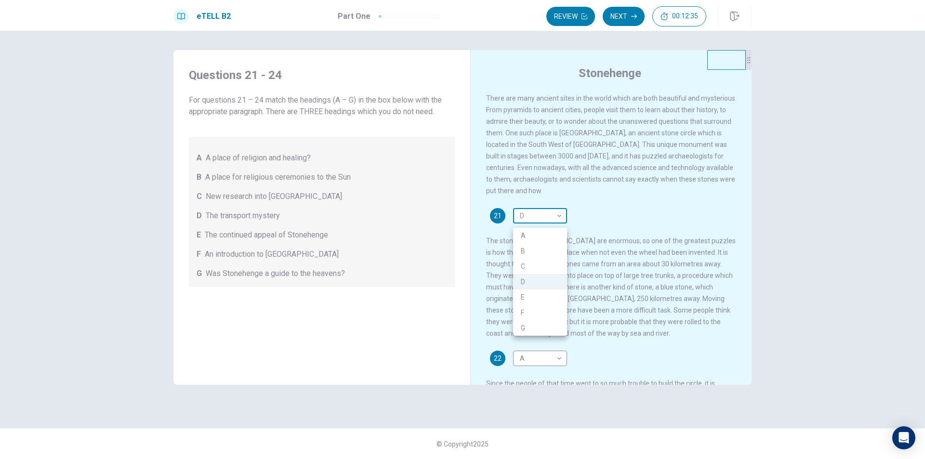
click at [545, 226] on body "This site uses cookies, as explained in our Privacy Policy . If you agree to th…" at bounding box center [462, 229] width 925 height 459
click at [525, 308] on li "F" at bounding box center [540, 312] width 54 height 15
type input "*"
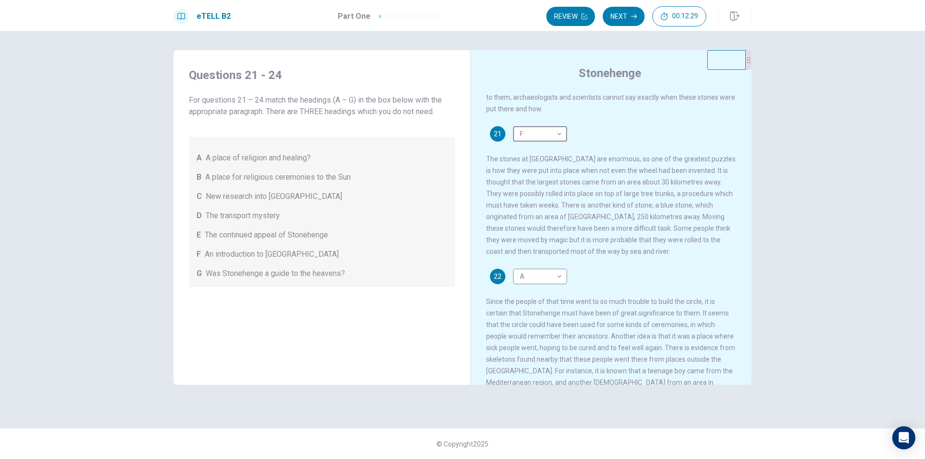
scroll to position [96, 0]
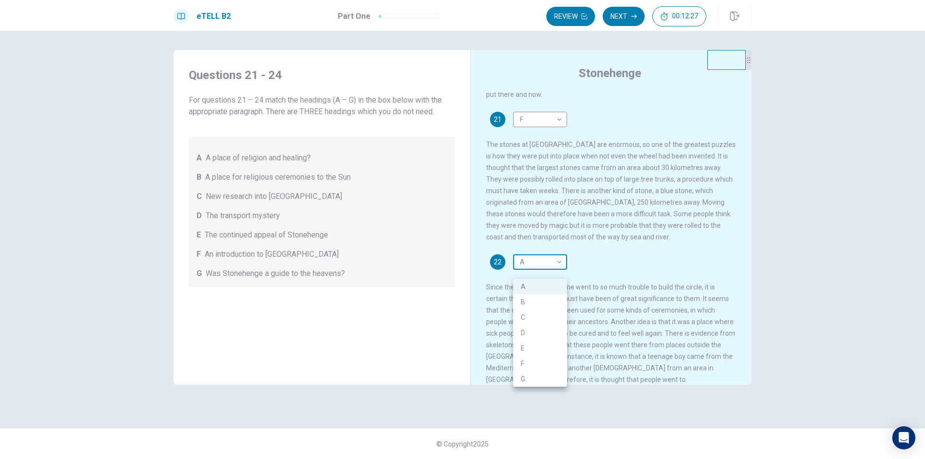
click at [527, 273] on body "This site uses cookies, as explained in our Privacy Policy . If you agree to th…" at bounding box center [462, 229] width 925 height 459
click at [530, 330] on li "D" at bounding box center [540, 332] width 54 height 15
type input "*"
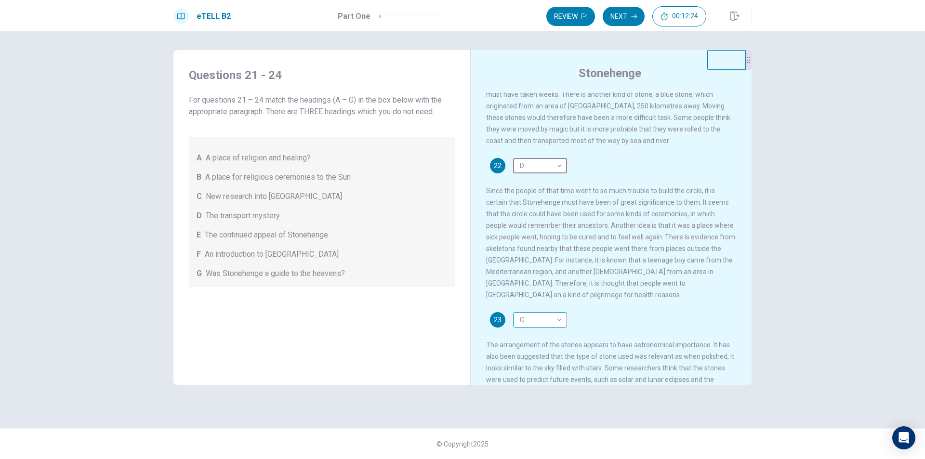
scroll to position [241, 0]
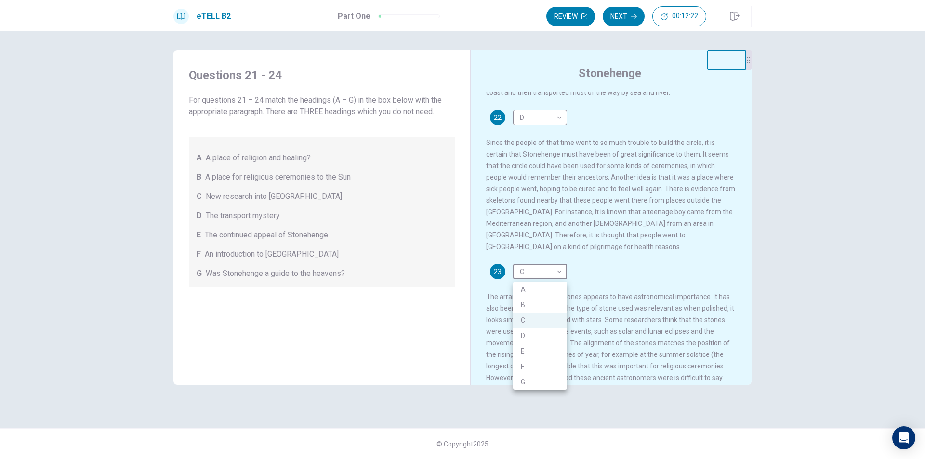
click at [534, 276] on body "This site uses cookies, as explained in our Privacy Policy . If you agree to th…" at bounding box center [462, 229] width 925 height 459
click at [521, 286] on li "A" at bounding box center [540, 289] width 54 height 15
type input "*"
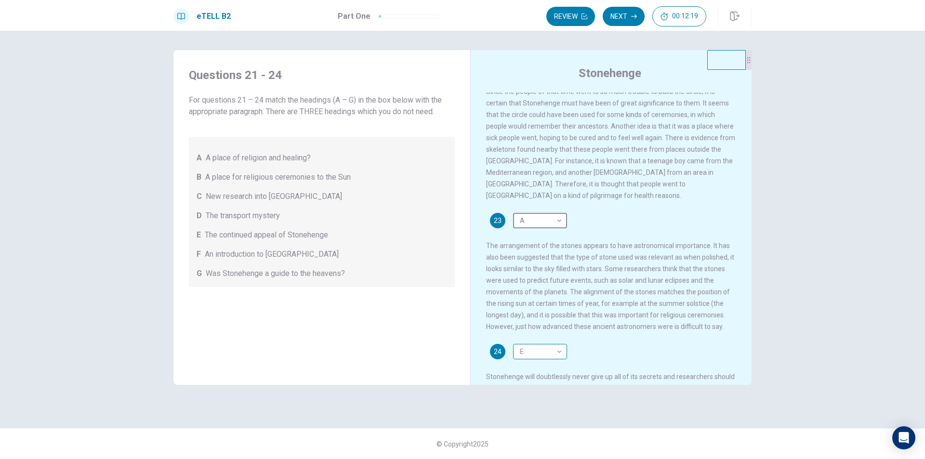
scroll to position [357, 0]
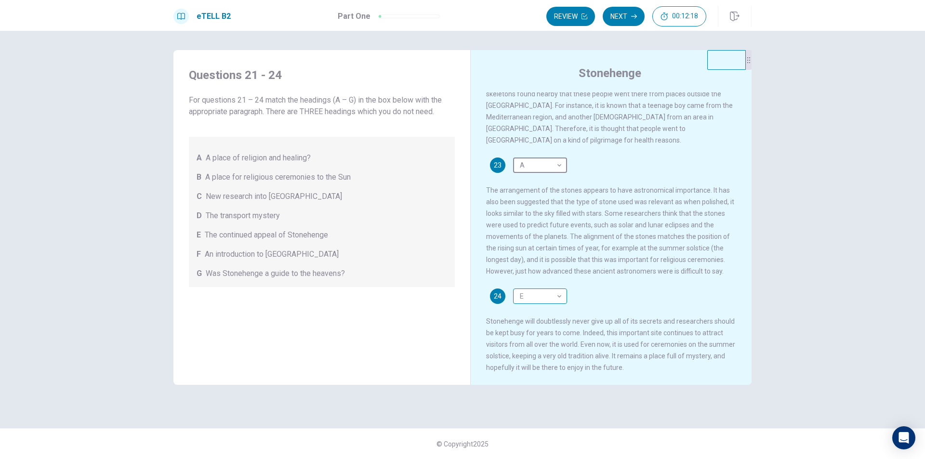
click at [525, 291] on body "This site uses cookies, as explained in our Privacy Policy . If you agree to th…" at bounding box center [462, 229] width 925 height 459
click at [524, 338] on li "C" at bounding box center [540, 339] width 54 height 15
type input "*"
click at [619, 15] on button "Next" at bounding box center [624, 16] width 42 height 19
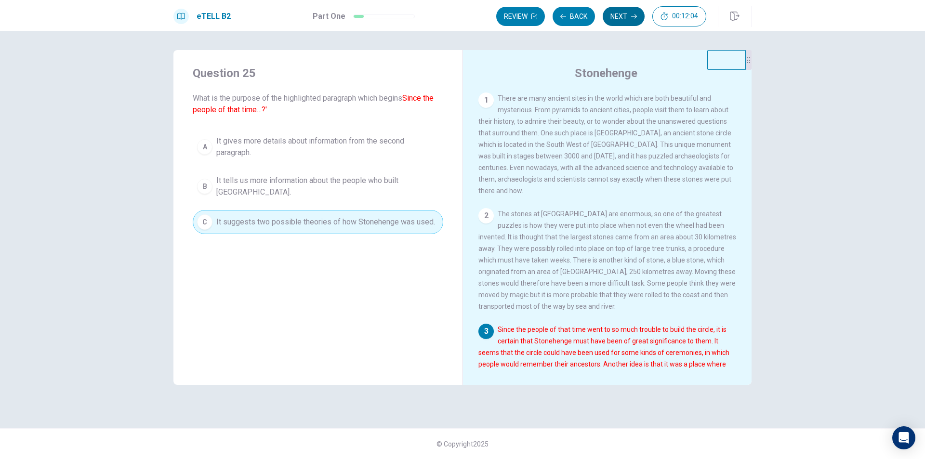
click at [620, 18] on button "Next" at bounding box center [624, 16] width 42 height 19
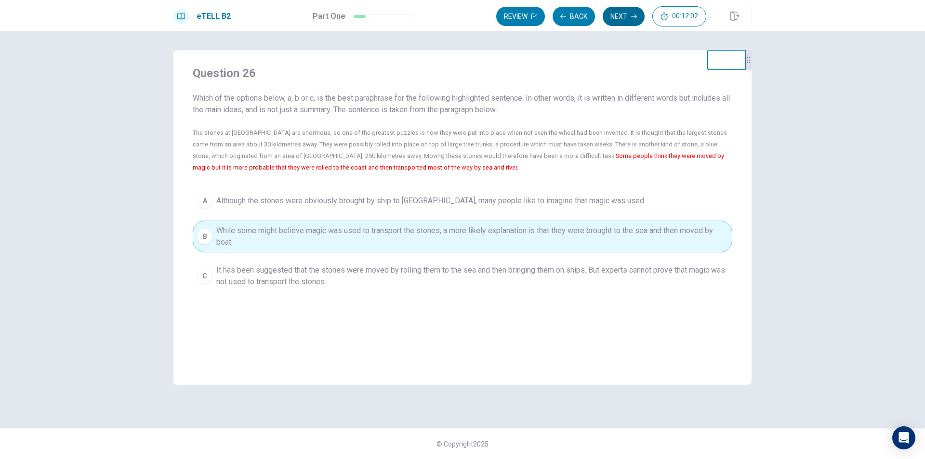
click at [620, 18] on button "Next" at bounding box center [624, 16] width 42 height 19
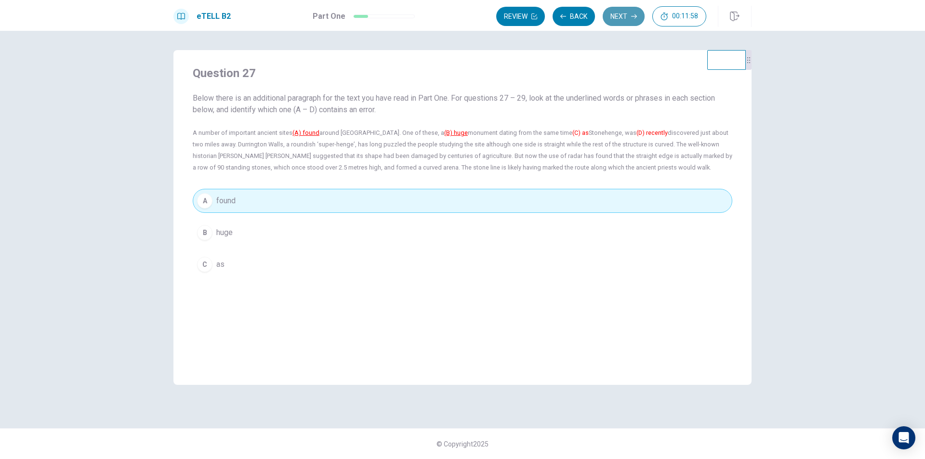
click at [625, 18] on button "Next" at bounding box center [624, 16] width 42 height 19
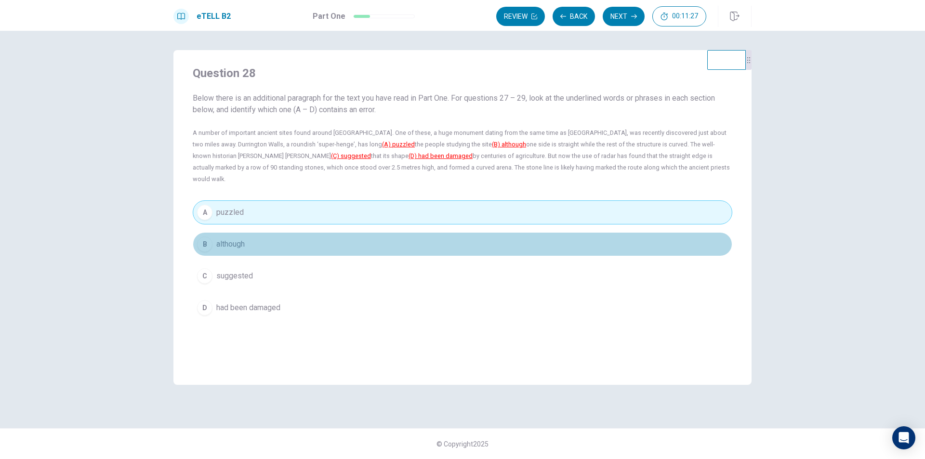
click at [360, 232] on button "B although" at bounding box center [463, 244] width 540 height 24
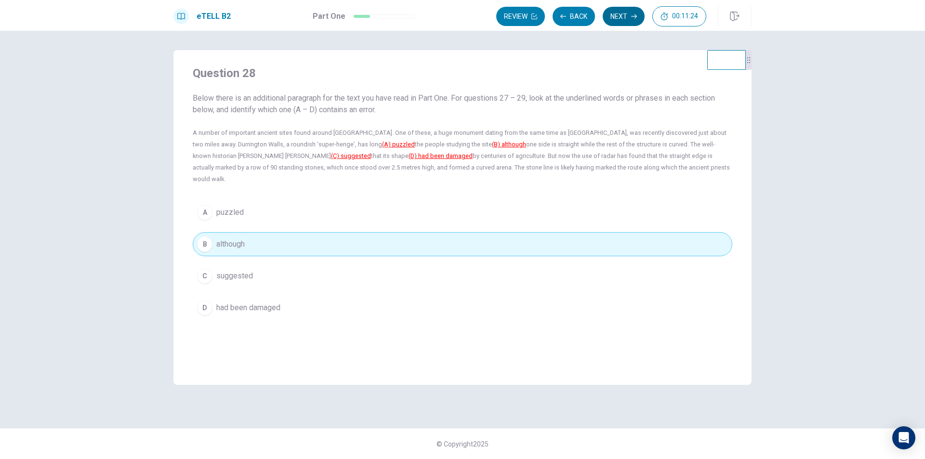
click at [618, 20] on button "Next" at bounding box center [624, 16] width 42 height 19
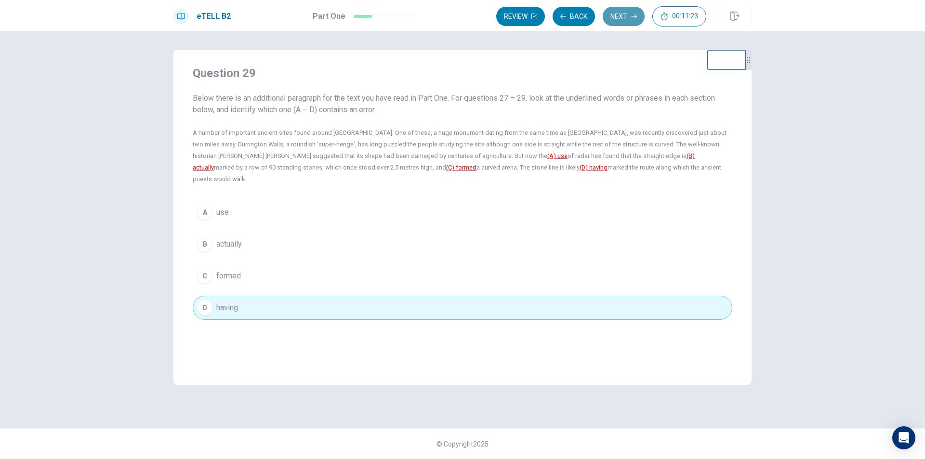
click at [618, 20] on button "Next" at bounding box center [624, 16] width 42 height 19
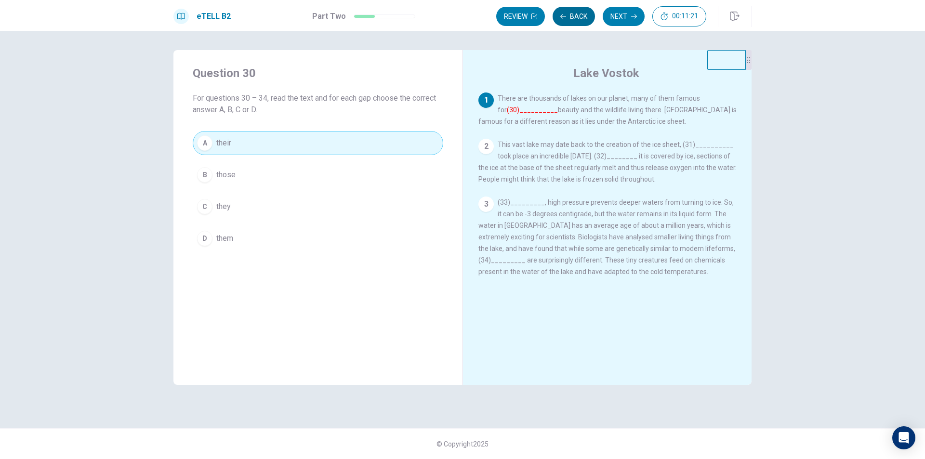
click at [581, 16] on button "Back" at bounding box center [574, 16] width 42 height 19
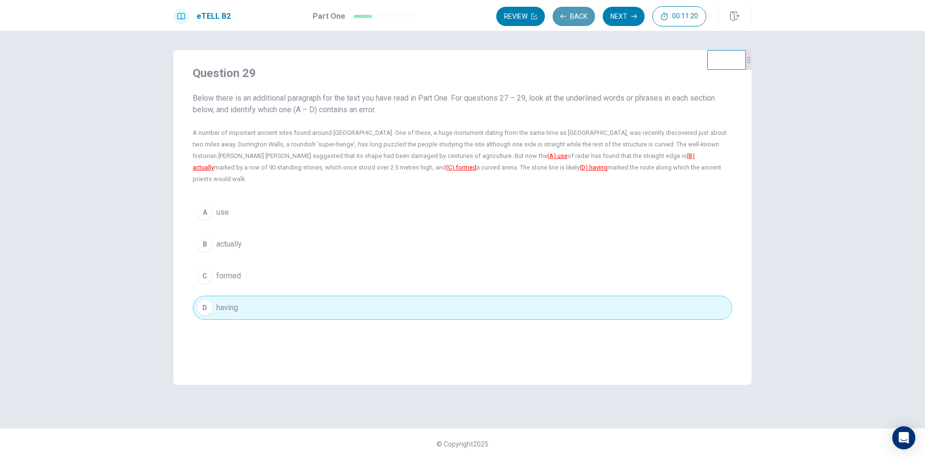
click at [581, 16] on button "Back" at bounding box center [574, 16] width 42 height 19
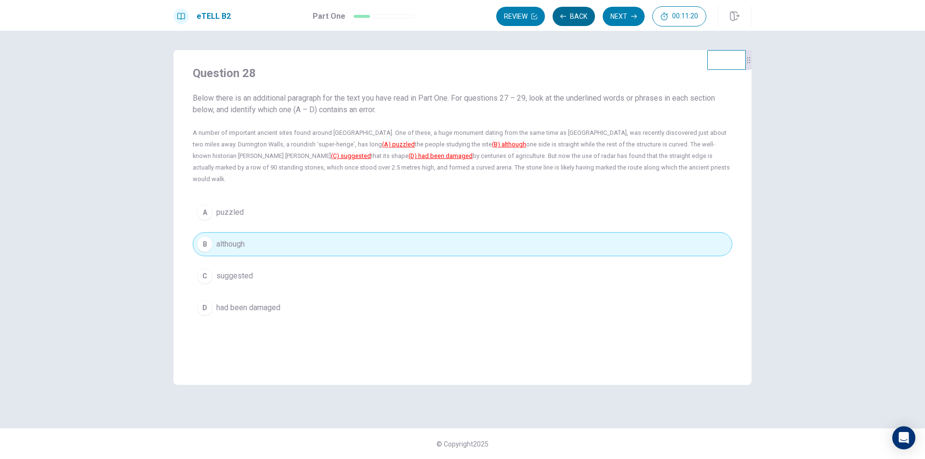
click at [581, 16] on button "Back" at bounding box center [574, 16] width 42 height 19
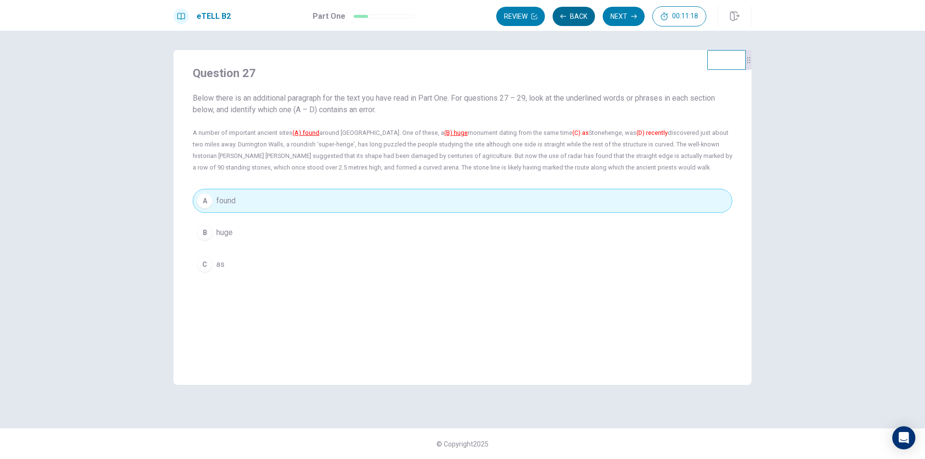
click at [581, 16] on button "Back" at bounding box center [574, 16] width 42 height 19
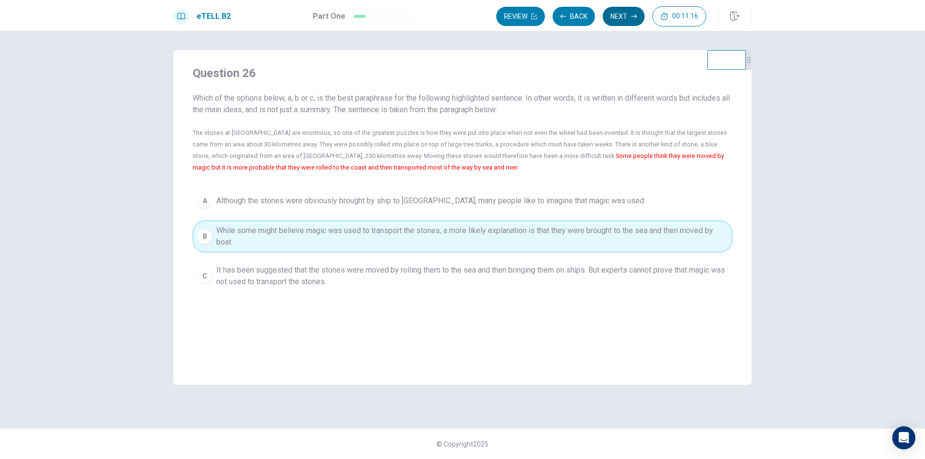
click at [612, 16] on button "Next" at bounding box center [624, 16] width 42 height 19
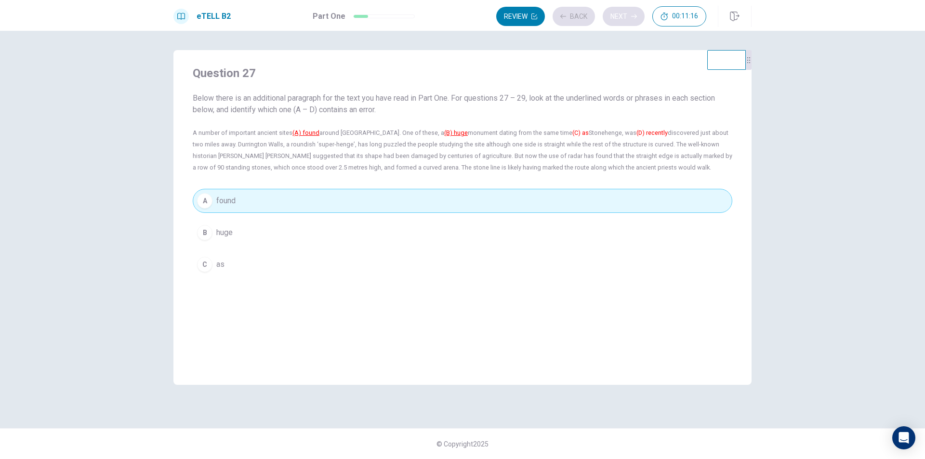
click at [612, 16] on div "Review Back Next 00:11:16" at bounding box center [601, 16] width 210 height 20
click at [612, 16] on button "Next" at bounding box center [624, 16] width 42 height 19
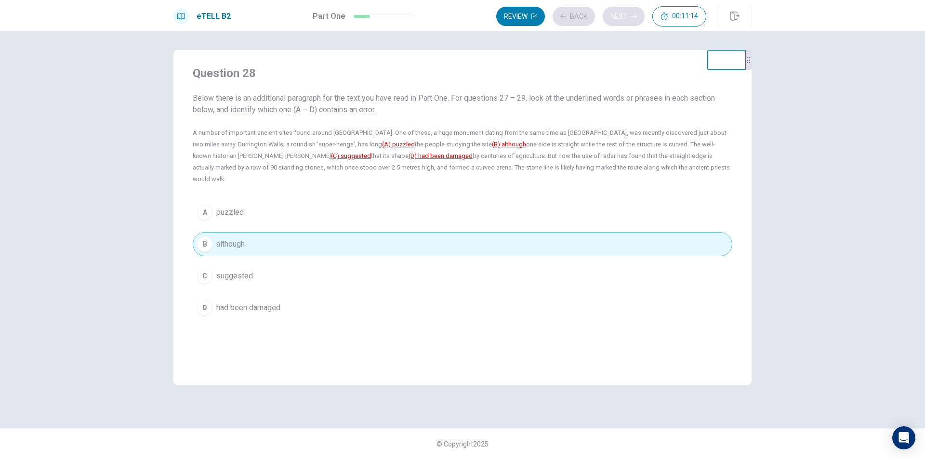
click at [612, 16] on div "Review Back Next 00:11:14" at bounding box center [601, 16] width 210 height 20
click at [612, 16] on button "Next" at bounding box center [624, 16] width 42 height 19
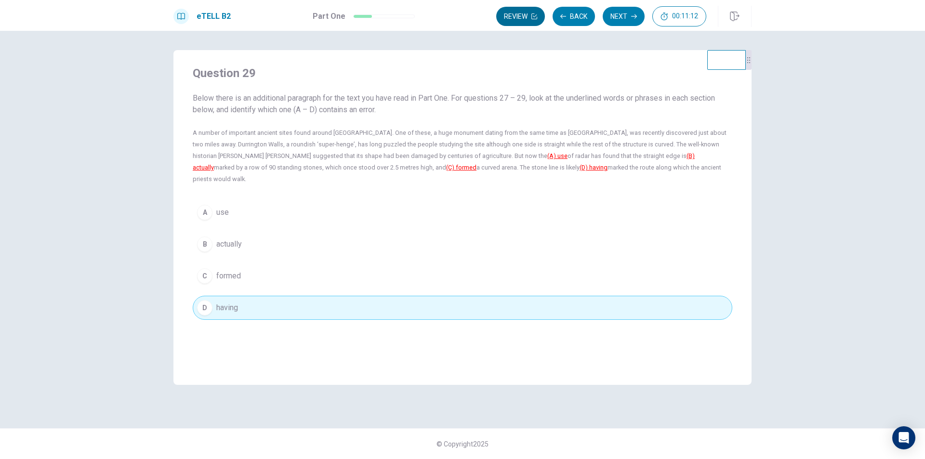
click at [516, 13] on button "Review" at bounding box center [520, 16] width 49 height 19
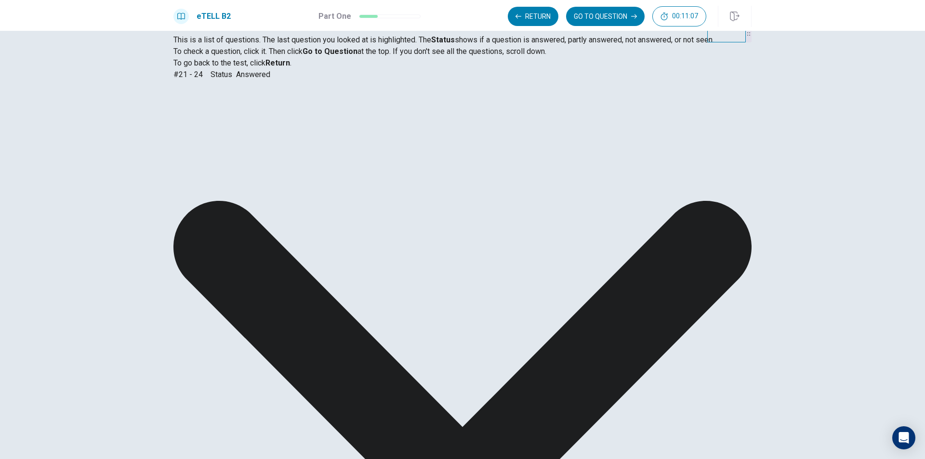
scroll to position [648, 0]
click at [621, 15] on button "GO TO QUESTION" at bounding box center [605, 16] width 79 height 19
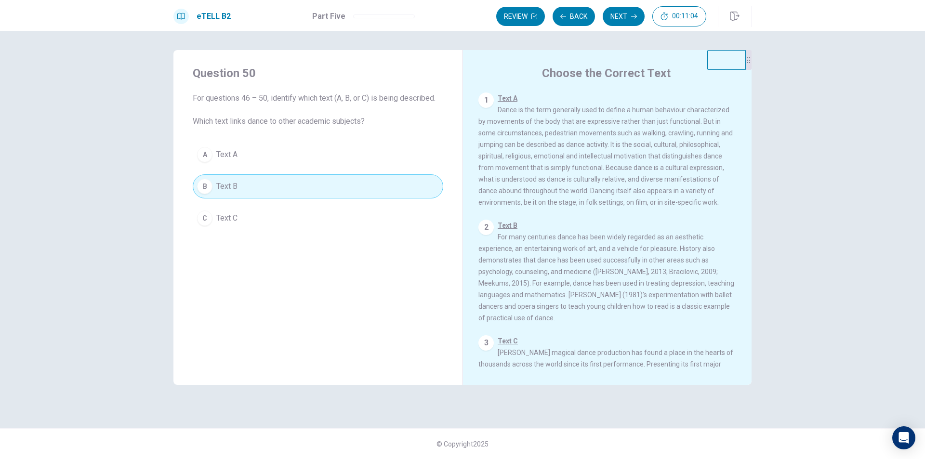
scroll to position [0, 0]
click at [633, 15] on icon "button" at bounding box center [634, 16] width 6 height 6
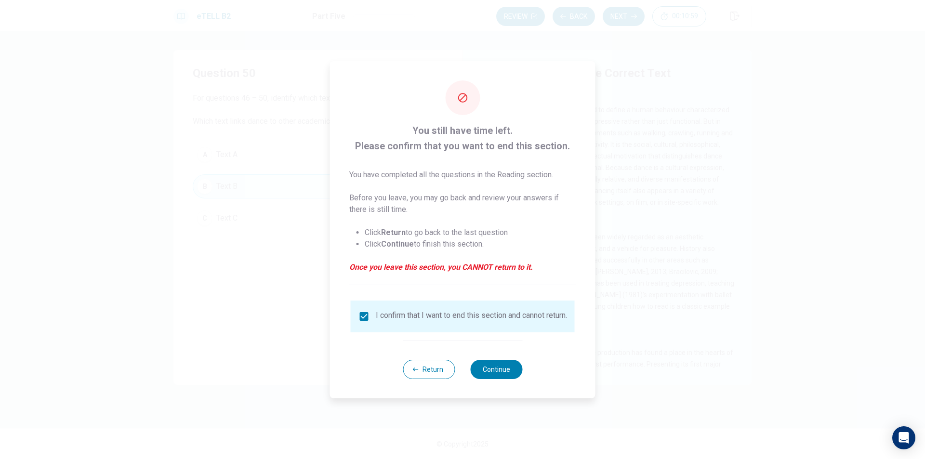
click at [369, 313] on div "I confirm that I want to end this section and cannot return." at bounding box center [463, 317] width 209 height 12
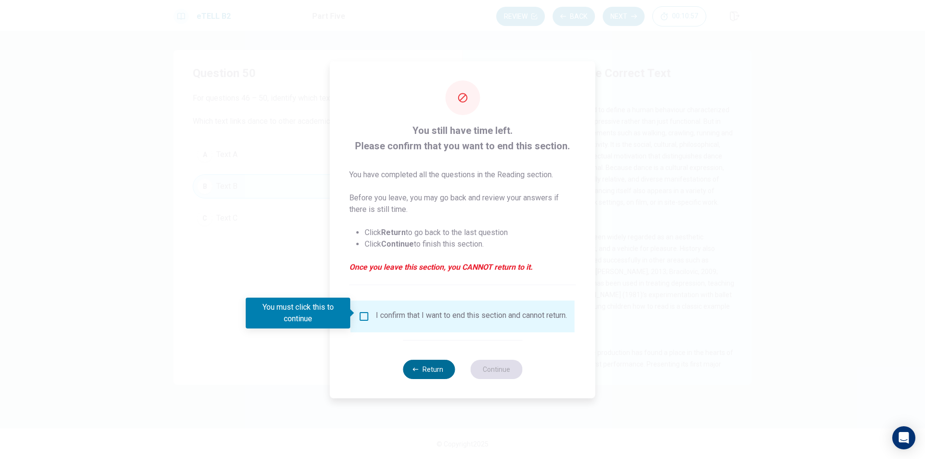
click at [425, 373] on button "Return" at bounding box center [429, 369] width 52 height 19
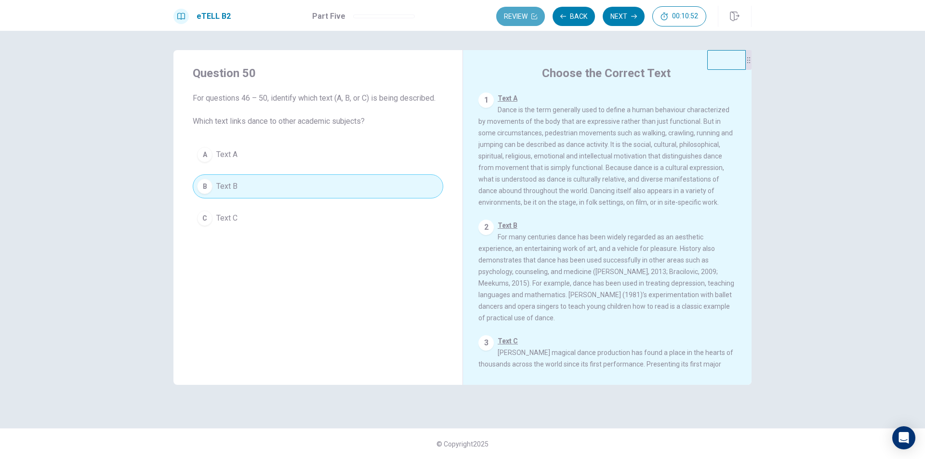
drag, startPoint x: 532, startPoint y: 10, endPoint x: 531, endPoint y: 30, distance: 20.3
click at [530, 11] on button "Review" at bounding box center [520, 16] width 49 height 19
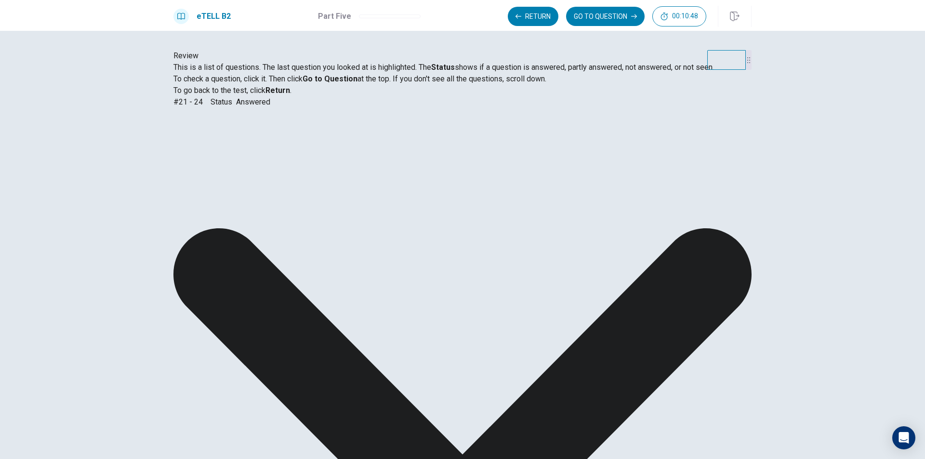
click at [615, 18] on button "GO TO QUESTION" at bounding box center [605, 16] width 79 height 19
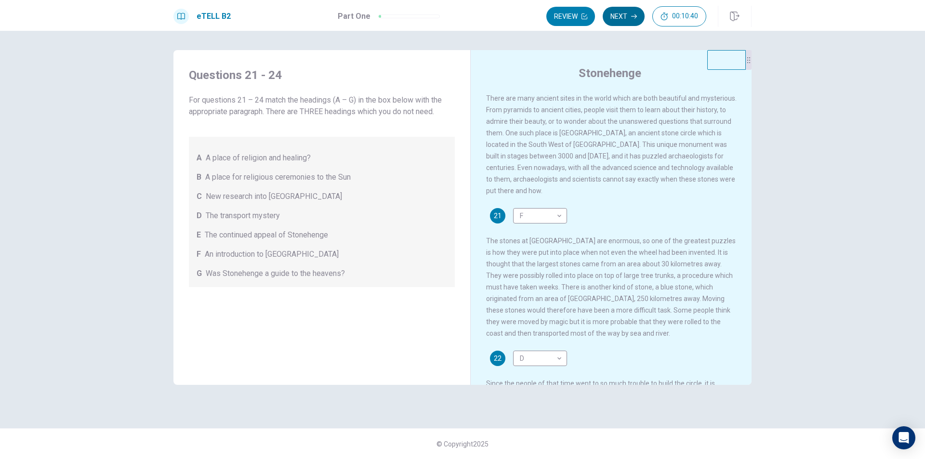
click at [627, 13] on button "Next" at bounding box center [624, 16] width 42 height 19
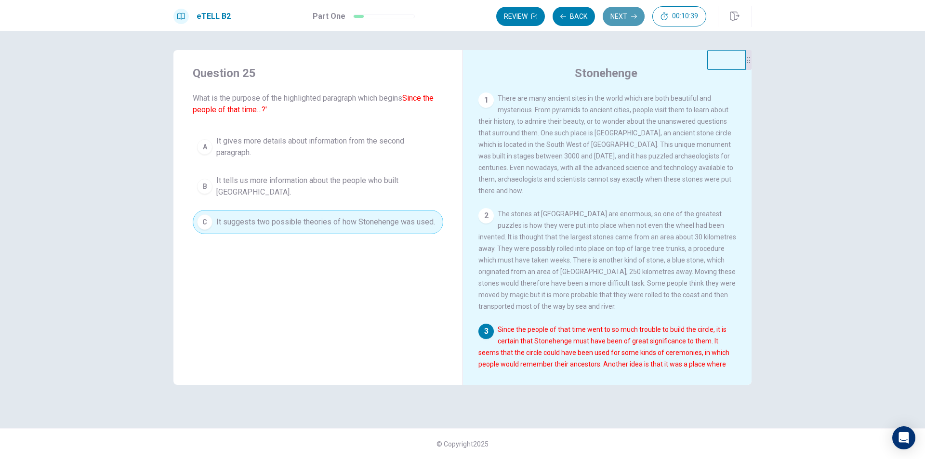
click at [625, 16] on button "Next" at bounding box center [624, 16] width 42 height 19
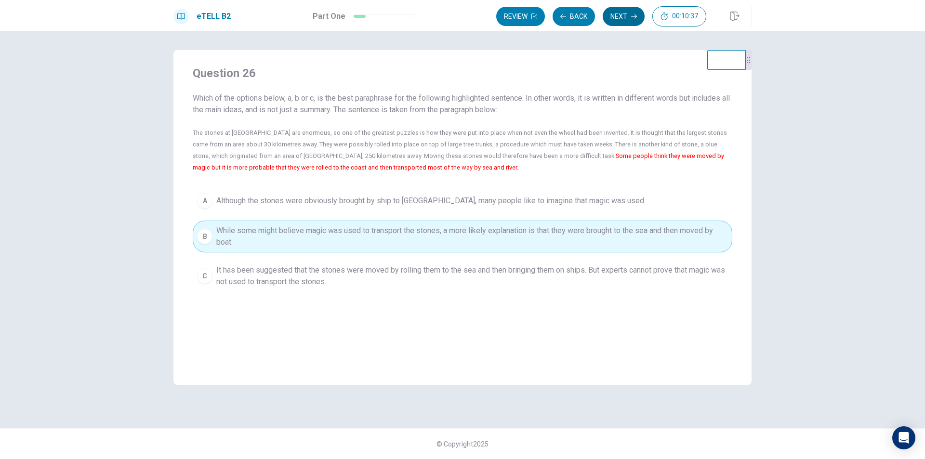
click at [623, 19] on button "Next" at bounding box center [624, 16] width 42 height 19
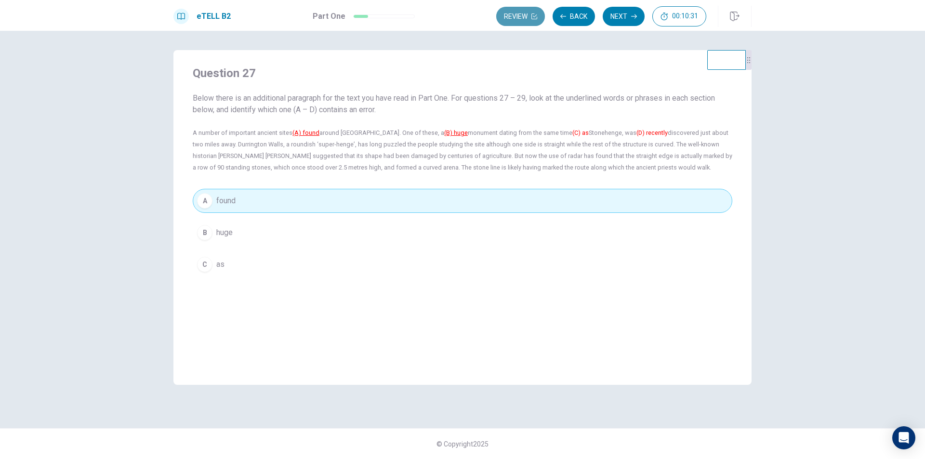
click at [519, 21] on button "Review" at bounding box center [520, 16] width 49 height 19
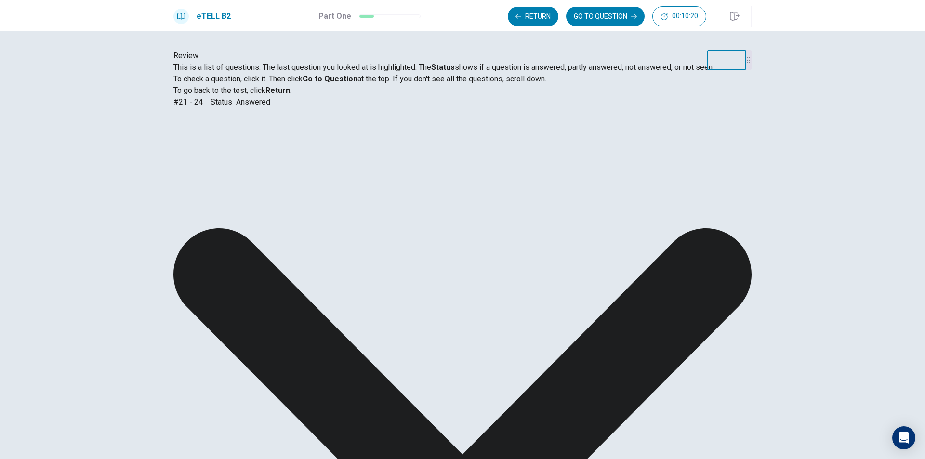
scroll to position [648, 0]
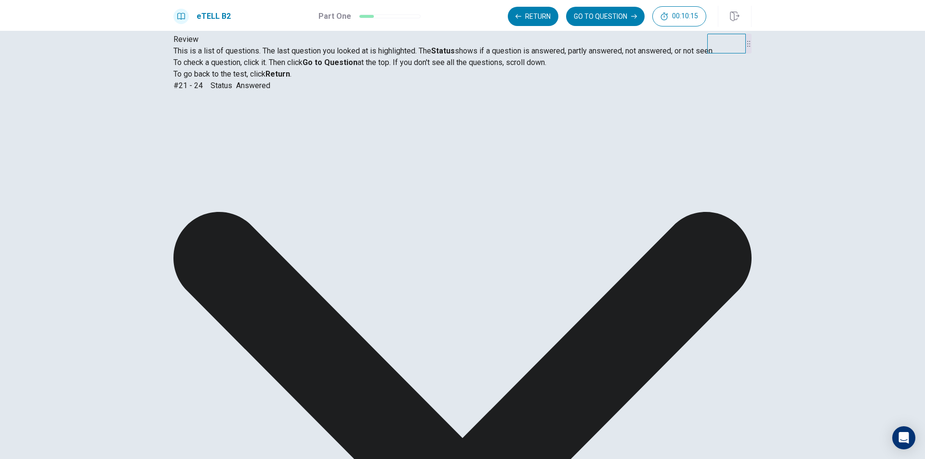
scroll to position [27, 0]
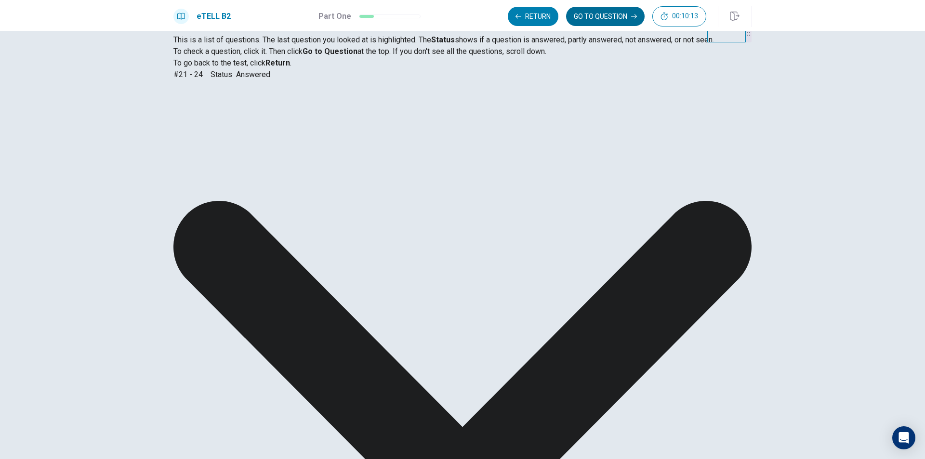
click at [599, 19] on button "GO TO QUESTION" at bounding box center [605, 16] width 79 height 19
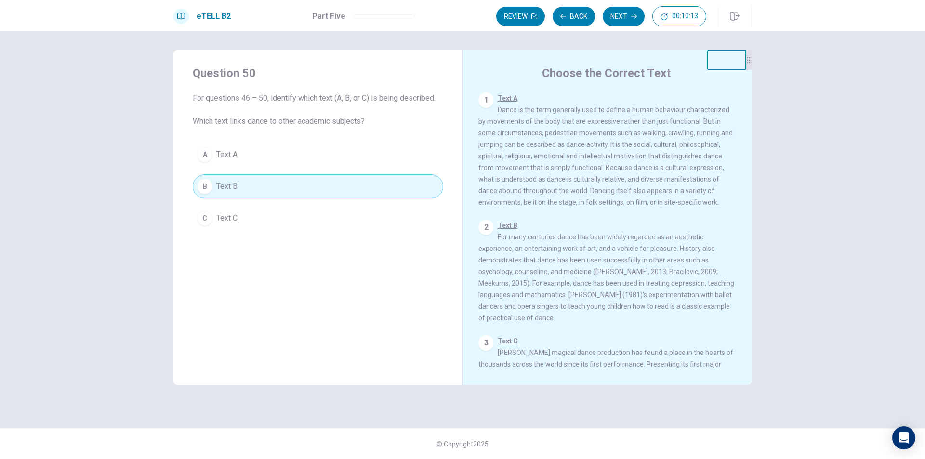
scroll to position [0, 0]
click at [625, 20] on button "Next" at bounding box center [624, 16] width 42 height 19
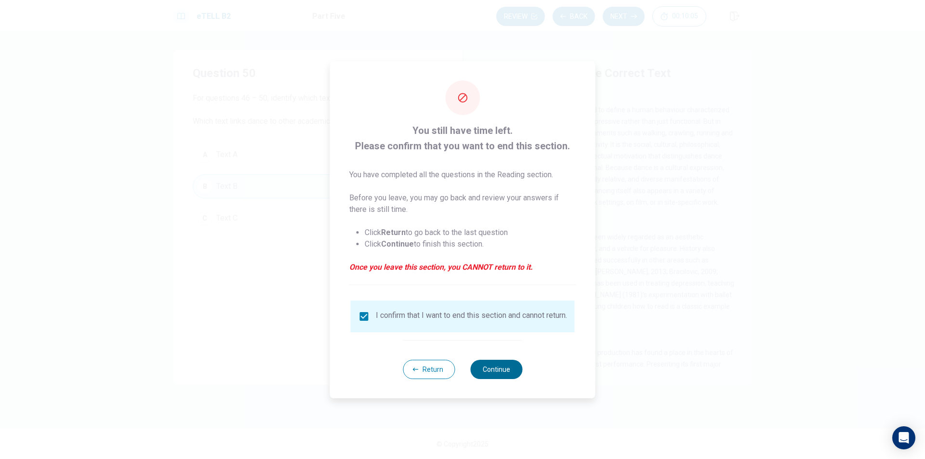
click at [488, 370] on button "Continue" at bounding box center [496, 369] width 52 height 19
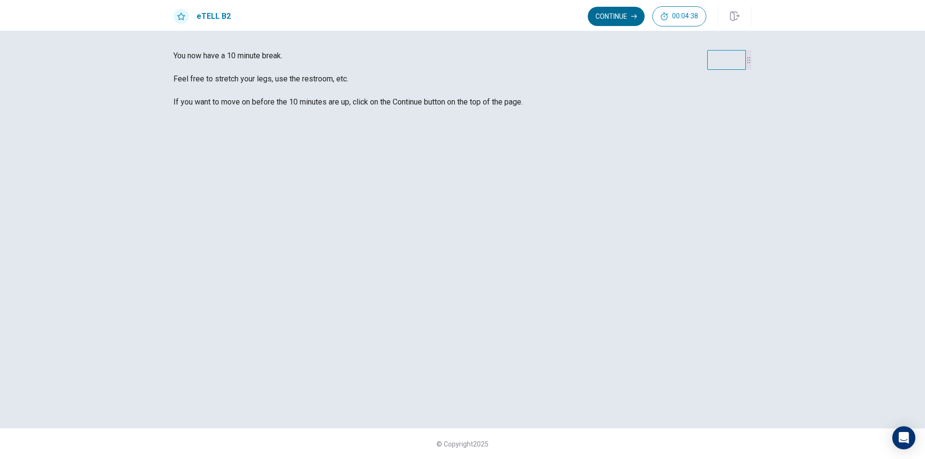
click at [607, 11] on button "Continue" at bounding box center [616, 16] width 57 height 19
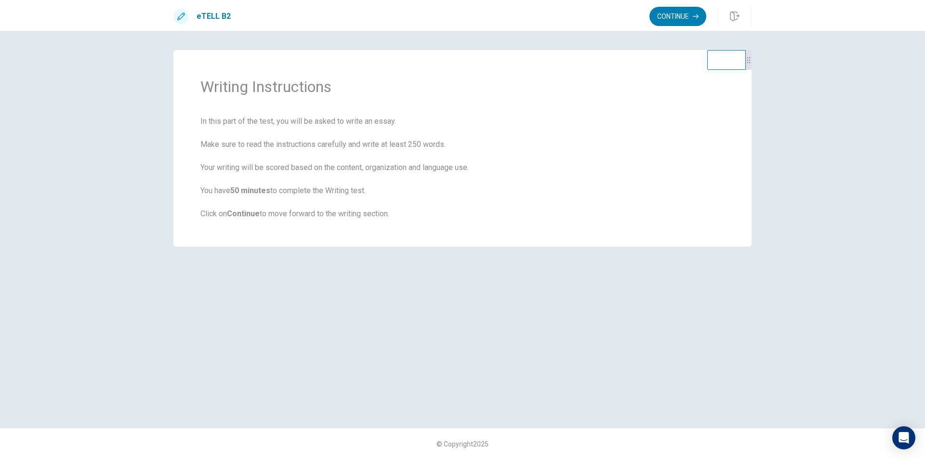
drag, startPoint x: 256, startPoint y: 148, endPoint x: 335, endPoint y: 148, distance: 79.5
click at [335, 148] on span "In this part of the test, you will be asked to write an essay. Make sure to rea…" at bounding box center [462, 168] width 524 height 104
drag, startPoint x: 355, startPoint y: 150, endPoint x: 420, endPoint y: 151, distance: 64.6
click at [420, 151] on span "In this part of the test, you will be asked to write an essay. Make sure to rea…" at bounding box center [462, 168] width 524 height 104
drag, startPoint x: 381, startPoint y: 158, endPoint x: 291, endPoint y: 165, distance: 90.0
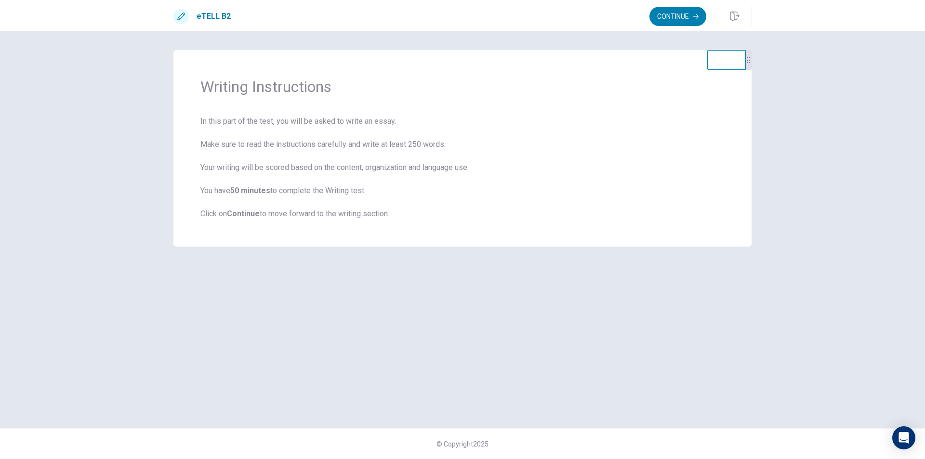
click at [299, 165] on span "In this part of the test, you will be asked to write an essay. Make sure to rea…" at bounding box center [462, 168] width 524 height 104
drag, startPoint x: 248, startPoint y: 174, endPoint x: 303, endPoint y: 177, distance: 55.0
click at [303, 177] on span "In this part of the test, you will be asked to write an essay. Make sure to rea…" at bounding box center [462, 168] width 524 height 104
drag, startPoint x: 314, startPoint y: 177, endPoint x: 359, endPoint y: 177, distance: 44.8
click at [357, 177] on span "In this part of the test, you will be asked to write an essay. Make sure to rea…" at bounding box center [462, 168] width 524 height 104
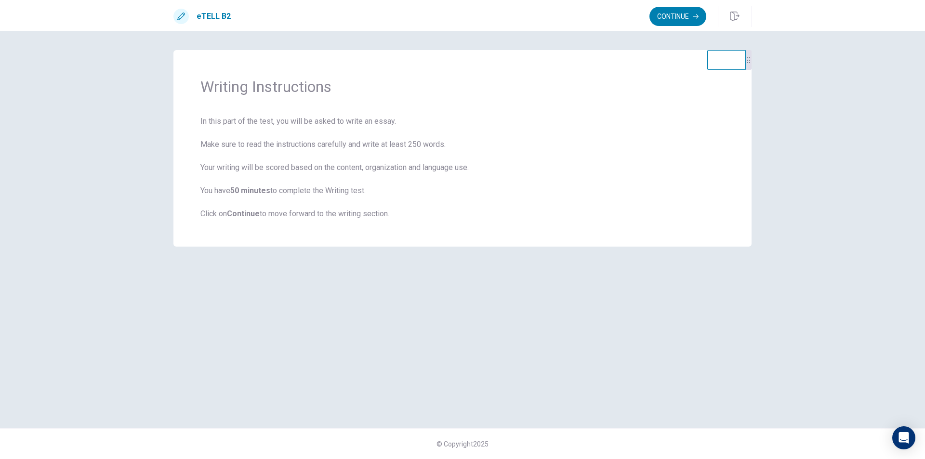
drag, startPoint x: 342, startPoint y: 171, endPoint x: 427, endPoint y: 174, distance: 84.9
click at [425, 174] on span "In this part of the test, you will be asked to write an essay. Make sure to rea…" at bounding box center [462, 168] width 524 height 104
drag, startPoint x: 458, startPoint y: 174, endPoint x: 474, endPoint y: 174, distance: 15.9
click at [474, 174] on span "In this part of the test, you will be asked to write an essay. Make sure to rea…" at bounding box center [462, 168] width 524 height 104
drag, startPoint x: 240, startPoint y: 173, endPoint x: 349, endPoint y: 173, distance: 109.9
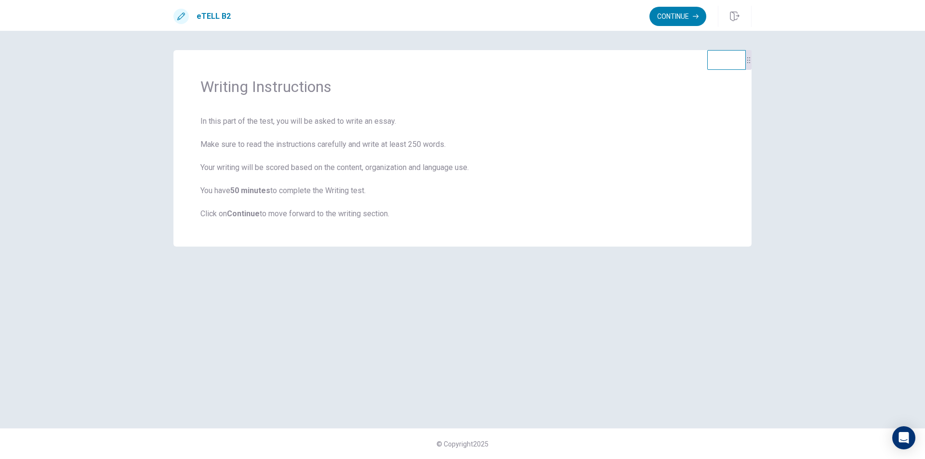
click at [349, 173] on span "In this part of the test, you will be asked to write an essay. Make sure to rea…" at bounding box center [462, 168] width 524 height 104
click at [394, 191] on span "In this part of the test, you will be asked to write an essay. Make sure to rea…" at bounding box center [462, 168] width 524 height 104
click at [668, 13] on button "Continue" at bounding box center [678, 16] width 57 height 19
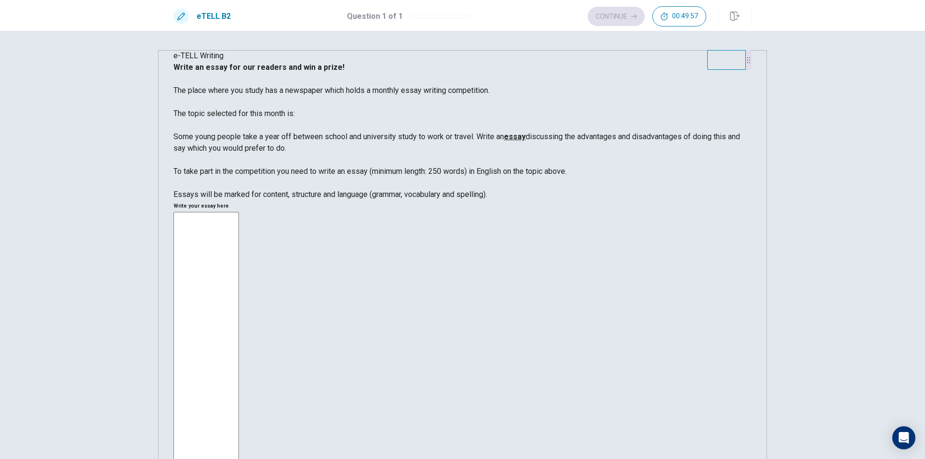
click at [492, 212] on div "* ​" at bounding box center [463, 359] width 578 height 294
click at [239, 212] on textarea at bounding box center [207, 357] width 66 height 291
drag, startPoint x: 252, startPoint y: 134, endPoint x: 330, endPoint y: 142, distance: 78.0
click at [313, 135] on span "Write an essay for our readers and win a prize! The place where you study has a…" at bounding box center [457, 119] width 567 height 113
drag, startPoint x: 388, startPoint y: 137, endPoint x: 410, endPoint y: 137, distance: 21.7
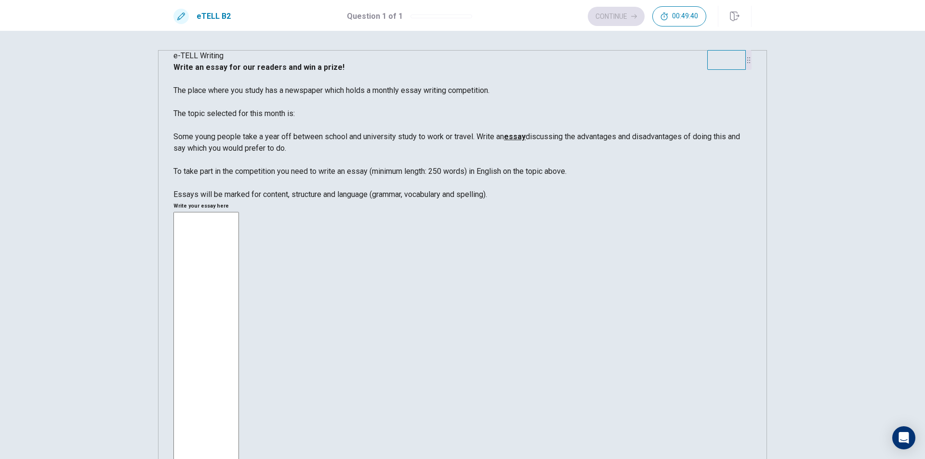
click at [410, 137] on span "Write an essay for our readers and win a prize! The place where you study has a…" at bounding box center [457, 119] width 567 height 113
click at [348, 172] on span "Write an essay for our readers and win a prize! The place where you study has a…" at bounding box center [457, 119] width 567 height 113
drag, startPoint x: 299, startPoint y: 140, endPoint x: 436, endPoint y: 143, distance: 136.9
click at [423, 139] on span "Write an essay for our readers and win a prize! The place where you study has a…" at bounding box center [457, 119] width 567 height 113
drag, startPoint x: 241, startPoint y: 148, endPoint x: 283, endPoint y: 155, distance: 42.1
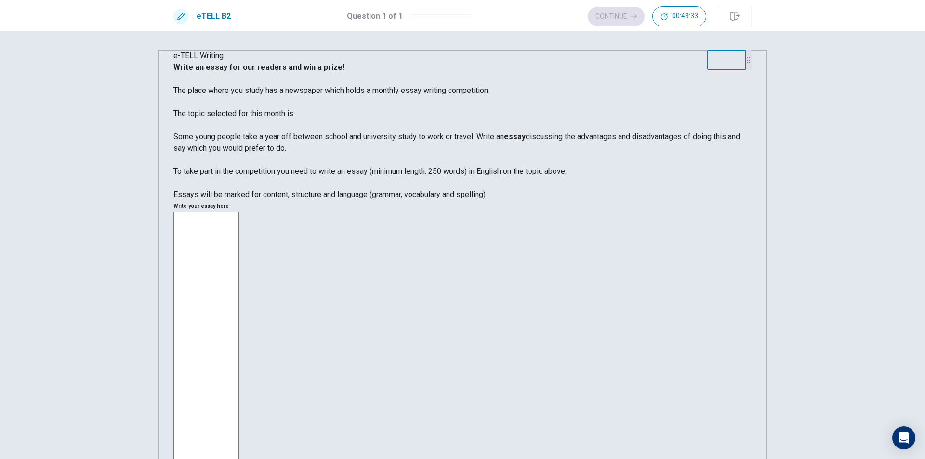
click at [283, 155] on span "Write an essay for our readers and win a prize! The place where you study has a…" at bounding box center [457, 119] width 567 height 113
drag, startPoint x: 220, startPoint y: 171, endPoint x: 286, endPoint y: 172, distance: 66.0
click at [286, 172] on span "Write an essay for our readers and win a prize! The place where you study has a…" at bounding box center [457, 119] width 567 height 113
click at [504, 141] on u "essay" at bounding box center [515, 136] width 22 height 9
click at [279, 176] on span "Write an essay for our readers and win a prize! The place where you study has a…" at bounding box center [457, 119] width 567 height 113
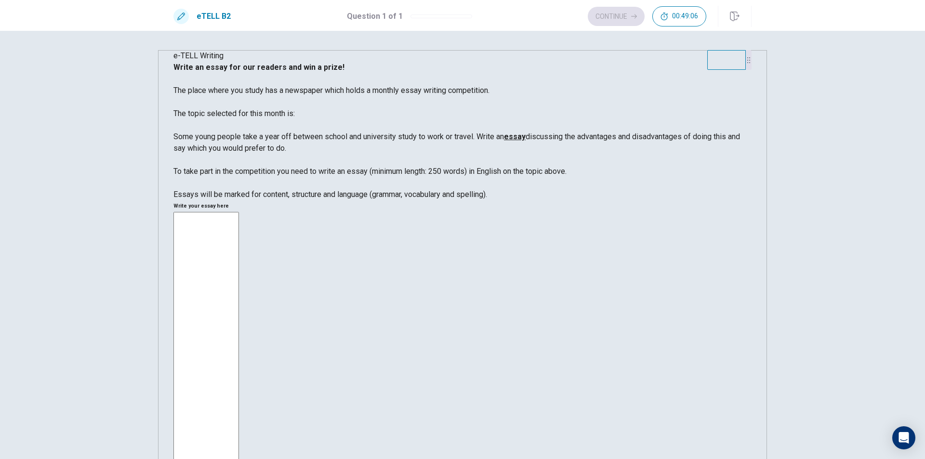
click at [226, 176] on span "Write an essay for our readers and win a prize! The place where you study has a…" at bounding box center [457, 119] width 567 height 113
drag, startPoint x: 224, startPoint y: 246, endPoint x: 376, endPoint y: 253, distance: 152.5
click at [379, 176] on span "Write an essay for our readers and win a prize! The place where you study has a…" at bounding box center [457, 119] width 567 height 113
drag, startPoint x: 315, startPoint y: 252, endPoint x: 349, endPoint y: 248, distance: 34.5
click at [348, 176] on span "Write an essay for our readers and win a prize! The place where you study has a…" at bounding box center [457, 119] width 567 height 113
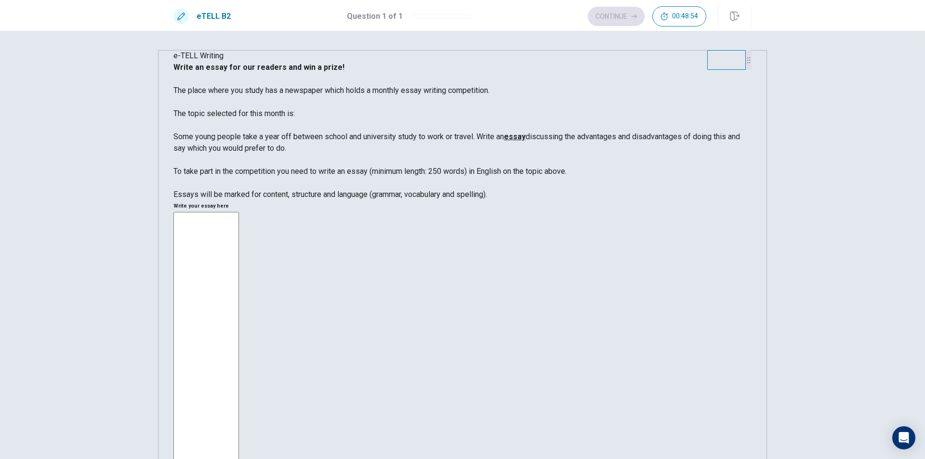
drag, startPoint x: 383, startPoint y: 252, endPoint x: 351, endPoint y: 264, distance: 34.0
click at [351, 176] on span "Write an essay for our readers and win a prize! The place where you study has a…" at bounding box center [457, 119] width 567 height 113
drag, startPoint x: 370, startPoint y: 272, endPoint x: 271, endPoint y: 286, distance: 100.3
click at [274, 200] on div "Write an essay for our readers and win a prize! The place where you study has a…" at bounding box center [463, 131] width 578 height 139
drag, startPoint x: 210, startPoint y: 285, endPoint x: 325, endPoint y: 294, distance: 115.5
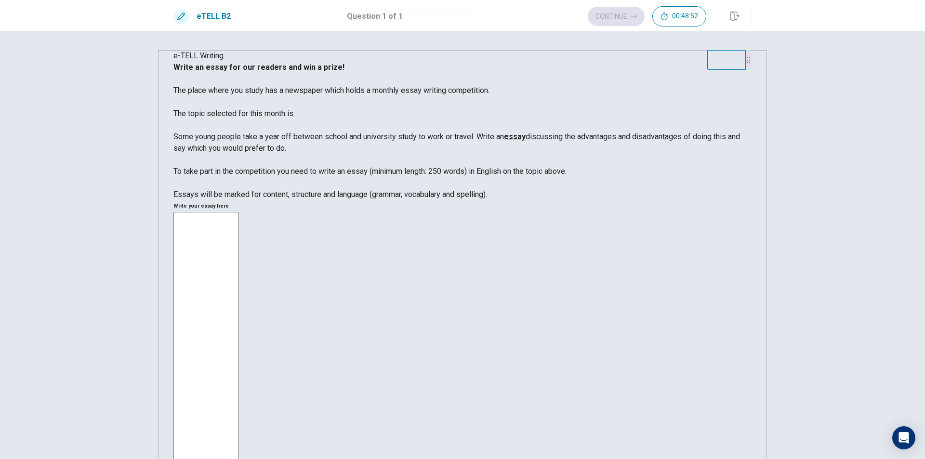
click at [324, 199] on span "Essays will be marked for content, structure and language (grammar, vocabulary …" at bounding box center [331, 194] width 314 height 9
click at [214, 139] on span "Write an essay for our readers and win a prize! The place where you study has a…" at bounding box center [457, 119] width 567 height 113
drag, startPoint x: 221, startPoint y: 132, endPoint x: 426, endPoint y: 149, distance: 206.0
click at [426, 149] on span "Write an essay for our readers and win a prize! The place where you study has a…" at bounding box center [457, 119] width 567 height 113
click at [224, 167] on span "Write an essay for our readers and win a prize! The place where you study has a…" at bounding box center [457, 119] width 567 height 113
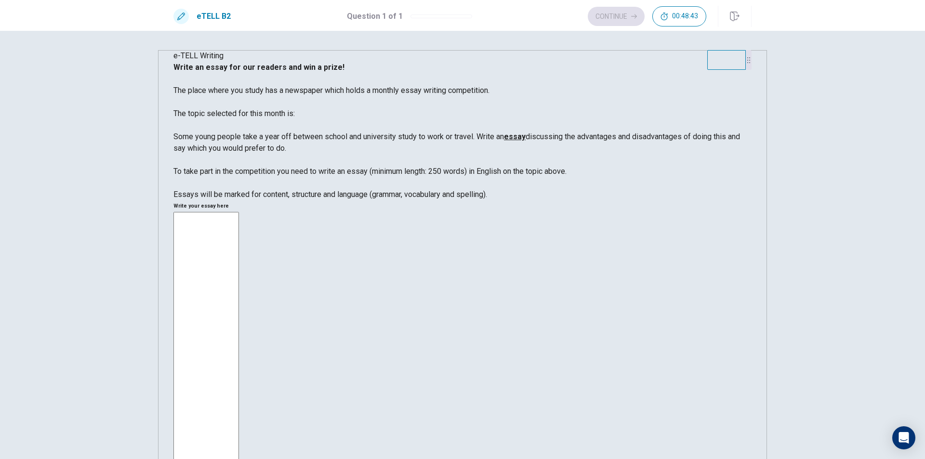
click at [239, 212] on textarea at bounding box center [207, 357] width 66 height 291
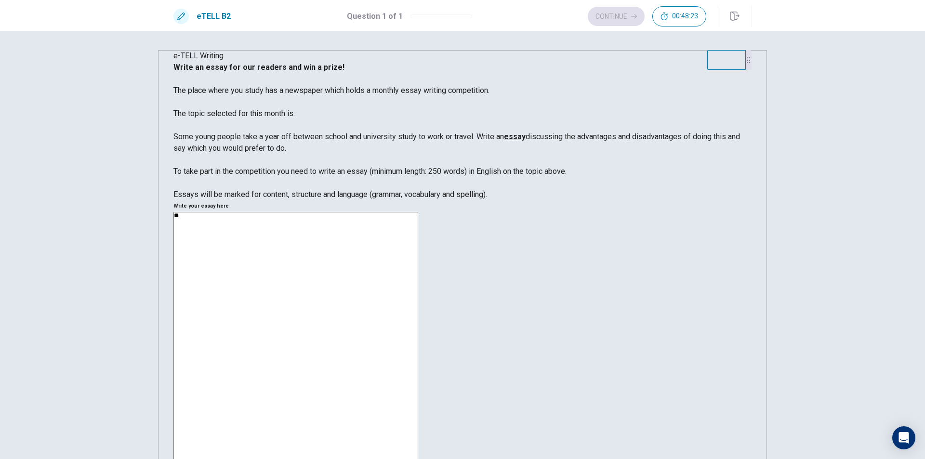
type textarea "*"
click at [418, 212] on textarea "**********" at bounding box center [296, 349] width 245 height 275
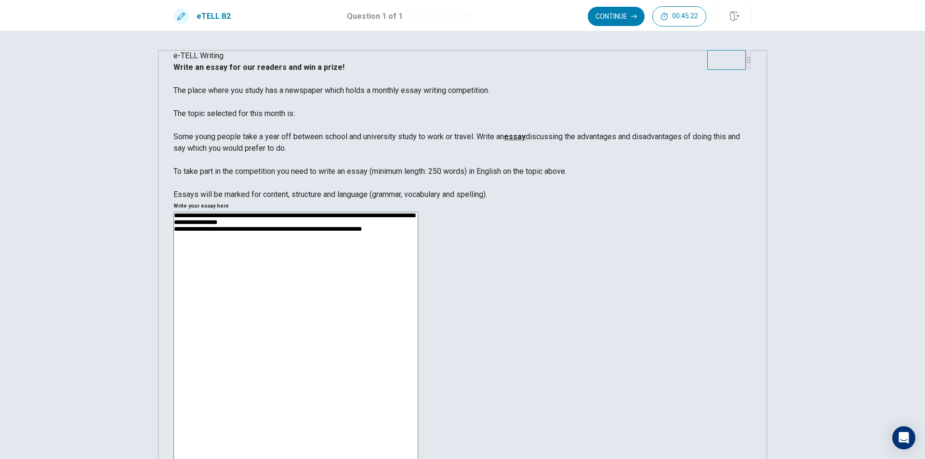
click at [418, 212] on textarea "**********" at bounding box center [296, 349] width 245 height 275
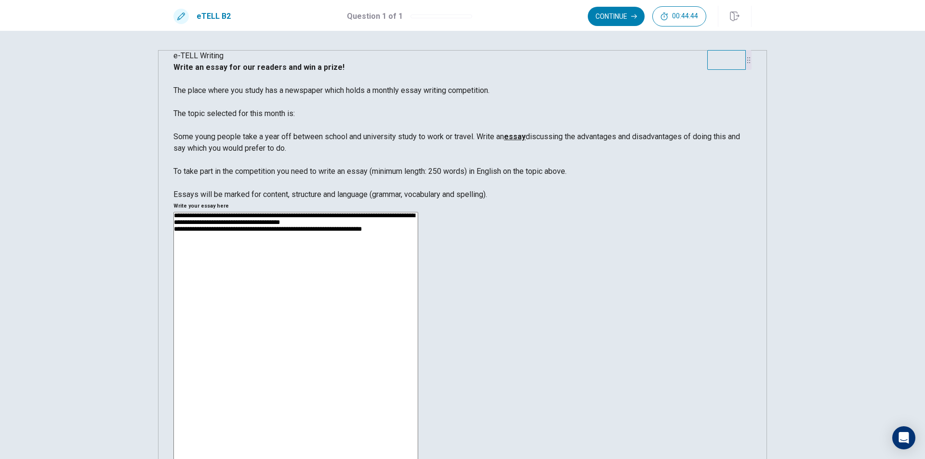
click at [418, 212] on textarea "**********" at bounding box center [296, 349] width 245 height 275
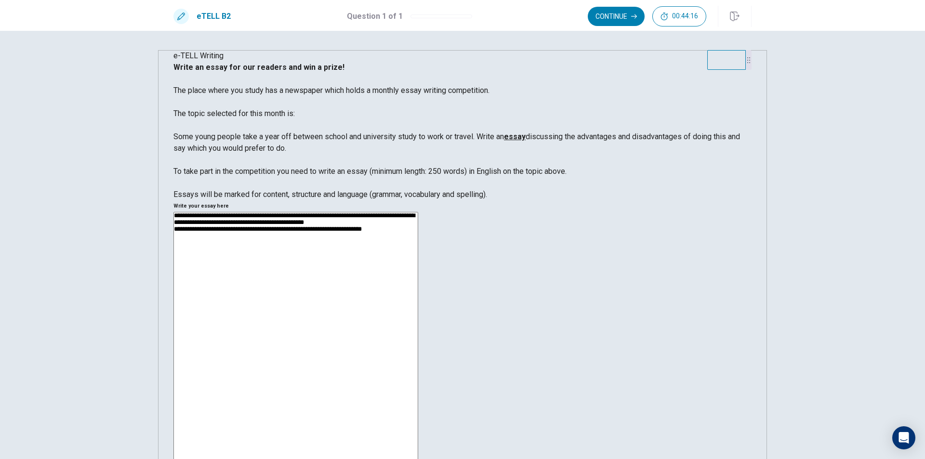
click at [418, 212] on textarea "**********" at bounding box center [296, 349] width 245 height 275
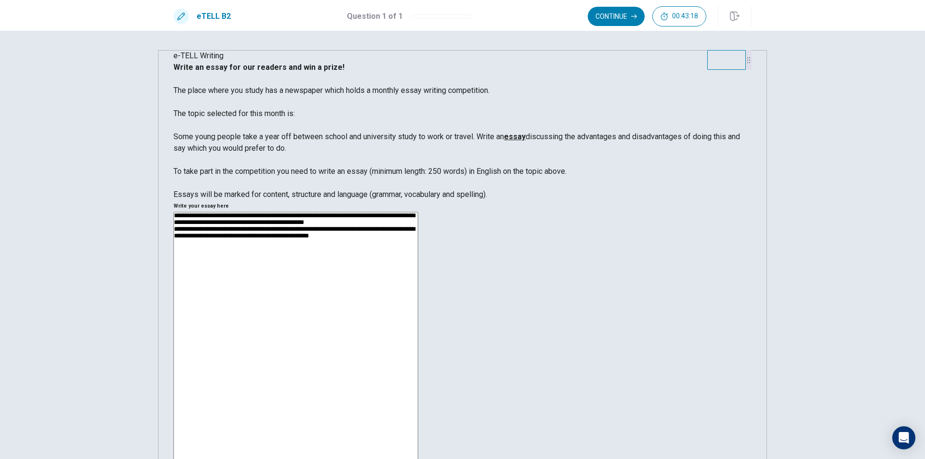
click at [418, 212] on textarea "**********" at bounding box center [296, 349] width 245 height 275
drag, startPoint x: 645, startPoint y: 149, endPoint x: 659, endPoint y: 149, distance: 14.0
click at [418, 212] on textarea "**********" at bounding box center [296, 349] width 245 height 275
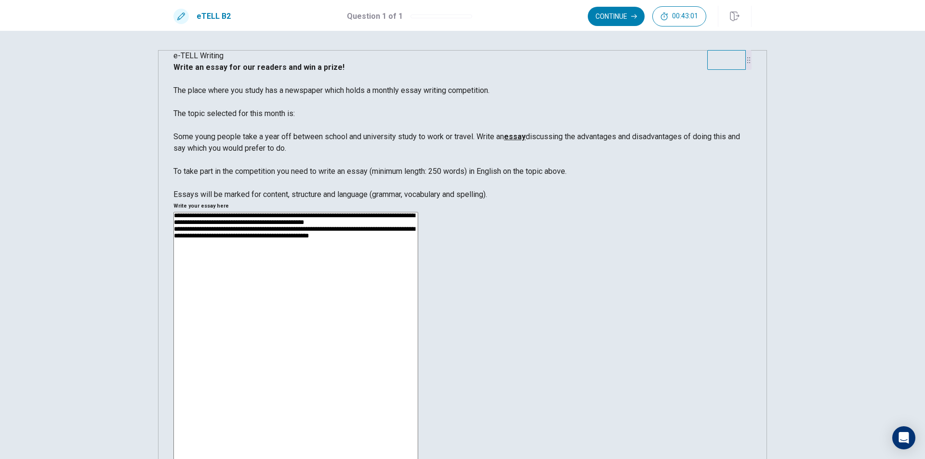
click at [418, 212] on textarea "**********" at bounding box center [296, 349] width 245 height 275
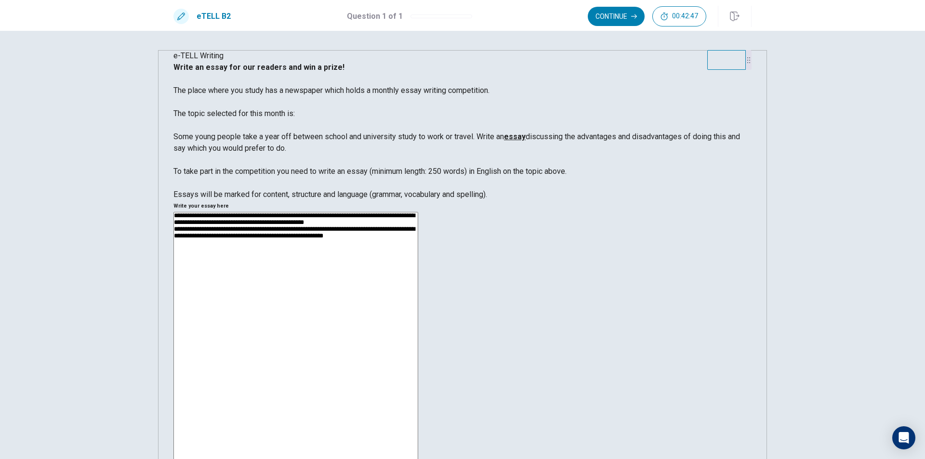
click at [418, 212] on textarea "**********" at bounding box center [296, 349] width 245 height 275
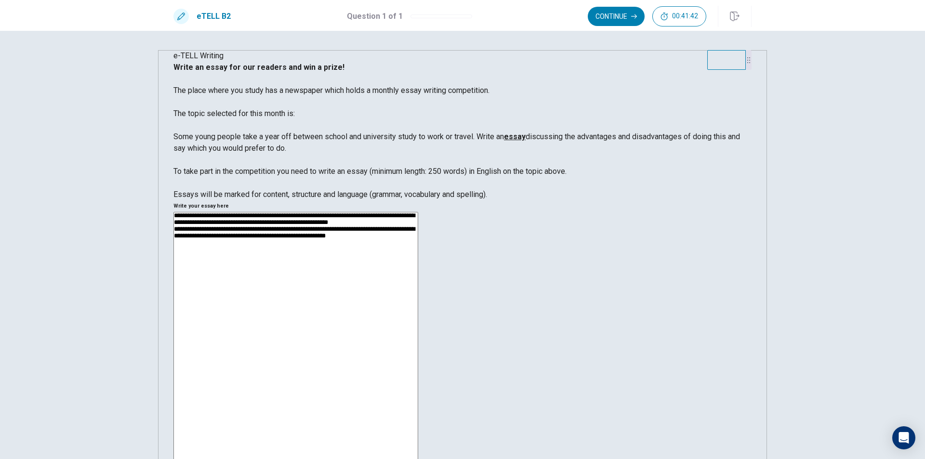
click at [418, 212] on textarea "**********" at bounding box center [296, 349] width 245 height 275
drag, startPoint x: 563, startPoint y: 100, endPoint x: 595, endPoint y: 102, distance: 31.9
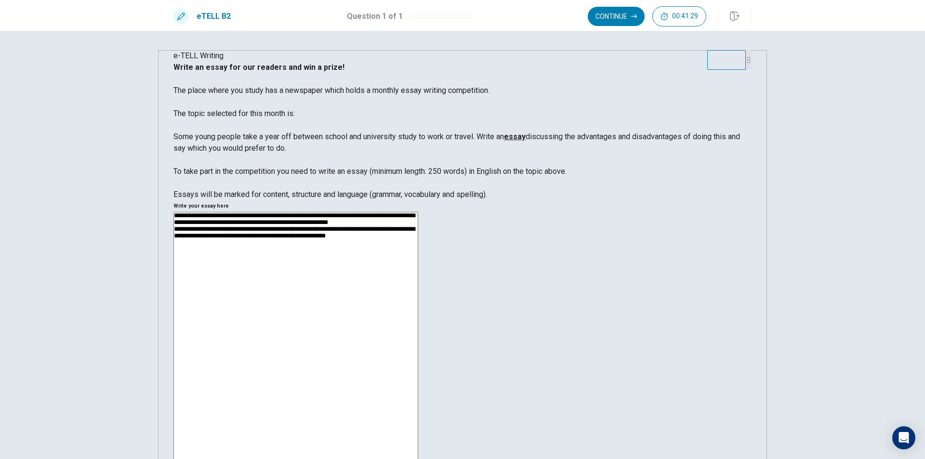
click at [418, 212] on textarea "**********" at bounding box center [296, 349] width 245 height 275
drag, startPoint x: 659, startPoint y: 98, endPoint x: 670, endPoint y: 95, distance: 11.0
click at [418, 212] on textarea "**********" at bounding box center [296, 349] width 245 height 275
drag, startPoint x: 706, startPoint y: 99, endPoint x: 665, endPoint y: 99, distance: 41.4
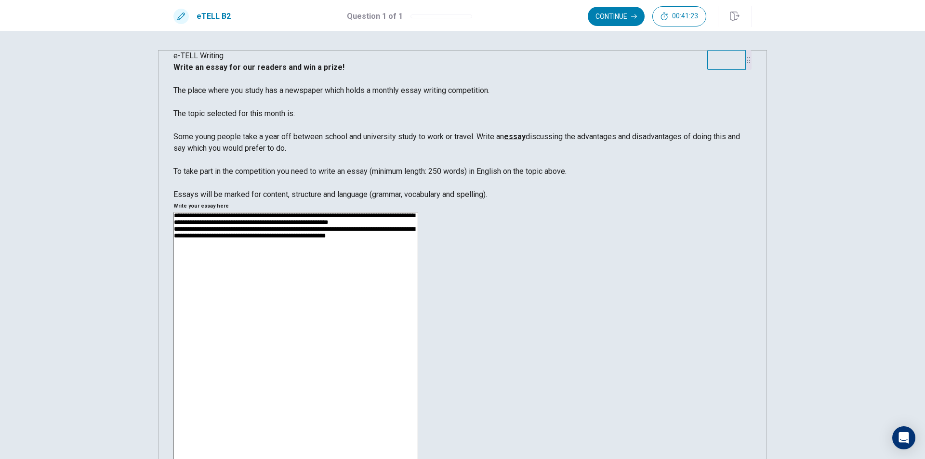
click at [418, 212] on textarea "**********" at bounding box center [296, 349] width 245 height 275
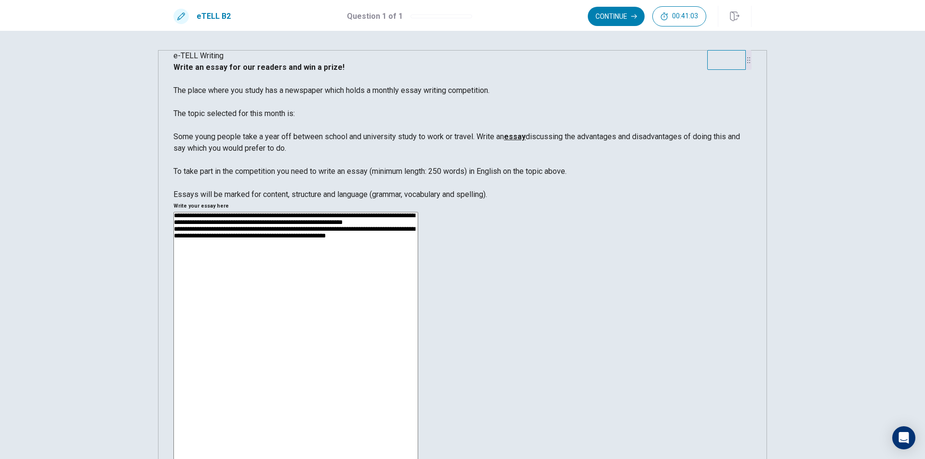
click at [418, 212] on textarea "**********" at bounding box center [296, 349] width 245 height 275
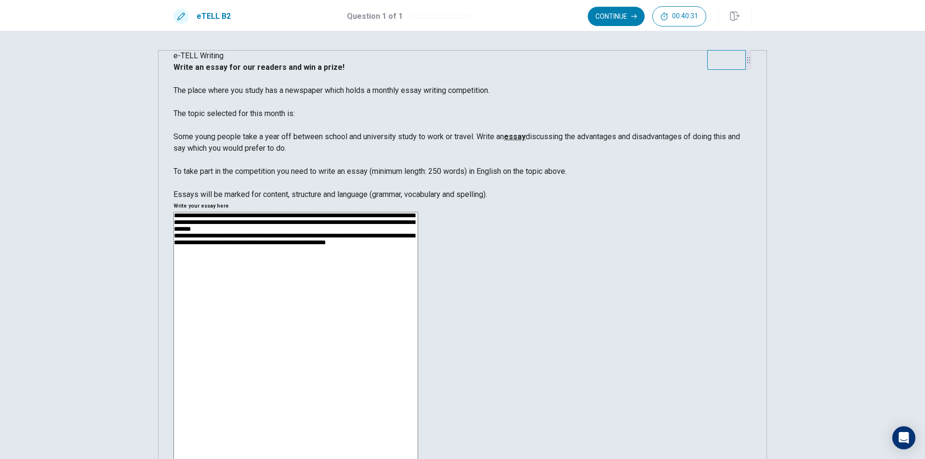
click at [418, 212] on textarea "**********" at bounding box center [296, 349] width 245 height 275
drag, startPoint x: 598, startPoint y: 139, endPoint x: 587, endPoint y: 139, distance: 11.1
click at [418, 212] on textarea "**********" at bounding box center [296, 349] width 245 height 275
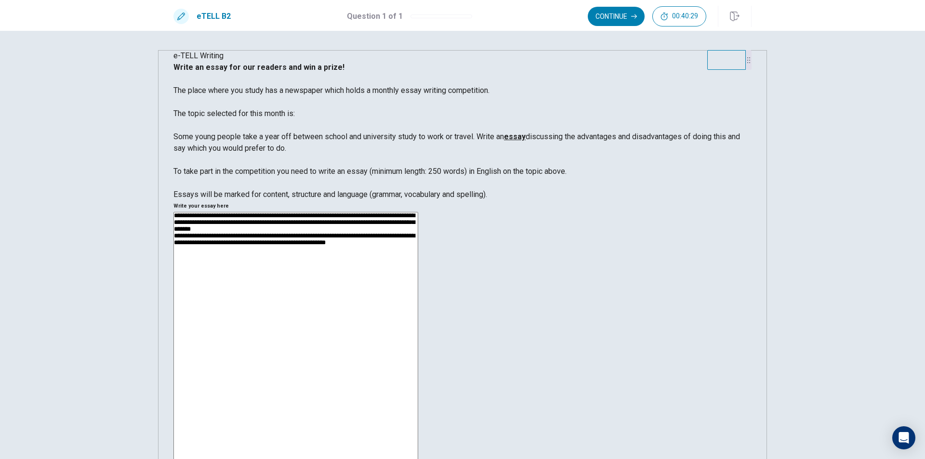
click at [418, 212] on textarea "**********" at bounding box center [296, 349] width 245 height 275
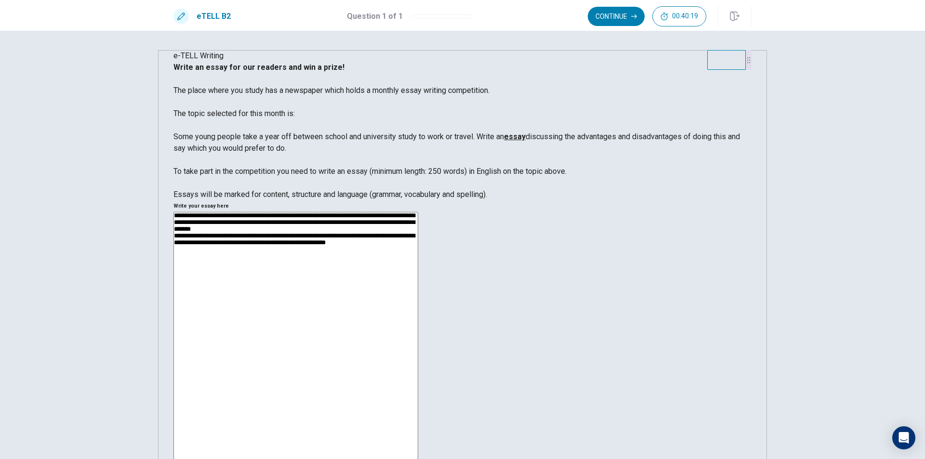
click at [418, 212] on textarea "**********" at bounding box center [296, 349] width 245 height 275
drag, startPoint x: 663, startPoint y: 154, endPoint x: 694, endPoint y: 147, distance: 31.5
click at [418, 212] on textarea "**********" at bounding box center [296, 349] width 245 height 275
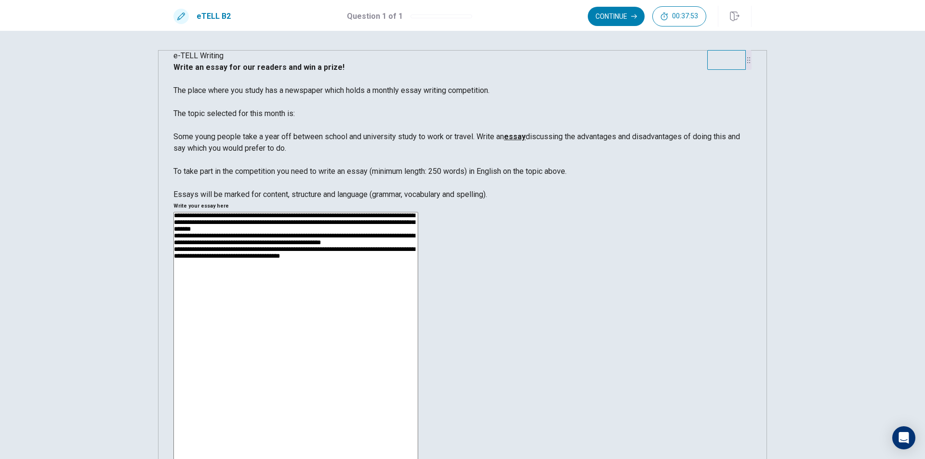
click at [418, 212] on textarea "**********" at bounding box center [296, 349] width 245 height 275
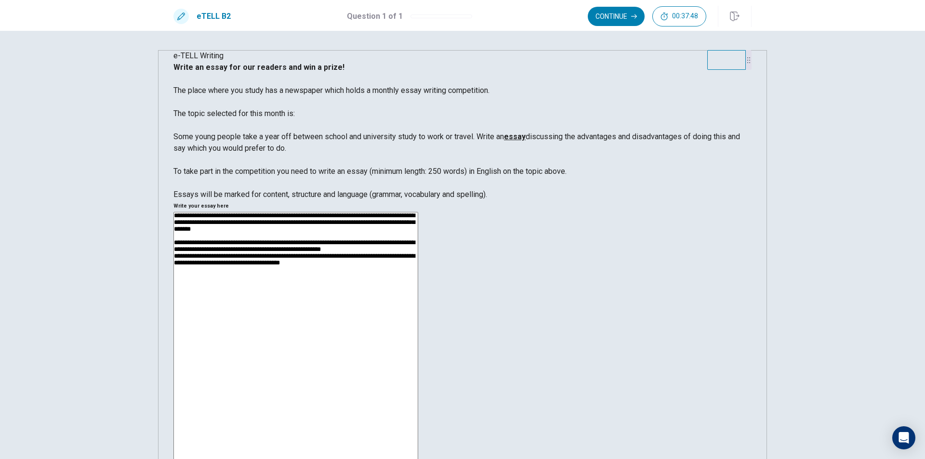
click at [418, 212] on textarea "**********" at bounding box center [296, 349] width 245 height 275
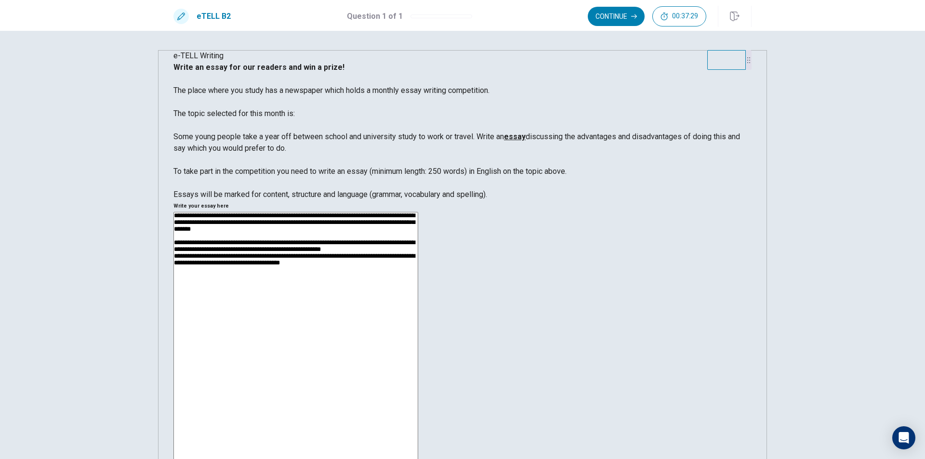
click at [418, 212] on textarea "**********" at bounding box center [296, 349] width 245 height 275
click at [731, 212] on div "**********" at bounding box center [463, 351] width 578 height 278
click at [418, 212] on textarea "**********" at bounding box center [296, 349] width 245 height 275
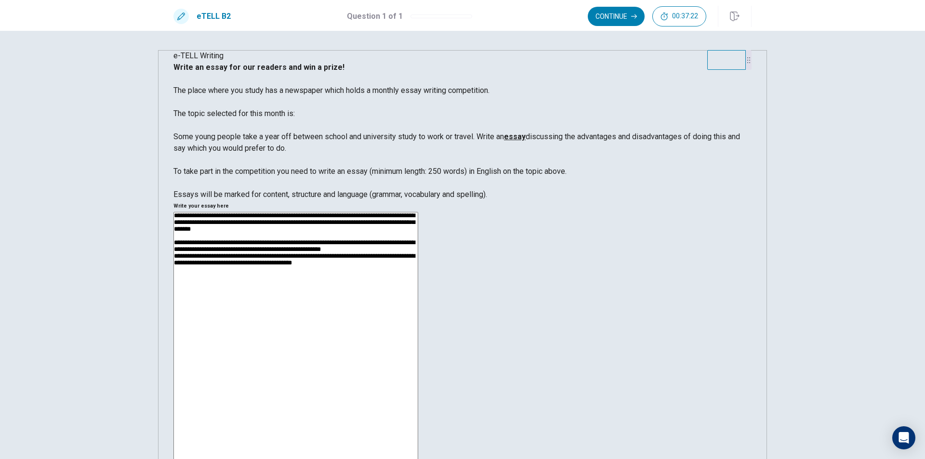
click at [418, 212] on textarea "**********" at bounding box center [296, 349] width 245 height 275
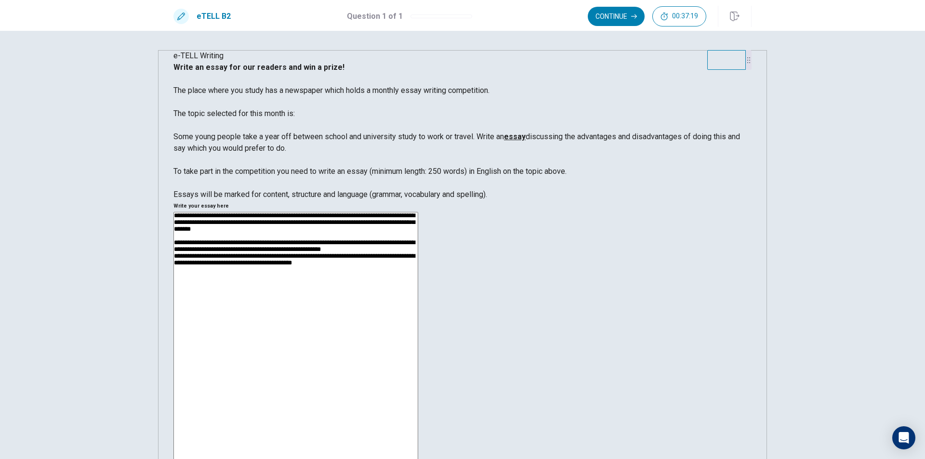
click at [418, 212] on textarea "**********" at bounding box center [296, 349] width 245 height 275
drag, startPoint x: 695, startPoint y: 182, endPoint x: 662, endPoint y: 180, distance: 33.3
click at [418, 212] on textarea "**********" at bounding box center [296, 349] width 245 height 275
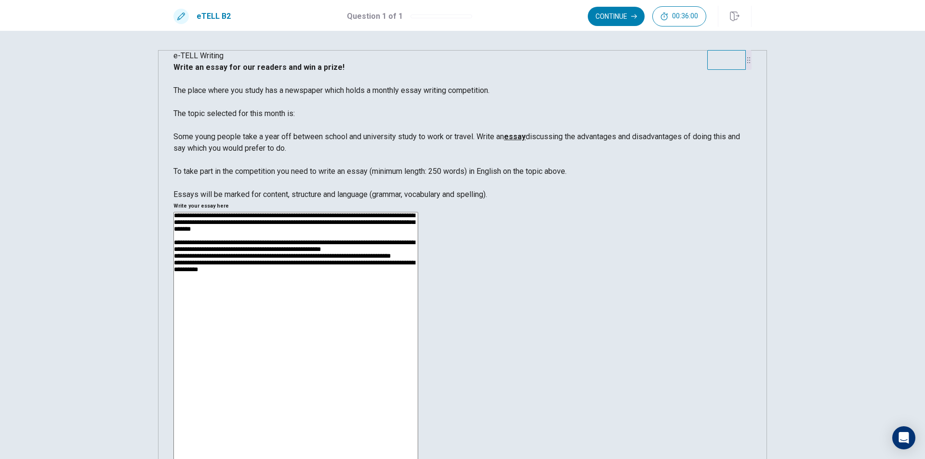
click at [418, 212] on textarea "**********" at bounding box center [296, 349] width 245 height 275
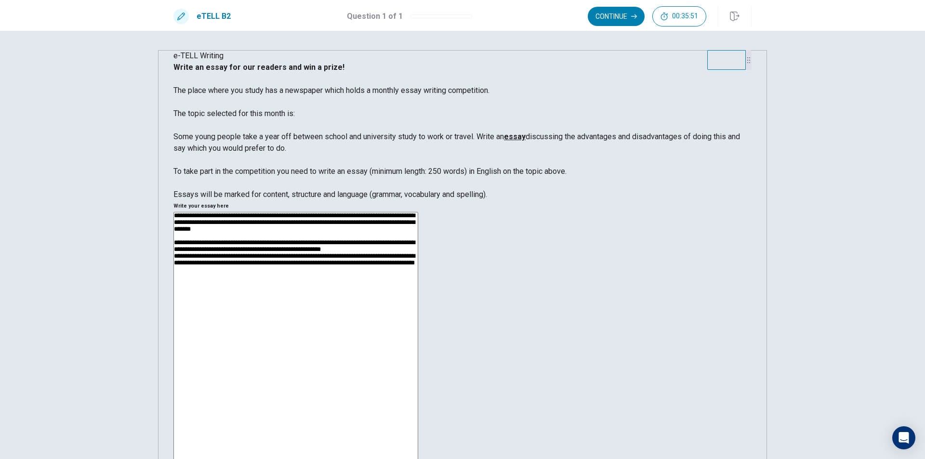
click at [418, 212] on textarea "**********" at bounding box center [296, 349] width 245 height 275
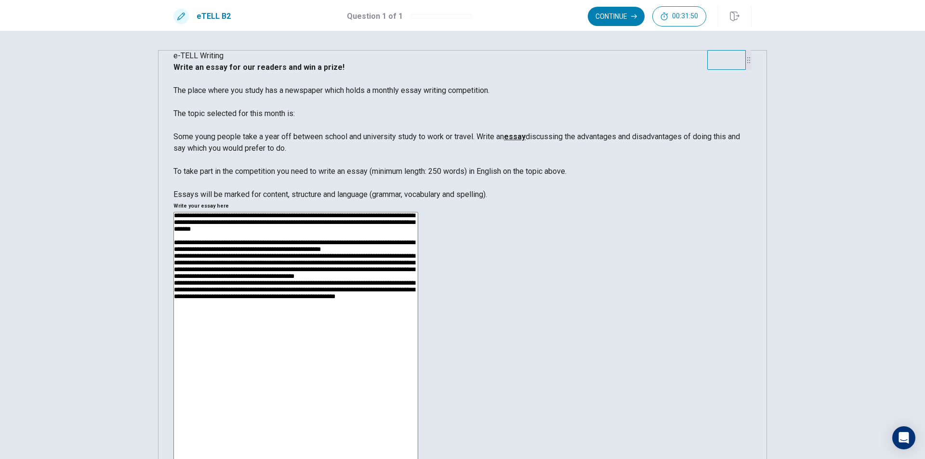
click at [418, 212] on textarea "**********" at bounding box center [296, 349] width 245 height 275
click at [418, 218] on textarea "**********" at bounding box center [296, 349] width 245 height 275
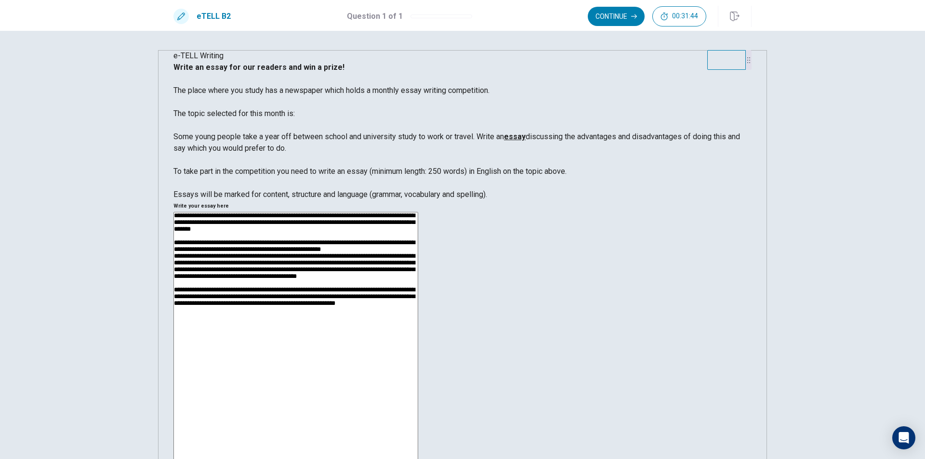
click at [418, 250] on textarea "**********" at bounding box center [296, 349] width 245 height 275
click at [418, 271] on textarea "**********" at bounding box center [296, 349] width 245 height 275
click at [418, 244] on textarea "**********" at bounding box center [296, 349] width 245 height 275
click at [418, 277] on textarea "**********" at bounding box center [296, 349] width 245 height 275
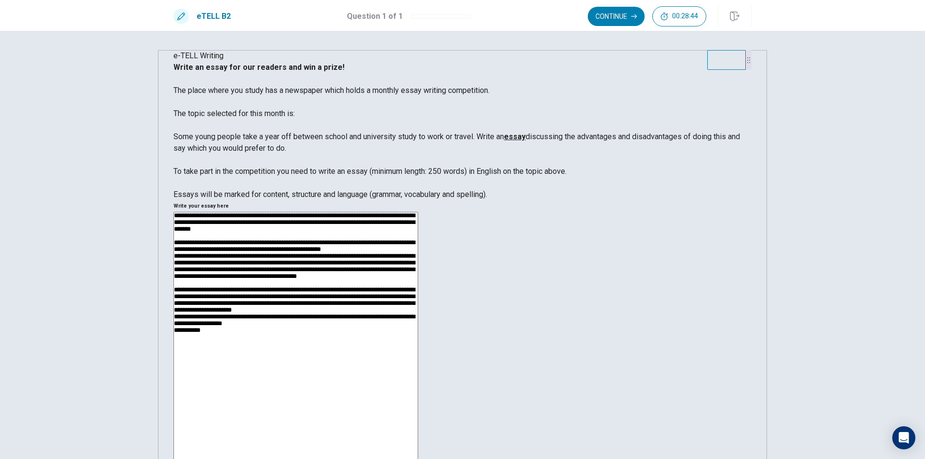
click at [418, 308] on textarea at bounding box center [296, 349] width 245 height 275
click at [418, 347] on textarea at bounding box center [296, 349] width 245 height 275
click at [418, 340] on textarea at bounding box center [296, 349] width 245 height 275
click at [418, 345] on textarea at bounding box center [296, 349] width 245 height 275
click at [418, 343] on textarea at bounding box center [296, 349] width 245 height 275
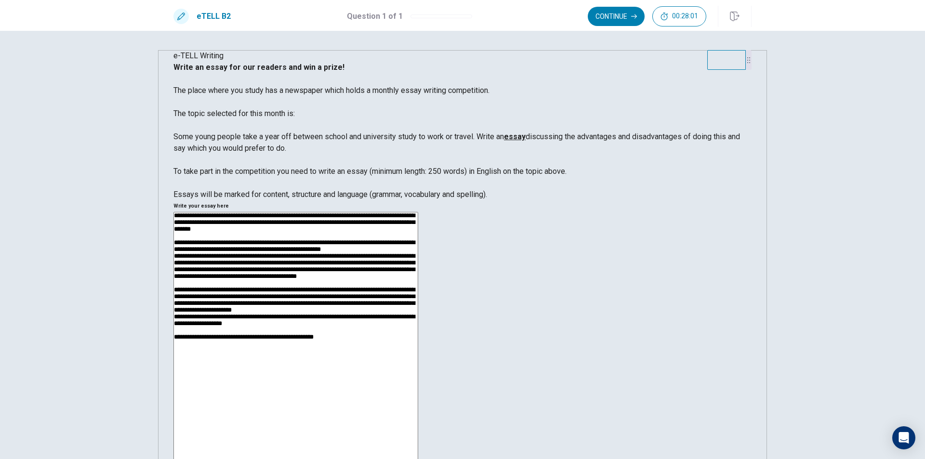
click at [418, 340] on textarea at bounding box center [296, 349] width 245 height 275
click at [418, 307] on textarea at bounding box center [296, 349] width 245 height 275
drag, startPoint x: 631, startPoint y: 286, endPoint x: 638, endPoint y: 284, distance: 6.6
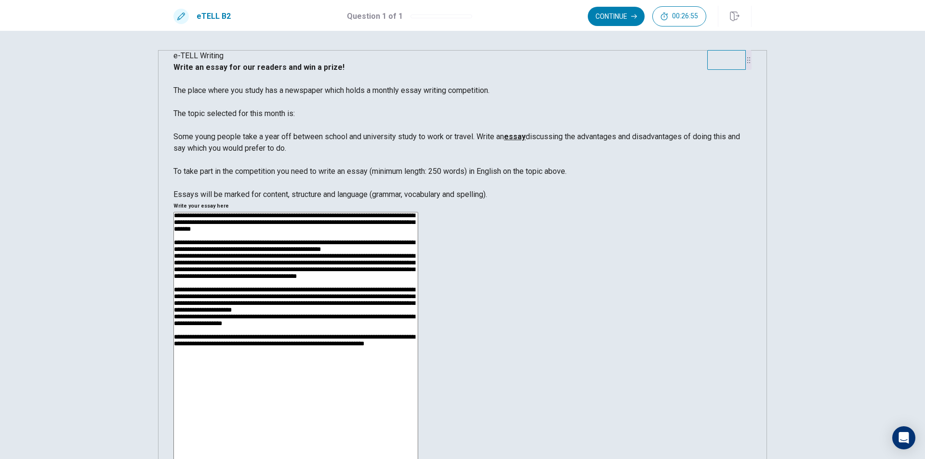
click at [418, 286] on textarea at bounding box center [296, 349] width 245 height 275
click at [418, 265] on textarea at bounding box center [296, 349] width 245 height 275
click at [418, 245] on textarea at bounding box center [296, 349] width 245 height 275
click at [418, 263] on textarea at bounding box center [296, 349] width 245 height 275
click at [418, 246] on textarea at bounding box center [296, 349] width 245 height 275
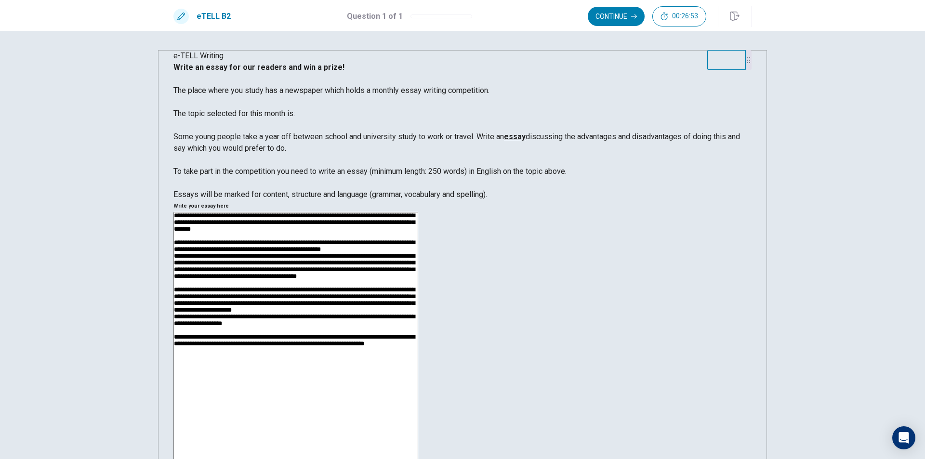
click at [418, 246] on textarea at bounding box center [296, 349] width 245 height 275
click at [418, 253] on textarea at bounding box center [296, 349] width 245 height 275
click at [418, 262] on textarea at bounding box center [296, 349] width 245 height 275
click at [418, 259] on textarea at bounding box center [296, 349] width 245 height 275
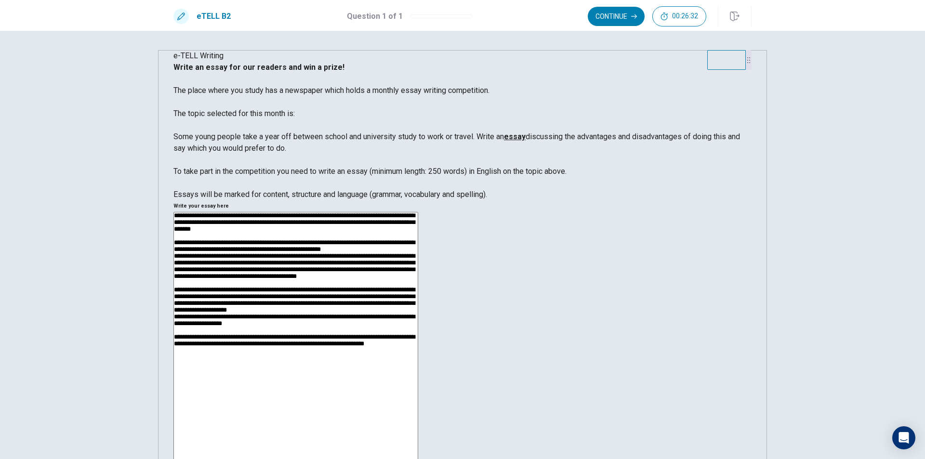
click at [418, 241] on textarea at bounding box center [296, 349] width 245 height 275
click at [418, 342] on textarea at bounding box center [296, 349] width 245 height 275
click at [418, 346] on textarea at bounding box center [296, 349] width 245 height 275
click at [418, 345] on textarea at bounding box center [296, 349] width 245 height 275
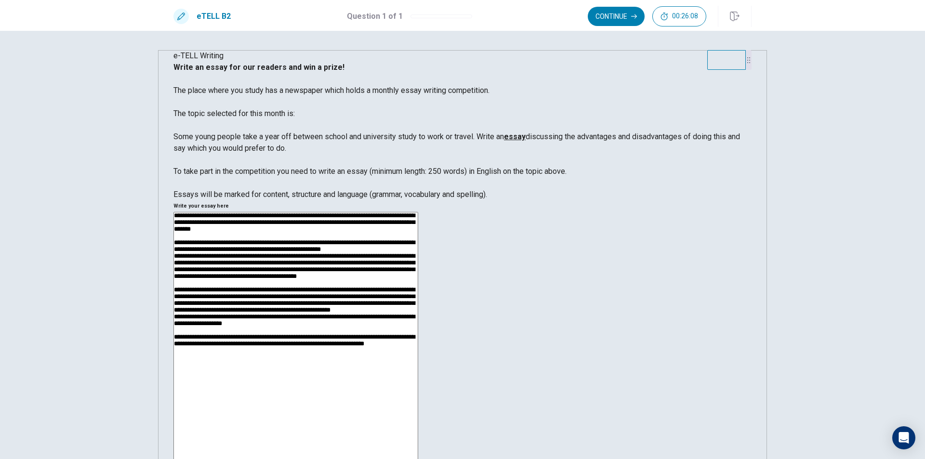
click at [418, 343] on textarea at bounding box center [296, 349] width 245 height 275
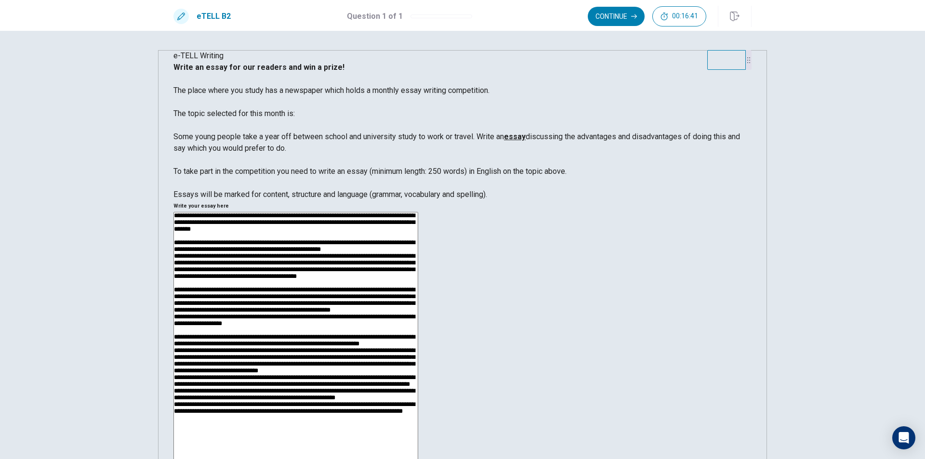
scroll to position [0, 0]
drag, startPoint x: 544, startPoint y: 75, endPoint x: 548, endPoint y: 91, distance: 15.9
click at [546, 200] on h6 "Write your essay here" at bounding box center [463, 206] width 578 height 12
click at [418, 212] on textarea at bounding box center [296, 349] width 245 height 275
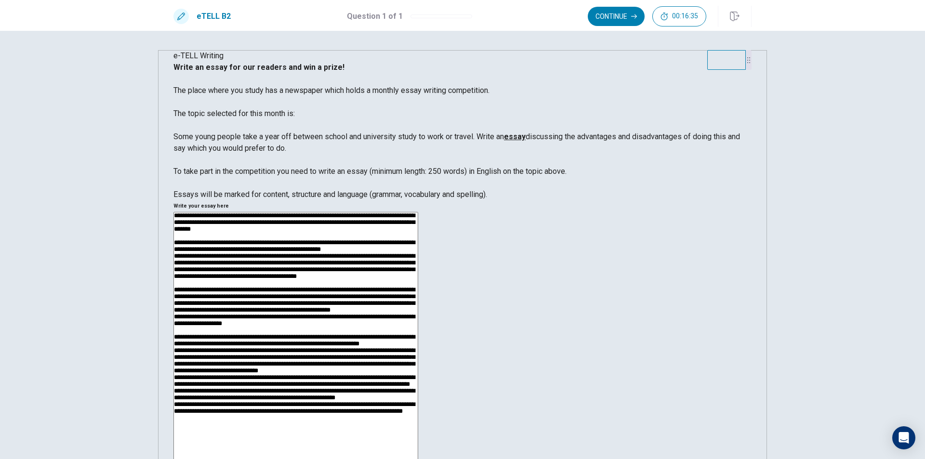
click at [418, 212] on textarea at bounding box center [296, 349] width 245 height 275
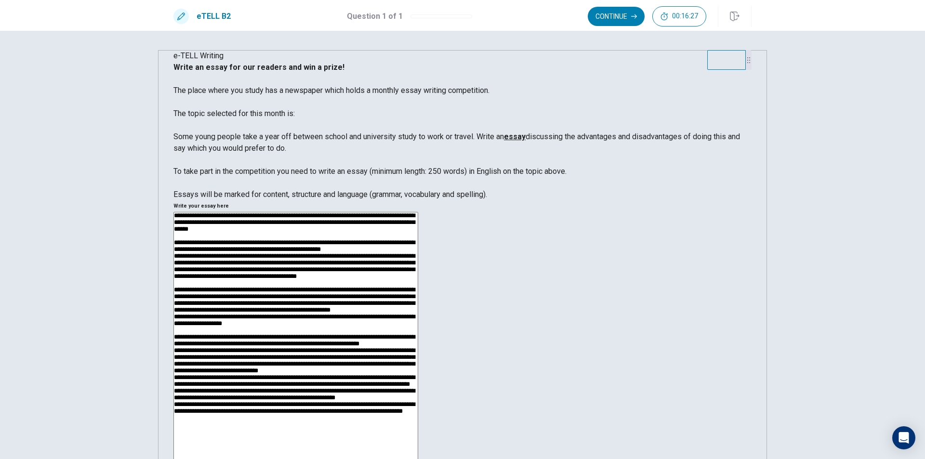
click at [418, 212] on textarea at bounding box center [296, 349] width 245 height 275
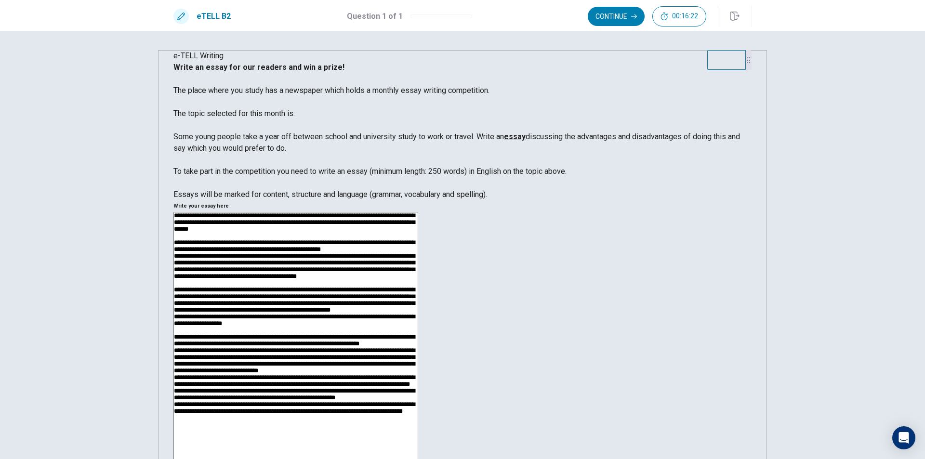
click at [418, 212] on textarea at bounding box center [296, 349] width 245 height 275
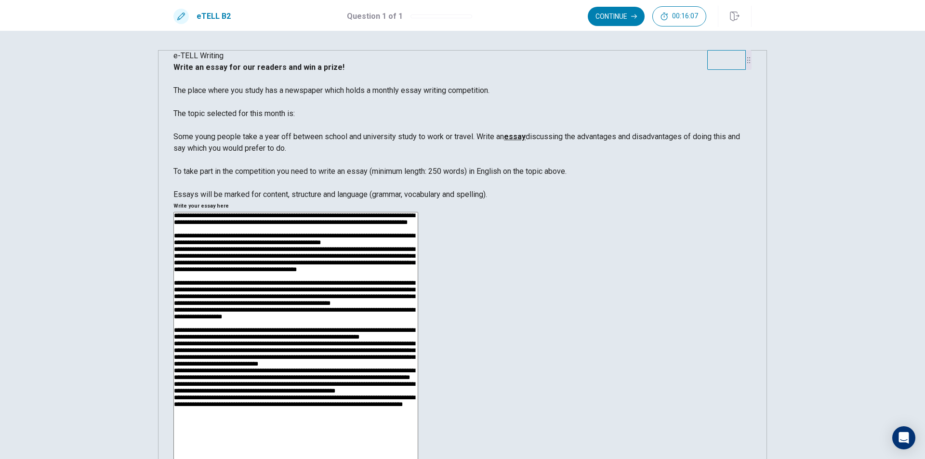
click at [418, 212] on textarea at bounding box center [296, 349] width 245 height 275
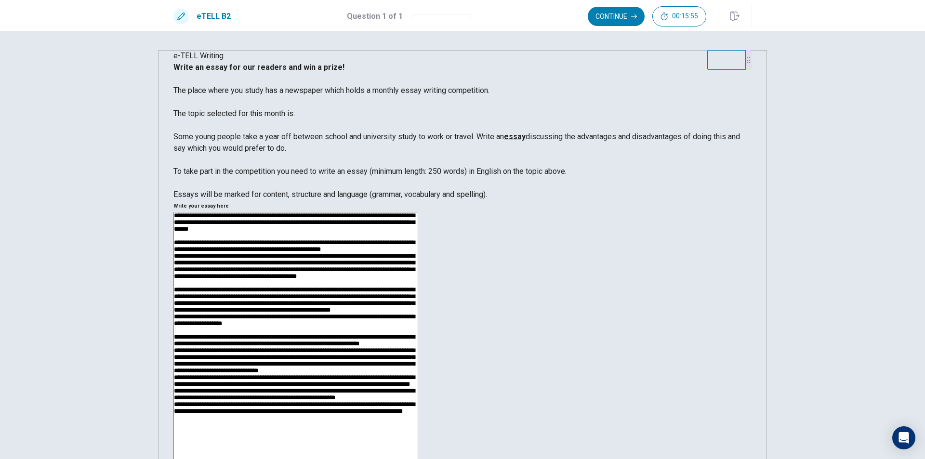
click at [418, 212] on textarea at bounding box center [296, 349] width 245 height 275
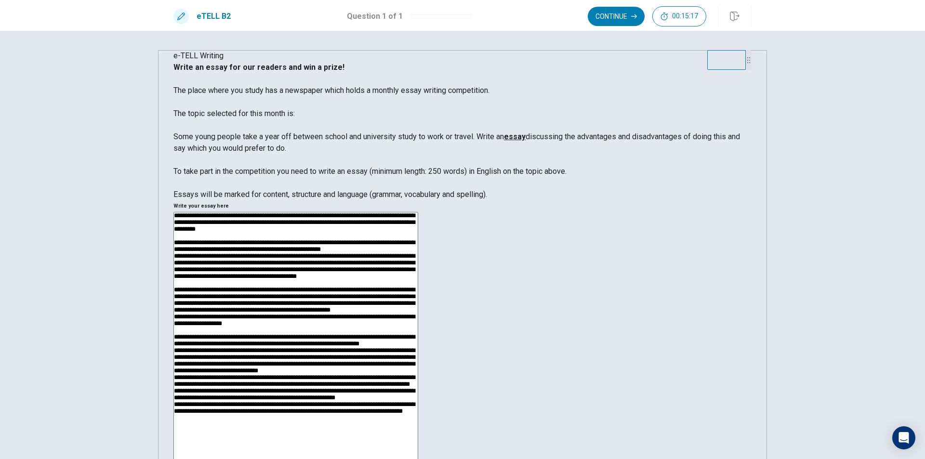
click at [418, 212] on textarea at bounding box center [296, 349] width 245 height 275
drag, startPoint x: 529, startPoint y: 142, endPoint x: 556, endPoint y: 144, distance: 27.5
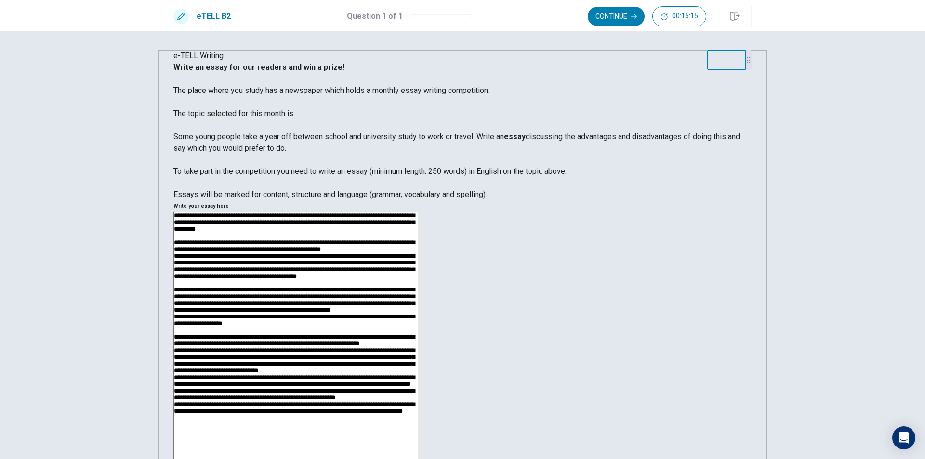
click at [418, 212] on textarea at bounding box center [296, 349] width 245 height 275
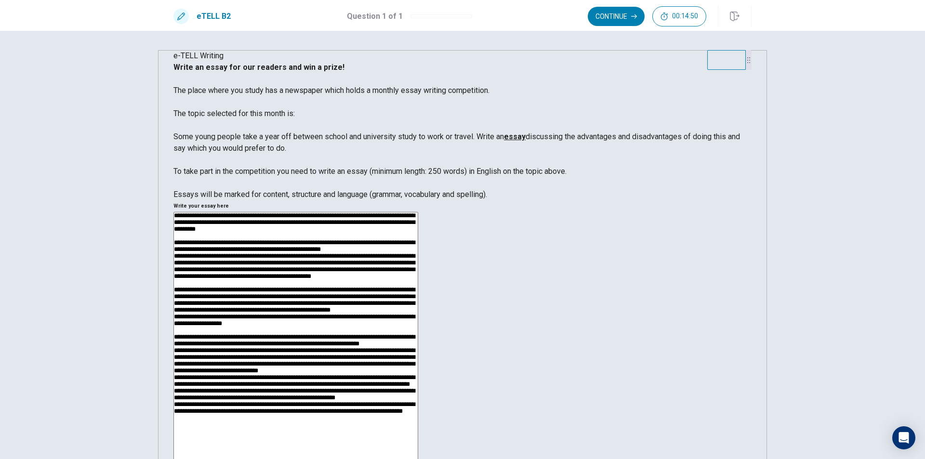
click at [418, 212] on textarea at bounding box center [296, 349] width 245 height 275
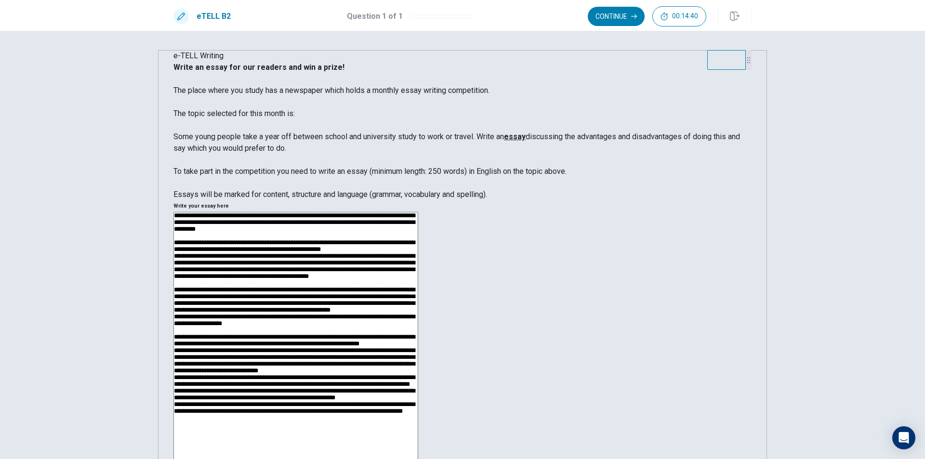
click at [418, 212] on textarea at bounding box center [296, 349] width 245 height 275
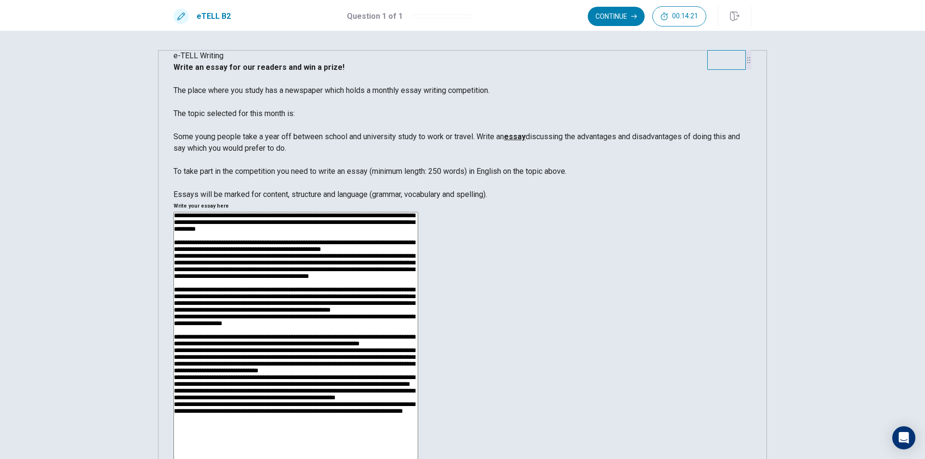
click at [735, 212] on div "* ​" at bounding box center [463, 351] width 578 height 278
click at [418, 212] on textarea at bounding box center [296, 349] width 245 height 275
drag, startPoint x: 578, startPoint y: 153, endPoint x: 616, endPoint y: 160, distance: 38.2
click at [418, 212] on textarea at bounding box center [296, 349] width 245 height 275
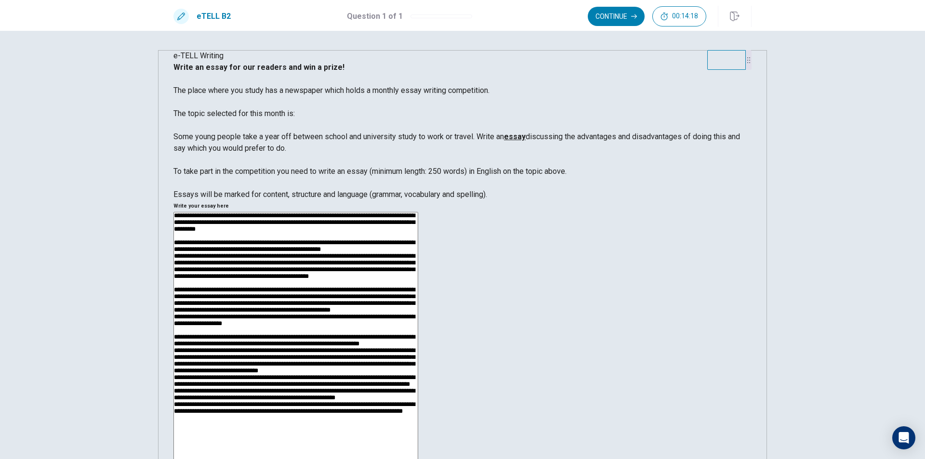
click at [418, 212] on textarea at bounding box center [296, 349] width 245 height 275
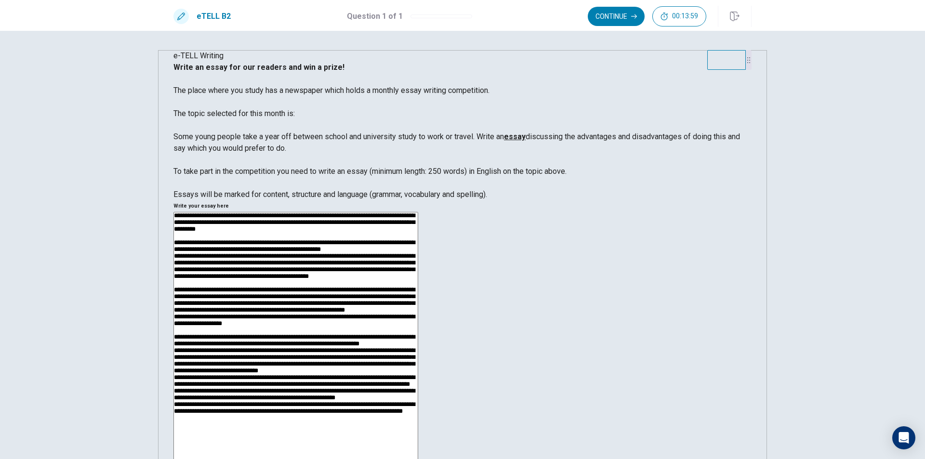
click at [418, 212] on textarea at bounding box center [296, 349] width 245 height 275
click at [418, 216] on textarea at bounding box center [296, 349] width 245 height 275
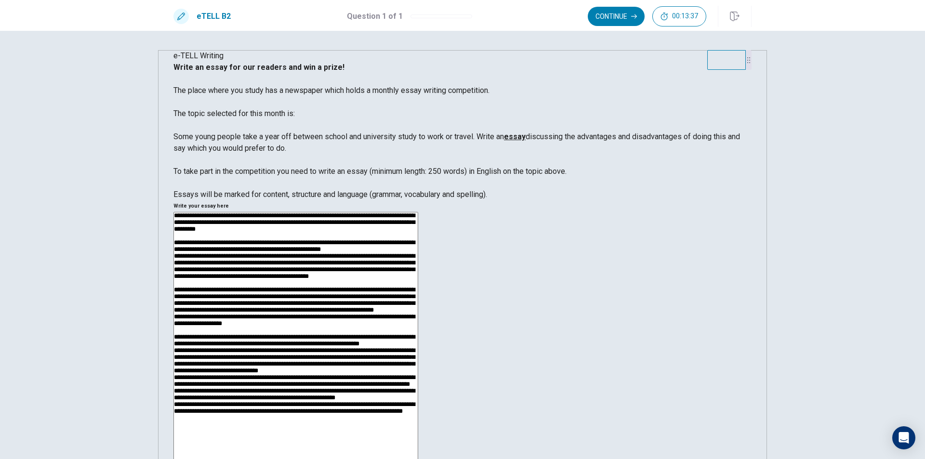
click at [418, 212] on textarea at bounding box center [296, 349] width 245 height 275
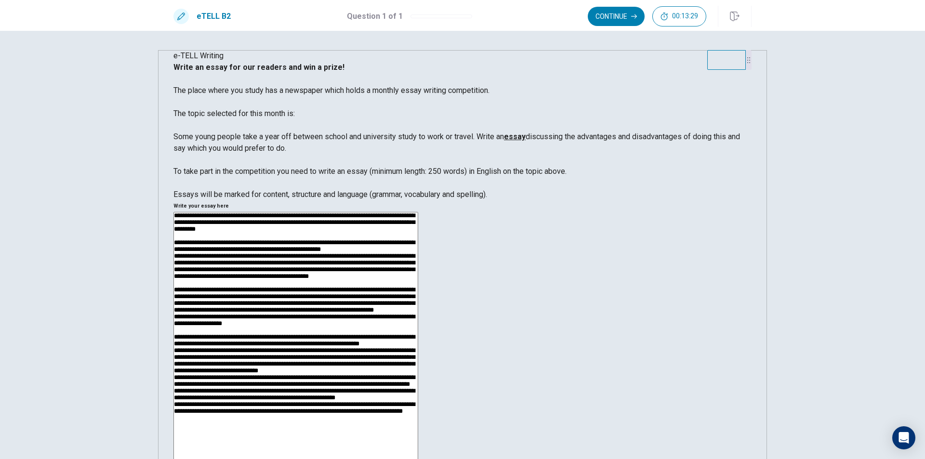
click at [418, 212] on textarea at bounding box center [296, 349] width 245 height 275
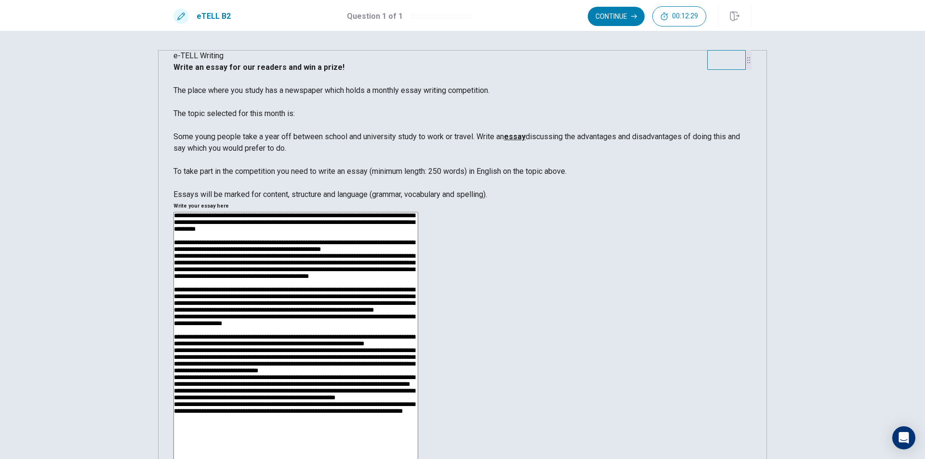
click at [418, 212] on textarea at bounding box center [296, 349] width 245 height 275
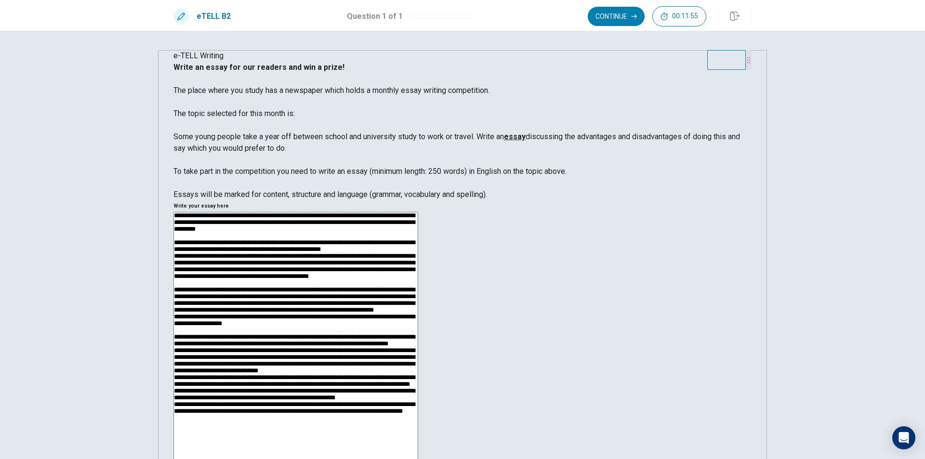
drag, startPoint x: 523, startPoint y: 192, endPoint x: 551, endPoint y: 186, distance: 29.0
click at [418, 212] on textarea at bounding box center [296, 349] width 245 height 275
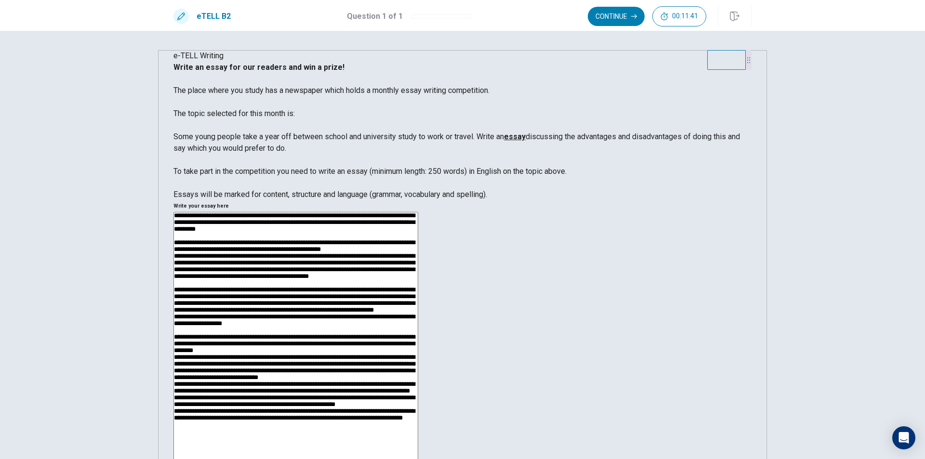
scroll to position [202, 0]
click at [418, 218] on textarea at bounding box center [296, 349] width 245 height 275
click at [418, 252] on textarea at bounding box center [296, 349] width 245 height 275
click at [418, 250] on textarea at bounding box center [296, 349] width 245 height 275
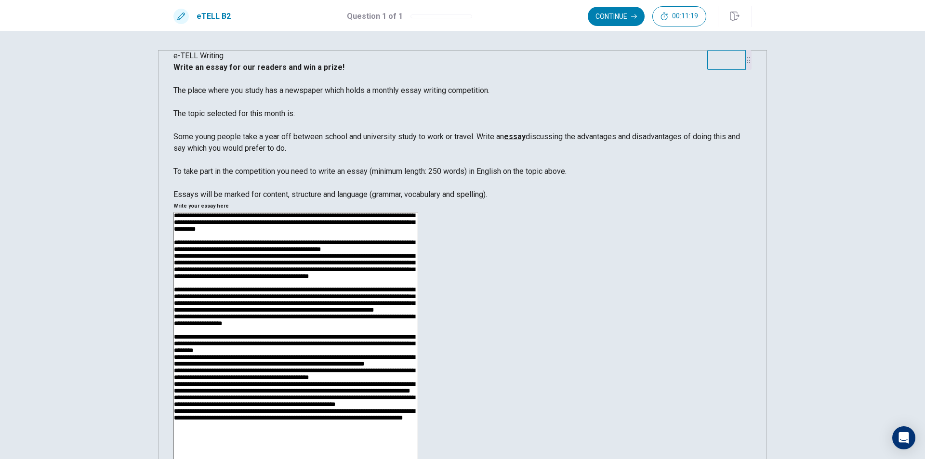
click at [483, 212] on div "* ​" at bounding box center [463, 351] width 578 height 278
click at [418, 212] on textarea at bounding box center [296, 349] width 245 height 275
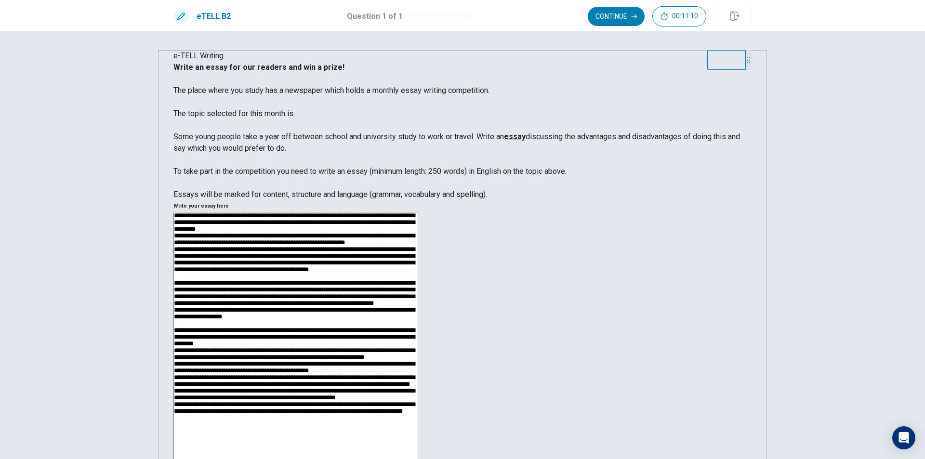
click at [418, 212] on textarea at bounding box center [296, 349] width 245 height 275
click at [484, 212] on div "* ​" at bounding box center [463, 351] width 578 height 278
click at [418, 212] on textarea at bounding box center [296, 349] width 245 height 275
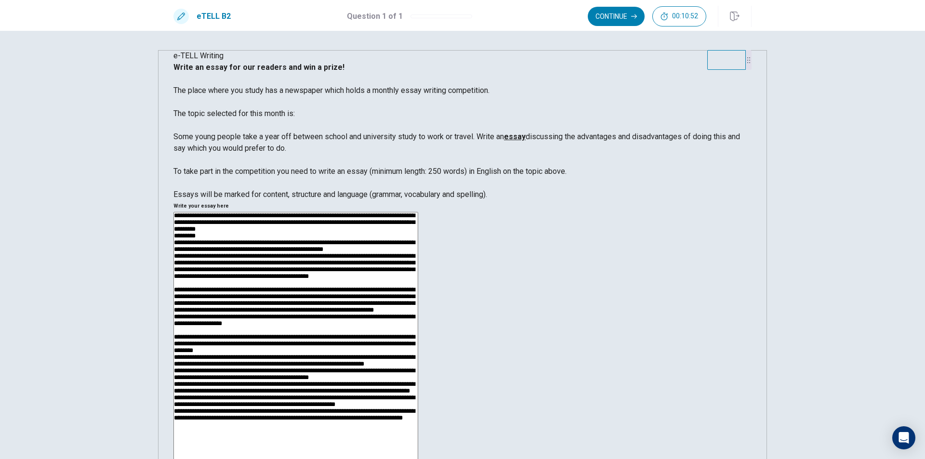
click at [418, 212] on textarea at bounding box center [296, 349] width 245 height 275
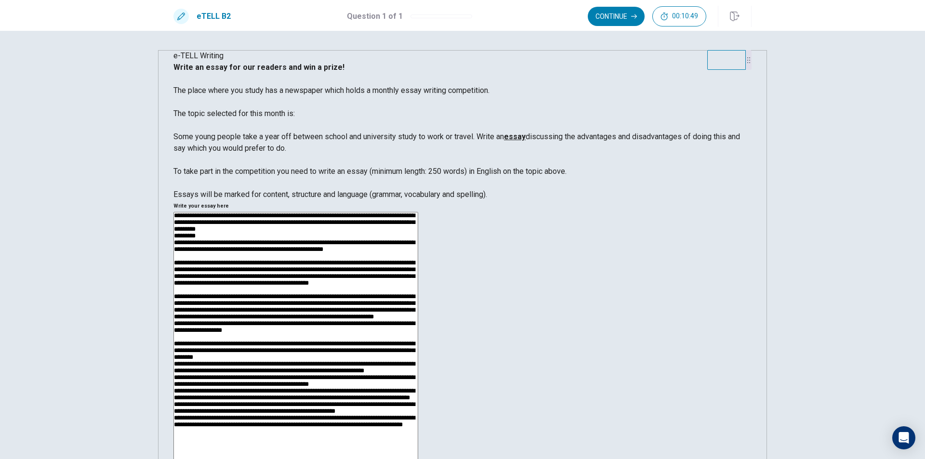
click at [418, 212] on textarea at bounding box center [296, 349] width 245 height 275
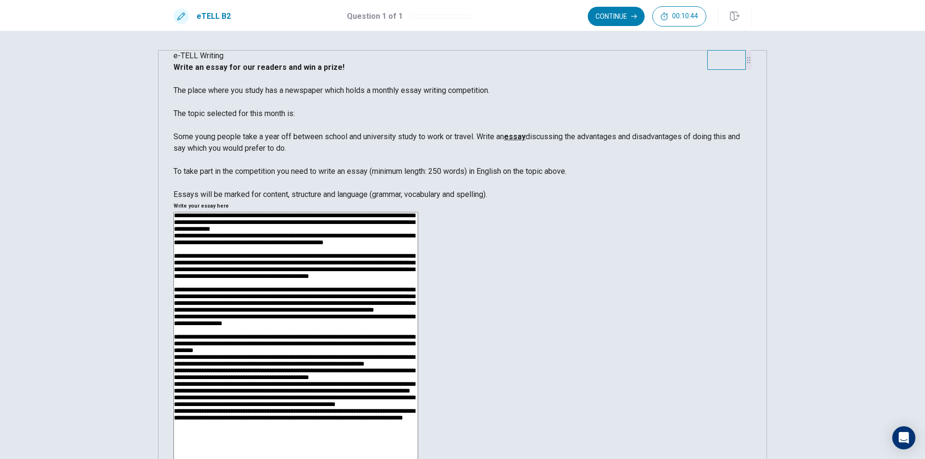
click at [418, 212] on textarea at bounding box center [296, 349] width 245 height 275
click at [418, 253] on textarea at bounding box center [296, 349] width 245 height 275
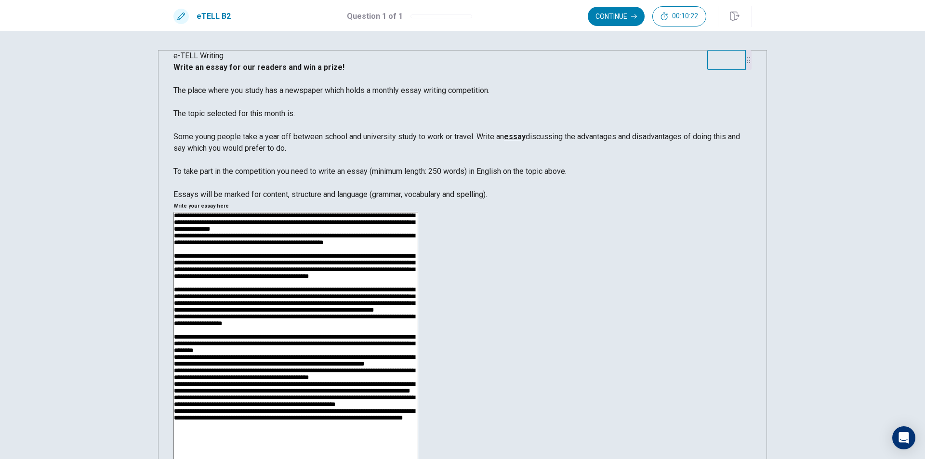
click at [418, 250] on textarea at bounding box center [296, 349] width 245 height 275
click at [418, 217] on textarea at bounding box center [296, 349] width 245 height 275
click at [418, 218] on textarea at bounding box center [296, 349] width 245 height 275
click at [418, 241] on textarea at bounding box center [296, 349] width 245 height 275
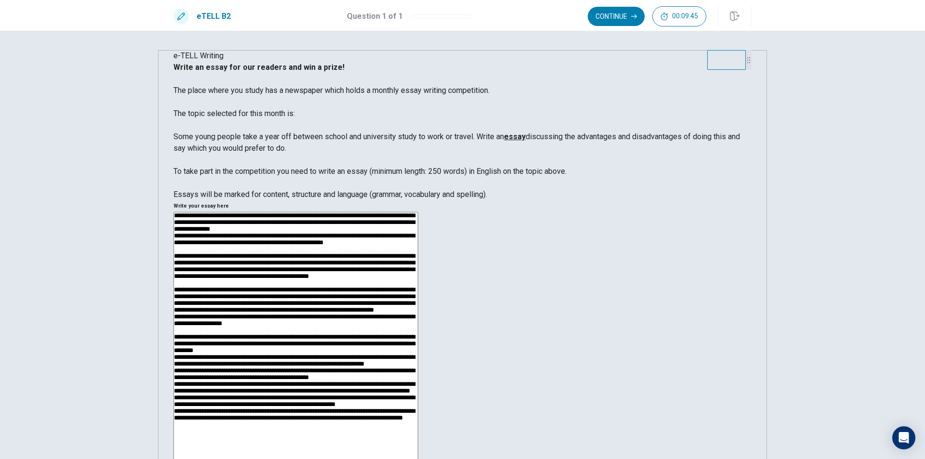
scroll to position [213, 0]
click at [418, 220] on textarea at bounding box center [296, 349] width 245 height 275
click at [418, 212] on textarea at bounding box center [296, 349] width 245 height 275
drag, startPoint x: 524, startPoint y: 189, endPoint x: 557, endPoint y: 183, distance: 33.3
click at [418, 212] on textarea at bounding box center [296, 349] width 245 height 275
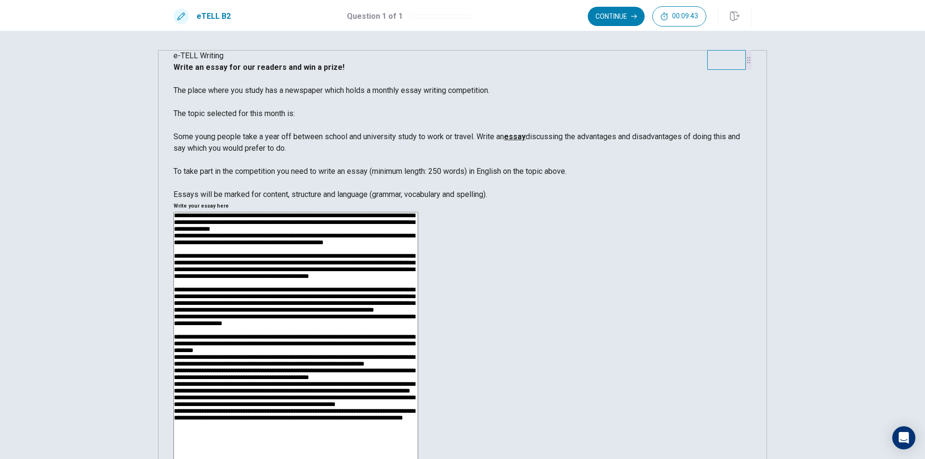
click at [418, 212] on textarea at bounding box center [296, 349] width 245 height 275
click at [418, 218] on textarea at bounding box center [296, 349] width 245 height 275
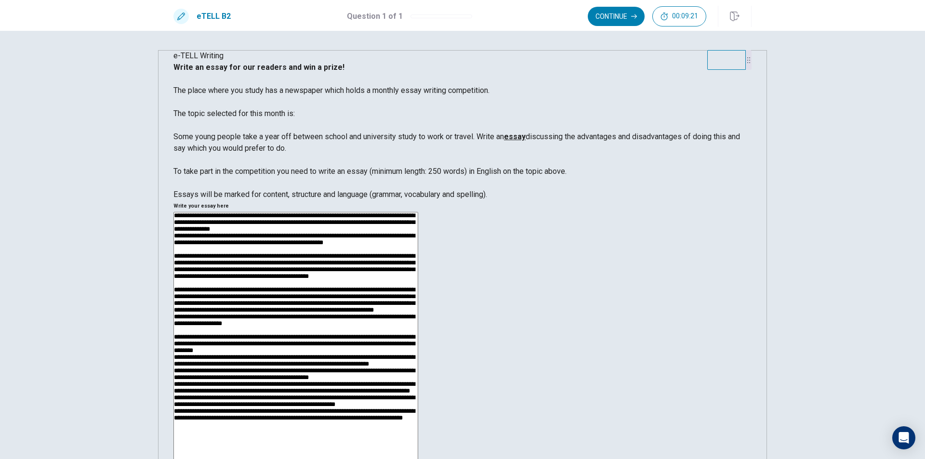
click at [418, 241] on textarea at bounding box center [296, 349] width 245 height 275
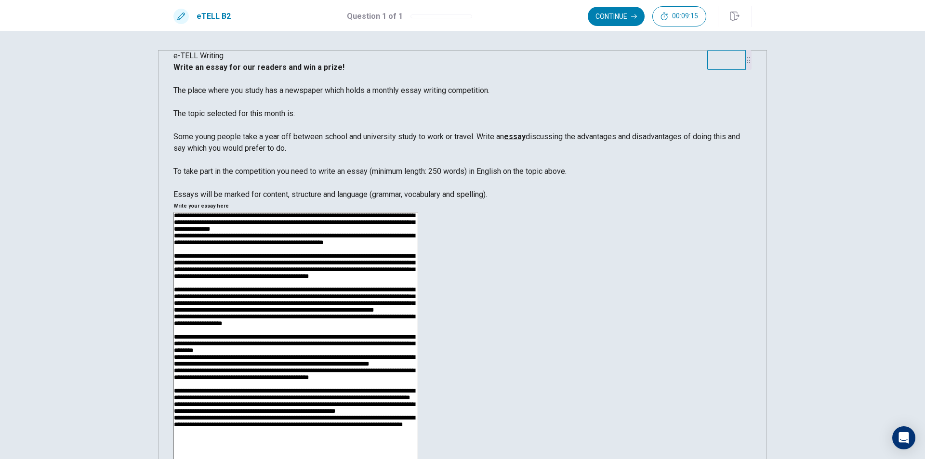
click at [418, 284] on textarea at bounding box center [296, 349] width 245 height 275
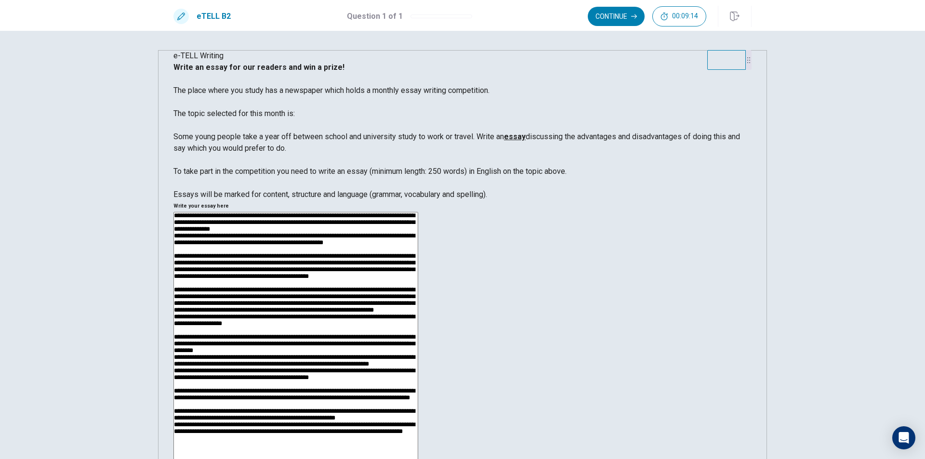
scroll to position [235, 0]
click at [418, 307] on textarea at bounding box center [296, 349] width 245 height 275
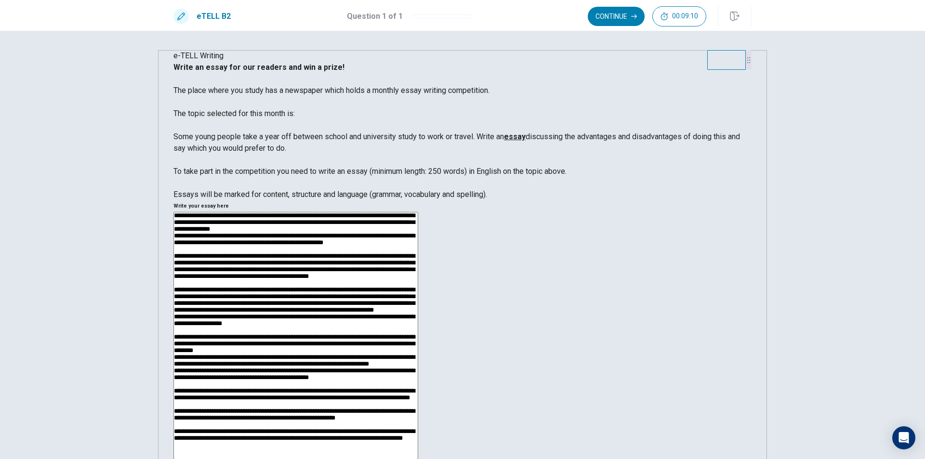
scroll to position [246, 0]
click at [418, 252] on textarea at bounding box center [296, 349] width 245 height 275
type textarea "**********"
click at [613, 17] on button "Continue" at bounding box center [616, 16] width 57 height 19
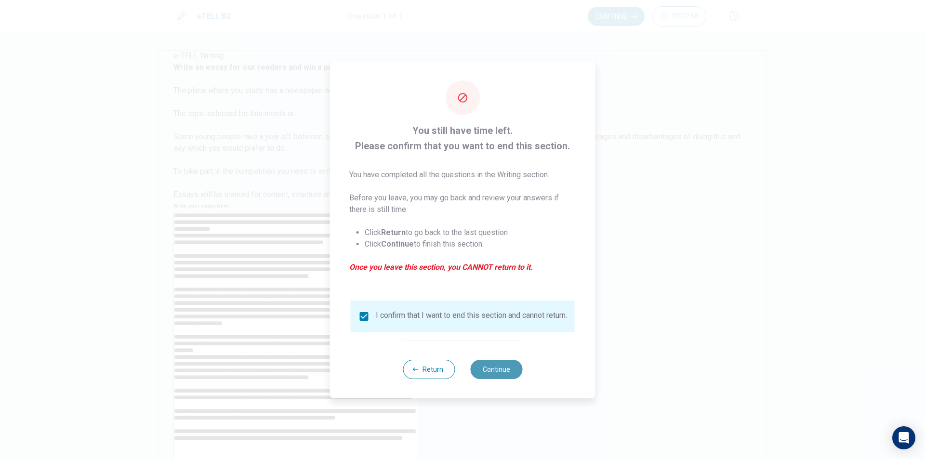
click at [497, 376] on button "Continue" at bounding box center [496, 369] width 52 height 19
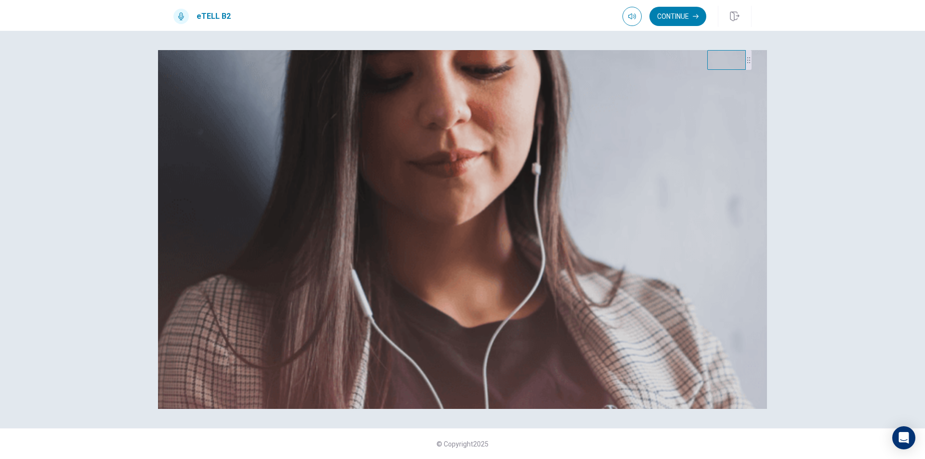
drag, startPoint x: 377, startPoint y: 280, endPoint x: 406, endPoint y: 233, distance: 54.6
click at [406, 96] on div "Please make sure your headset is on. Follow the instructions on each screen. Be…" at bounding box center [463, 73] width 578 height 46
click at [368, 83] on span "Follow the instructions on each screen. Be sure that your microphone is properl…" at bounding box center [462, 73] width 577 height 21
click at [689, 20] on button "Continue" at bounding box center [678, 16] width 57 height 19
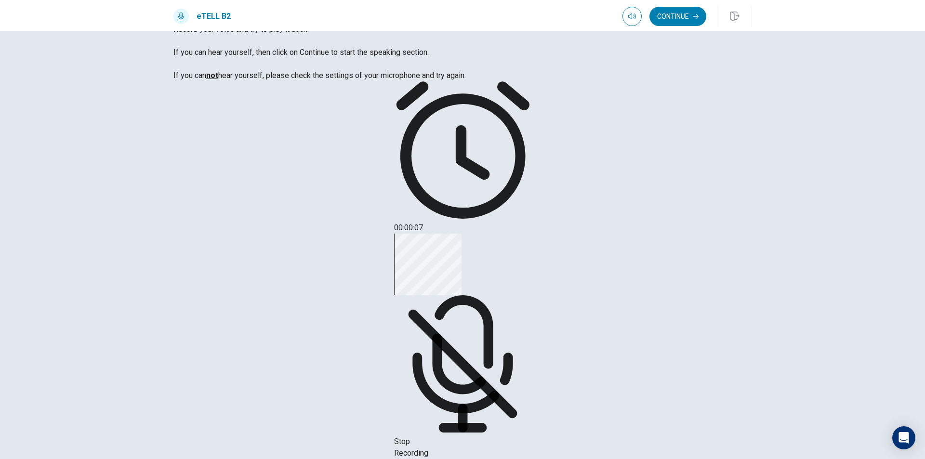
click at [428, 437] on span "Stop Recording" at bounding box center [411, 447] width 34 height 21
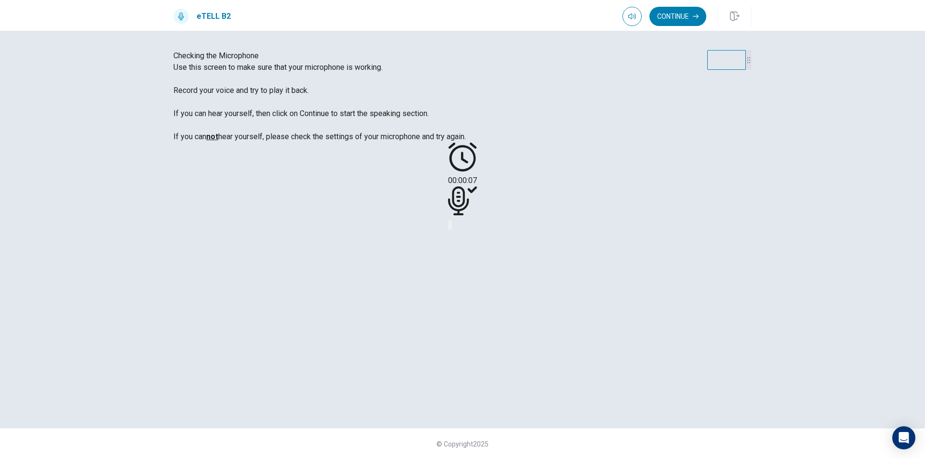
click at [450, 229] on button "Record Again" at bounding box center [449, 224] width 2 height 9
click at [480, 292] on span "Stop Recording" at bounding box center [463, 302] width 34 height 21
click at [451, 227] on icon "Play Audio" at bounding box center [451, 227] width 0 height 0
click at [462, 239] on icon "Pause Audio" at bounding box center [457, 233] width 10 height 12
click at [677, 22] on button "Continue" at bounding box center [678, 16] width 57 height 19
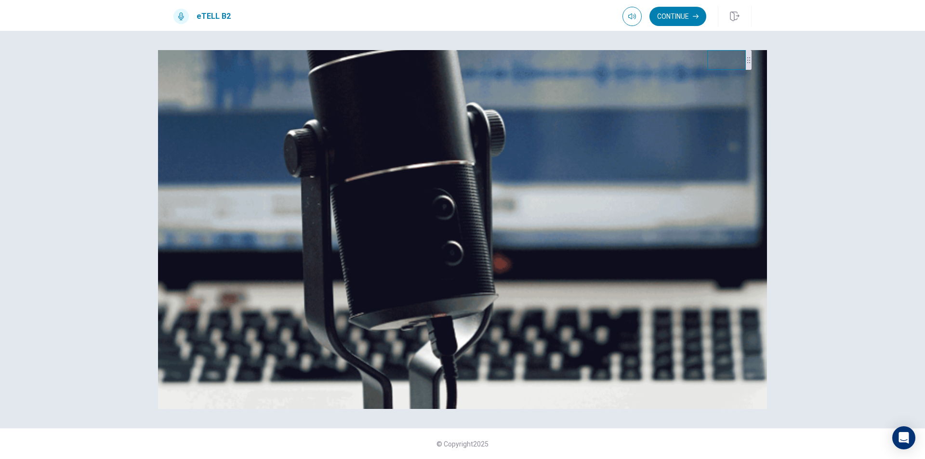
drag, startPoint x: 925, startPoint y: 144, endPoint x: 925, endPoint y: 2, distance: 141.2
click at [925, 65] on div "eTELL Speaking Test The Speaking test will now begin. The Speaking test has 3 p…" at bounding box center [462, 245] width 925 height 428
drag, startPoint x: 275, startPoint y: 255, endPoint x: 304, endPoint y: 250, distance: 29.9
click at [304, 211] on span "The Speaking test will now begin. The Speaking test has 3 parts. Make sure to l…" at bounding box center [340, 137] width 333 height 148
drag, startPoint x: 324, startPoint y: 243, endPoint x: 362, endPoint y: 244, distance: 38.1
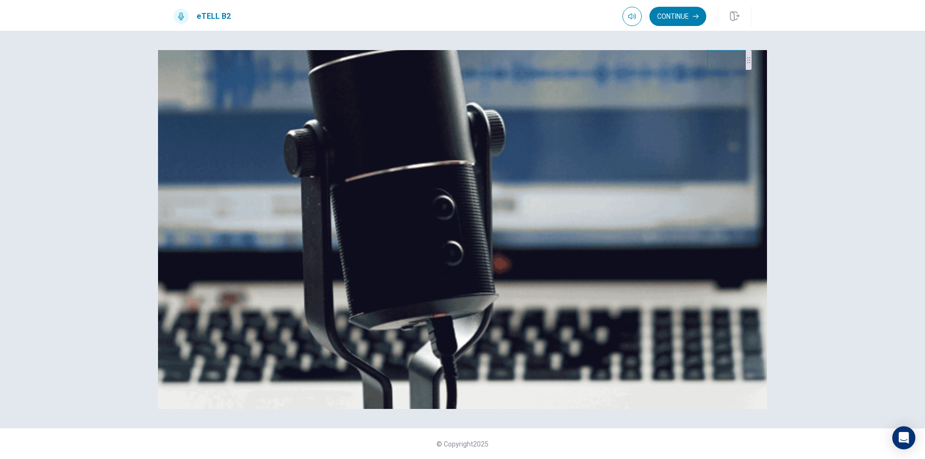
click at [362, 211] on span "The Speaking test will now begin. The Speaking test has 3 parts. Make sure to l…" at bounding box center [340, 137] width 333 height 148
drag, startPoint x: 279, startPoint y: 286, endPoint x: 330, endPoint y: 286, distance: 51.1
click at [330, 211] on span "The Speaking test will now begin. The Speaking test has 3 parts. Make sure to l…" at bounding box center [340, 137] width 333 height 148
click at [680, 16] on button "Continue" at bounding box center [678, 16] width 57 height 19
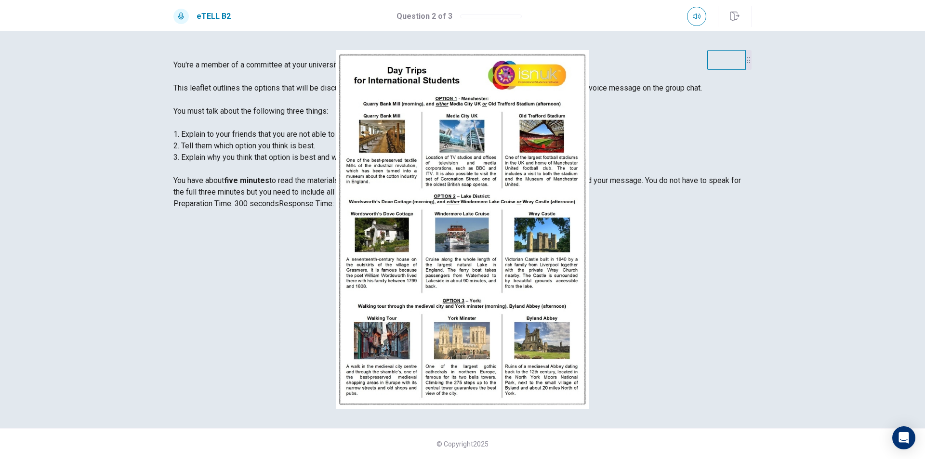
drag, startPoint x: 244, startPoint y: 299, endPoint x: 281, endPoint y: 299, distance: 36.6
click at [281, 197] on span "You're a member of a committee at your university. The committee is having a me…" at bounding box center [458, 128] width 568 height 136
drag, startPoint x: 353, startPoint y: 294, endPoint x: 278, endPoint y: 296, distance: 75.2
click at [325, 197] on span "You're a member of a committee at your university. The committee is having a me…" at bounding box center [458, 128] width 568 height 136
drag, startPoint x: 259, startPoint y: 307, endPoint x: 372, endPoint y: 303, distance: 112.9
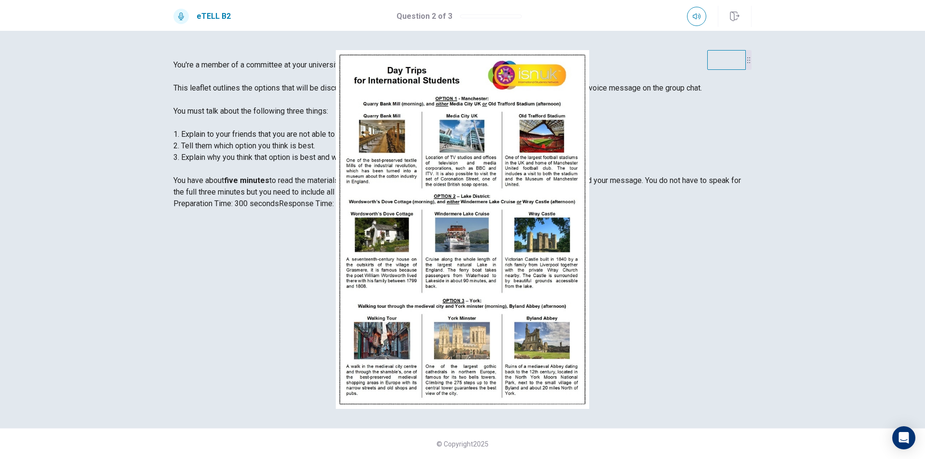
click at [372, 197] on span "You're a member of a committee at your university. The committee is having a me…" at bounding box center [458, 128] width 568 height 136
drag, startPoint x: 214, startPoint y: 315, endPoint x: 315, endPoint y: 318, distance: 101.7
click at [336, 197] on span "You're a member of a committee at your university. The committee is having a me…" at bounding box center [458, 128] width 568 height 136
drag, startPoint x: 246, startPoint y: 307, endPoint x: 240, endPoint y: 372, distance: 65.3
click at [242, 197] on span "You're a member of a committee at your university. The committee is having a me…" at bounding box center [458, 128] width 568 height 136
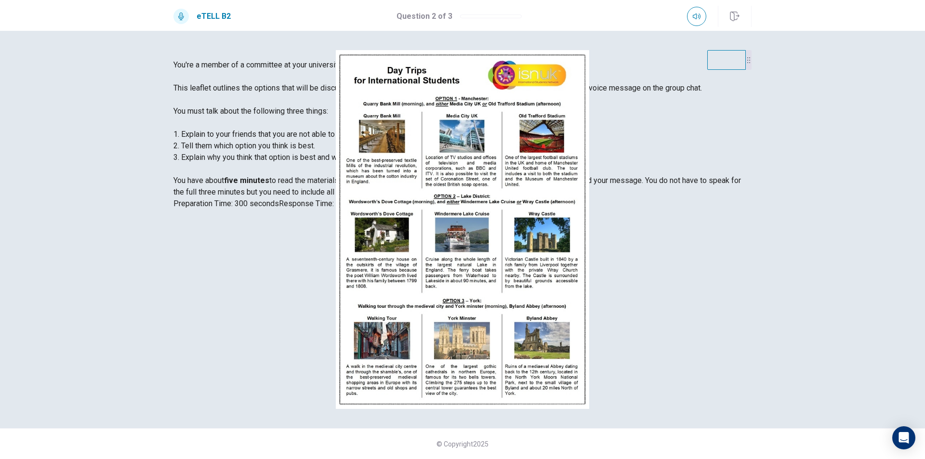
scroll to position [28, 0]
drag, startPoint x: 329, startPoint y: 338, endPoint x: 413, endPoint y: 337, distance: 83.9
click at [410, 197] on span "You're a member of a committee at your university. The committee is having a me…" at bounding box center [458, 128] width 568 height 136
drag, startPoint x: 410, startPoint y: 336, endPoint x: 450, endPoint y: 335, distance: 40.0
click at [450, 210] on div "You're a member of a committee at your university. The committee is having a me…" at bounding box center [463, 134] width 578 height 150
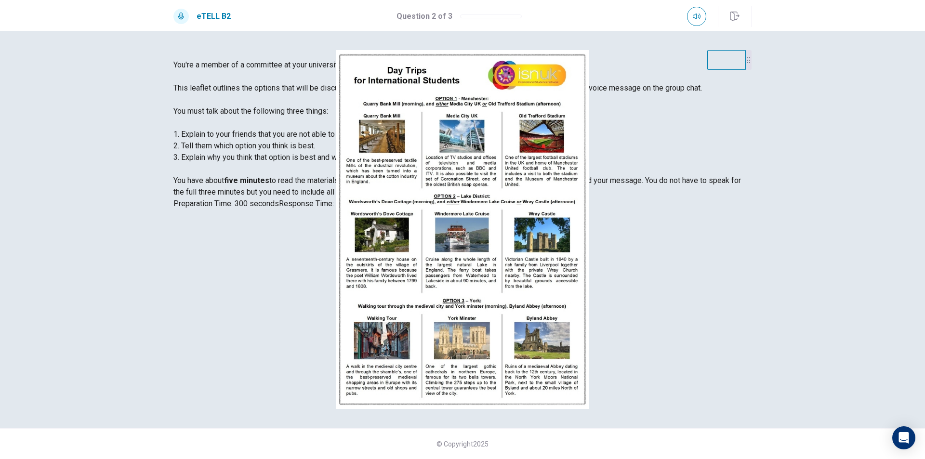
scroll to position [61, 0]
click at [408, 197] on span "You're a member of a committee at your university. The committee is having a me…" at bounding box center [458, 128] width 568 height 136
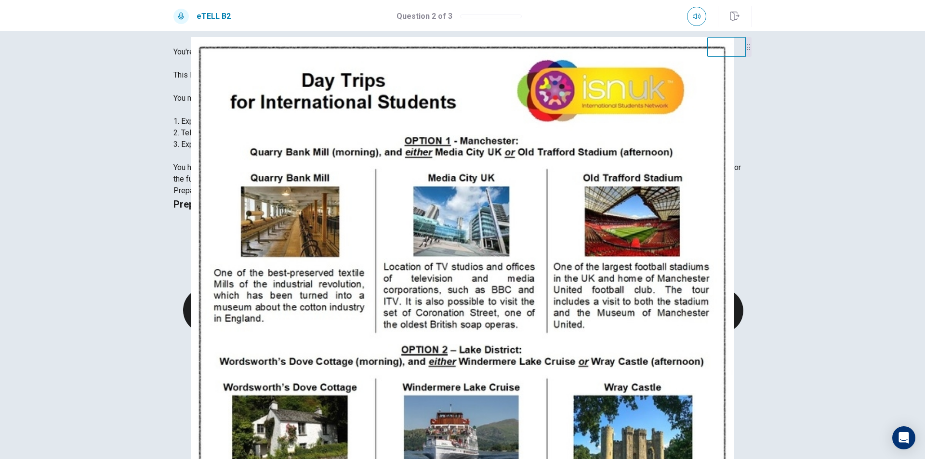
scroll to position [0, 0]
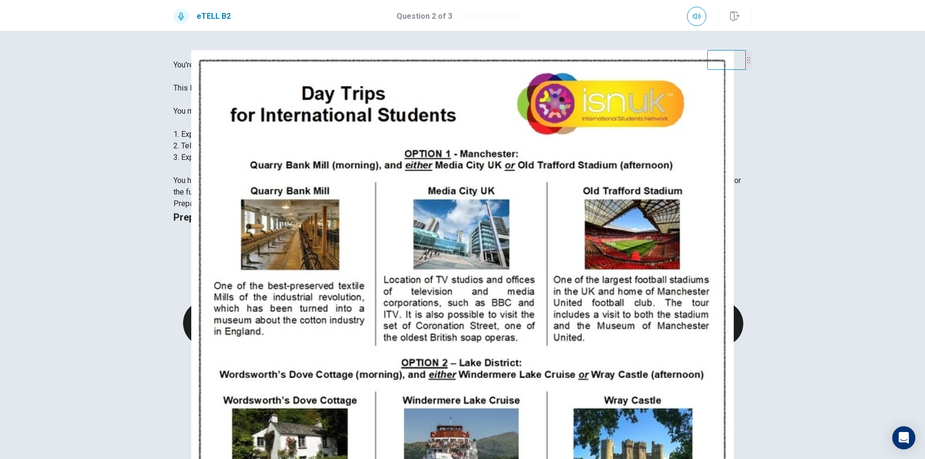
click at [340, 177] on img at bounding box center [462, 434] width 609 height 768
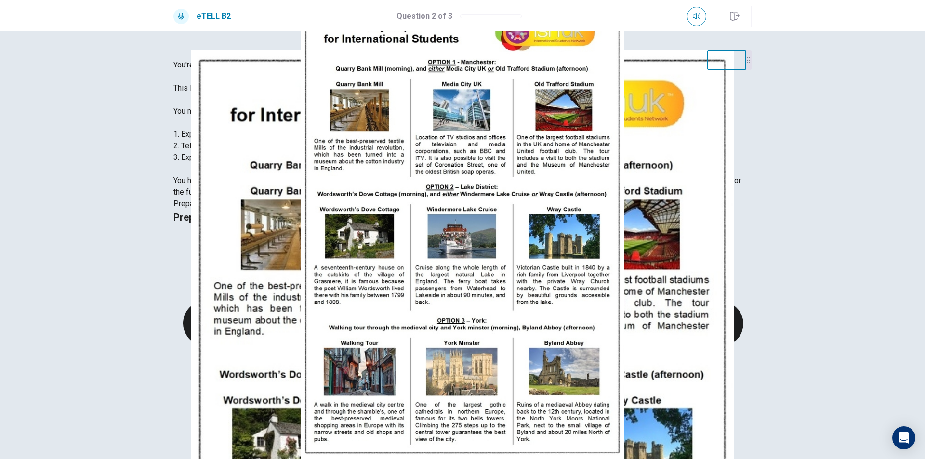
click at [466, 138] on img at bounding box center [462, 229] width 925 height 459
click at [384, 138] on img at bounding box center [462, 229] width 925 height 459
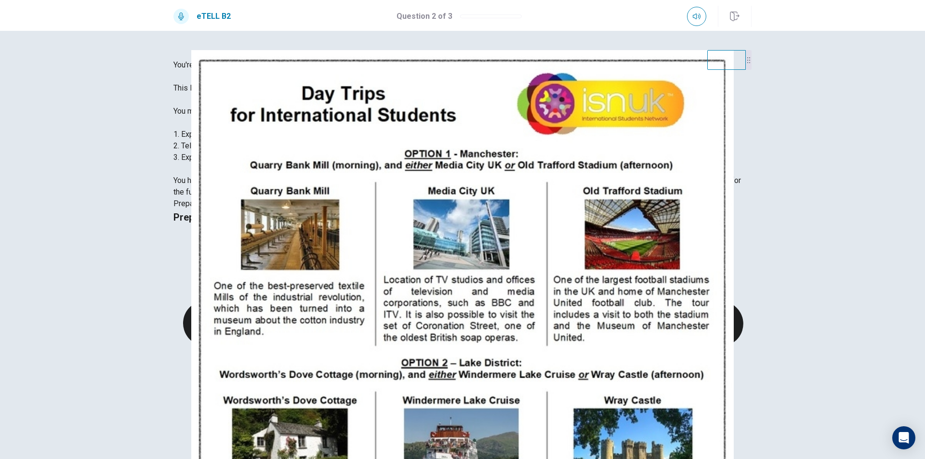
click at [306, 102] on img at bounding box center [462, 434] width 609 height 768
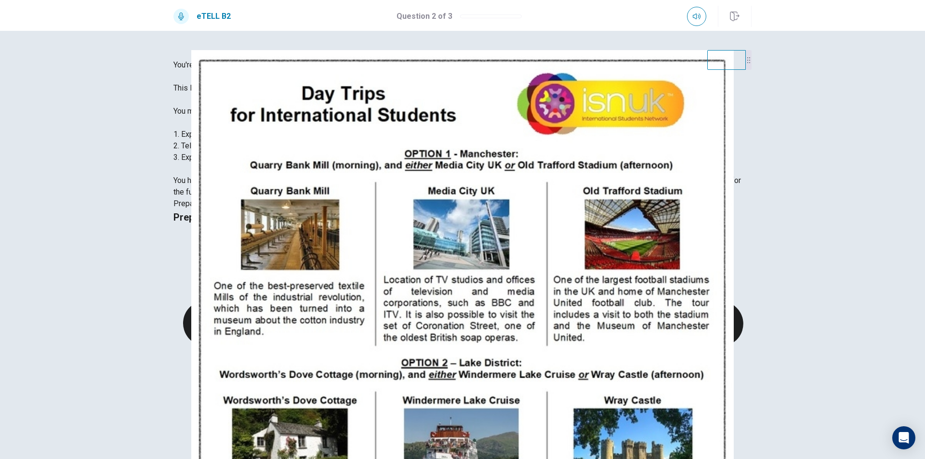
click at [325, 147] on img at bounding box center [462, 434] width 609 height 768
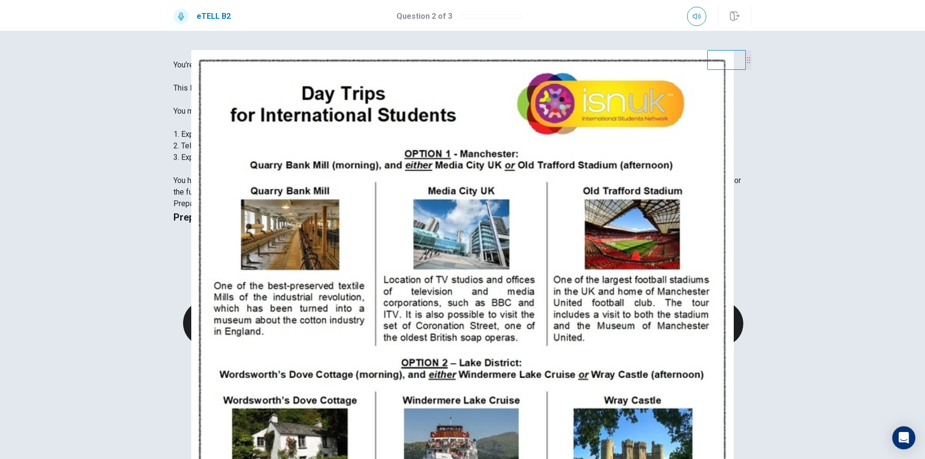
click at [303, 157] on img at bounding box center [462, 434] width 609 height 768
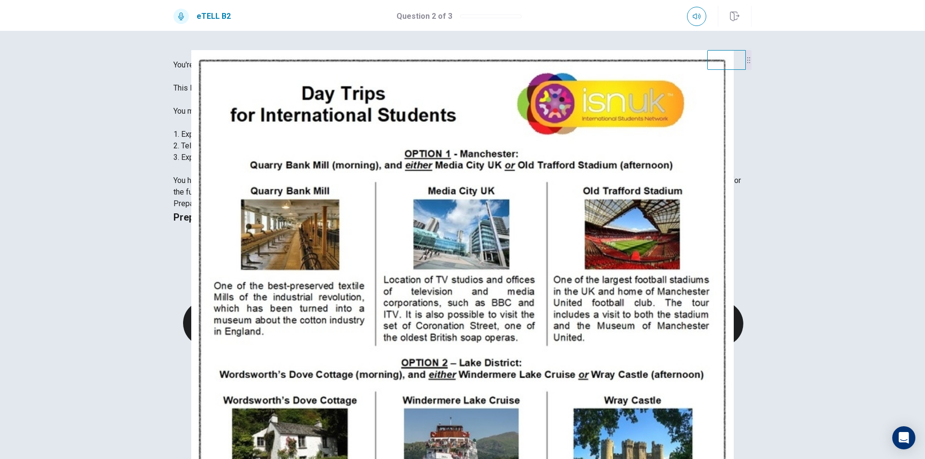
click at [323, 129] on img at bounding box center [462, 434] width 609 height 768
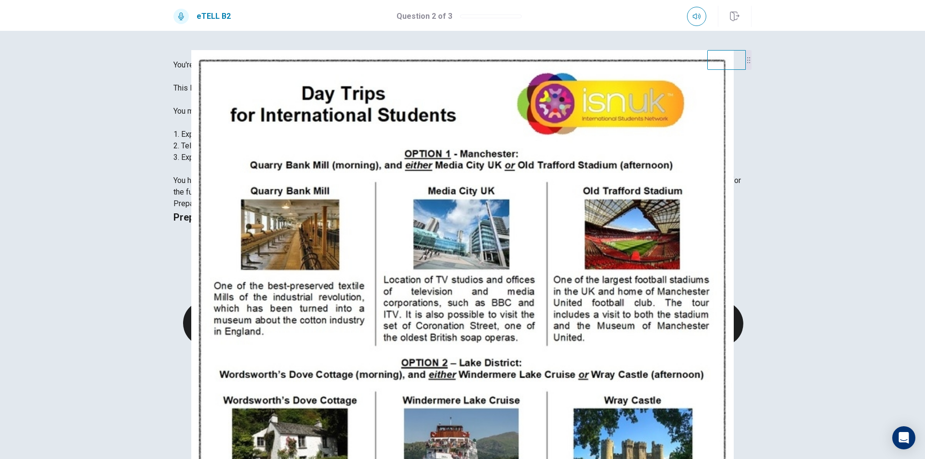
drag, startPoint x: 265, startPoint y: 349, endPoint x: 322, endPoint y: 350, distance: 57.4
click at [322, 197] on span "You're a member of a committee at your university. The committee is having a me…" at bounding box center [458, 128] width 568 height 136
click at [361, 197] on span "You're a member of a committee at your university. The committee is having a me…" at bounding box center [458, 128] width 568 height 136
click at [352, 146] on img at bounding box center [462, 434] width 609 height 768
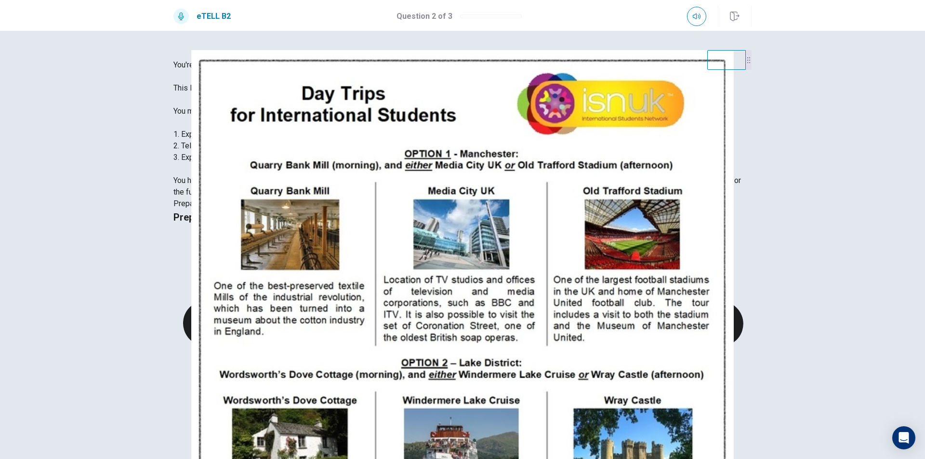
click at [318, 158] on img at bounding box center [462, 434] width 609 height 768
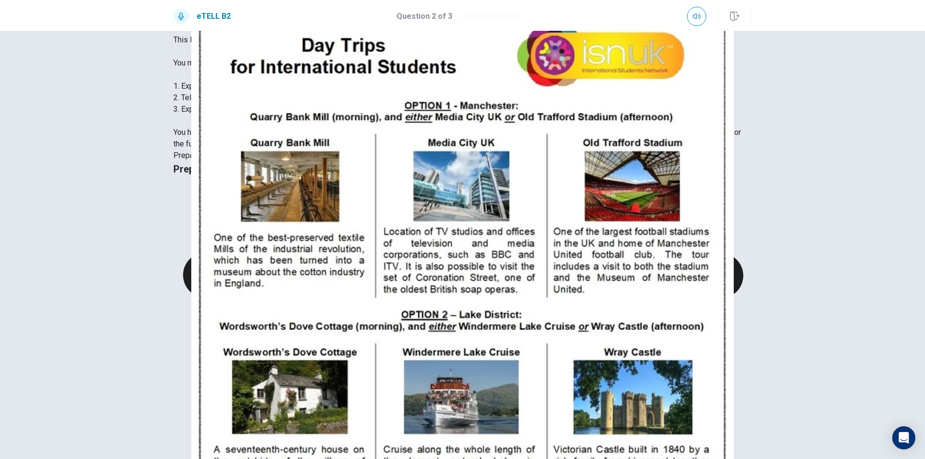
click at [326, 110] on img at bounding box center [462, 386] width 609 height 768
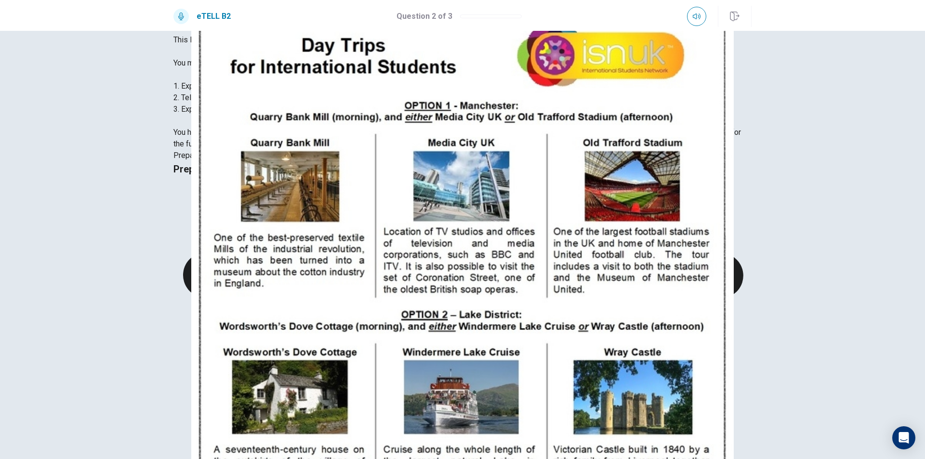
click at [332, 125] on img at bounding box center [462, 386] width 609 height 768
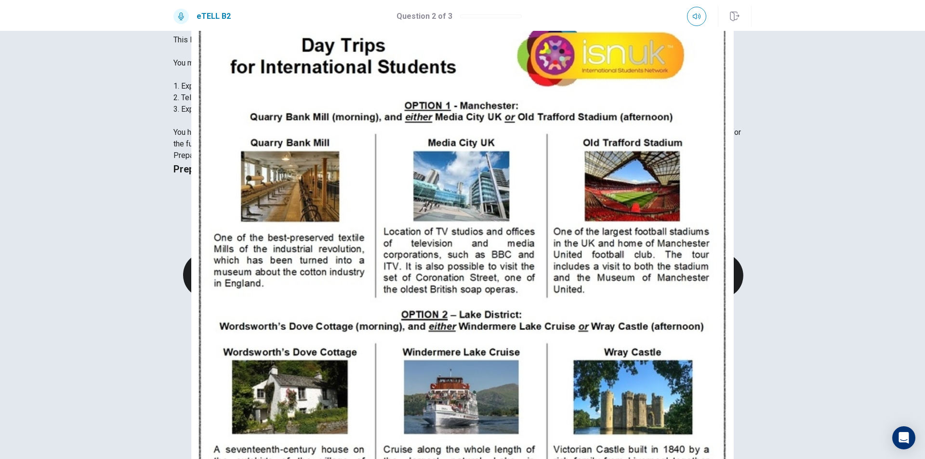
click at [332, 123] on img at bounding box center [462, 386] width 609 height 768
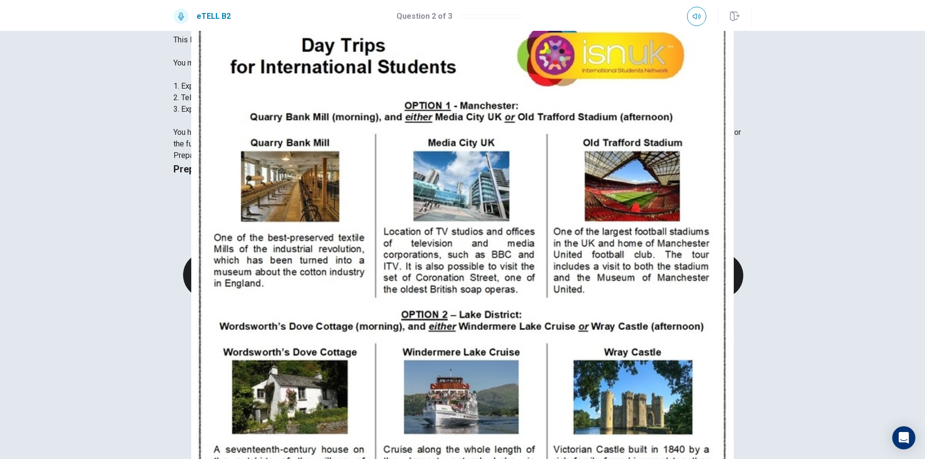
click at [333, 118] on img at bounding box center [462, 386] width 609 height 768
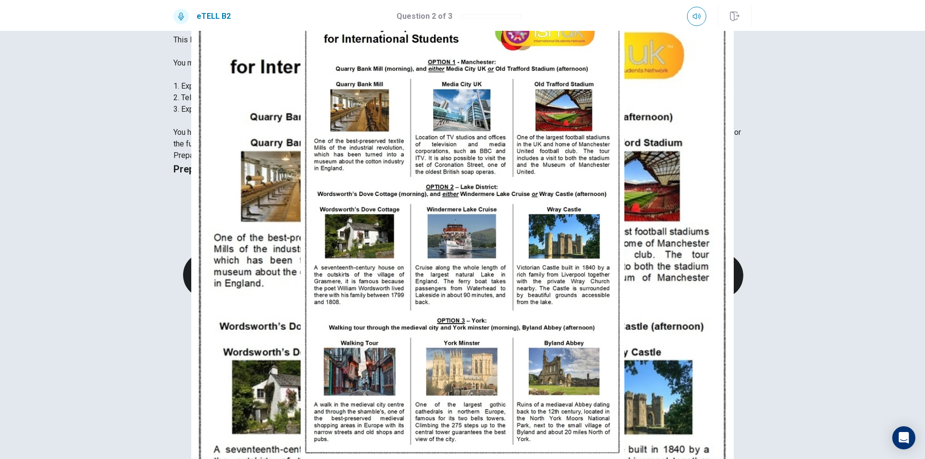
drag, startPoint x: 890, startPoint y: 22, endPoint x: 877, endPoint y: 32, distance: 16.5
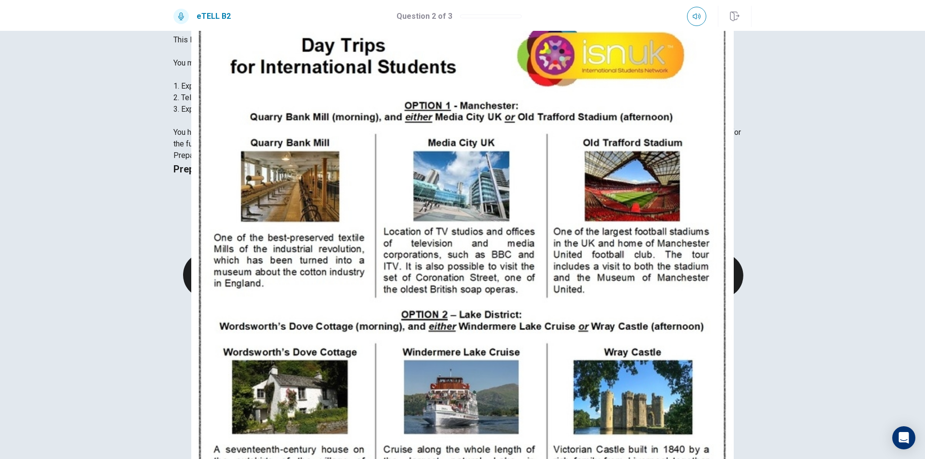
click at [588, 187] on div "Preparation Time 00:00:55" at bounding box center [463, 465] width 578 height 609
drag, startPoint x: 600, startPoint y: 215, endPoint x: 609, endPoint y: 232, distance: 19.2
click at [609, 232] on div "Preparation Time 00:00:54" at bounding box center [463, 465] width 578 height 609
drag, startPoint x: 609, startPoint y: 232, endPoint x: 590, endPoint y: 224, distance: 20.9
click at [611, 231] on div "Preparation Time 00:00:54" at bounding box center [463, 465] width 578 height 609
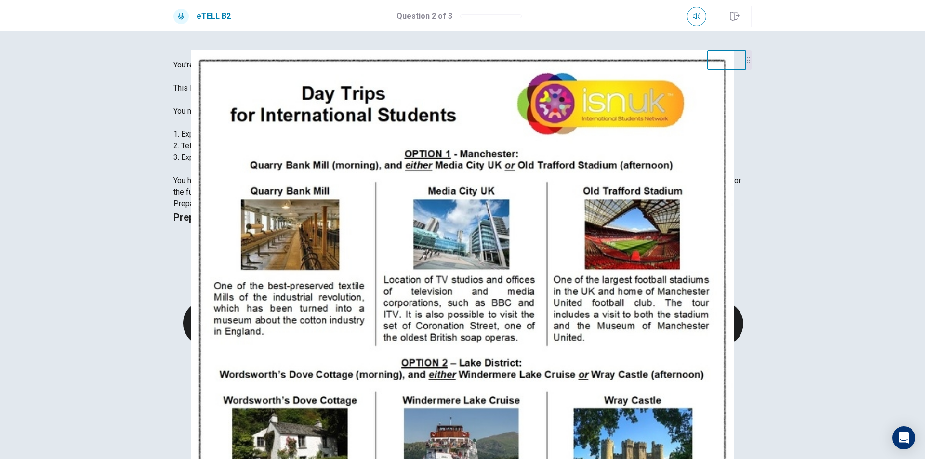
click at [316, 162] on img at bounding box center [462, 434] width 609 height 768
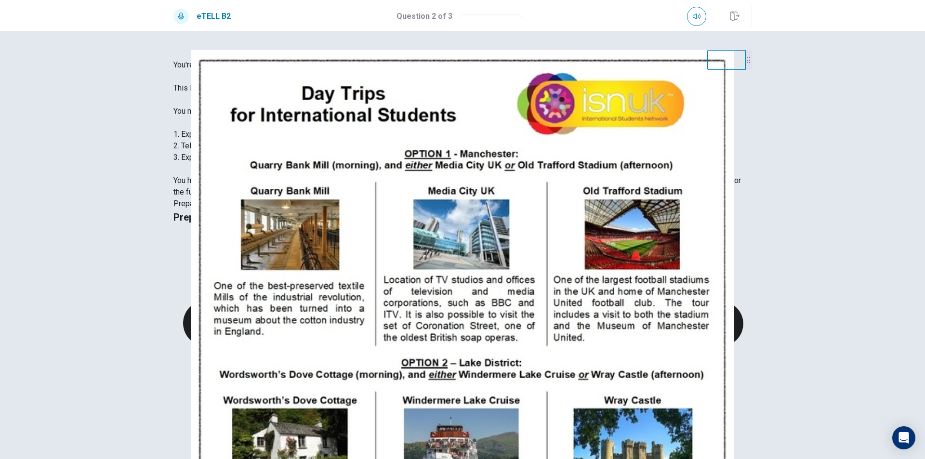
drag, startPoint x: 316, startPoint y: 180, endPoint x: 320, endPoint y: 190, distance: 10.8
click at [320, 190] on img at bounding box center [462, 434] width 609 height 768
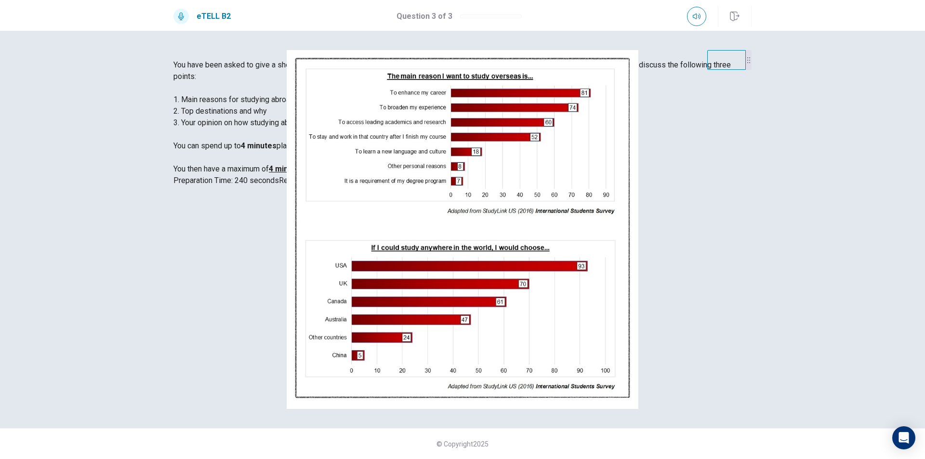
click at [327, 202] on img at bounding box center [462, 229] width 609 height 359
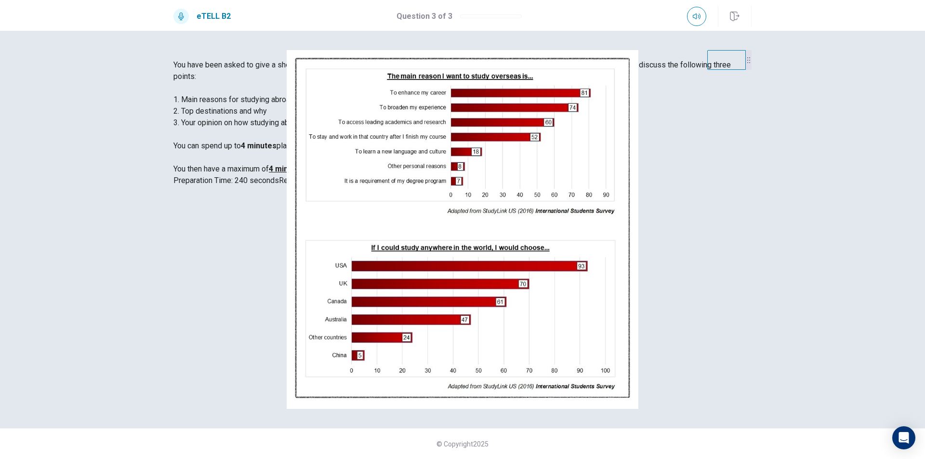
scroll to position [61, 0]
drag, startPoint x: 380, startPoint y: 337, endPoint x: 371, endPoint y: 342, distance: 10.1
click at [411, 174] on span "You have been asked to give a short presentation as a part of your English clas…" at bounding box center [453, 116] width 558 height 113
drag, startPoint x: 252, startPoint y: 273, endPoint x: 333, endPoint y: 280, distance: 81.3
click at [333, 174] on span "You have been asked to give a short presentation as a part of your English clas…" at bounding box center [453, 116] width 558 height 113
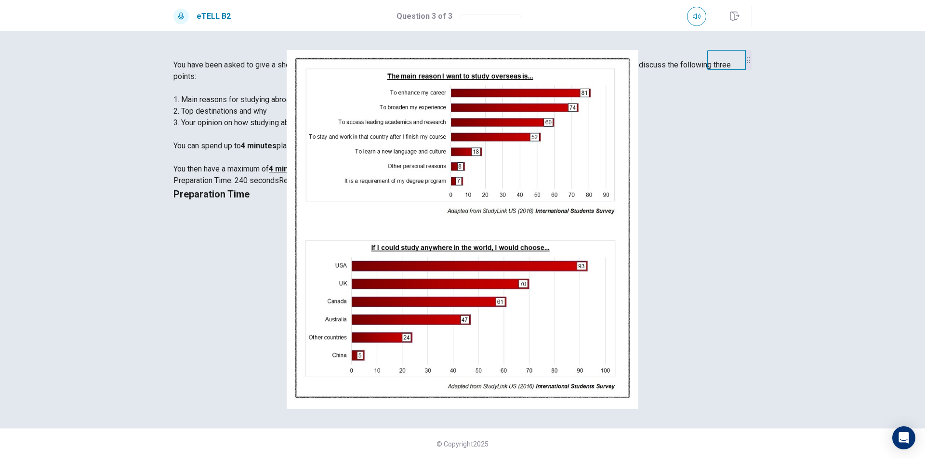
scroll to position [0, 0]
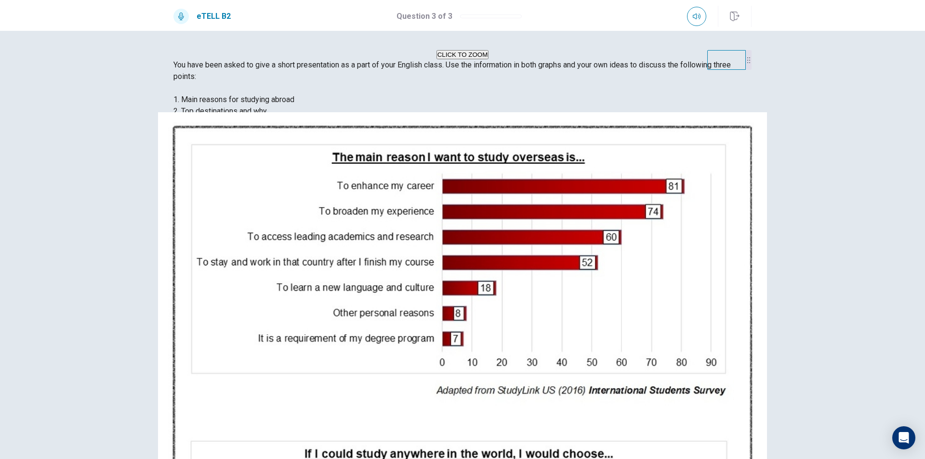
click at [746, 70] on div at bounding box center [749, 60] width 6 height 20
click at [747, 67] on div at bounding box center [748, 65] width 6 height 20
click at [722, 67] on video at bounding box center [727, 60] width 39 height 20
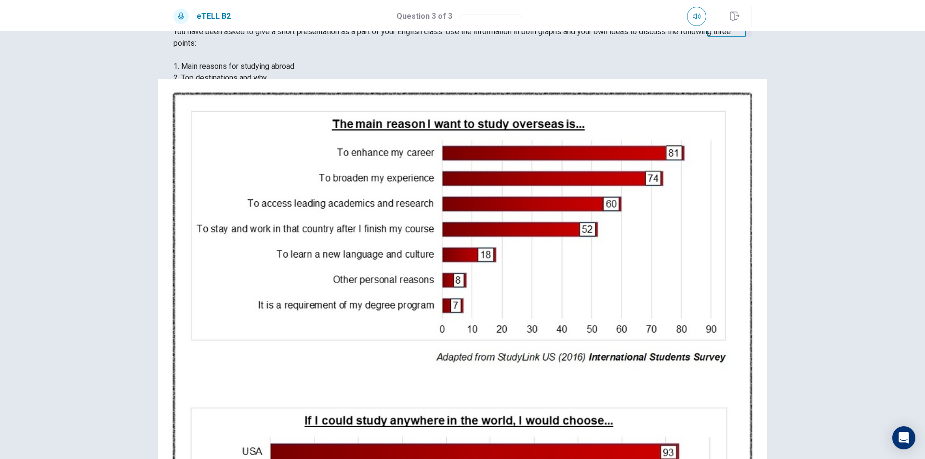
scroll to position [13, 0]
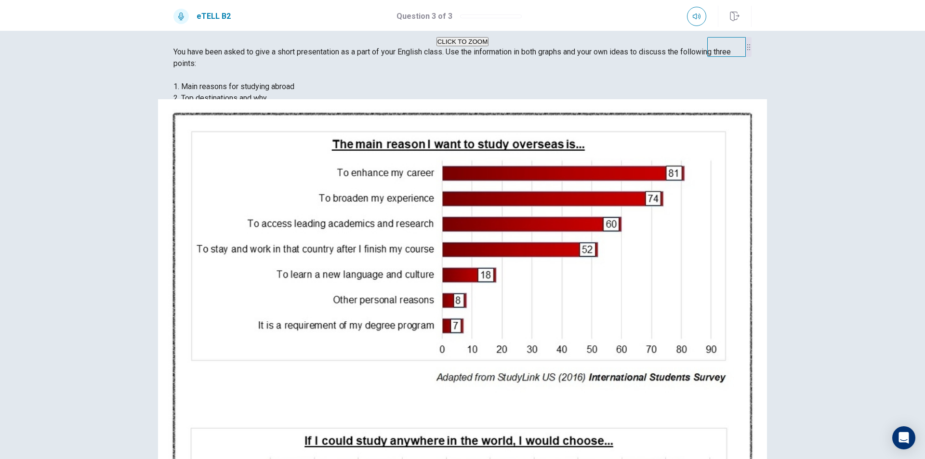
click at [291, 155] on img at bounding box center [462, 409] width 609 height 745
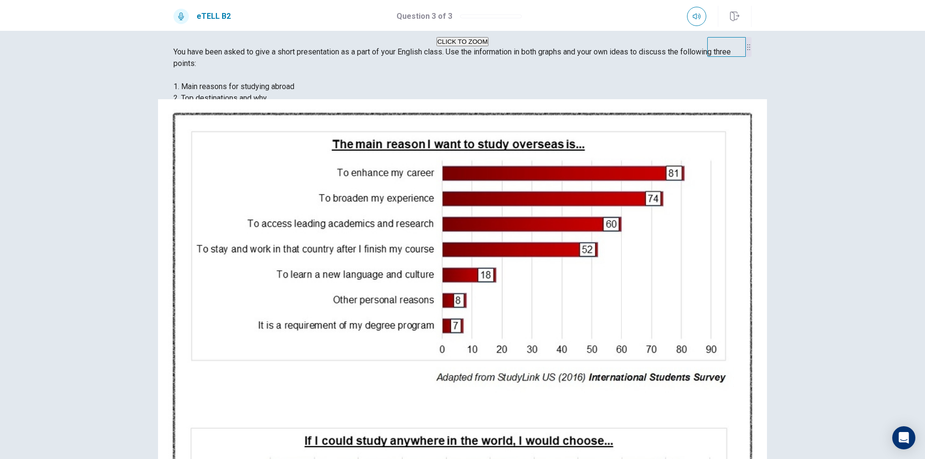
click at [306, 164] on img at bounding box center [462, 409] width 609 height 745
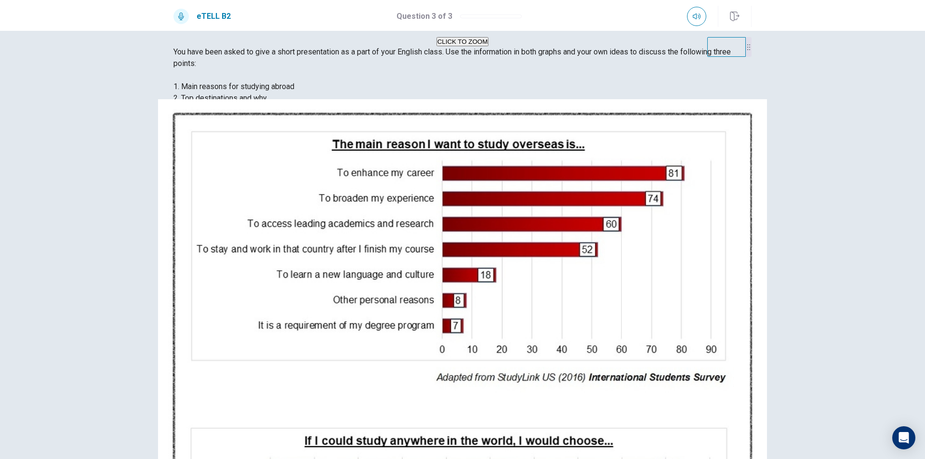
click at [323, 147] on img at bounding box center [462, 409] width 609 height 745
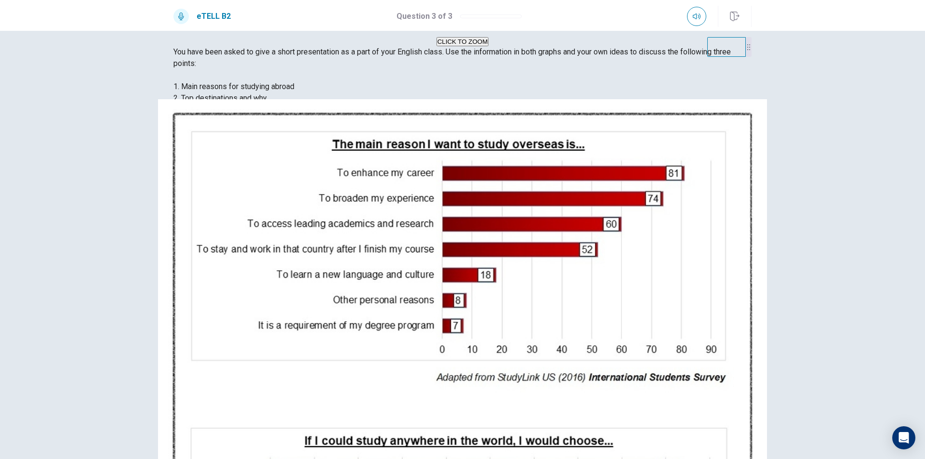
click at [328, 159] on img at bounding box center [462, 409] width 609 height 745
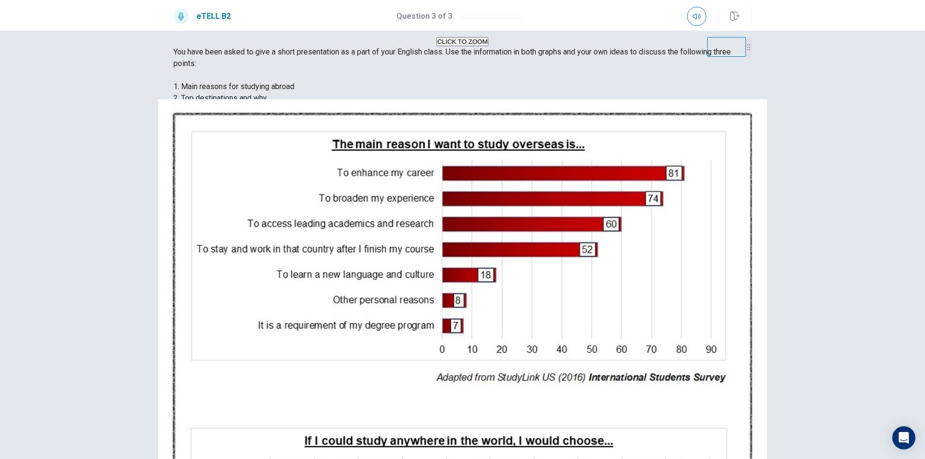
click at [364, 190] on img at bounding box center [462, 409] width 609 height 745
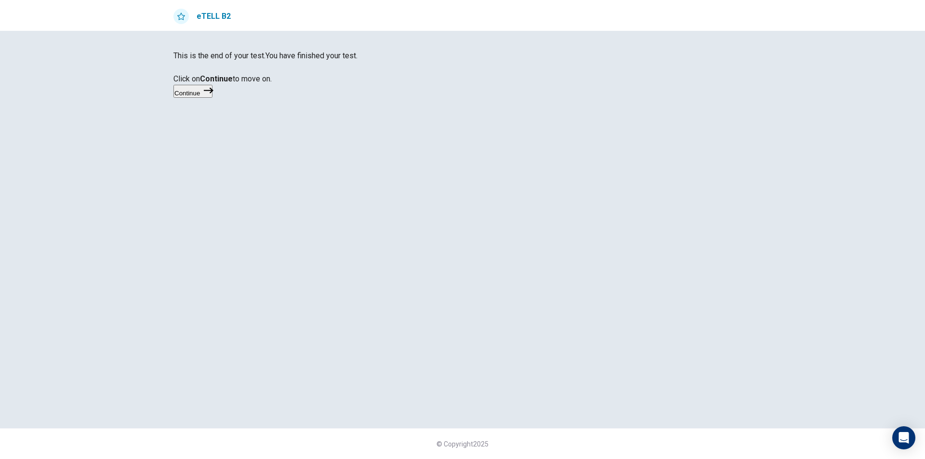
scroll to position [0, 0]
click at [213, 98] on button "Continue" at bounding box center [193, 91] width 39 height 13
